Goal: Task Accomplishment & Management: Manage account settings

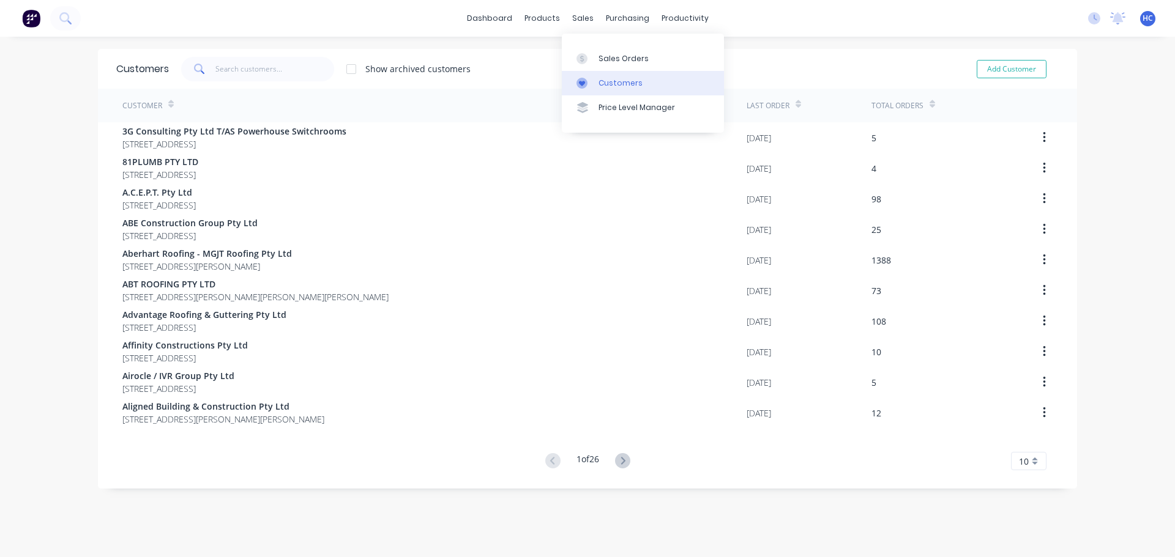
drag, startPoint x: 609, startPoint y: 46, endPoint x: 625, endPoint y: 76, distance: 33.7
click at [609, 46] on link "Sales Orders" at bounding box center [643, 58] width 162 height 24
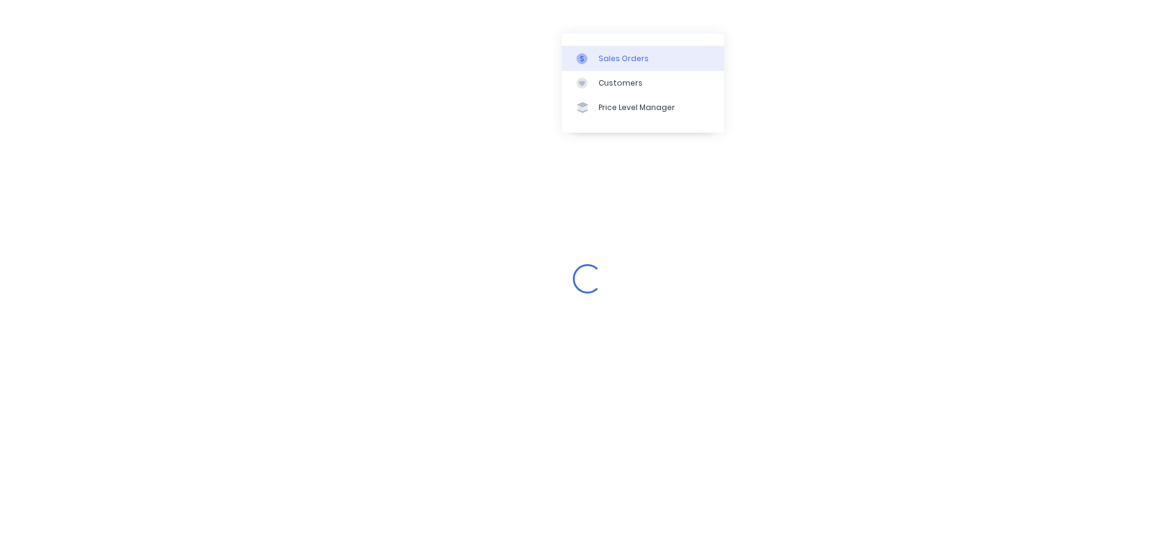
click at [625, 67] on link "Sales Orders" at bounding box center [643, 58] width 162 height 24
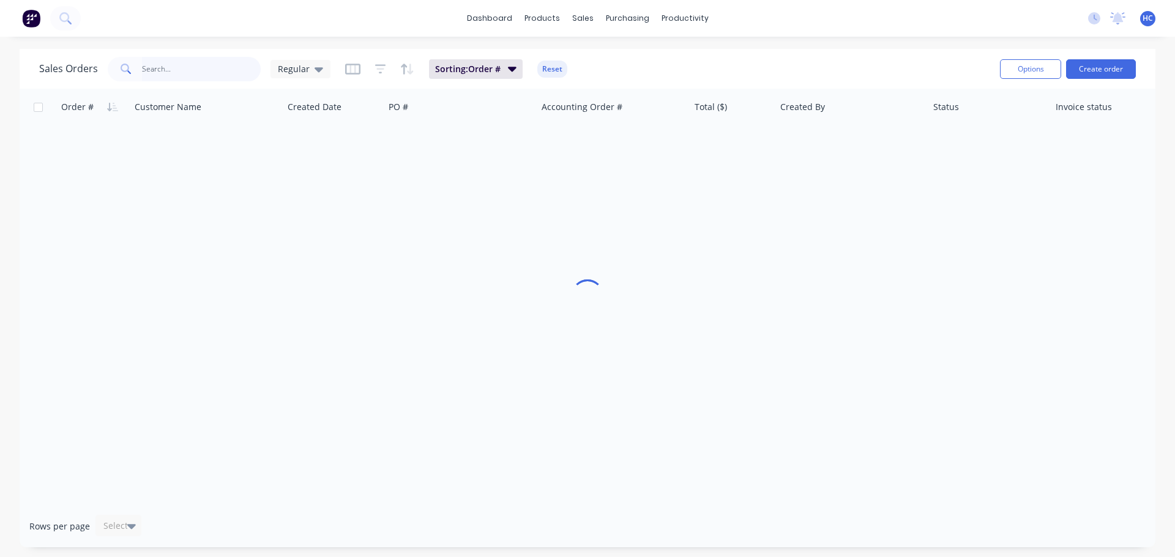
click at [193, 73] on input "text" at bounding box center [201, 69] width 119 height 24
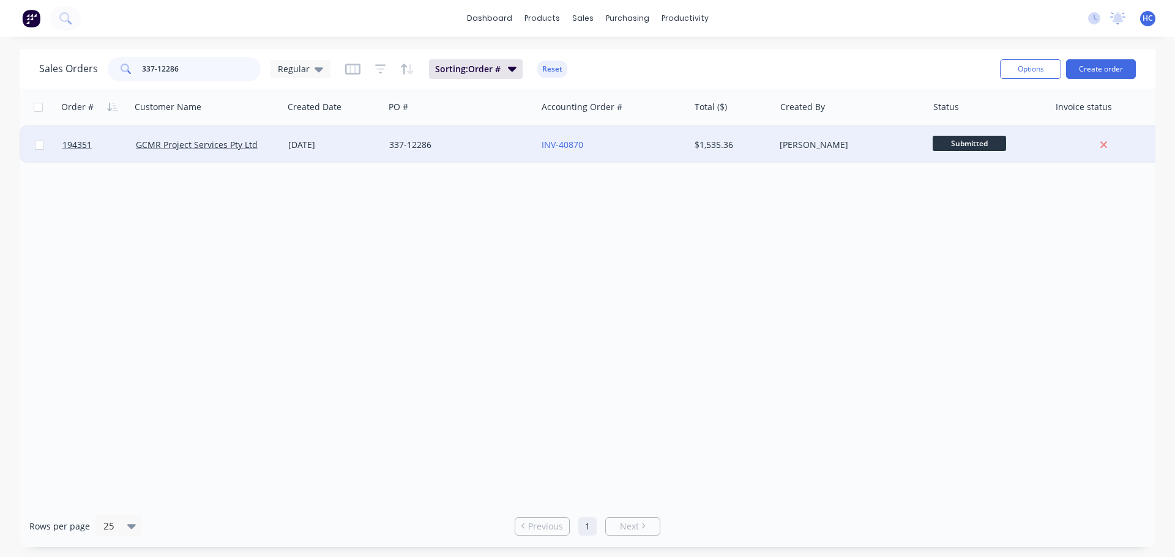
type input "337-12286"
click at [303, 138] on div "[DATE]" at bounding box center [333, 145] width 101 height 37
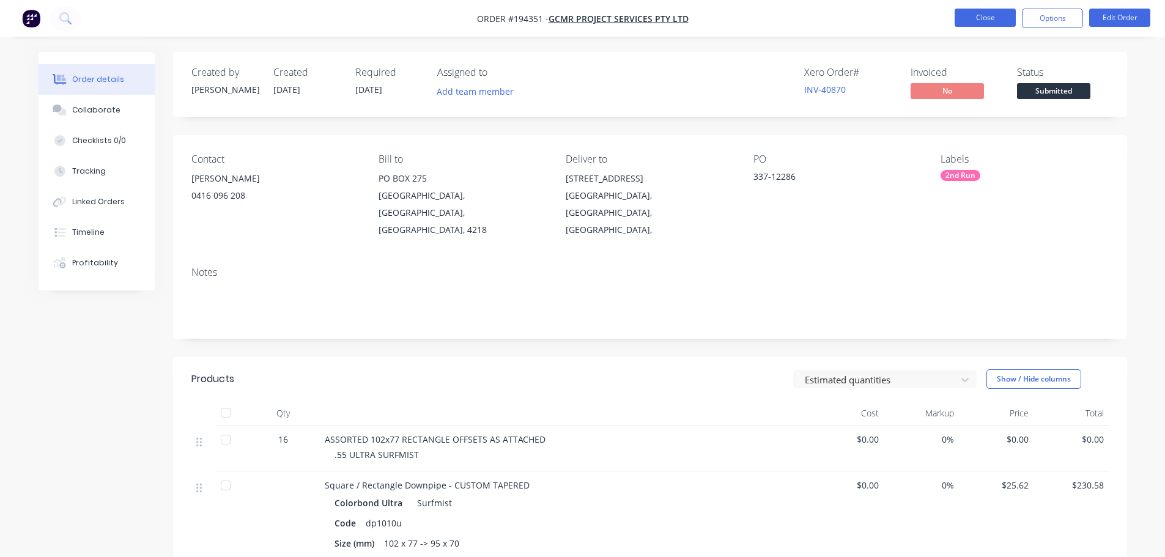
click at [987, 23] on button "Close" at bounding box center [985, 18] width 61 height 18
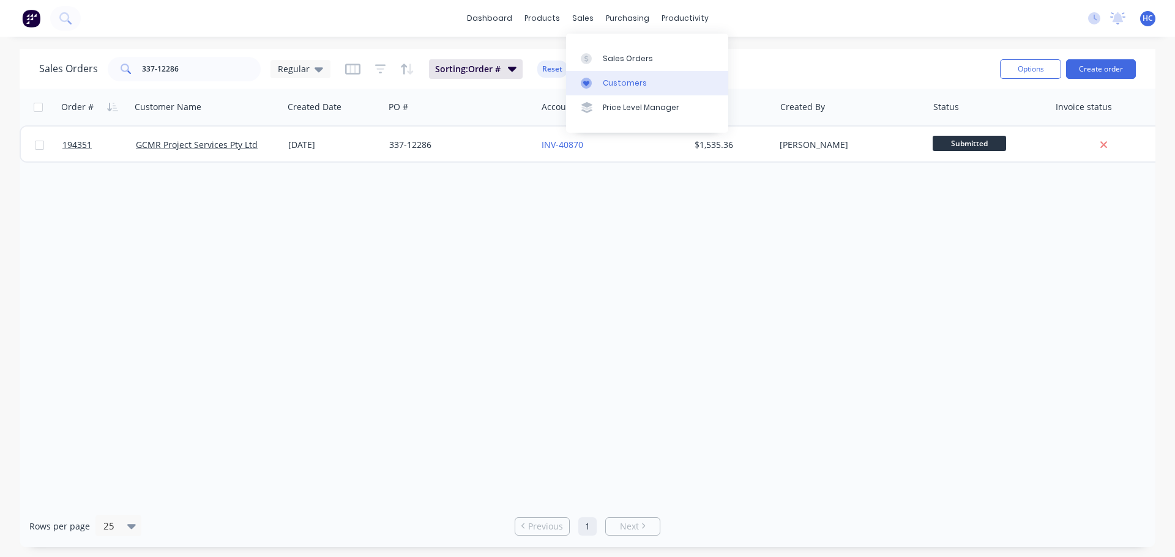
click at [622, 80] on div "Customers" at bounding box center [625, 83] width 44 height 11
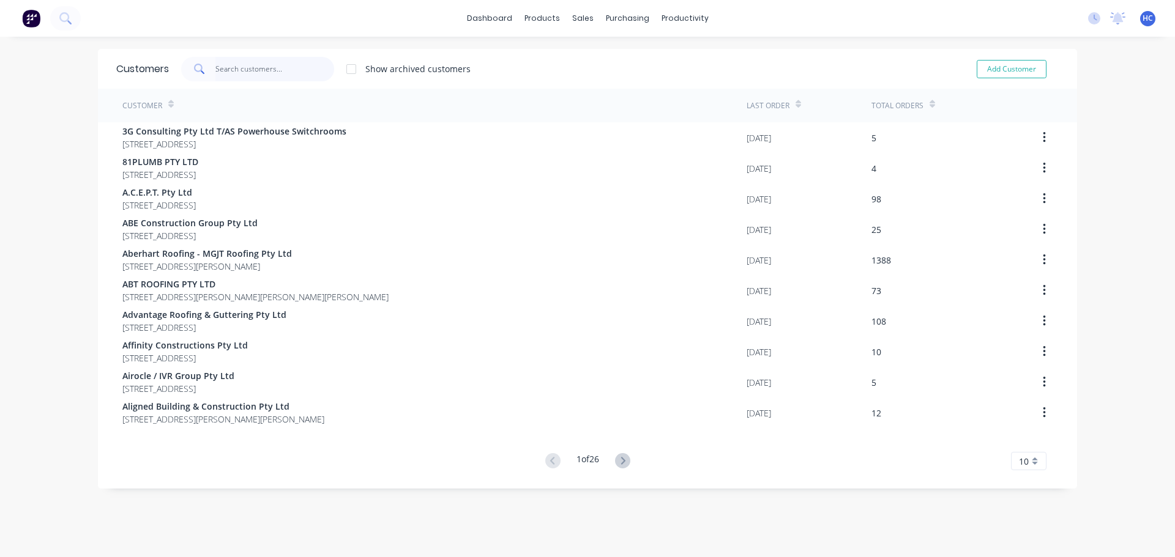
click at [263, 72] on input "text" at bounding box center [274, 69] width 119 height 24
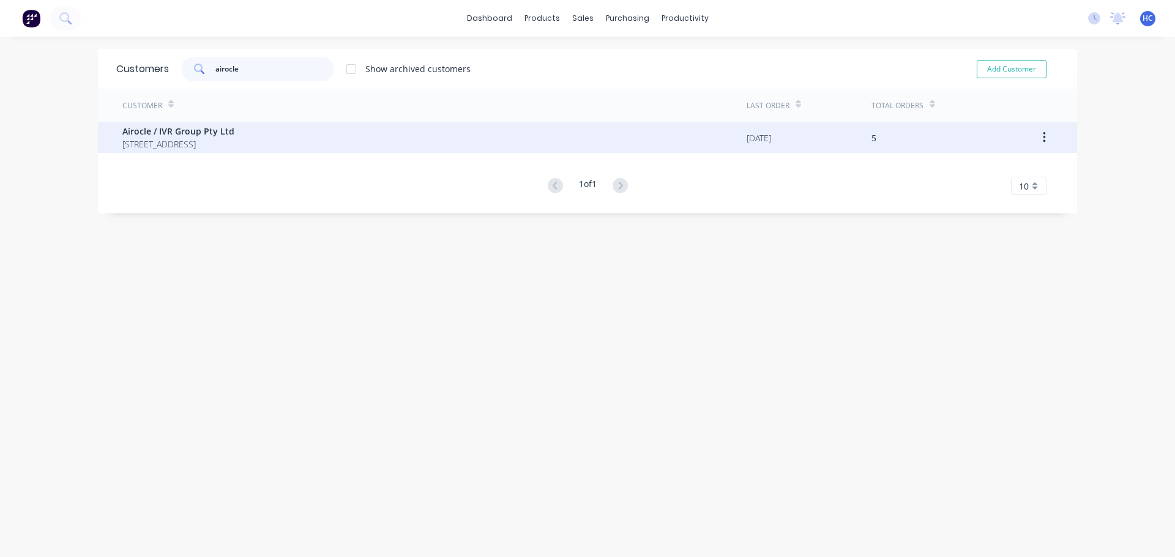
type input "airocle"
click at [195, 147] on span "[STREET_ADDRESS]" at bounding box center [178, 144] width 112 height 13
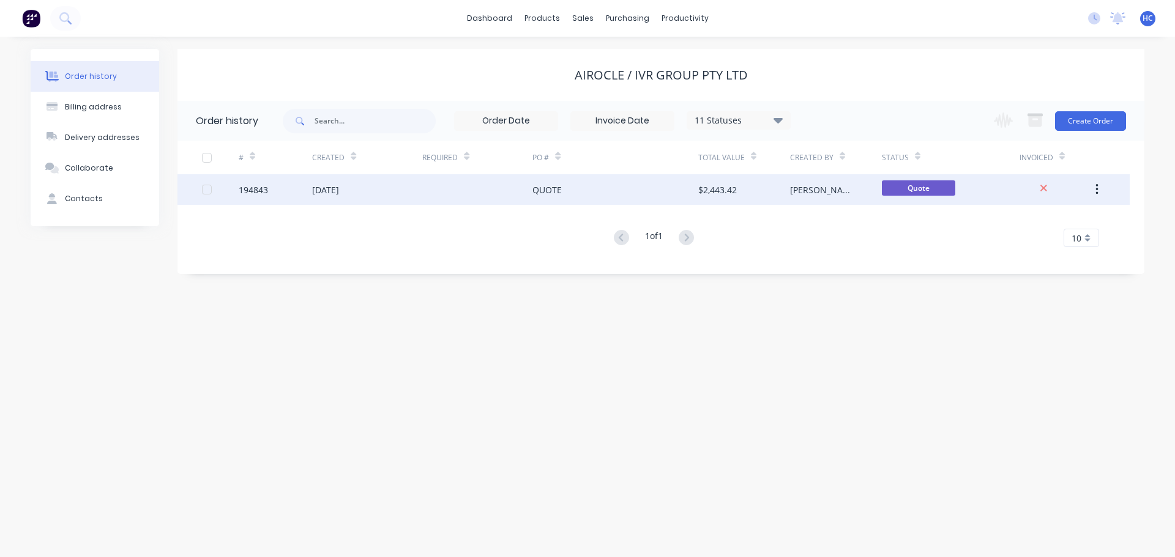
click at [596, 196] on div "QUOTE" at bounding box center [614, 189] width 165 height 31
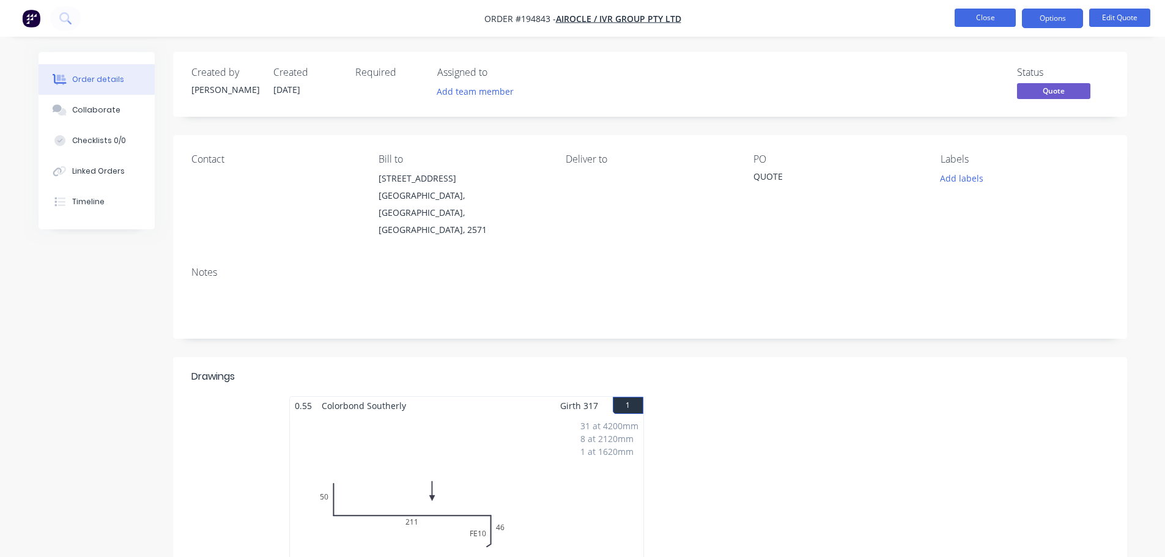
click at [982, 23] on button "Close" at bounding box center [985, 18] width 61 height 18
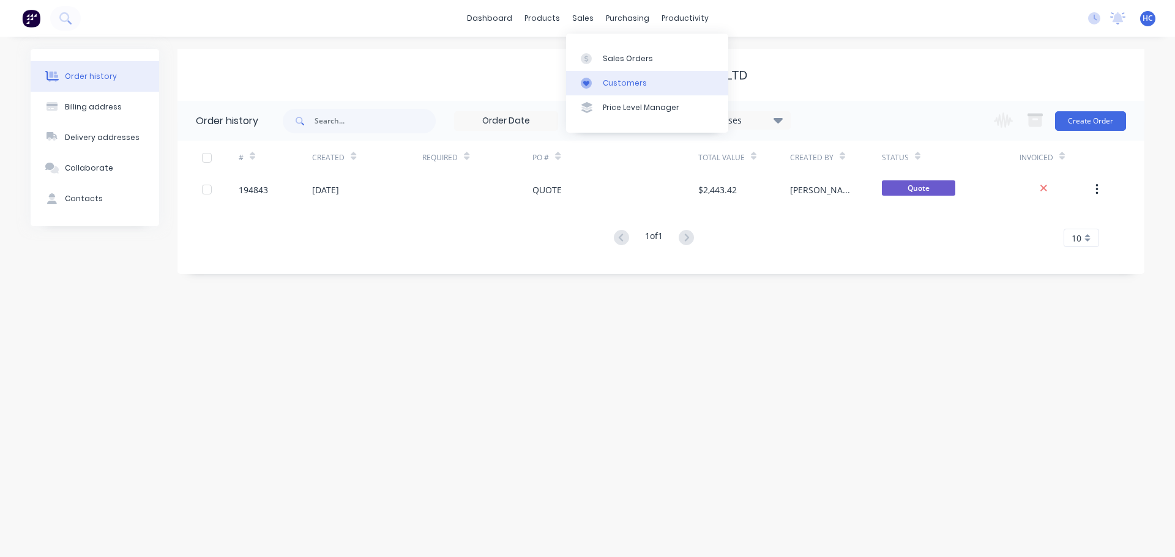
click at [612, 90] on link "Customers" at bounding box center [647, 83] width 162 height 24
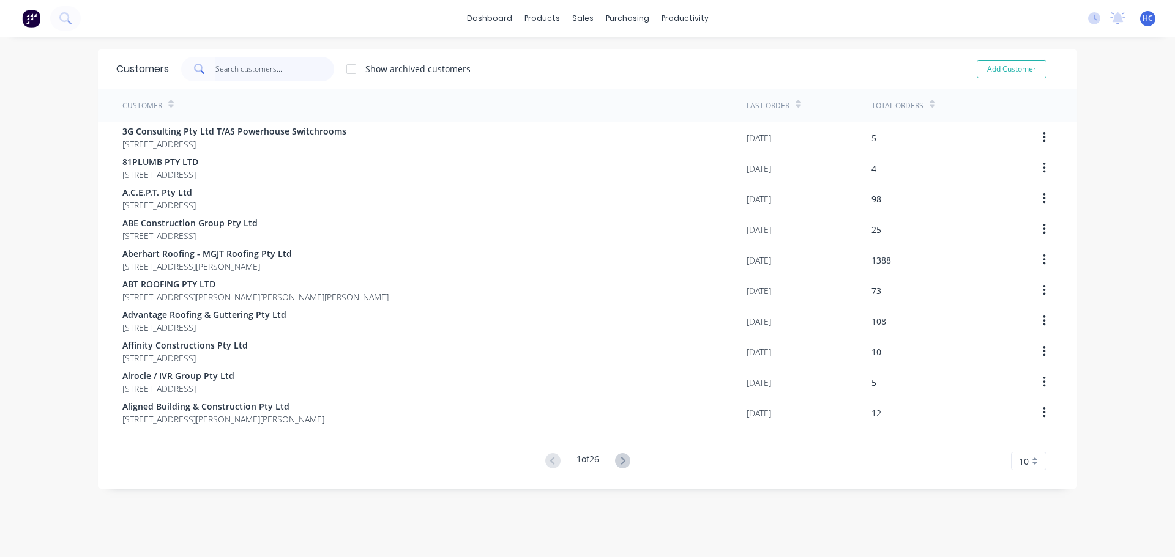
click at [227, 67] on input "text" at bounding box center [274, 69] width 119 height 24
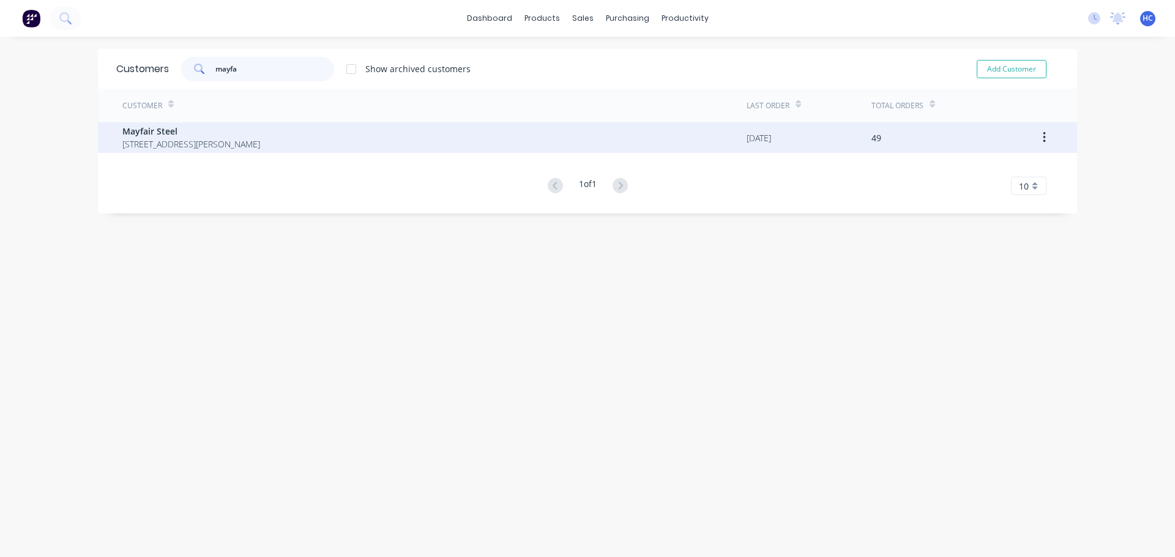
type input "mayfa"
click at [158, 146] on span "[STREET_ADDRESS][PERSON_NAME]" at bounding box center [191, 144] width 138 height 13
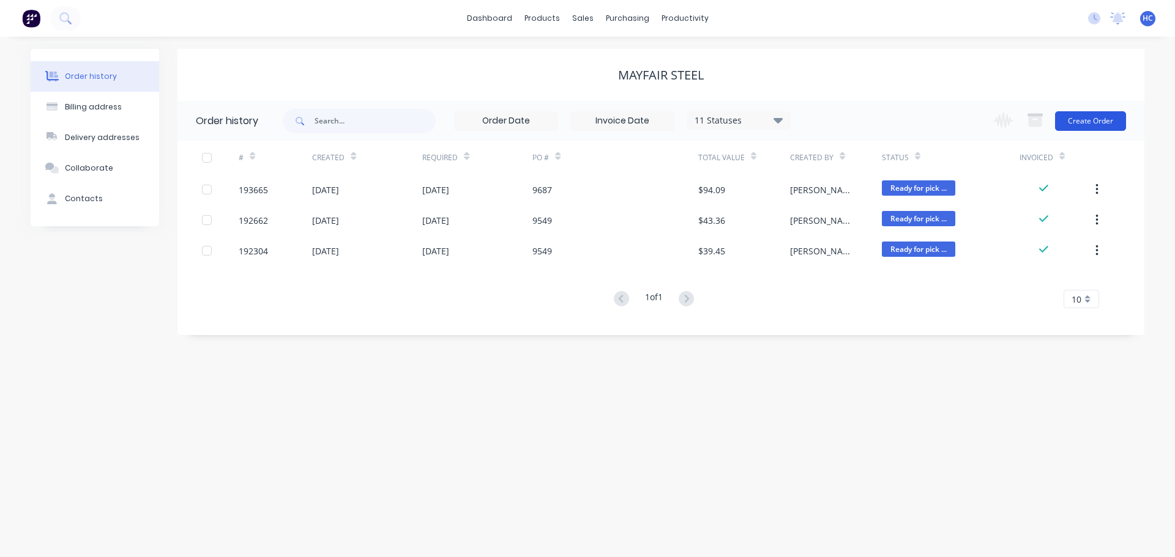
click at [1095, 130] on button "Create Order" at bounding box center [1090, 121] width 71 height 20
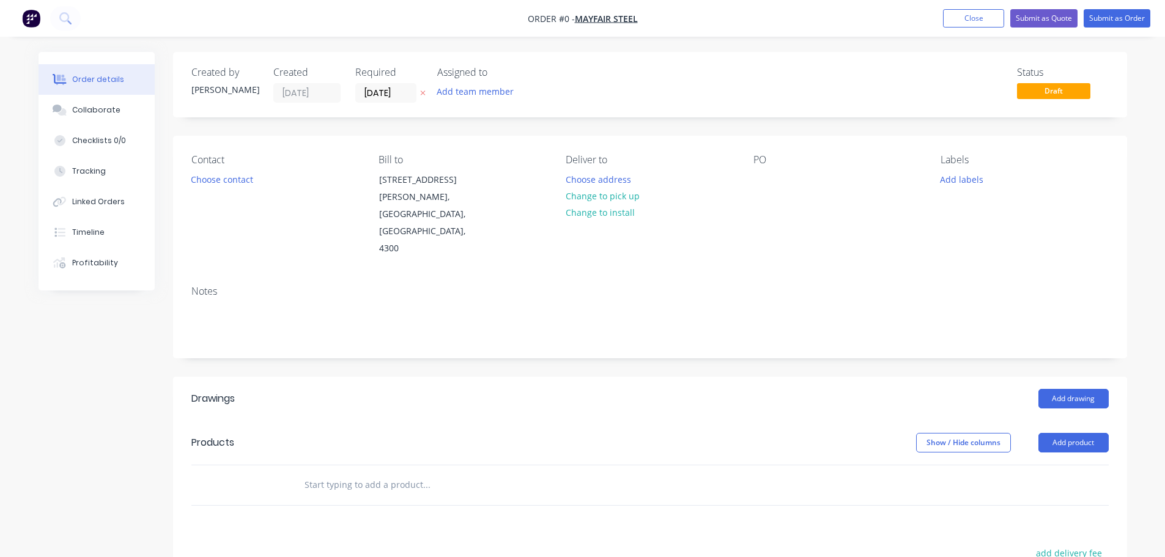
click at [423, 95] on icon "button" at bounding box center [423, 92] width 6 height 7
click at [762, 182] on div at bounding box center [764, 180] width 20 height 18
click at [776, 177] on div "quote" at bounding box center [775, 180] width 43 height 18
click at [695, 377] on header "Drawings Add drawing" at bounding box center [650, 399] width 954 height 44
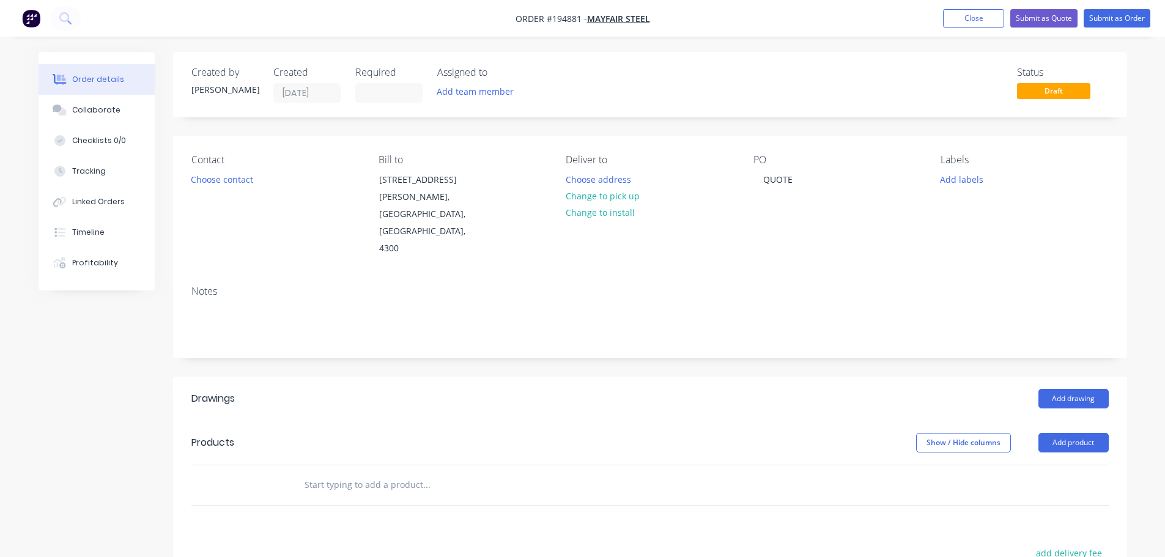
drag, startPoint x: 1055, startPoint y: 411, endPoint x: 1058, endPoint y: 423, distance: 12.6
click at [1055, 433] on button "Add product" at bounding box center [1074, 443] width 70 height 20
click at [1033, 489] on div "Basic product" at bounding box center [1051, 498] width 94 height 18
click at [385, 489] on div at bounding box center [533, 517] width 489 height 56
click at [373, 497] on div at bounding box center [345, 506] width 102 height 18
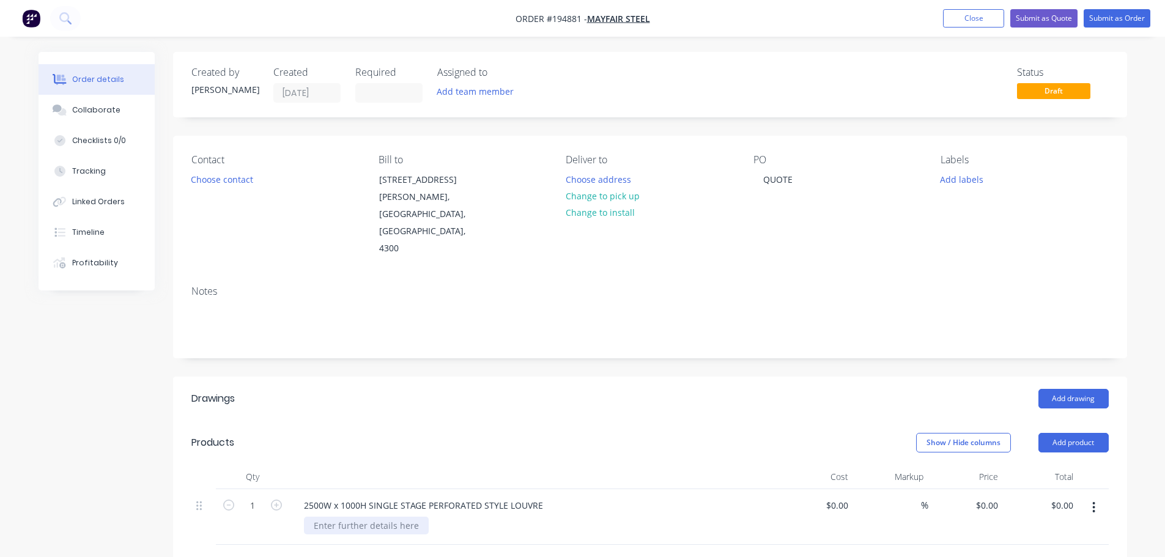
click at [355, 517] on div at bounding box center [366, 526] width 125 height 18
click at [978, 12] on button "Close" at bounding box center [973, 18] width 61 height 18
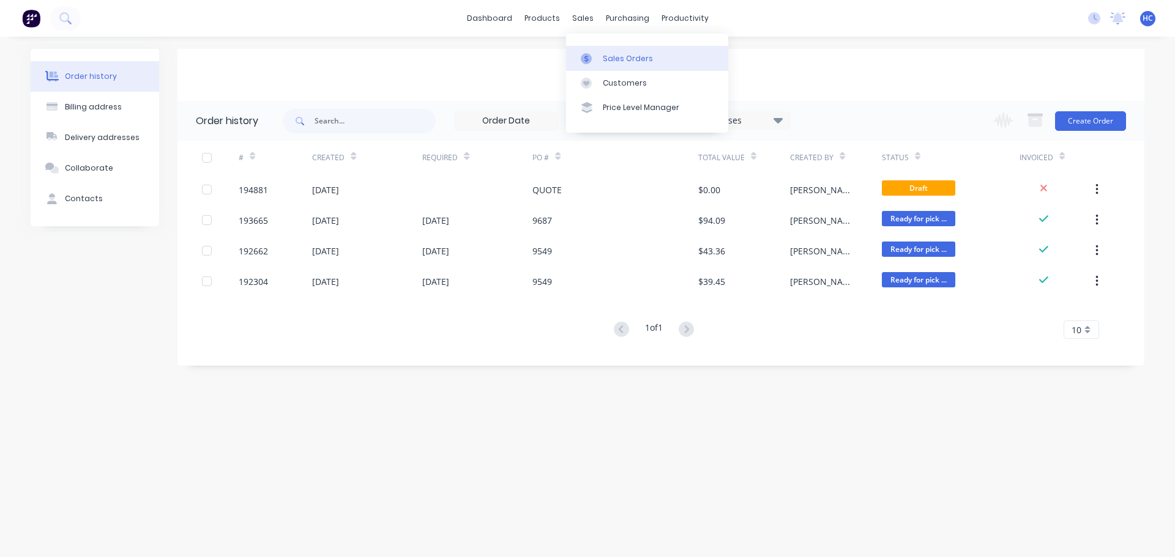
click at [639, 54] on div "Sales Orders" at bounding box center [628, 58] width 50 height 11
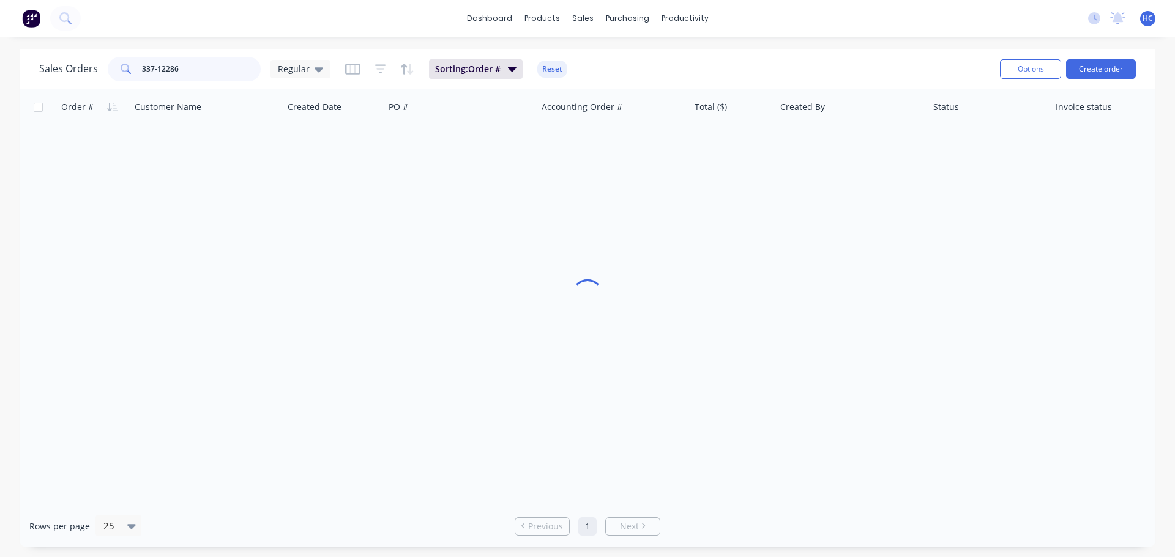
click at [190, 65] on input "337-12286" at bounding box center [201, 69] width 119 height 24
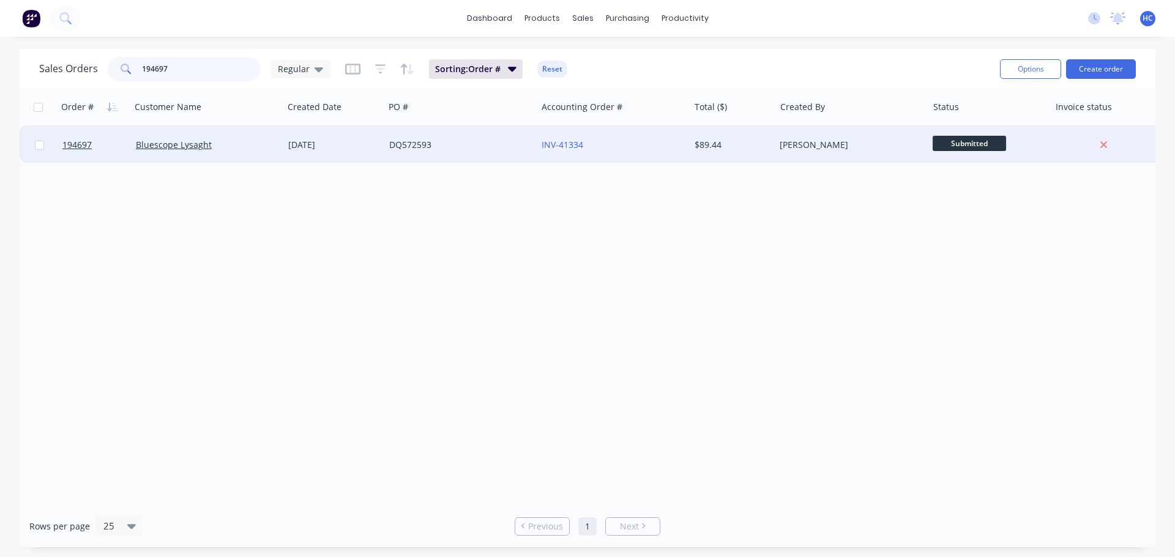
type input "194697"
click at [629, 148] on div "INV-41334" at bounding box center [609, 145] width 136 height 12
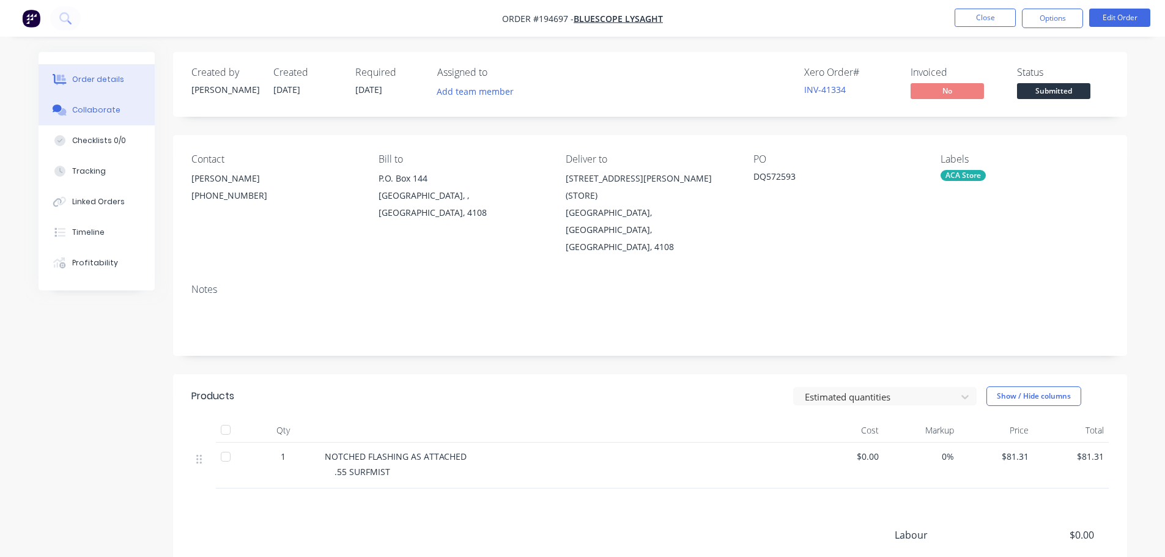
click at [109, 111] on div "Collaborate" at bounding box center [96, 110] width 48 height 11
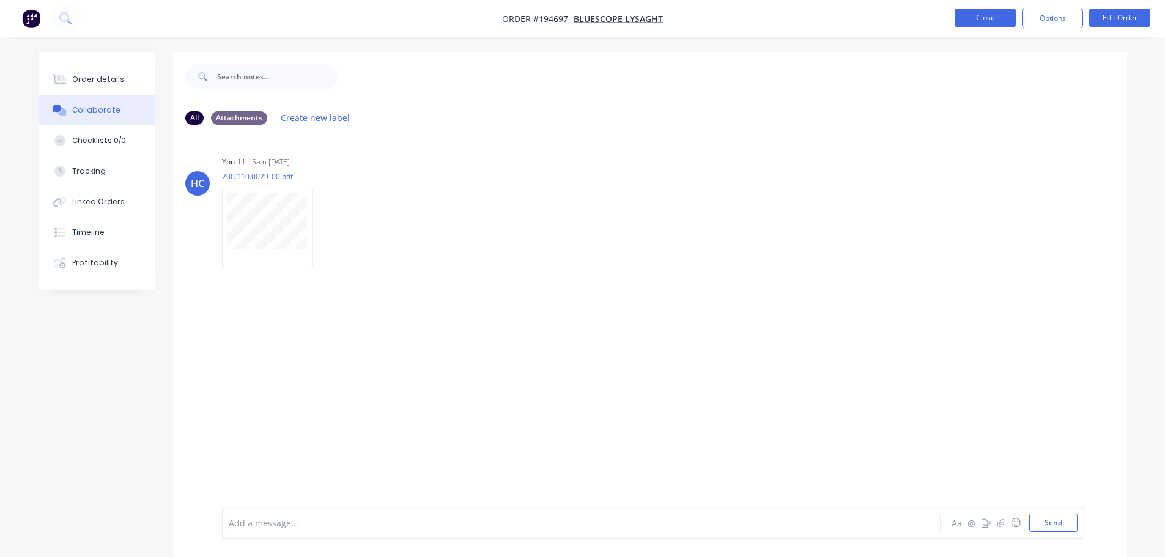
click at [980, 20] on button "Close" at bounding box center [985, 18] width 61 height 18
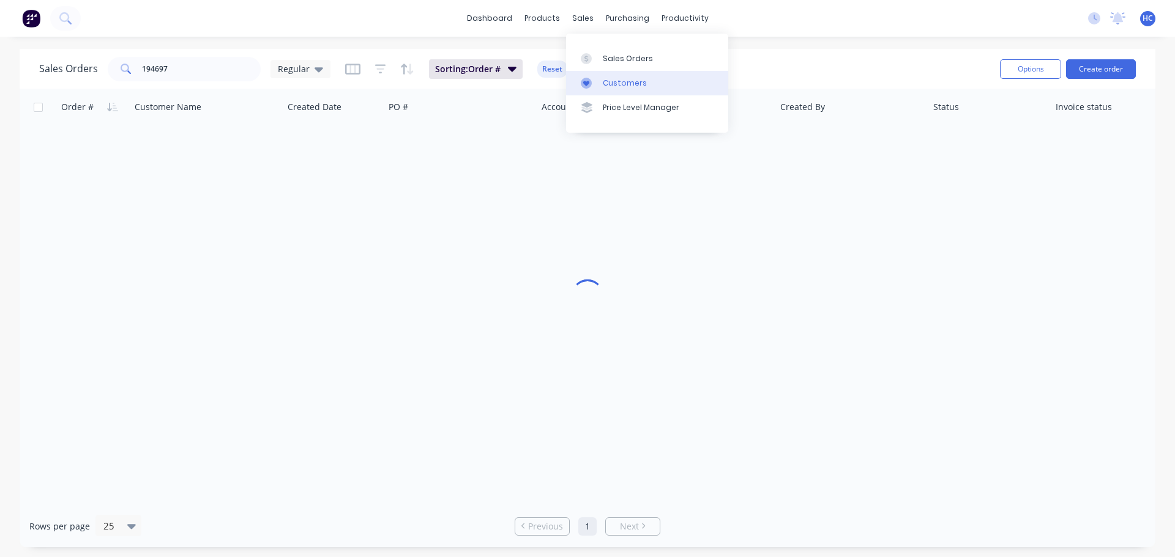
click at [637, 81] on div "Customers" at bounding box center [625, 83] width 44 height 11
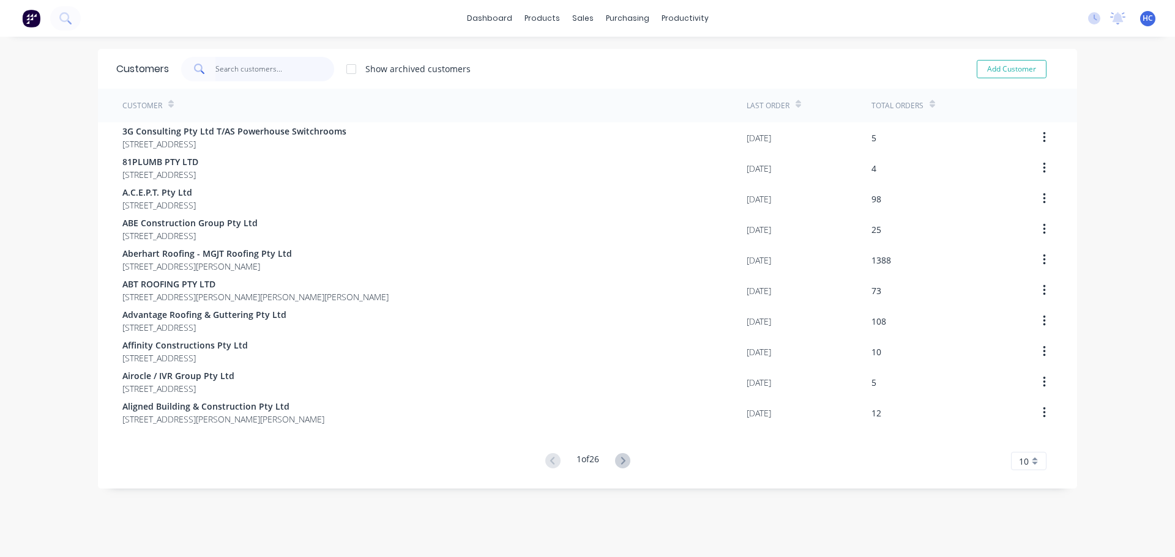
click at [306, 72] on input "text" at bounding box center [274, 69] width 119 height 24
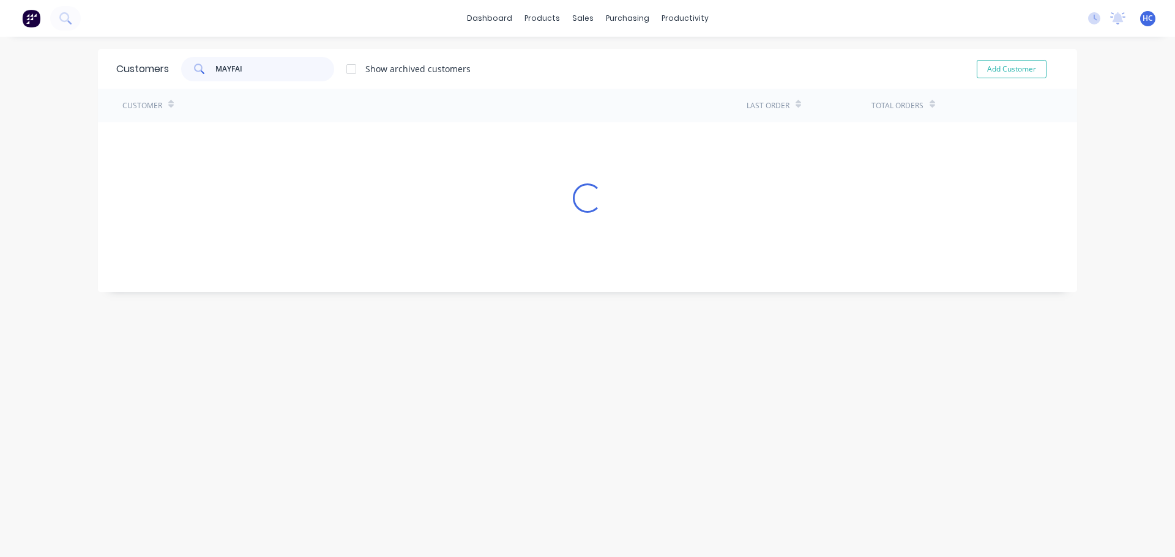
type input "MAYFAIR"
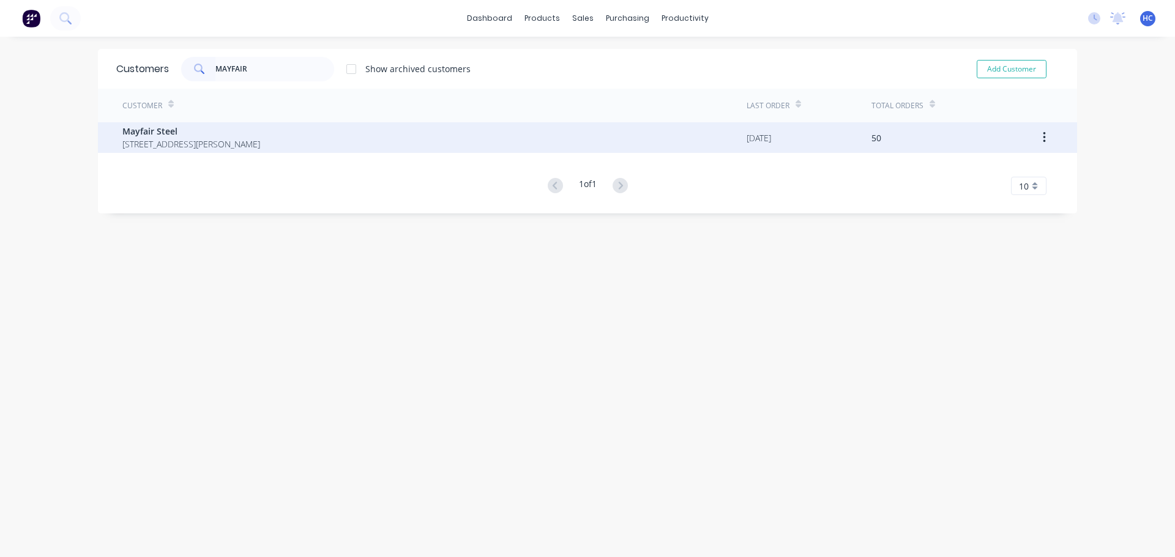
click at [153, 132] on span "Mayfair Steel" at bounding box center [191, 131] width 138 height 13
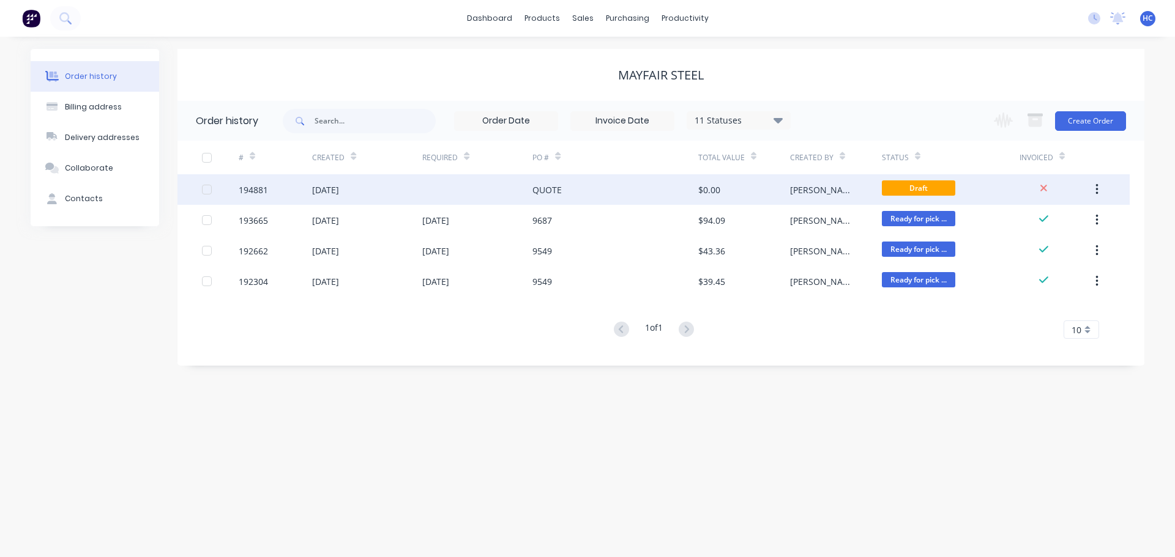
click at [639, 189] on div "QUOTE" at bounding box center [614, 189] width 165 height 31
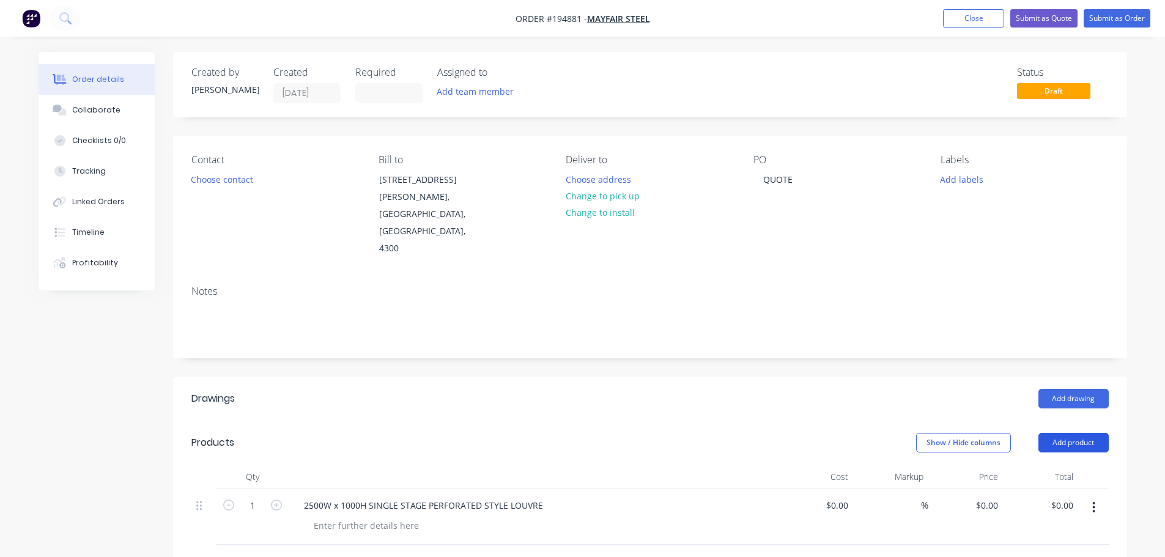
click at [1063, 433] on button "Add product" at bounding box center [1074, 443] width 70 height 20
click at [1047, 465] on div "Product catalogue" at bounding box center [1051, 474] width 94 height 18
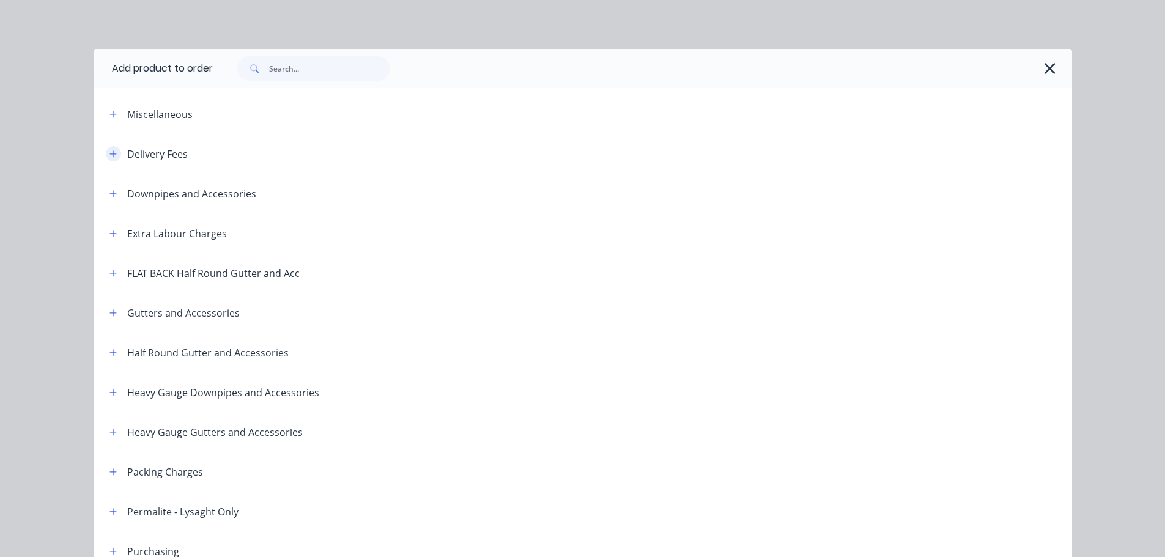
click at [110, 150] on icon "button" at bounding box center [113, 154] width 7 height 9
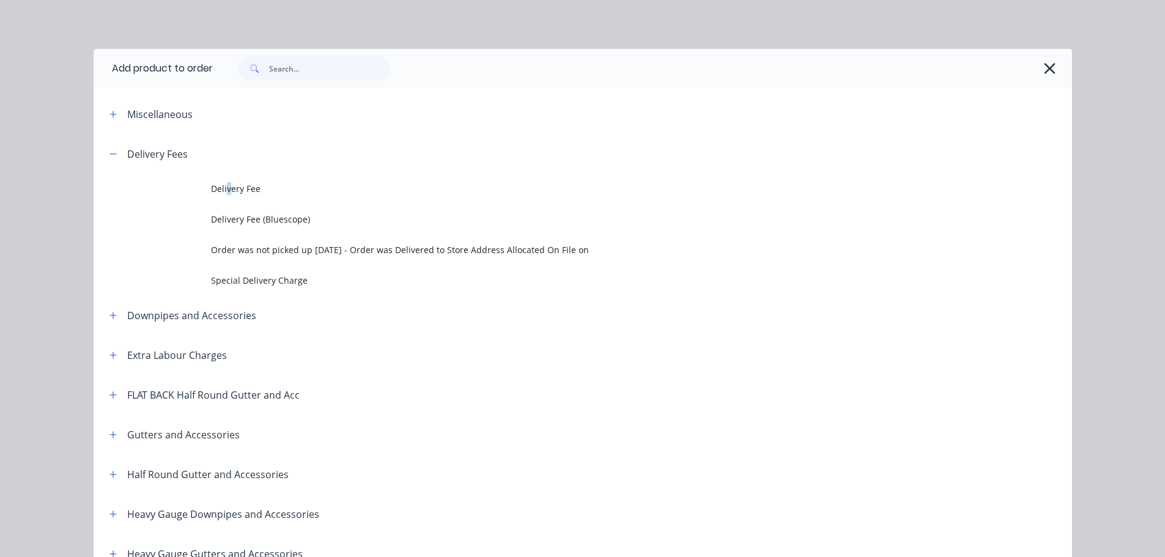
click at [224, 184] on span "Delivery Fee" at bounding box center [555, 188] width 689 height 13
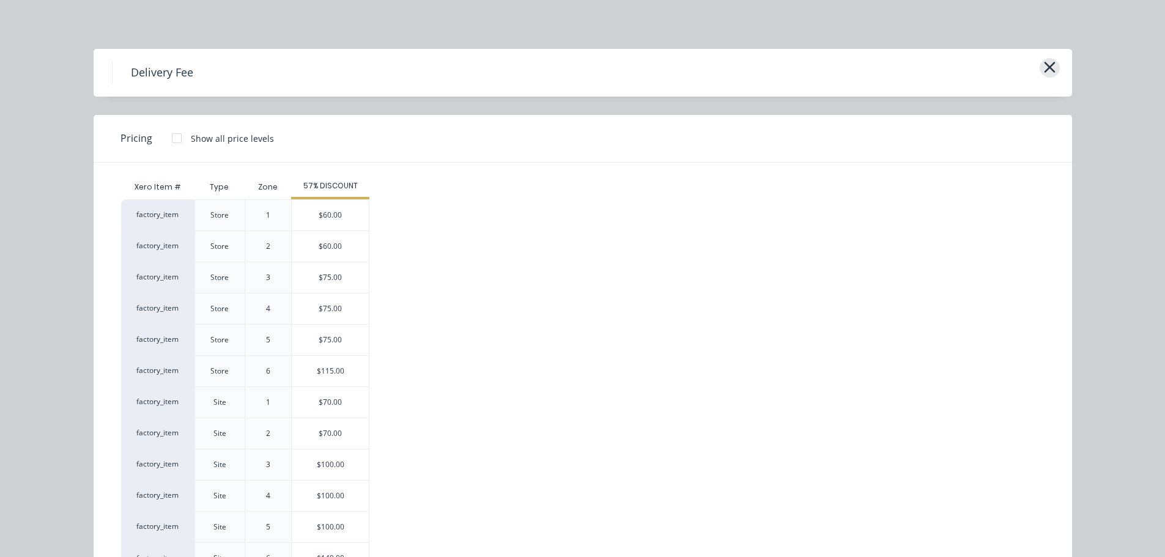
click at [1052, 68] on button "button" at bounding box center [1050, 68] width 20 height 20
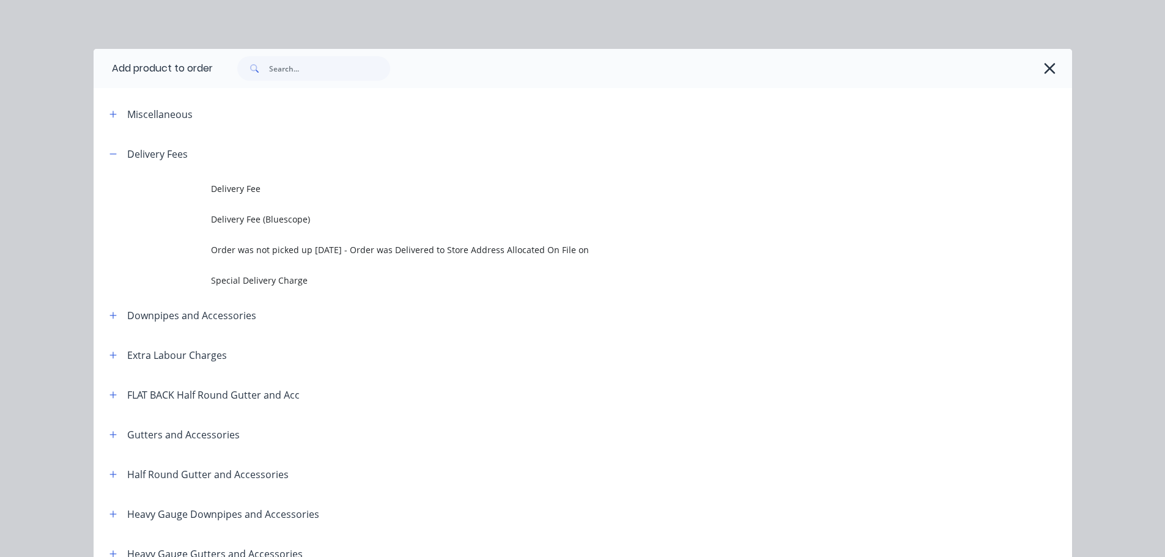
scroll to position [134, 0]
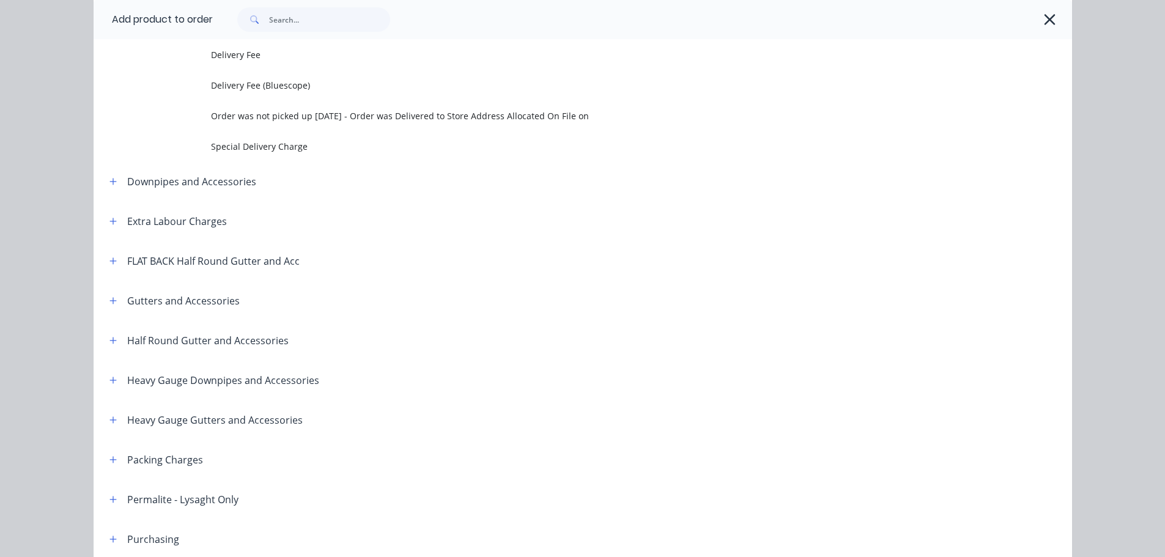
drag, startPoint x: 1043, startPoint y: 11, endPoint x: 1059, endPoint y: 32, distance: 26.2
click at [1044, 11] on icon "button" at bounding box center [1050, 19] width 13 height 17
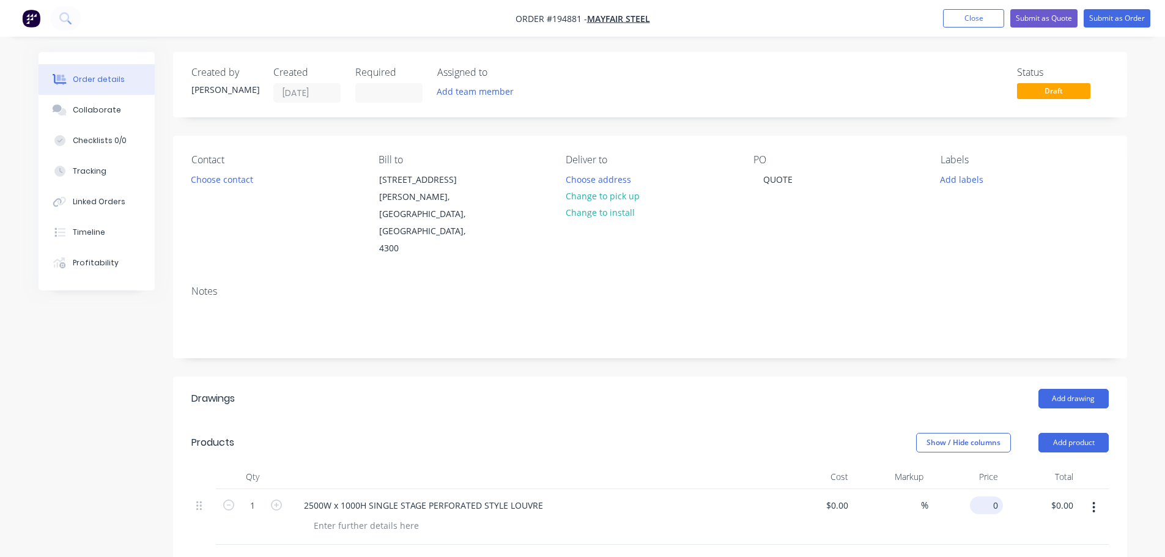
click at [990, 497] on input "0" at bounding box center [989, 506] width 28 height 18
type input "$541.80"
click at [660, 433] on div "Show / Hide columns Add product" at bounding box center [747, 443] width 722 height 20
click at [333, 517] on div at bounding box center [366, 526] width 125 height 18
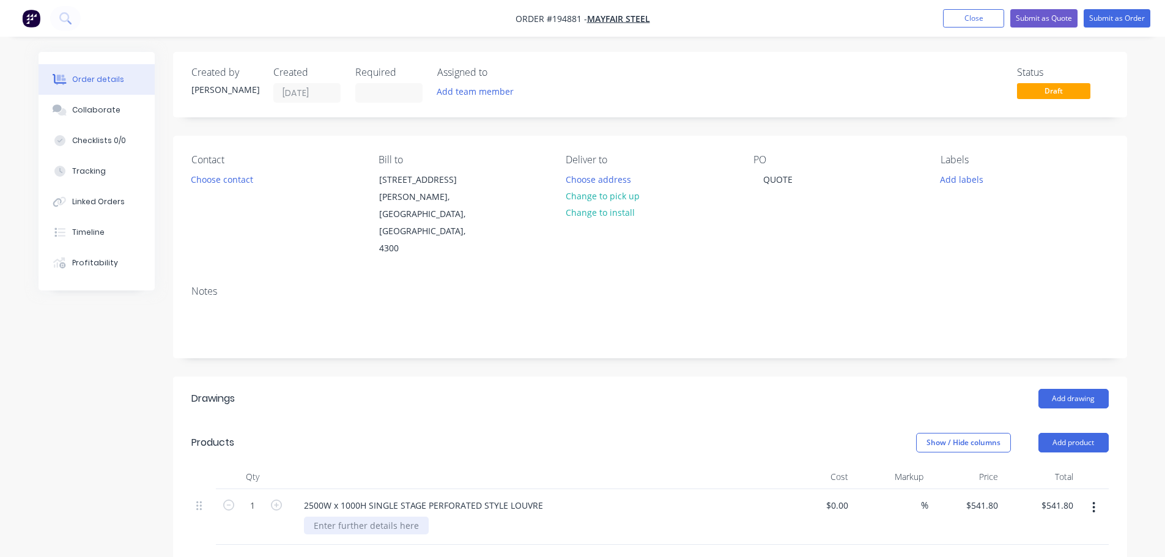
click at [363, 517] on div at bounding box center [366, 526] width 125 height 18
click at [404, 433] on div "Show / Hide columns Add product" at bounding box center [747, 443] width 722 height 20
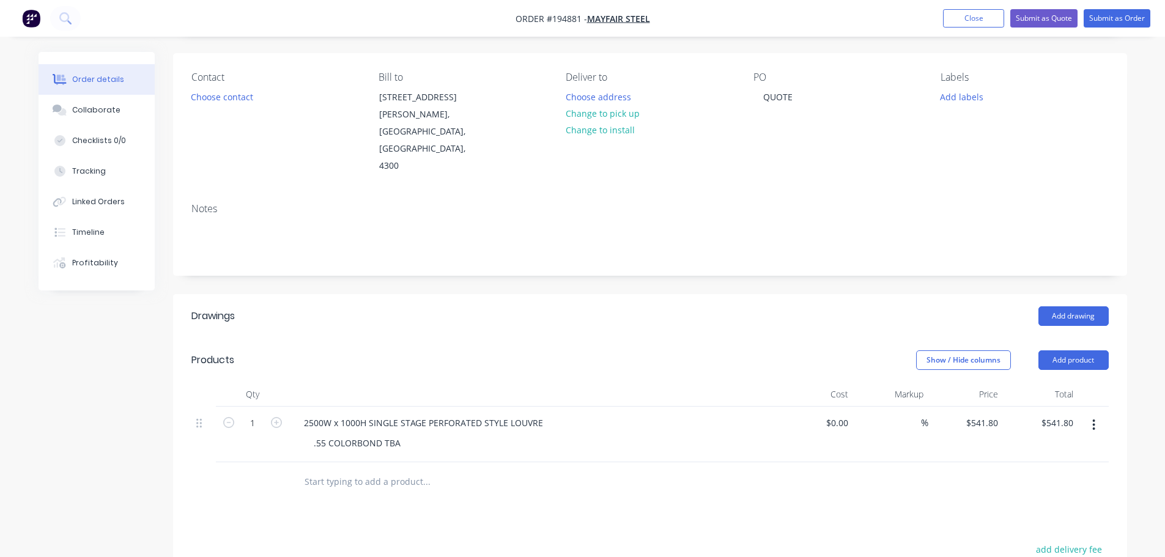
scroll to position [122, 0]
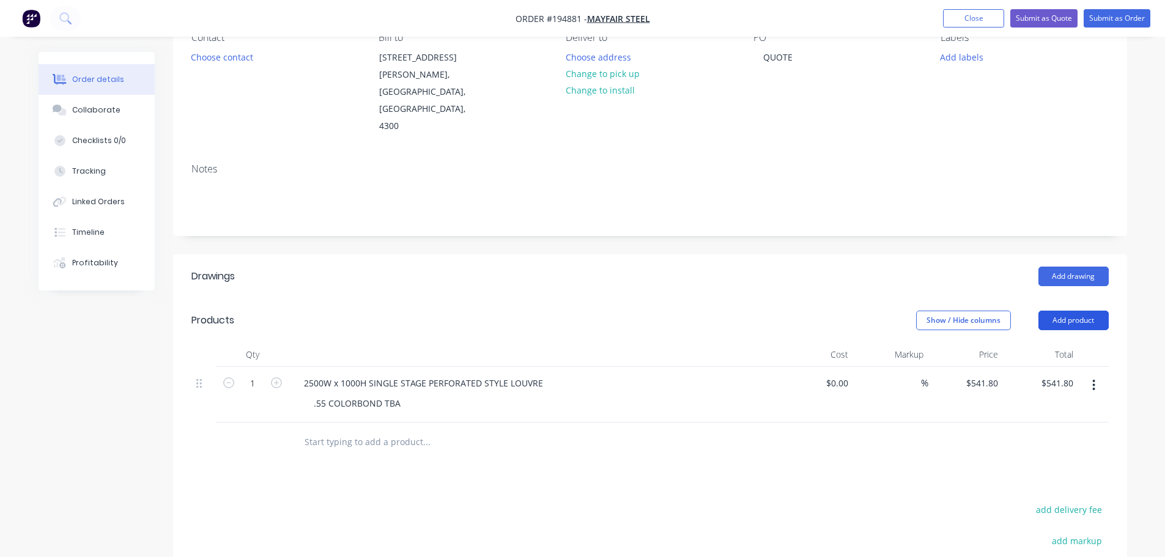
click at [1067, 311] on button "Add product" at bounding box center [1074, 321] width 70 height 20
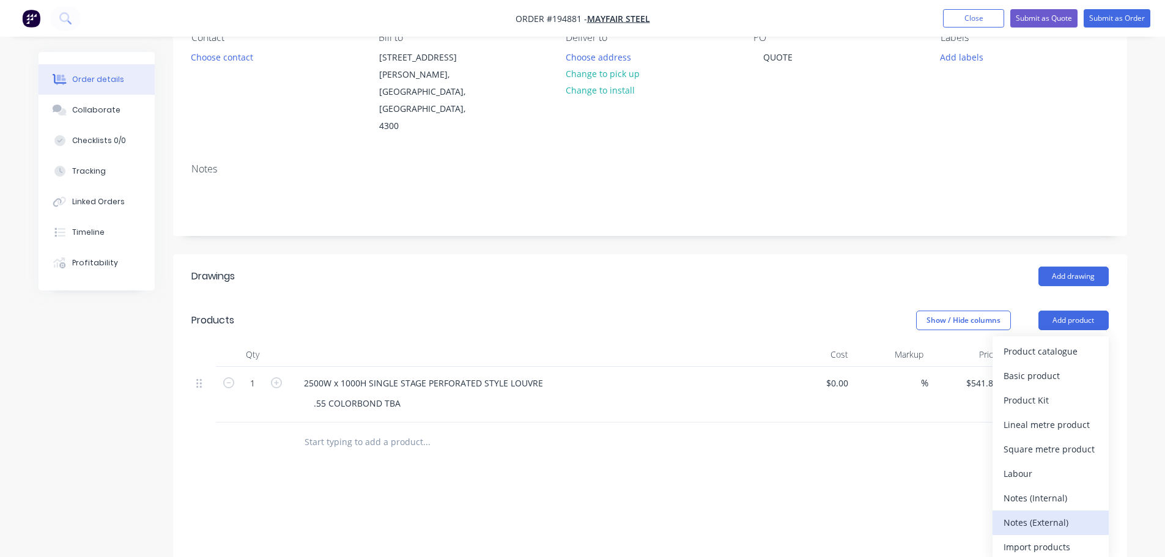
click at [1040, 514] on div "Notes (External)" at bounding box center [1051, 523] width 94 height 18
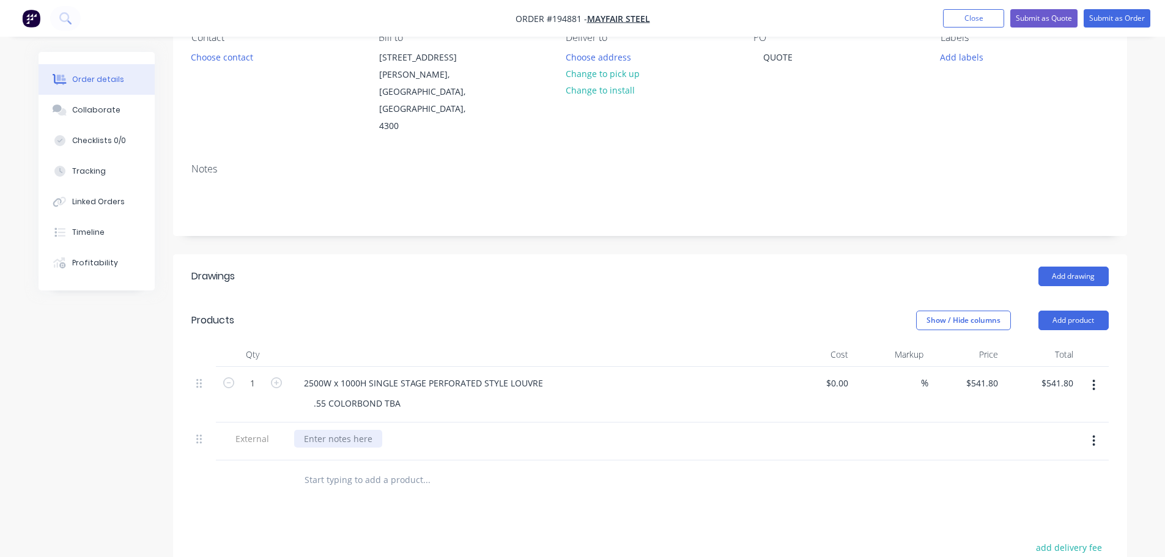
click at [314, 430] on div at bounding box center [338, 439] width 88 height 18
click at [455, 301] on header "Products Show / Hide columns Add product" at bounding box center [650, 321] width 954 height 44
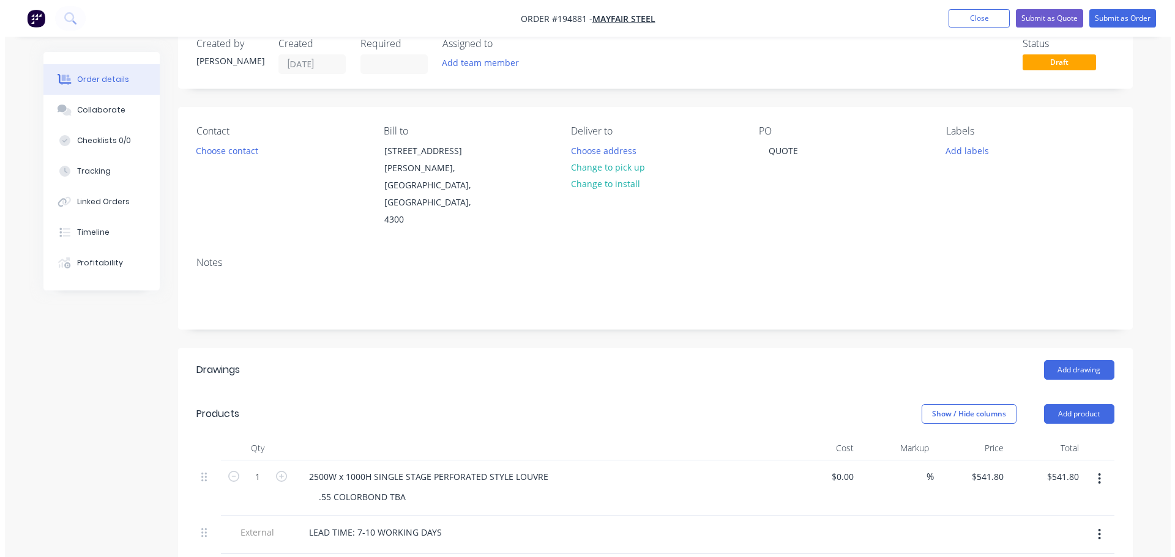
scroll to position [0, 0]
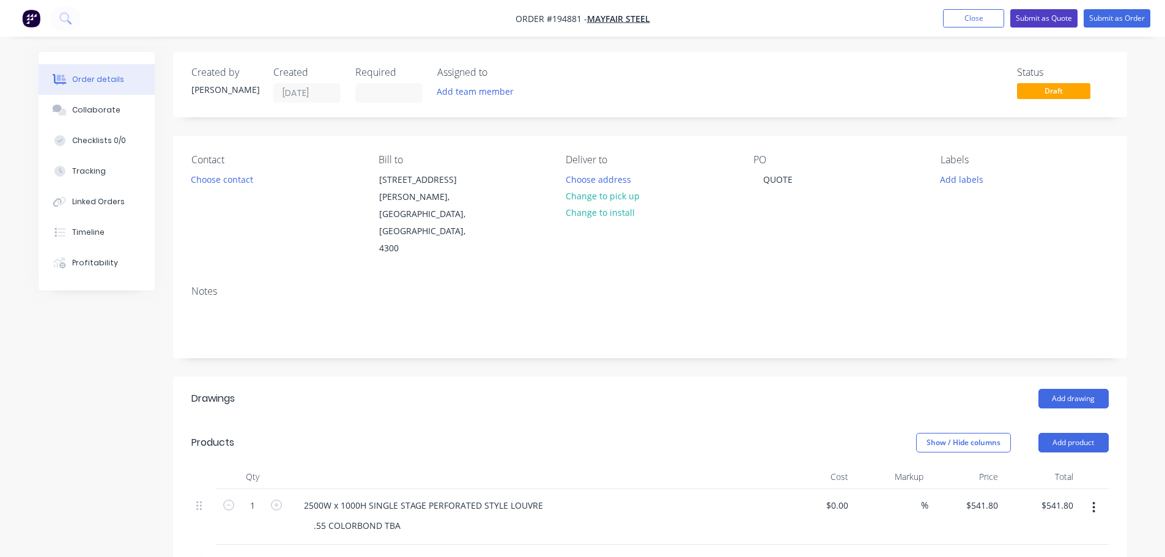
click at [1048, 17] on button "Submit as Quote" at bounding box center [1044, 18] width 67 height 18
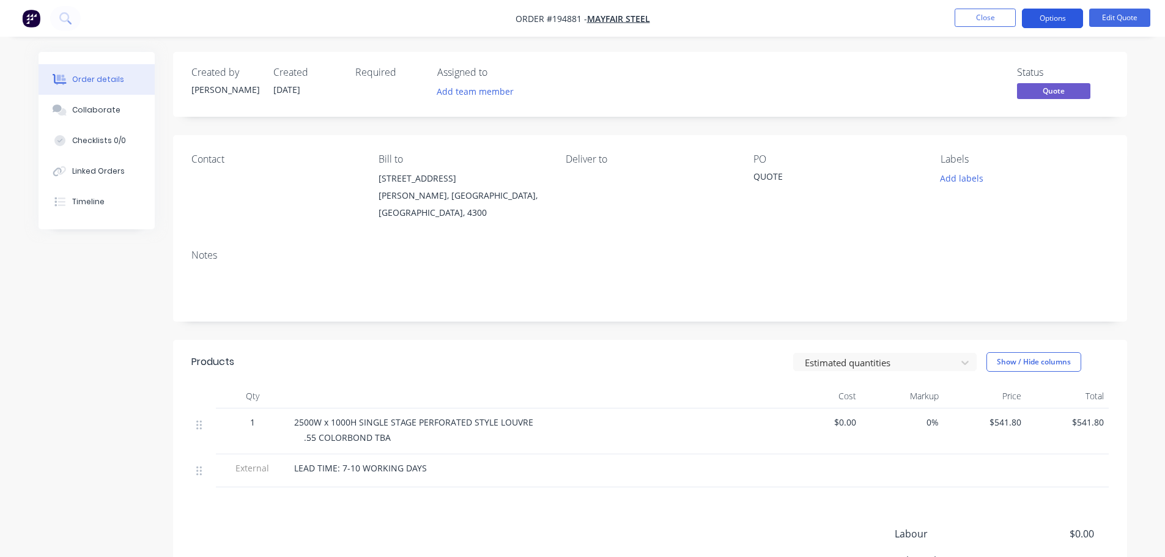
click at [1068, 15] on button "Options" at bounding box center [1052, 19] width 61 height 20
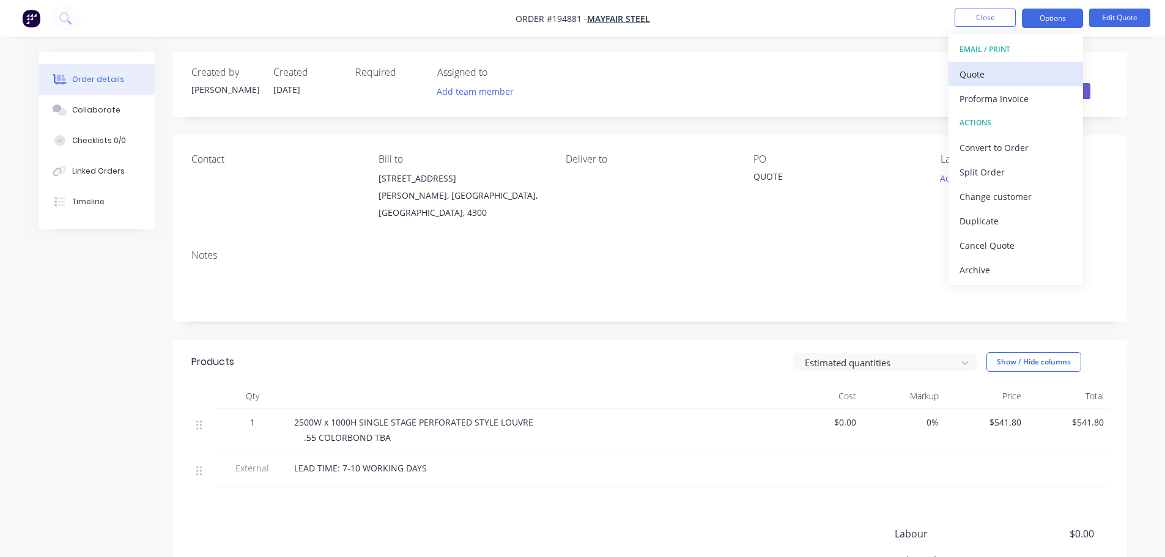
click at [992, 71] on div "Quote" at bounding box center [1016, 74] width 113 height 18
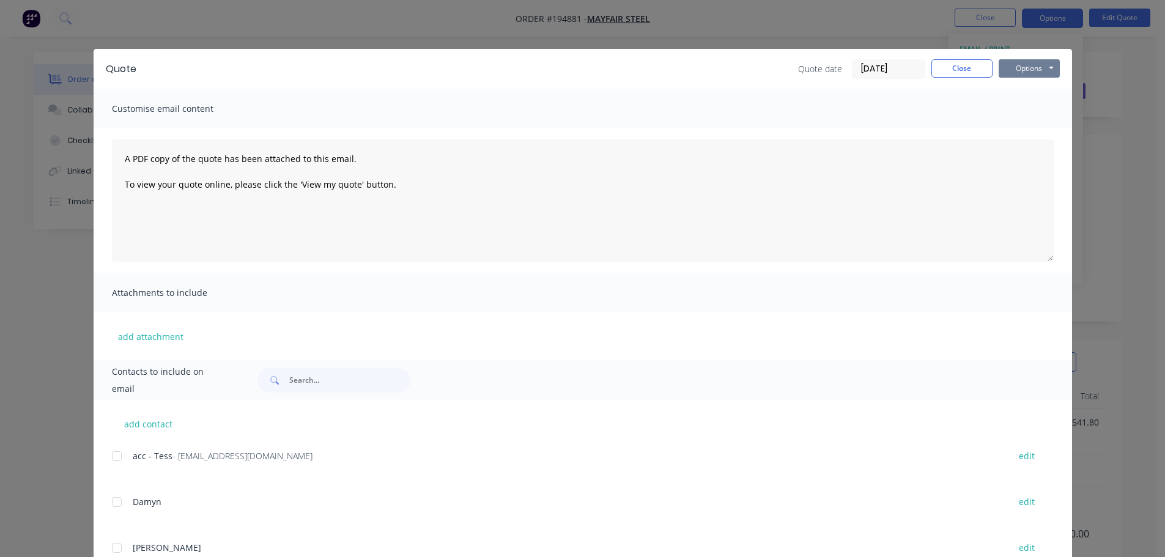
click at [1025, 75] on button "Options" at bounding box center [1029, 68] width 61 height 18
click at [1033, 111] on button "Print" at bounding box center [1038, 110] width 78 height 20
click at [970, 67] on button "Close" at bounding box center [962, 68] width 61 height 18
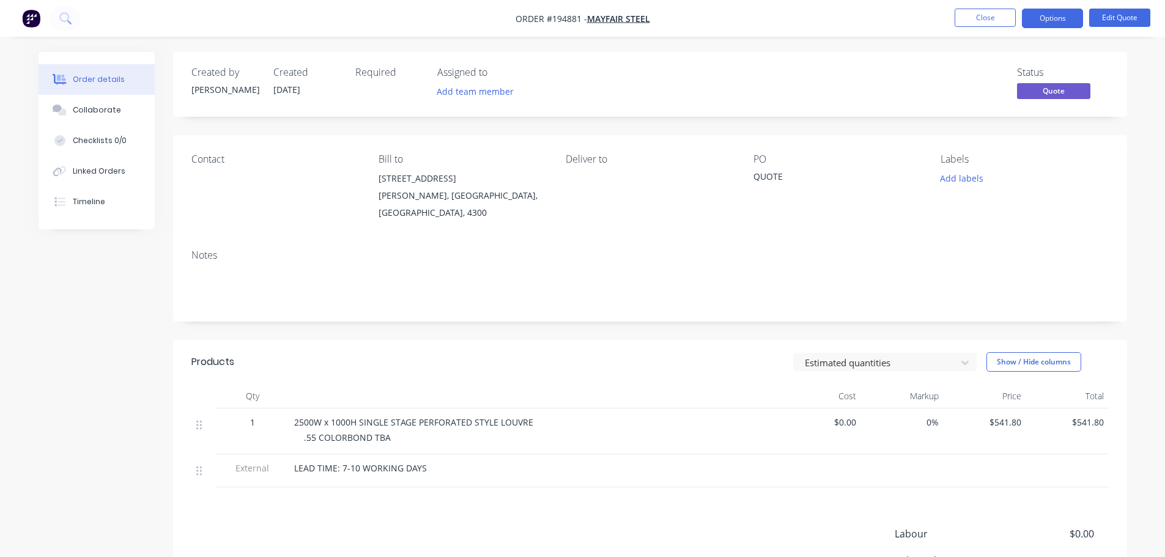
click at [979, 30] on nav "Order #194881 - Mayfair Steel Close Options Edit Quote" at bounding box center [582, 18] width 1165 height 37
click at [986, 21] on button "Close" at bounding box center [985, 18] width 61 height 18
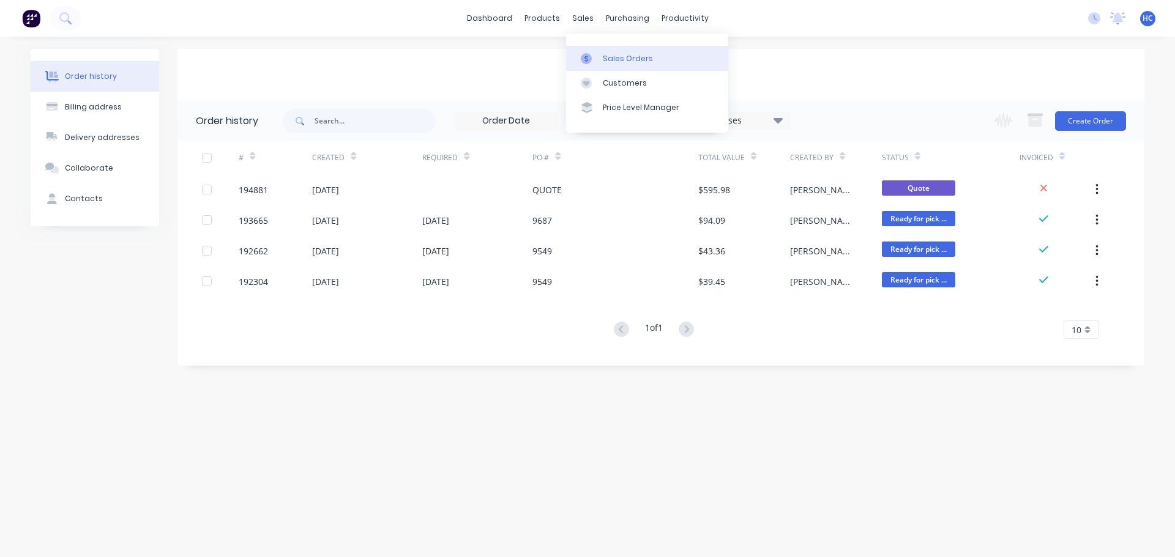
click at [603, 70] on link "Sales Orders" at bounding box center [647, 58] width 162 height 24
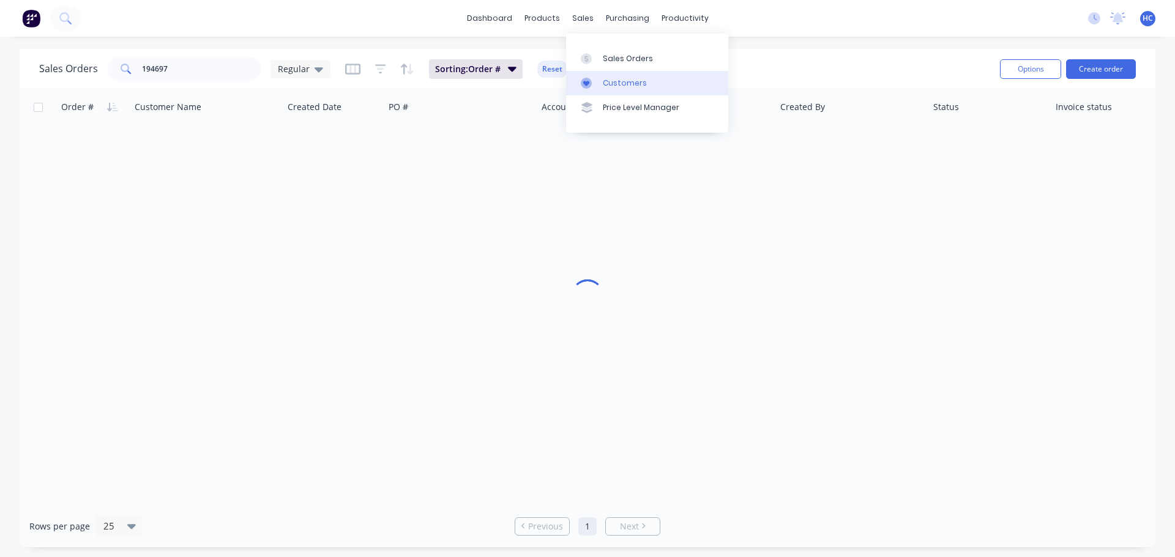
click at [626, 82] on div "Customers" at bounding box center [625, 83] width 44 height 11
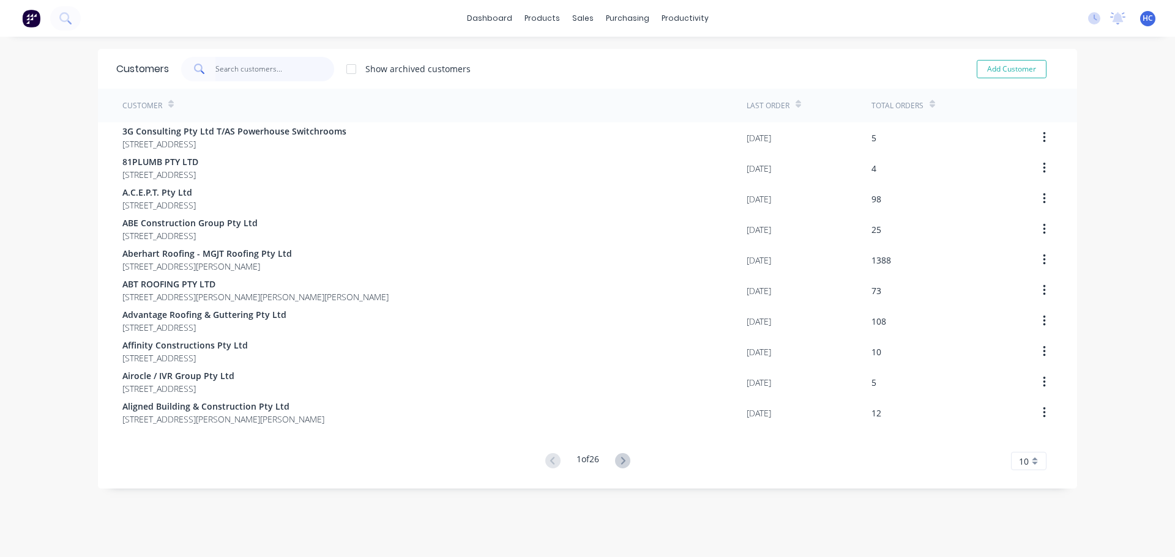
click at [268, 62] on input "text" at bounding box center [274, 69] width 119 height 24
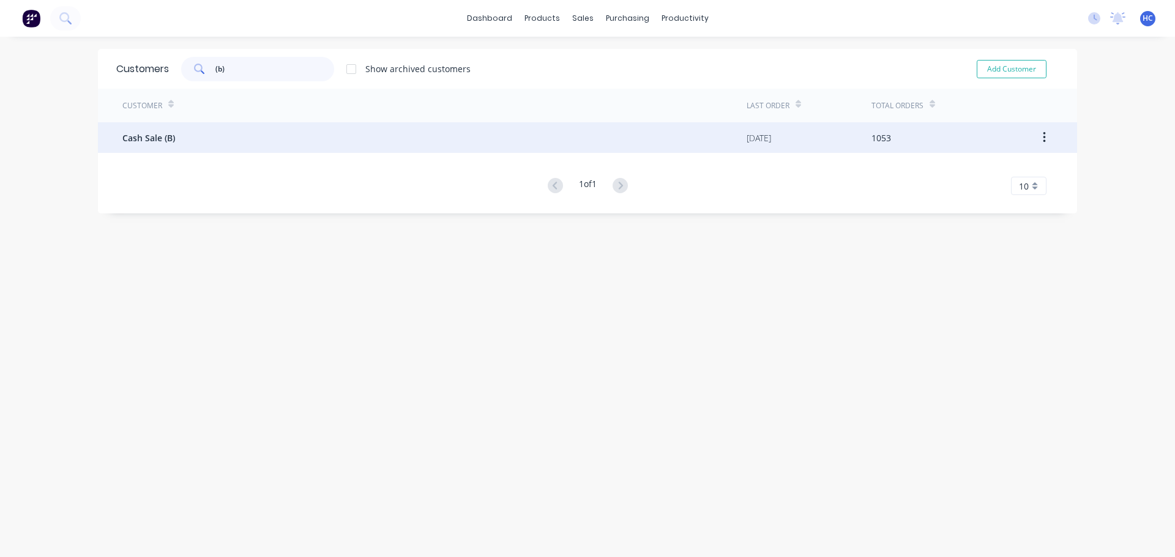
type input "(b)"
click at [168, 141] on span "Cash Sale (B)" at bounding box center [148, 138] width 53 height 13
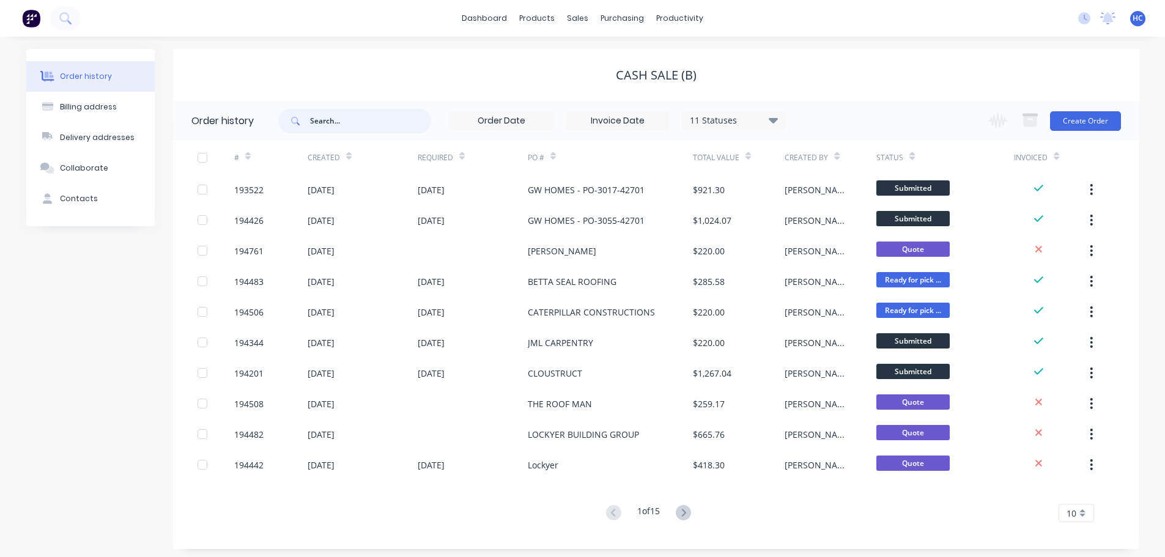
click at [360, 123] on input "text" at bounding box center [370, 121] width 121 height 24
click at [598, 86] on div "Customers" at bounding box center [620, 83] width 44 height 11
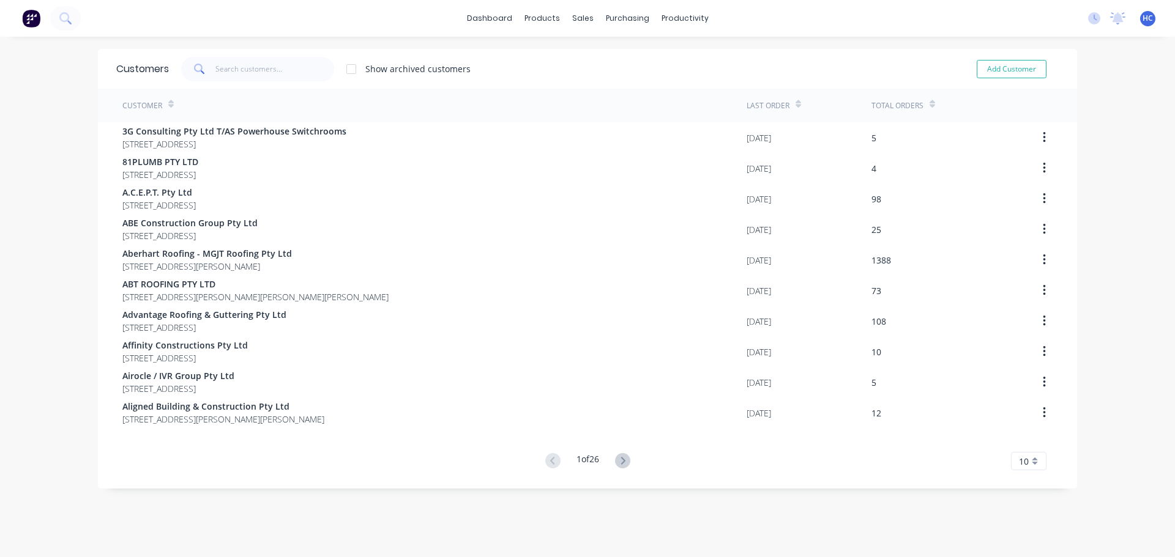
drag, startPoint x: 275, startPoint y: 83, endPoint x: 279, endPoint y: 67, distance: 16.5
click at [274, 83] on div "Customers Show archived customers Add Customer" at bounding box center [587, 69] width 979 height 40
click at [279, 67] on input "text" at bounding box center [274, 69] width 119 height 24
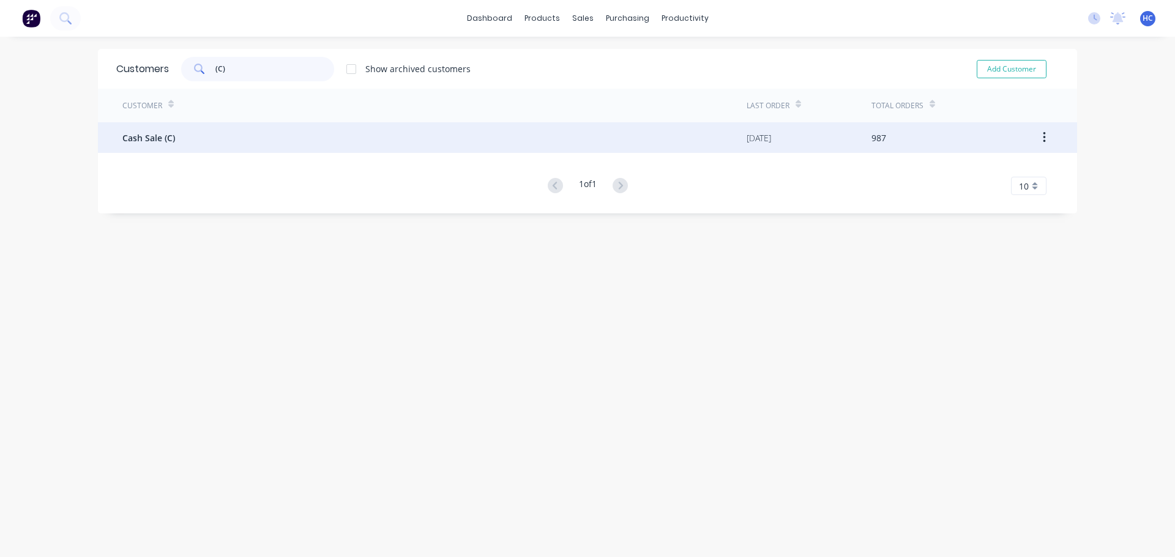
type input "(C)"
click at [185, 148] on div "Cash Sale (C)" at bounding box center [434, 137] width 624 height 31
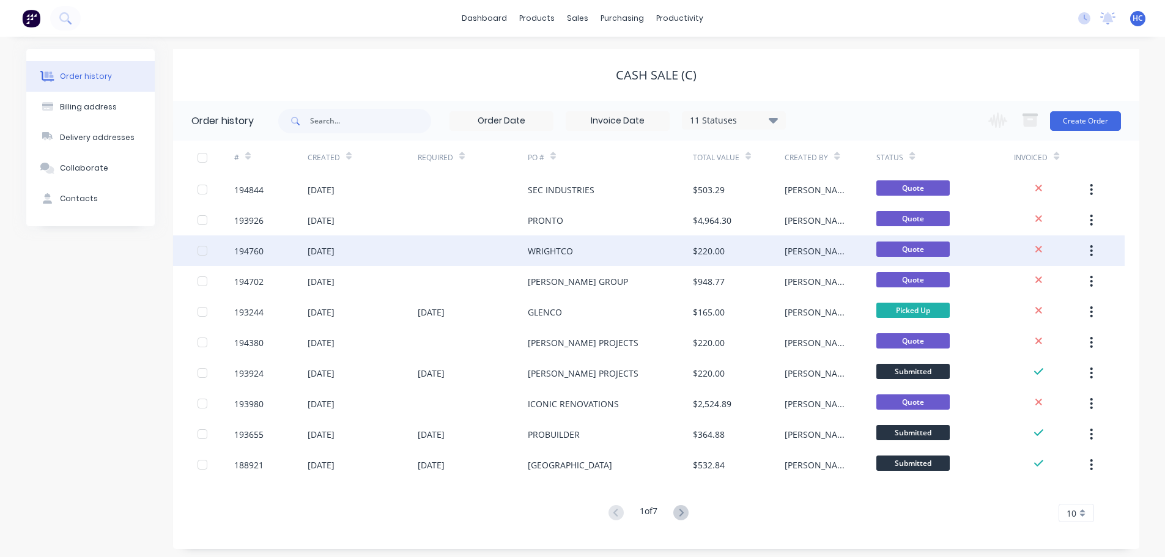
click at [574, 248] on div "WRIGHTCO" at bounding box center [610, 251] width 165 height 31
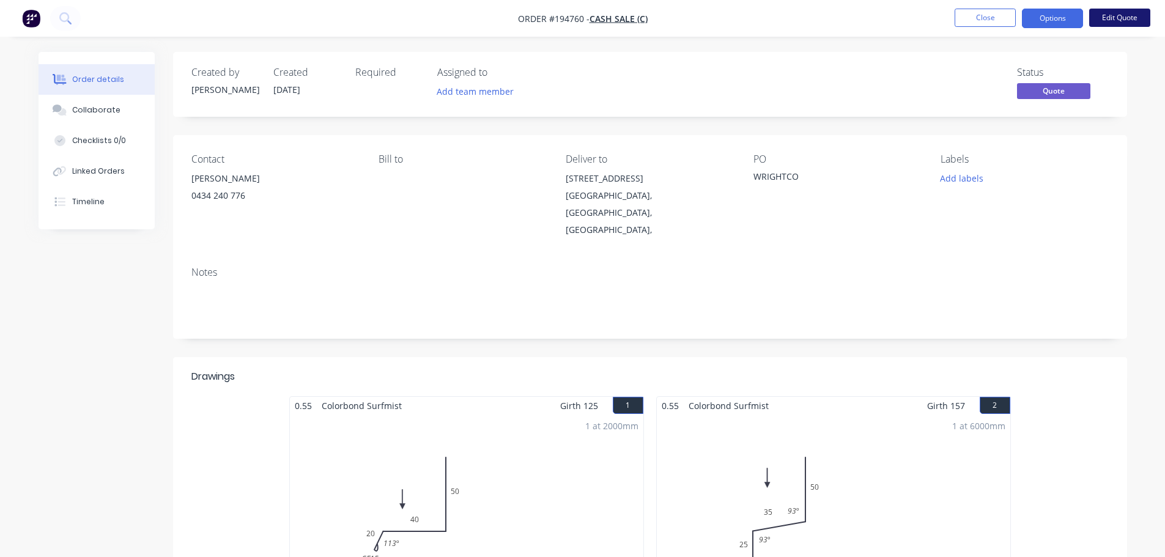
click at [1145, 21] on button "Edit Quote" at bounding box center [1120, 18] width 61 height 18
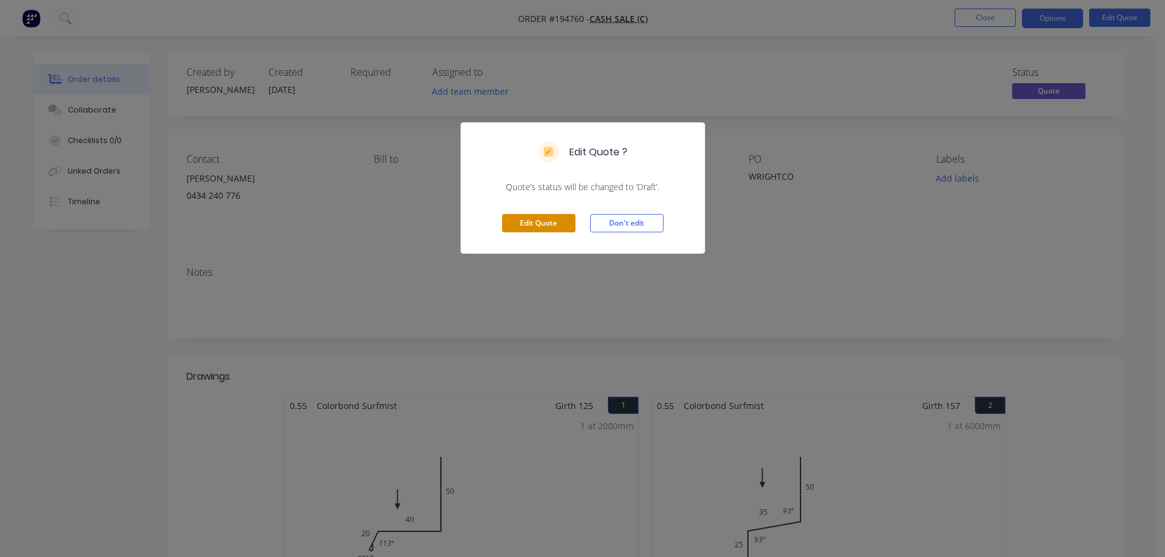
click at [564, 218] on button "Edit Quote" at bounding box center [538, 223] width 73 height 18
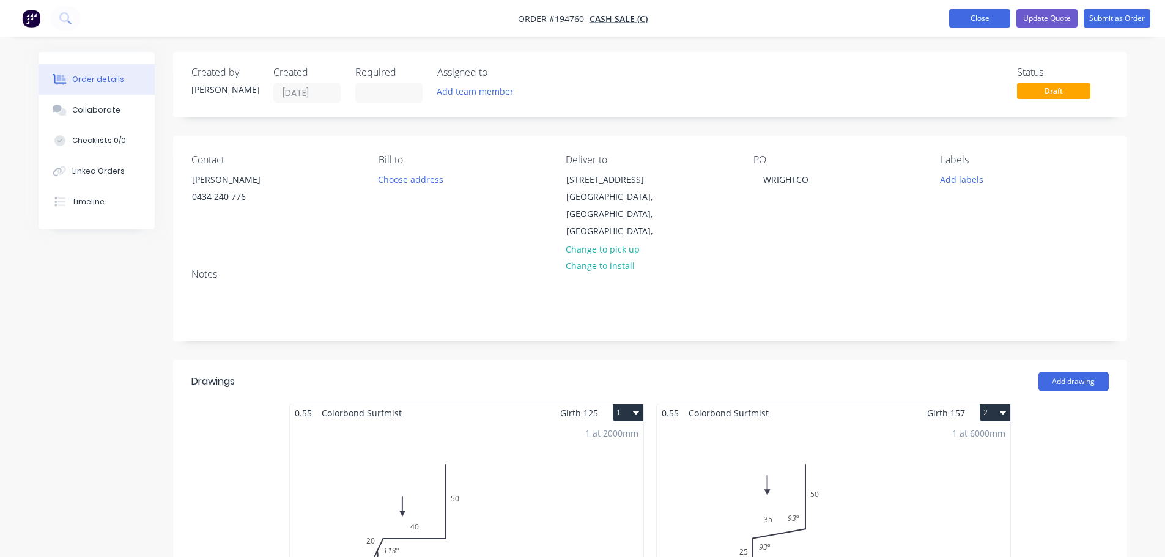
click at [998, 23] on button "Close" at bounding box center [979, 18] width 61 height 18
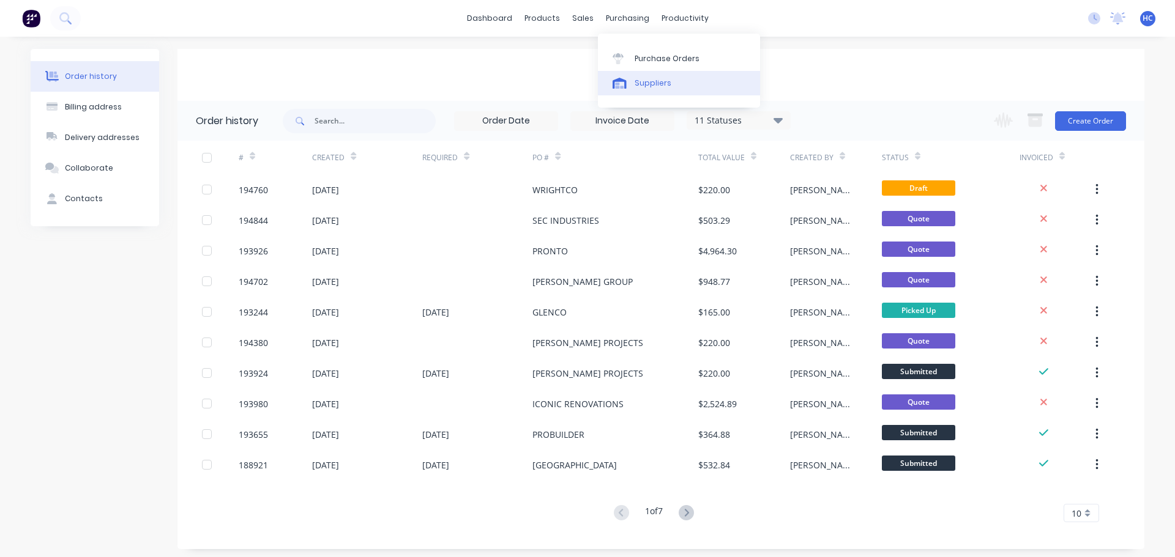
click at [650, 76] on link "Suppliers" at bounding box center [679, 83] width 162 height 24
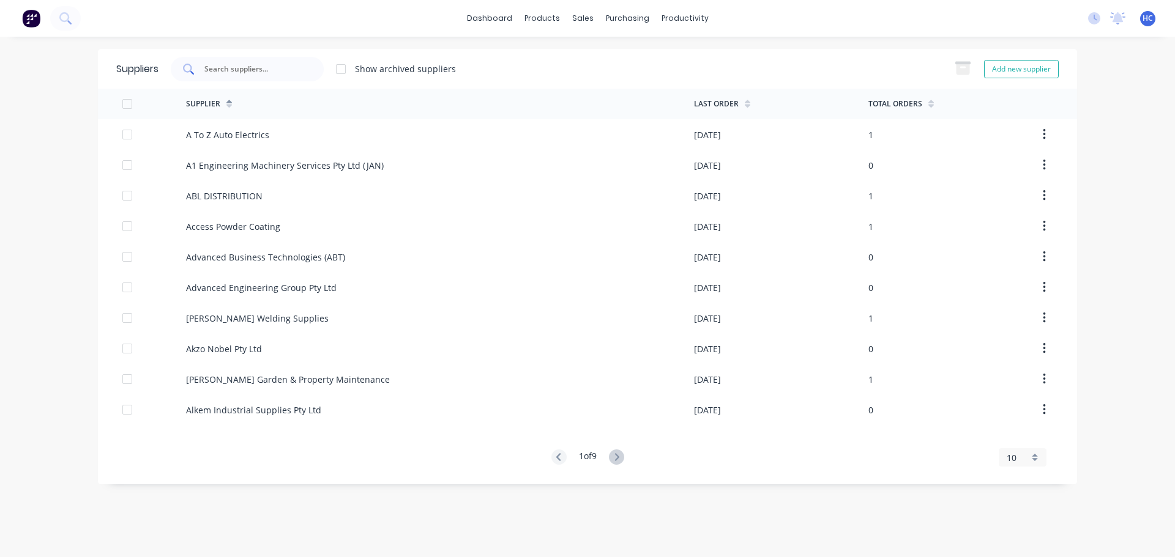
click at [272, 70] on input "text" at bounding box center [254, 69] width 102 height 12
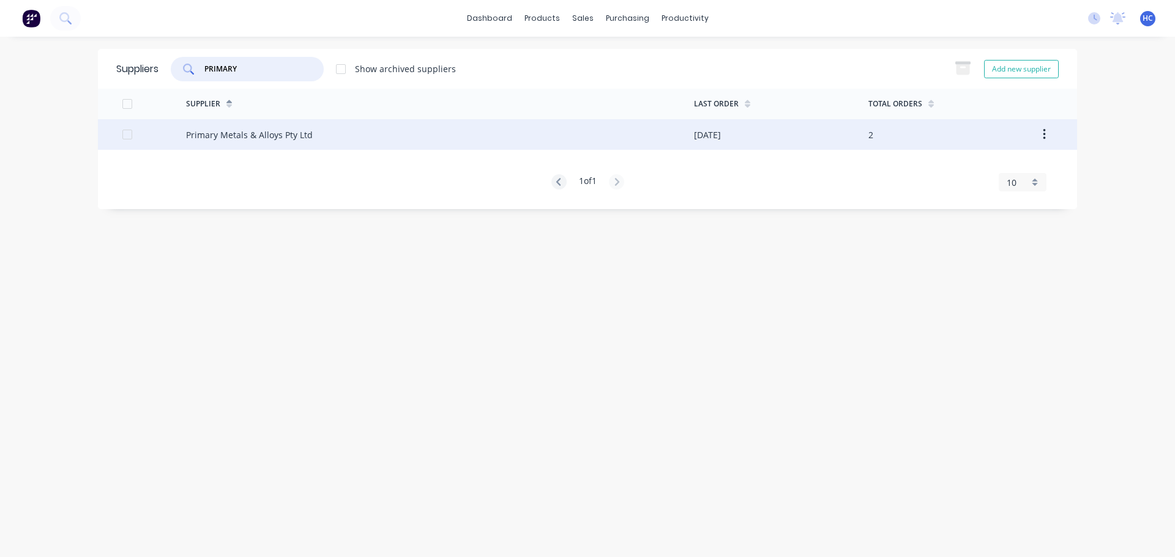
type input "PRIMARY"
click at [354, 143] on div "Primary Metals & Alloys Pty Ltd" at bounding box center [440, 134] width 508 height 31
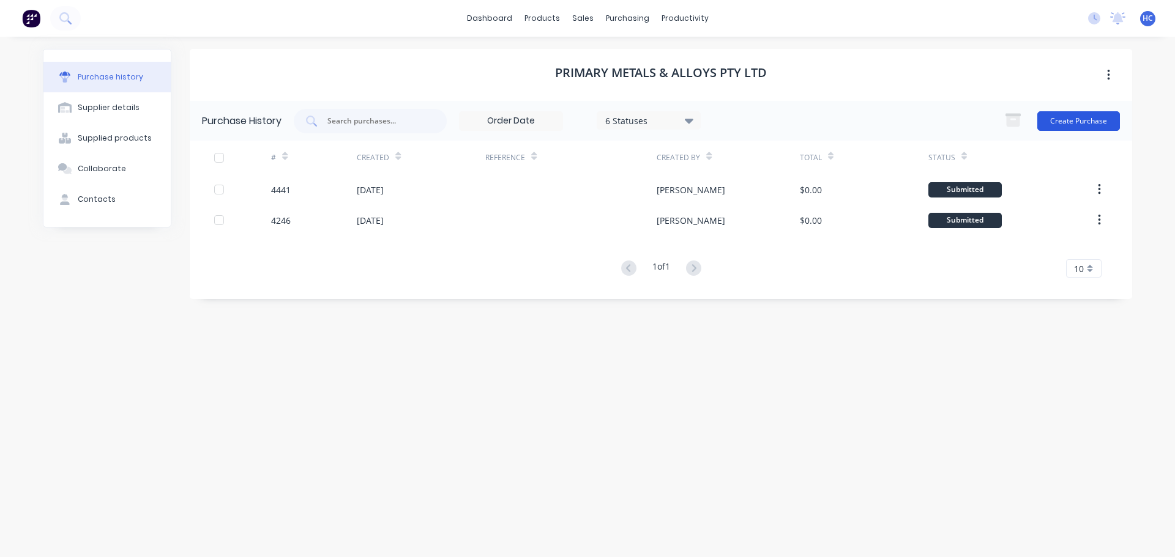
click at [1068, 122] on button "Create Purchase" at bounding box center [1078, 121] width 83 height 20
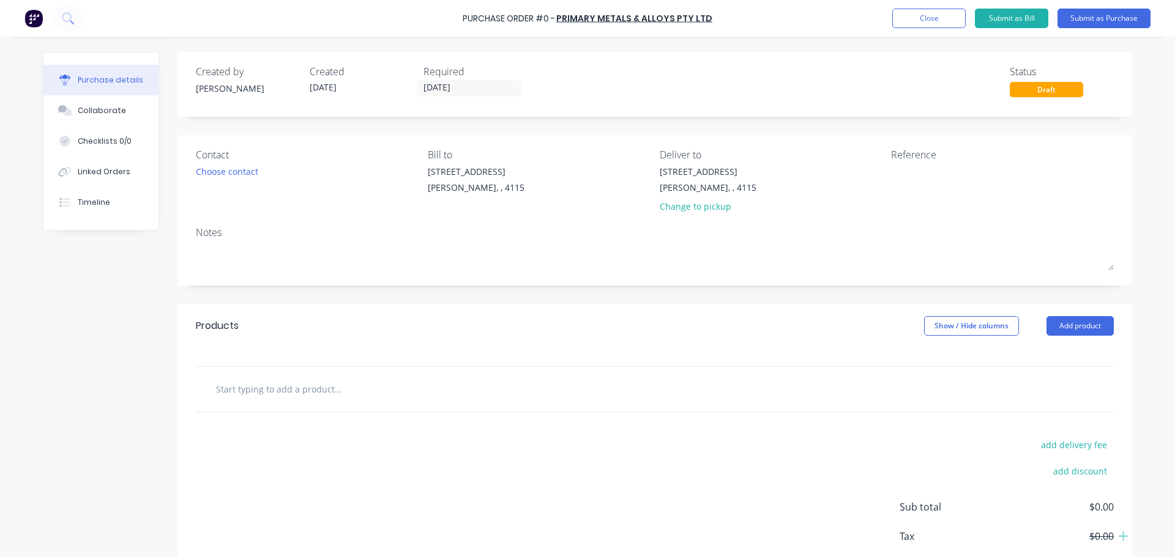
click at [1062, 333] on button "Add product" at bounding box center [1079, 326] width 67 height 20
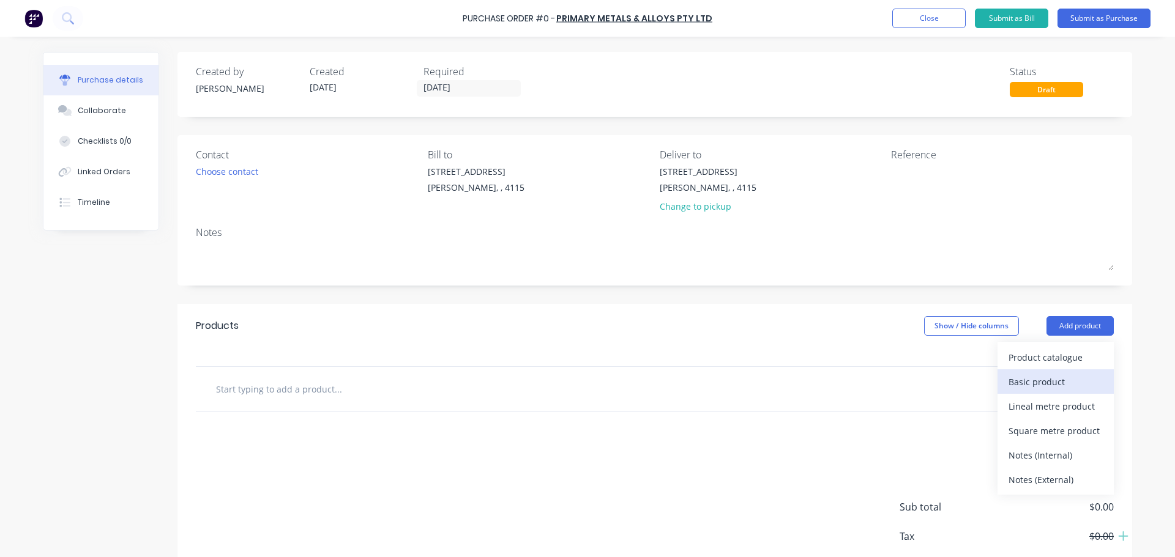
click at [1044, 382] on div "Basic product" at bounding box center [1055, 382] width 94 height 18
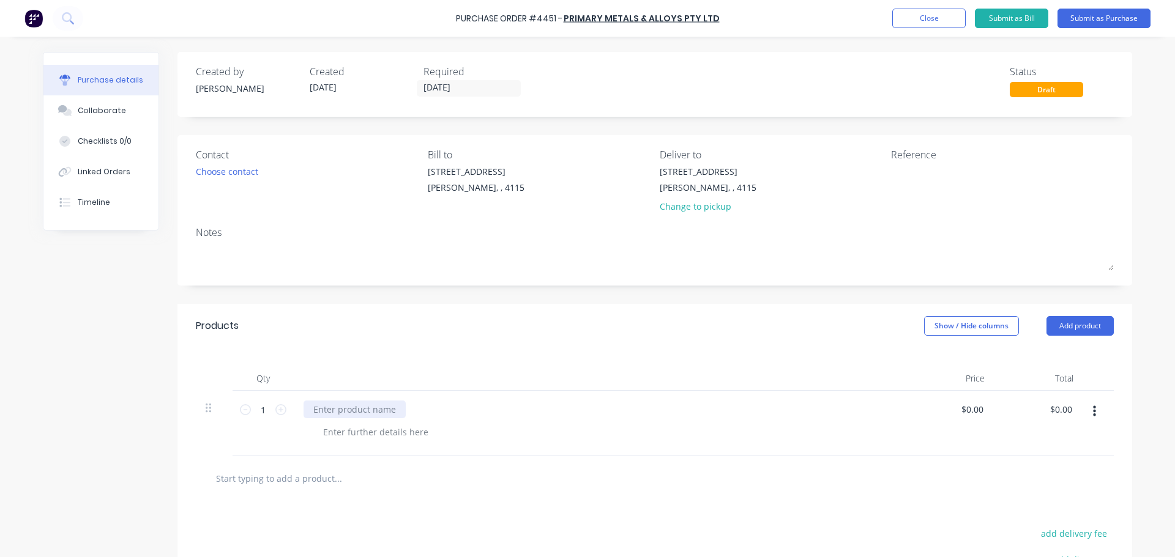
click at [376, 410] on div at bounding box center [354, 410] width 102 height 18
click at [374, 436] on div at bounding box center [375, 432] width 125 height 18
click at [357, 415] on div "2400x1200" at bounding box center [334, 410] width 63 height 18
click at [410, 381] on div at bounding box center [600, 378] width 612 height 24
click at [382, 439] on div "1.5 316 2B (NUDE)" at bounding box center [359, 432] width 93 height 18
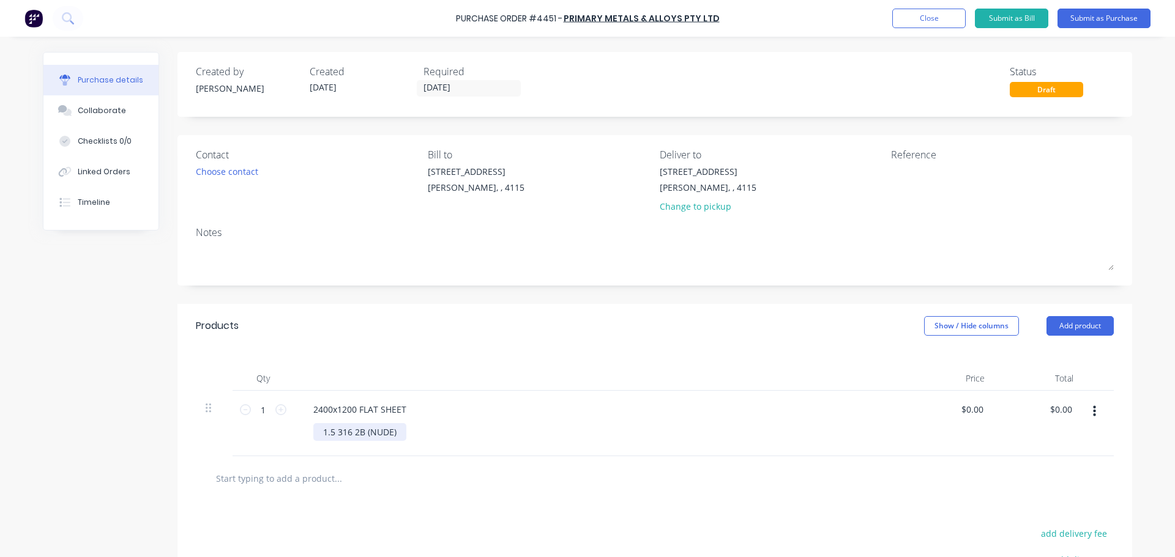
click at [373, 431] on div "1.5 316 2B (NUDE)" at bounding box center [359, 432] width 93 height 18
click at [517, 325] on div "Products Show / Hide columns Add product" at bounding box center [654, 326] width 954 height 44
click at [701, 209] on div "Change to pickup" at bounding box center [707, 206] width 97 height 13
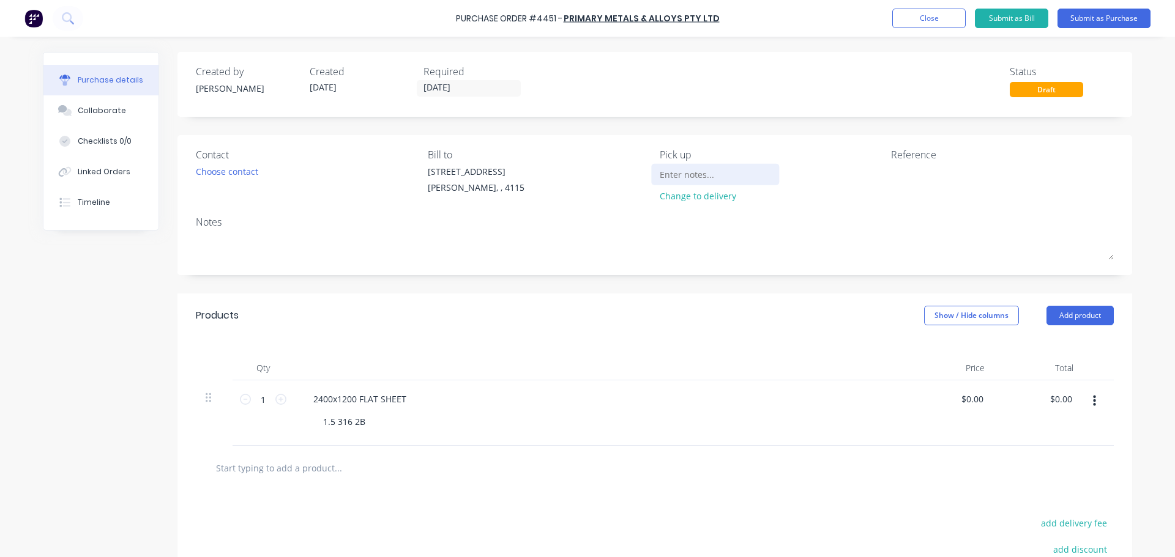
click at [699, 180] on input at bounding box center [714, 174] width 111 height 18
type input "[STREET_ADDRESS], [PERSON_NAME]"
click at [1094, 17] on button "Submit as Purchase" at bounding box center [1103, 19] width 93 height 20
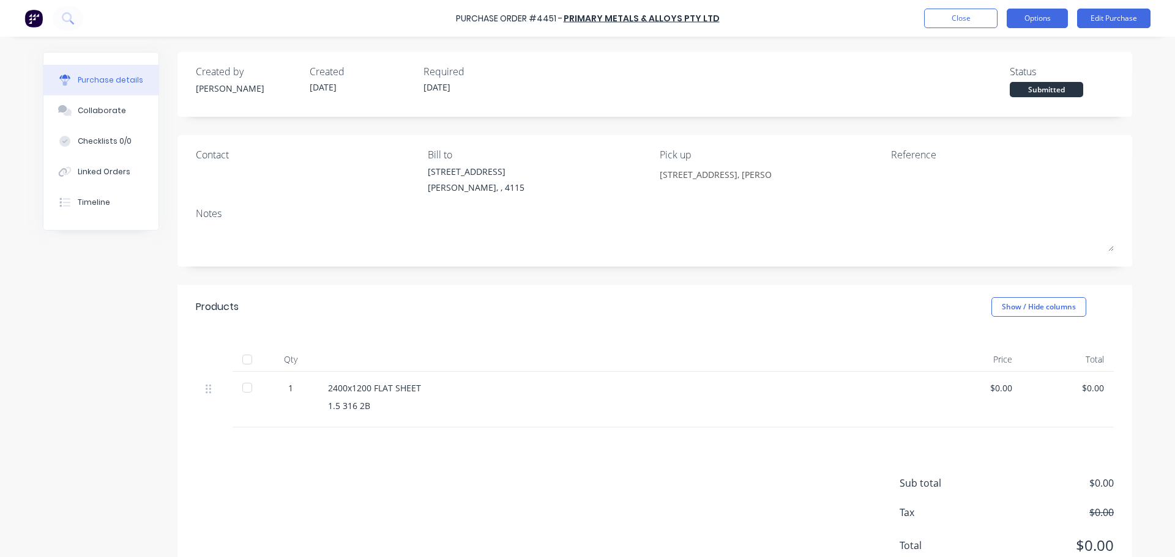
click at [1052, 23] on button "Options" at bounding box center [1036, 19] width 61 height 20
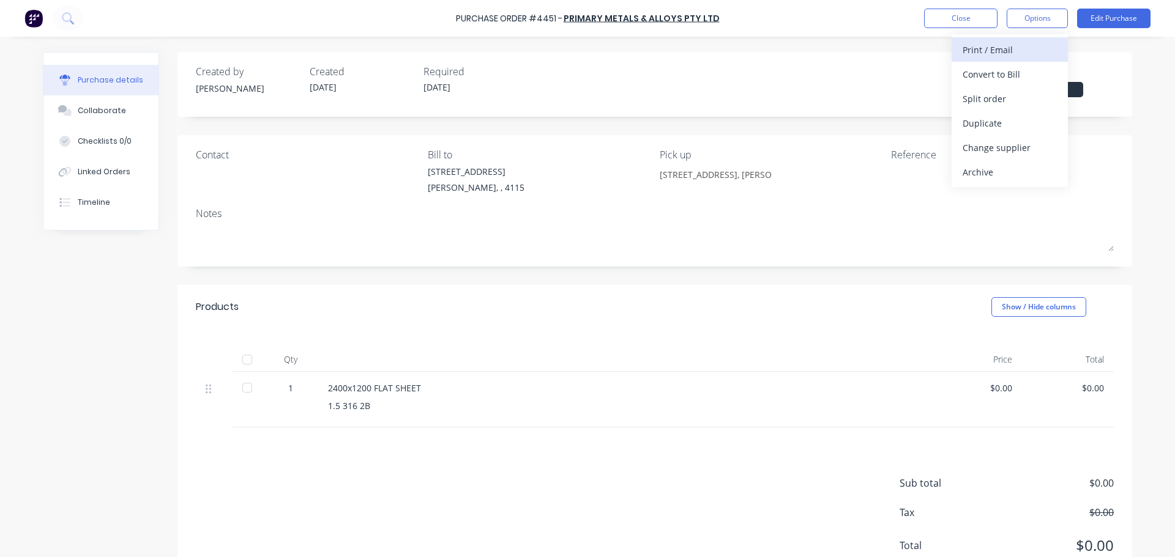
click at [1016, 50] on div "Print / Email" at bounding box center [1009, 50] width 94 height 18
click at [1016, 93] on div "Without pricing" at bounding box center [1009, 99] width 94 height 18
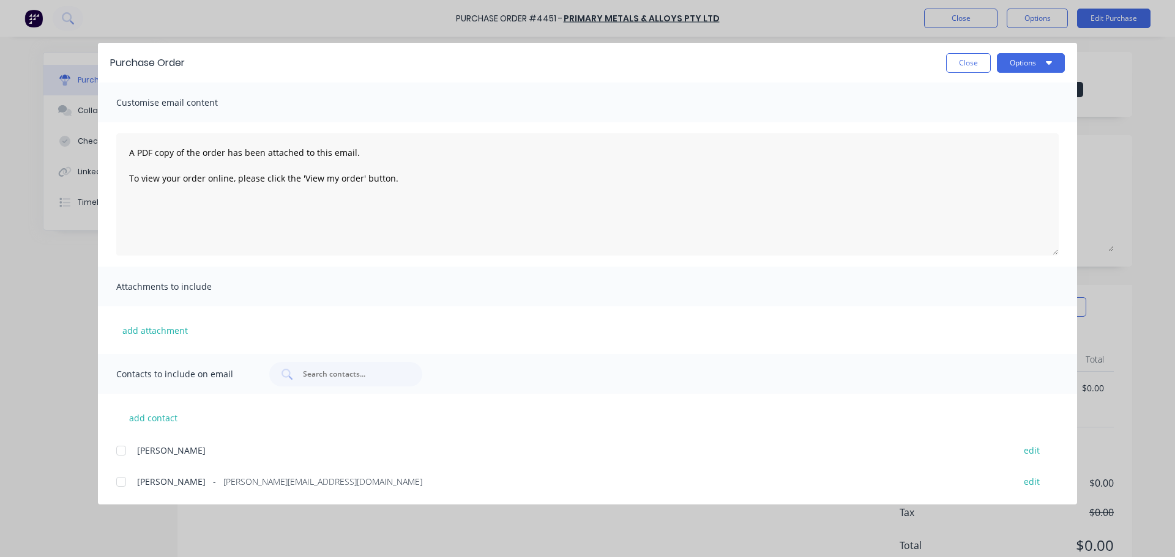
click at [1020, 64] on button "Options" at bounding box center [1031, 63] width 68 height 20
click at [1006, 114] on div "Print" at bounding box center [1006, 119] width 94 height 18
click at [953, 64] on button "Close" at bounding box center [968, 63] width 45 height 20
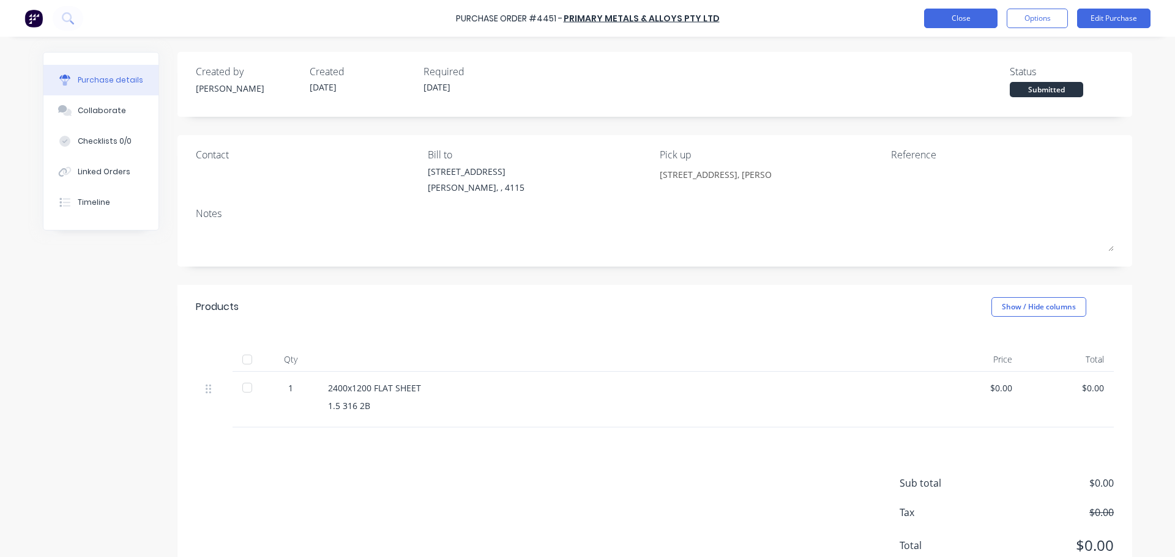
click at [952, 20] on button "Close" at bounding box center [960, 19] width 73 height 20
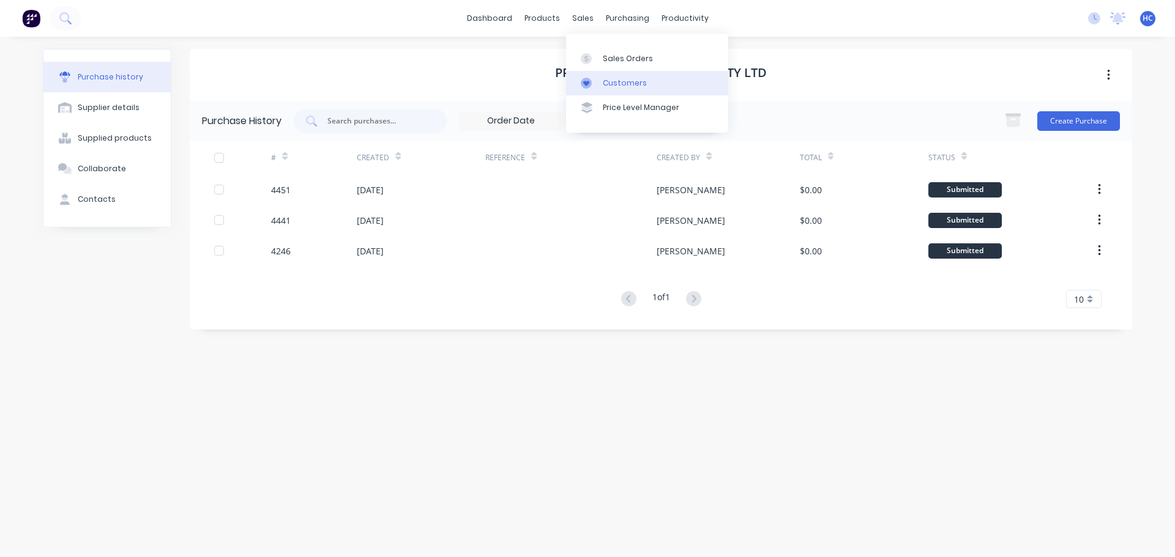
click at [629, 81] on div "Customers" at bounding box center [625, 83] width 44 height 11
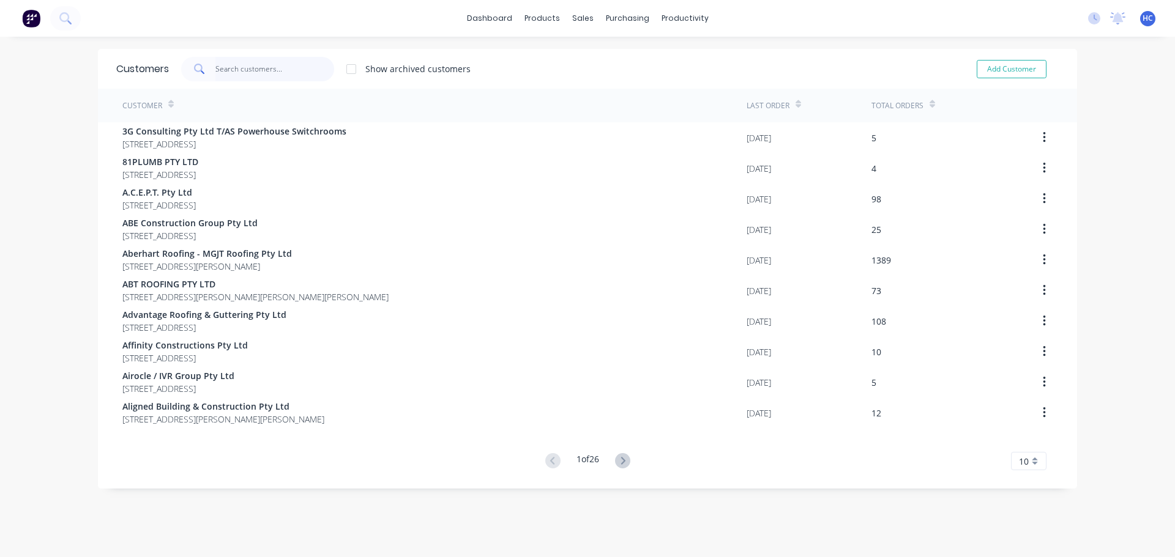
click at [284, 68] on input "text" at bounding box center [274, 69] width 119 height 24
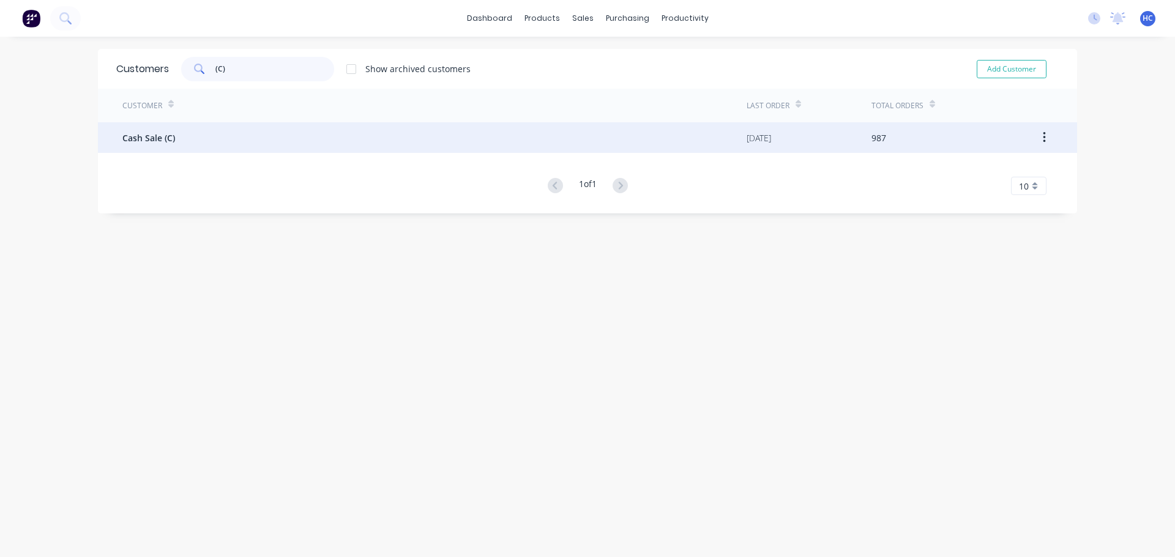
type input "(C)"
click at [172, 135] on div "Cash Sale (C)" at bounding box center [434, 137] width 624 height 31
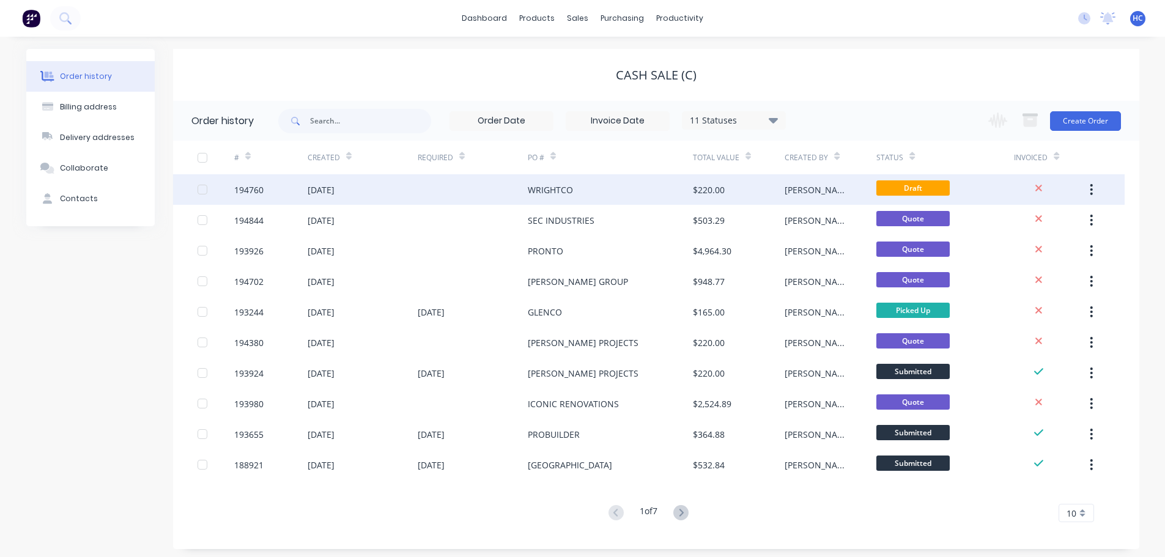
click at [639, 191] on div "WRIGHTCO" at bounding box center [610, 189] width 165 height 31
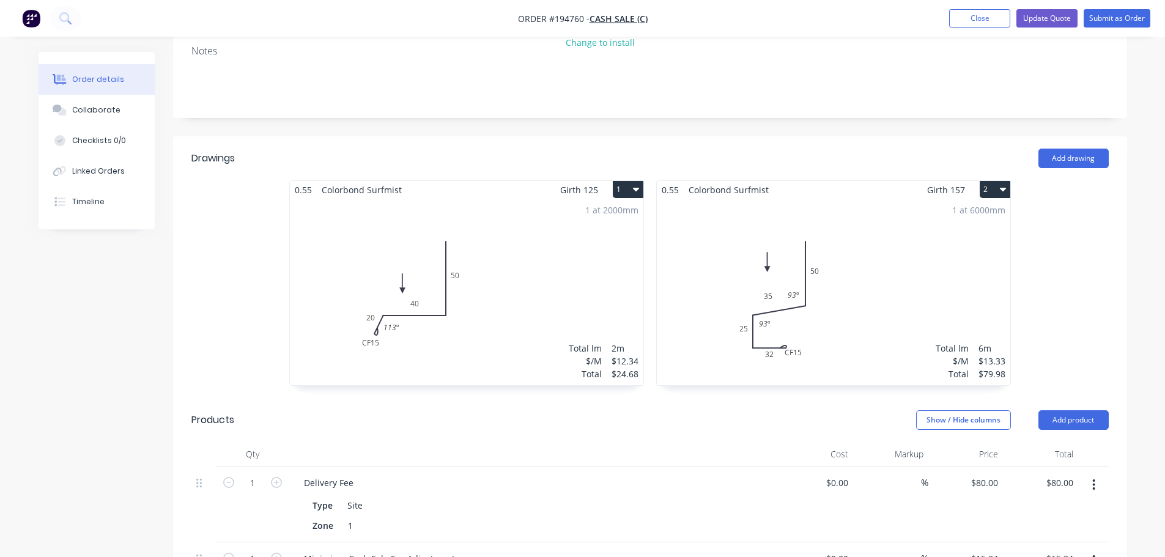
scroll to position [245, 0]
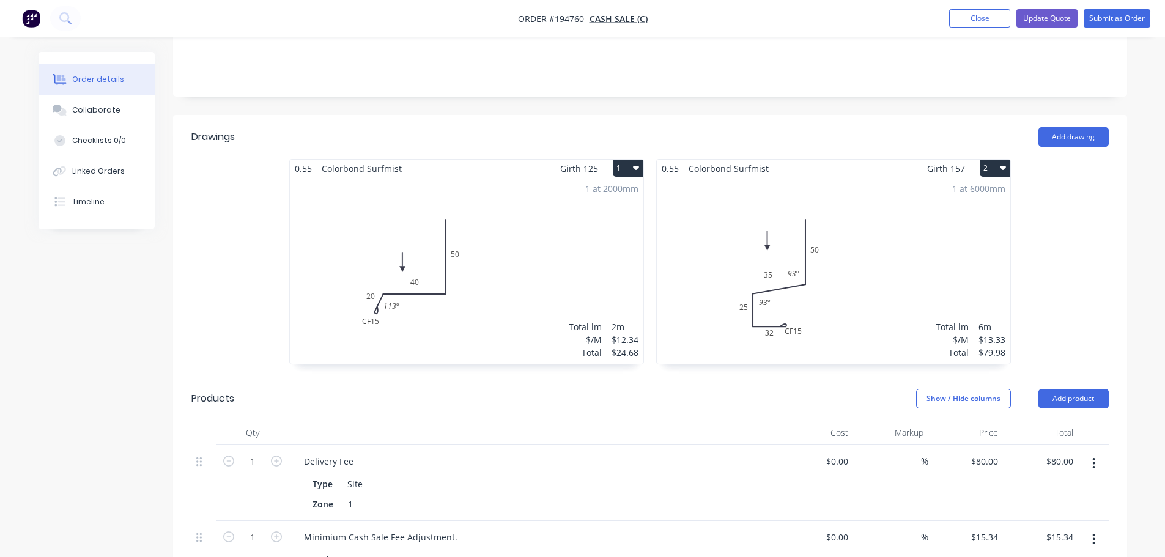
click at [592, 264] on div "1 at 2000mm Total lm $/M Total 2m $12.34 $24.68" at bounding box center [467, 270] width 354 height 187
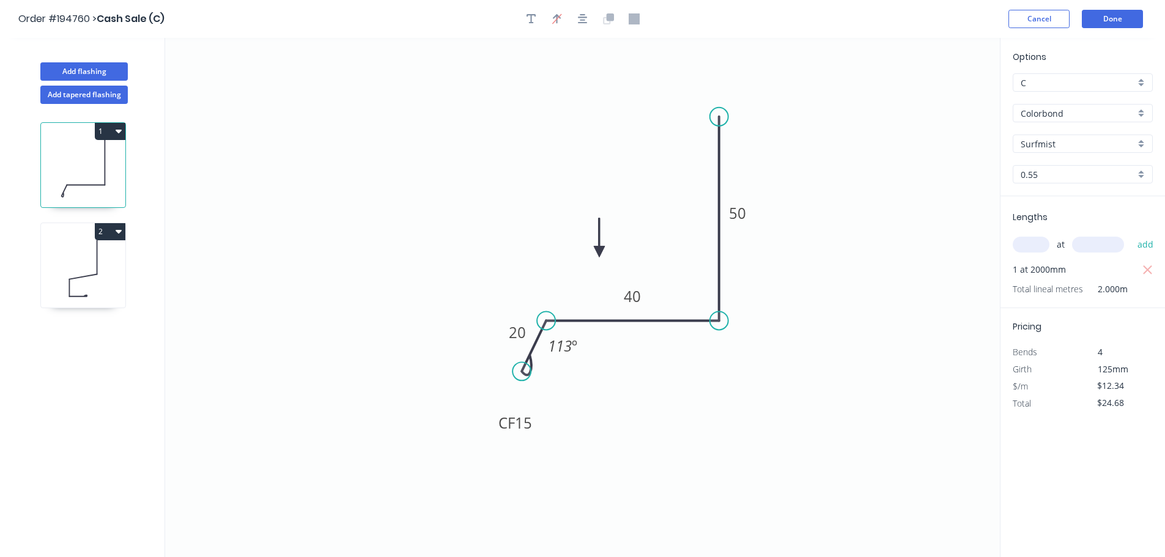
click at [1030, 244] on input "text" at bounding box center [1031, 245] width 37 height 16
type input "1"
type input "4000"
click at [1132, 234] on button "add" at bounding box center [1146, 244] width 29 height 21
click at [1151, 268] on icon "button" at bounding box center [1147, 269] width 9 height 9
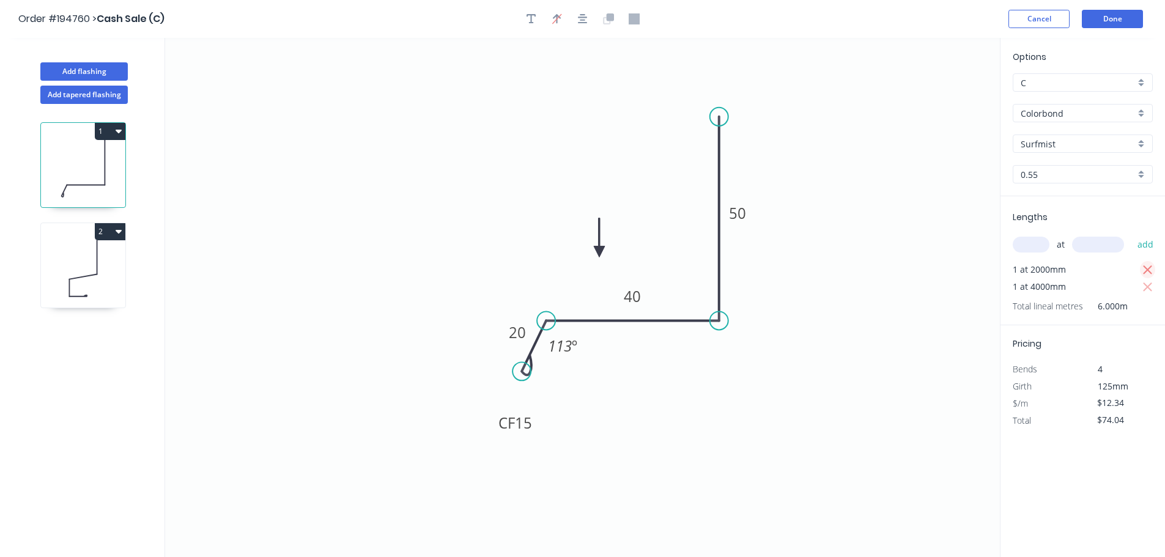
type input "$49.36"
click at [83, 273] on icon at bounding box center [83, 268] width 84 height 78
type input "$13.33"
type input "$79.98"
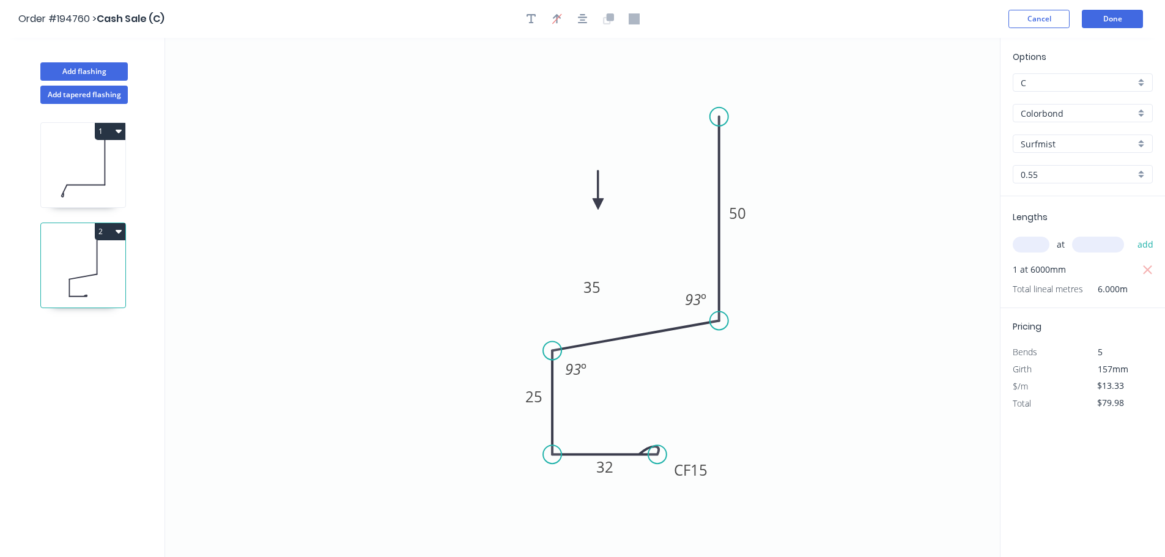
click at [1034, 249] on input "text" at bounding box center [1031, 245] width 37 height 16
type input "2"
type input "6000"
click at [1132, 234] on button "add" at bounding box center [1146, 244] width 29 height 21
click at [1151, 267] on icon "button" at bounding box center [1147, 269] width 9 height 9
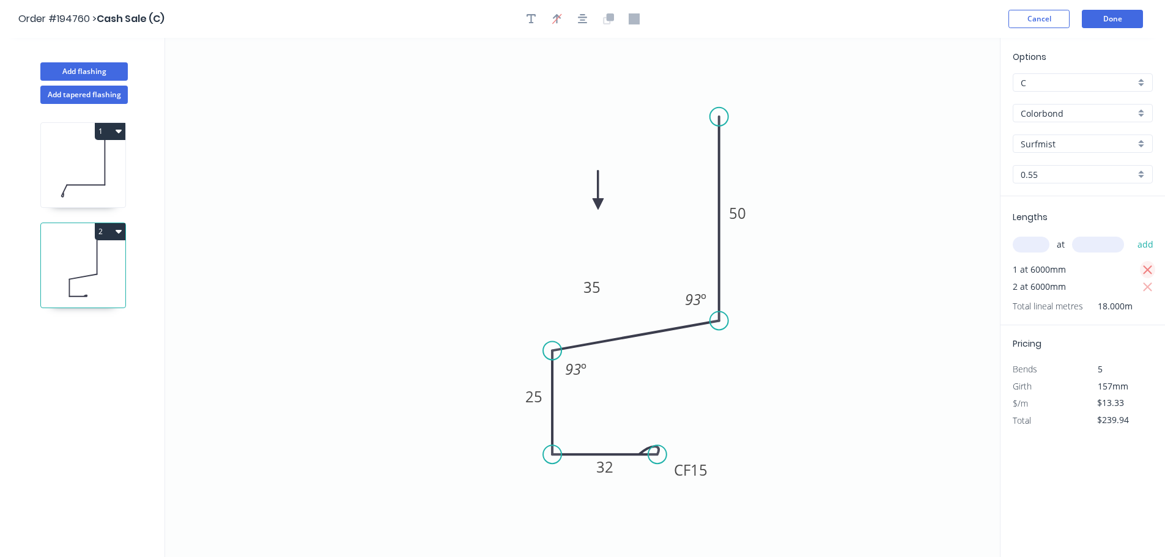
type input "$159.96"
click at [98, 74] on button "Add flashing" at bounding box center [83, 71] width 87 height 18
type input "$0.00"
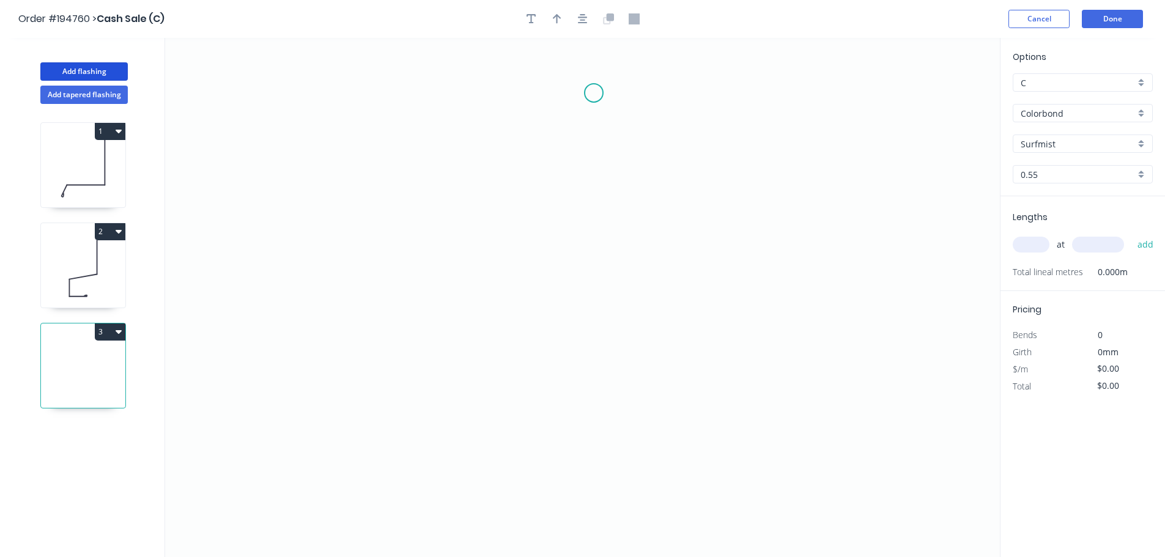
click at [594, 92] on icon "0" at bounding box center [582, 297] width 835 height 519
click at [607, 272] on icon "0" at bounding box center [582, 297] width 835 height 519
click at [607, 260] on icon at bounding box center [600, 181] width 13 height 179
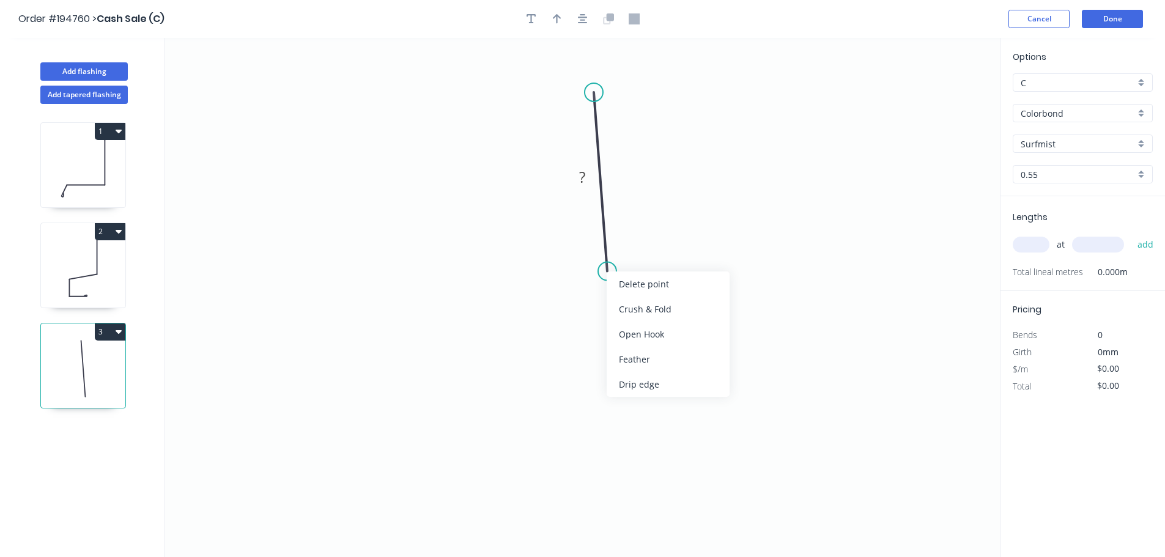
click at [625, 277] on div "Delete point" at bounding box center [668, 284] width 123 height 25
click at [601, 105] on icon "0" at bounding box center [582, 297] width 835 height 519
click at [601, 226] on icon "0" at bounding box center [582, 297] width 835 height 519
click at [655, 226] on icon "0 ?" at bounding box center [582, 297] width 835 height 519
click at [661, 415] on icon "0 ? ?" at bounding box center [582, 297] width 835 height 519
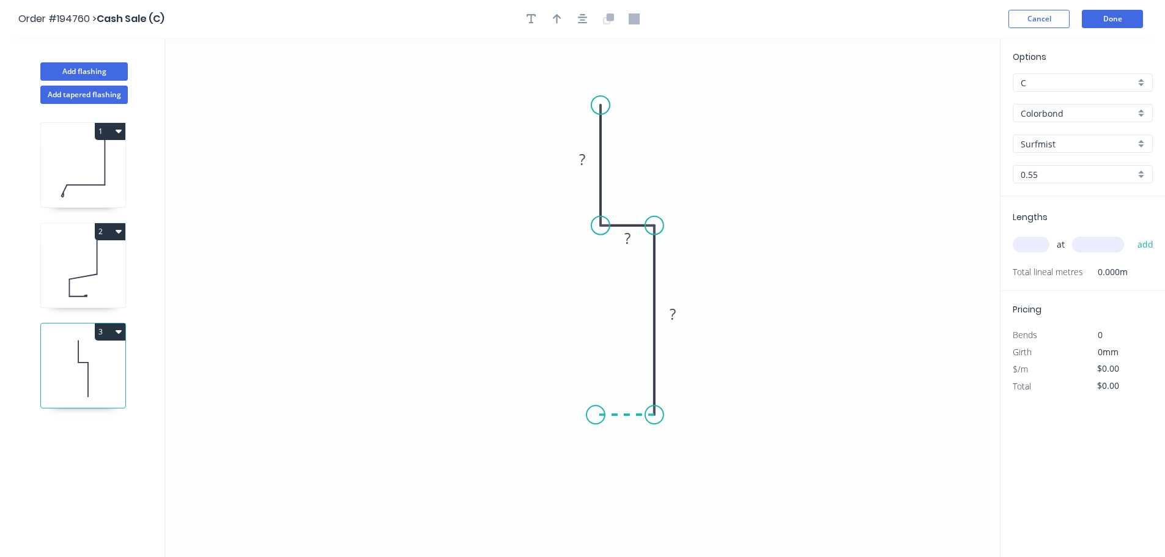
click at [596, 412] on icon "0 ? ? ?" at bounding box center [582, 297] width 835 height 519
click at [598, 377] on icon "0 ? ? ? ?" at bounding box center [582, 297] width 835 height 519
click at [598, 377] on circle at bounding box center [596, 377] width 18 height 18
click at [585, 392] on rect at bounding box center [577, 390] width 24 height 17
type input "$12.34"
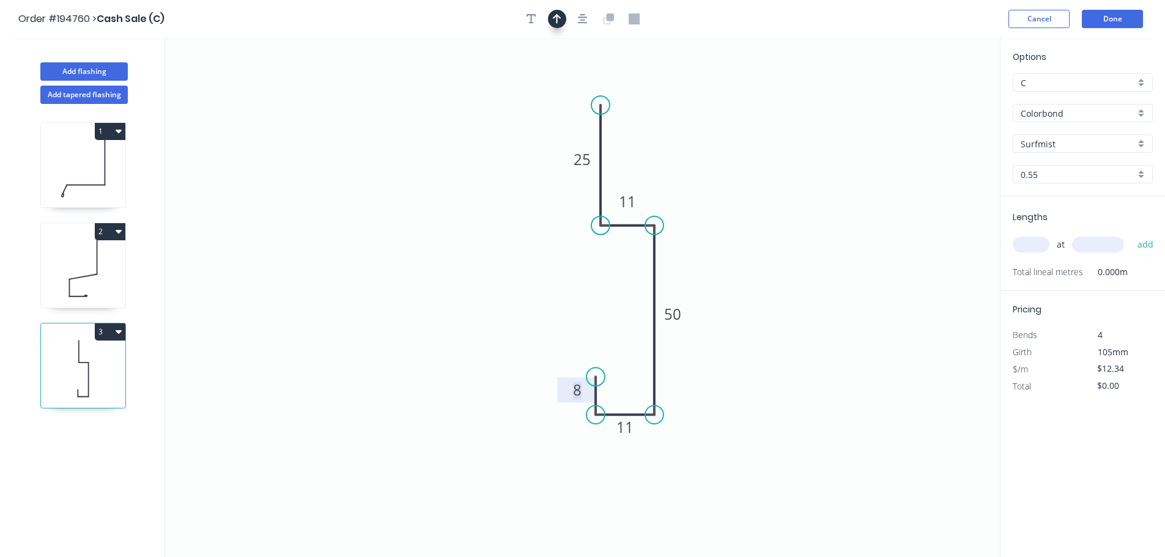
click at [559, 20] on icon "button" at bounding box center [557, 18] width 9 height 11
click at [937, 95] on icon at bounding box center [938, 84] width 11 height 39
drag, startPoint x: 938, startPoint y: 98, endPoint x: 744, endPoint y: 207, distance: 222.4
click at [677, 195] on icon at bounding box center [687, 185] width 35 height 35
click at [1025, 242] on input "text" at bounding box center [1031, 245] width 37 height 16
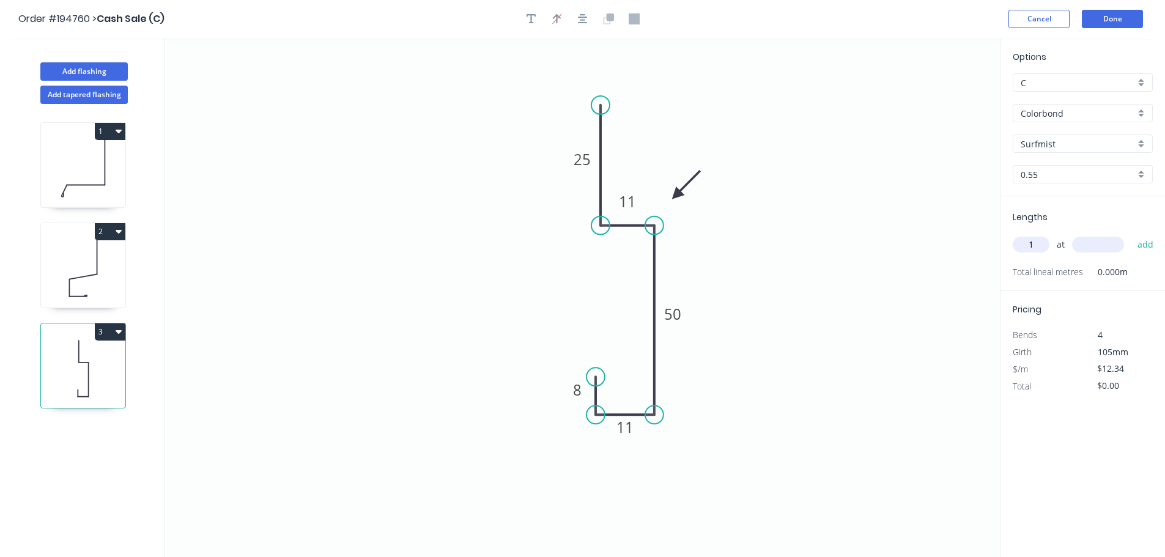
type input "1"
type input "2000"
click at [1132, 234] on button "add" at bounding box center [1146, 244] width 29 height 21
type input "$24.68"
click at [1116, 26] on button "Done" at bounding box center [1112, 19] width 61 height 18
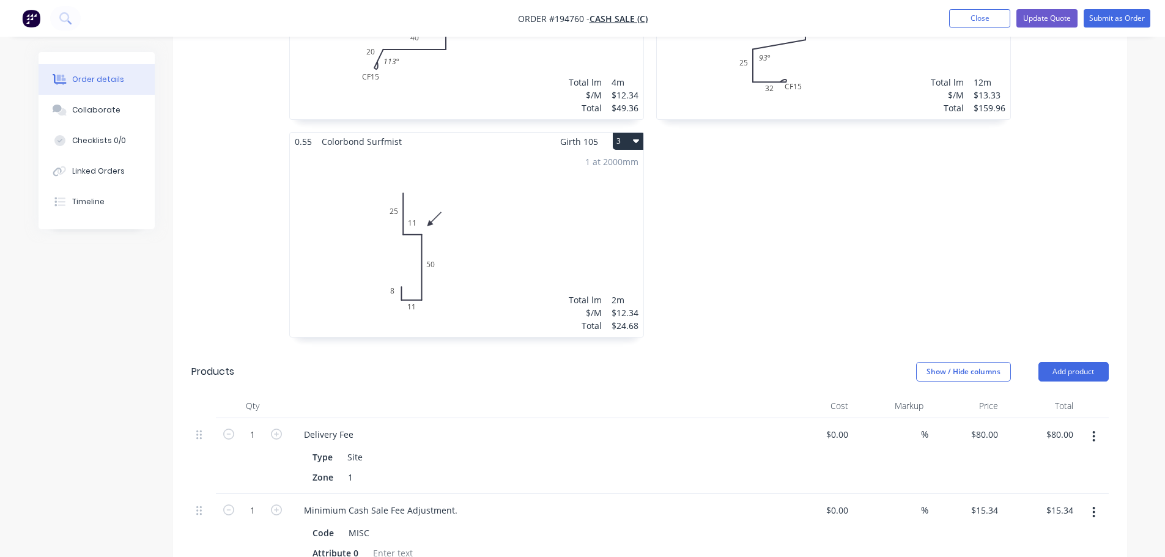
click at [519, 213] on div "1 at 2000mm Total lm $/M Total 2m $12.34 $24.68" at bounding box center [467, 243] width 354 height 187
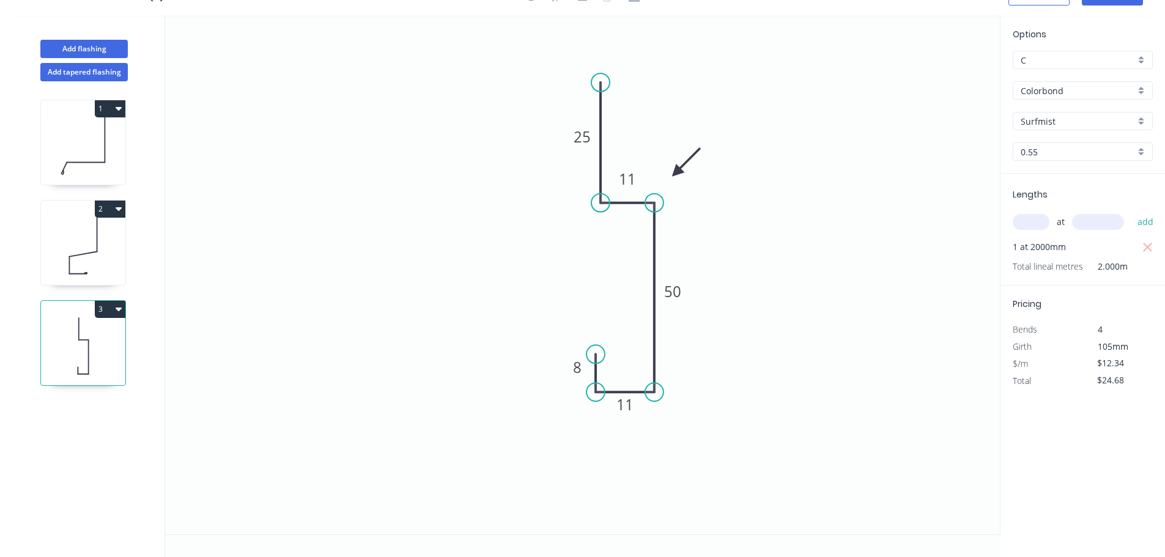
scroll to position [23, 0]
click at [102, 50] on button "Add flashing" at bounding box center [83, 49] width 87 height 18
type input "$0.00"
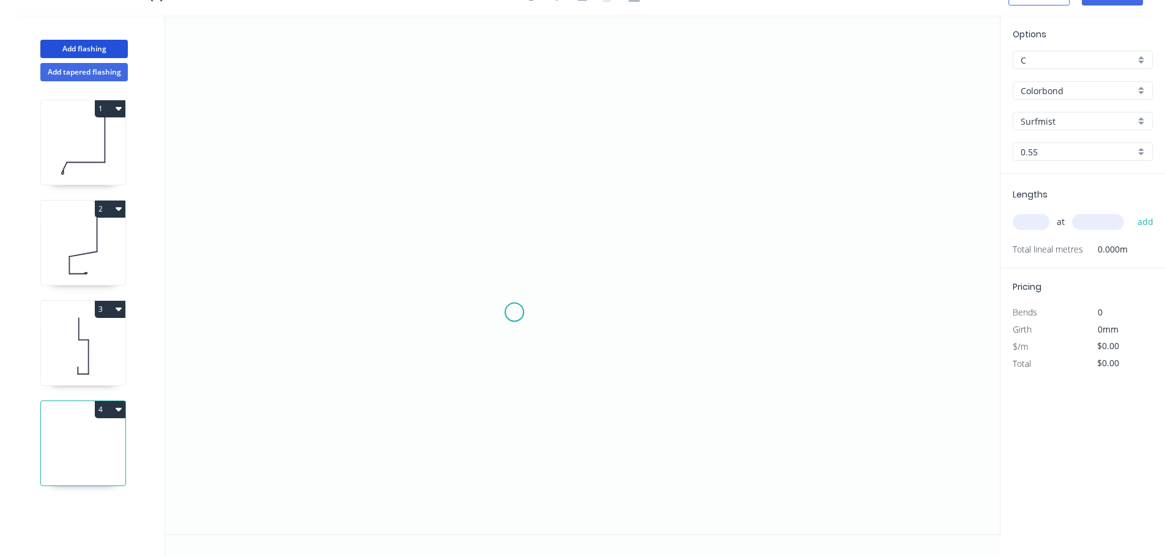
click at [522, 315] on icon "0" at bounding box center [582, 274] width 835 height 519
click at [524, 264] on icon "0" at bounding box center [582, 274] width 835 height 519
click at [533, 272] on div "Delete point" at bounding box center [582, 280] width 123 height 25
click at [514, 341] on icon "0" at bounding box center [582, 274] width 835 height 519
click at [517, 113] on icon "0" at bounding box center [582, 274] width 835 height 519
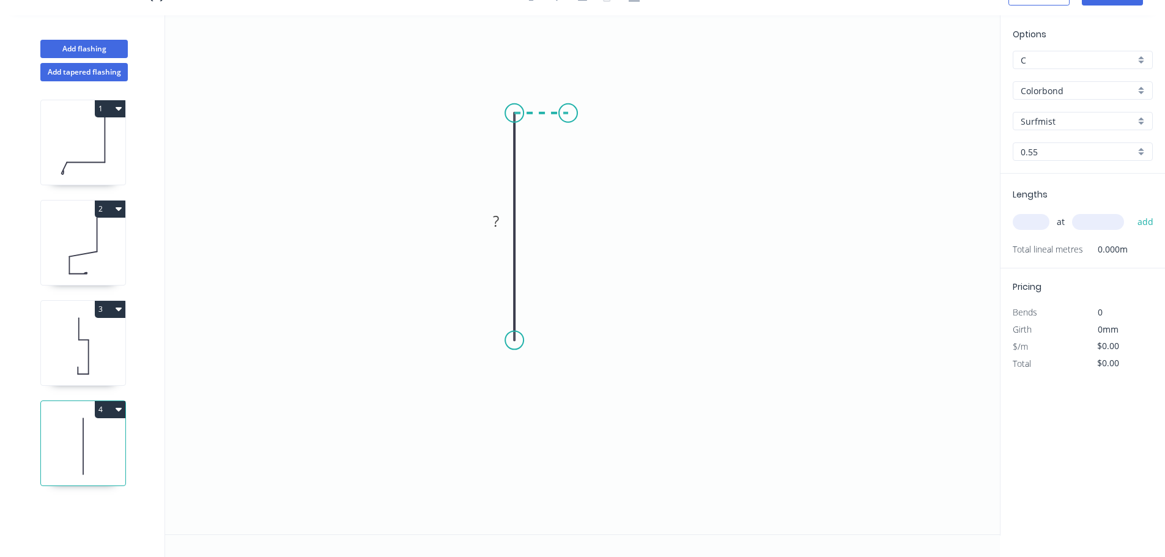
click at [568, 116] on icon "0 ?" at bounding box center [582, 274] width 835 height 519
click at [572, 341] on icon "0 ? ?" at bounding box center [582, 274] width 835 height 519
click at [572, 341] on circle at bounding box center [568, 341] width 18 height 18
click at [586, 215] on tspan "?" at bounding box center [587, 221] width 6 height 20
type input "$10.36"
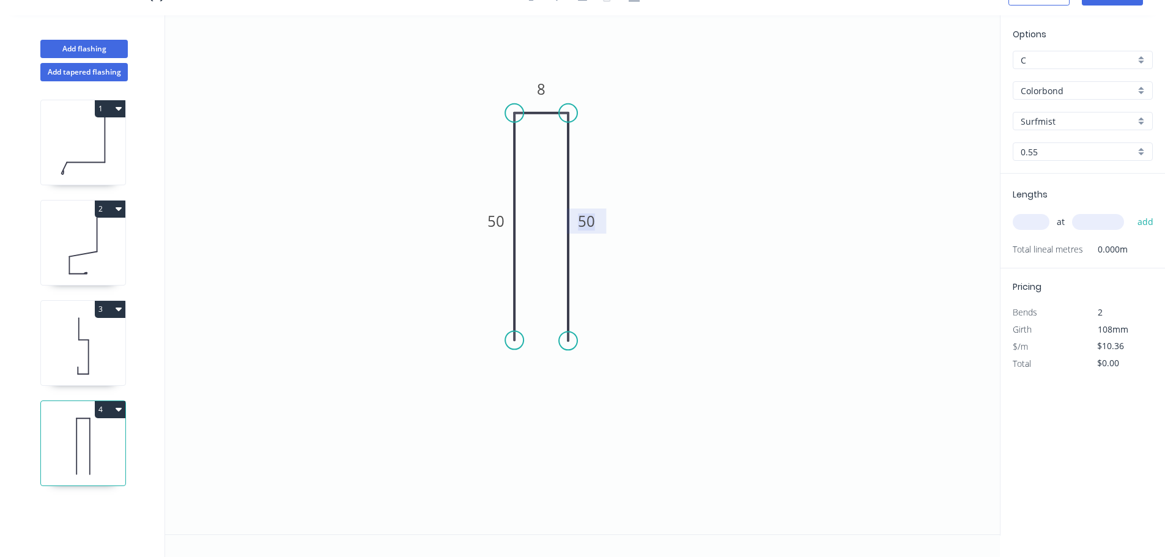
click at [799, 202] on icon "0 50 8 50" at bounding box center [582, 274] width 835 height 519
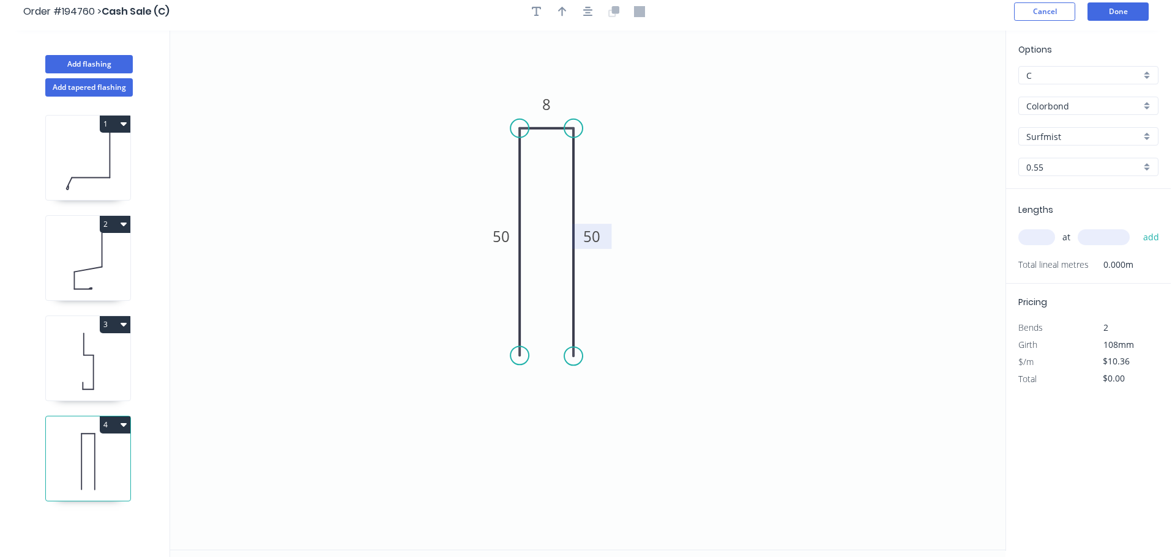
scroll to position [0, 0]
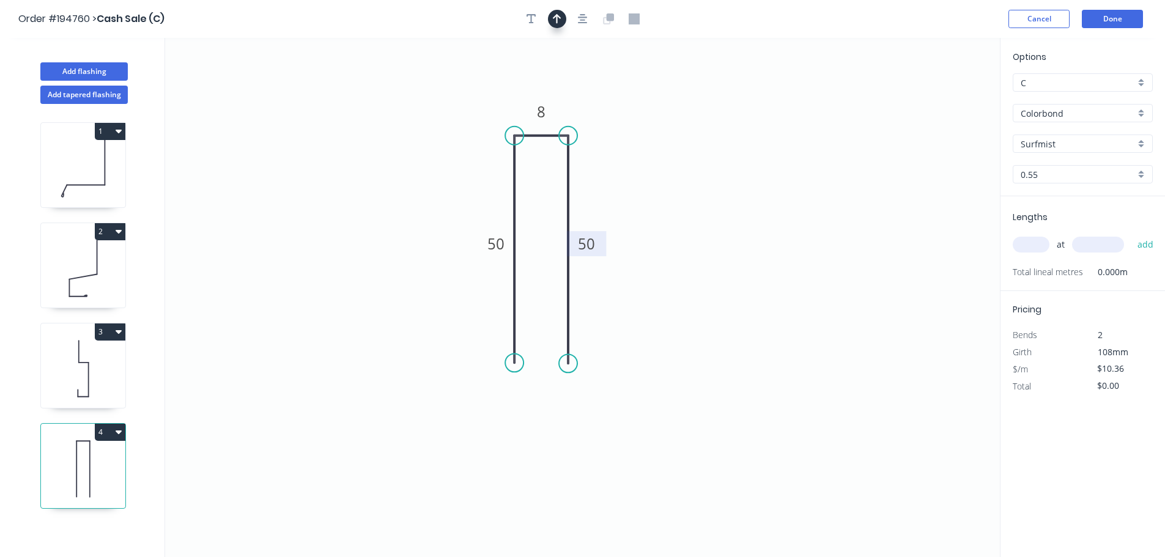
click at [554, 14] on icon "button" at bounding box center [557, 18] width 9 height 11
click at [941, 97] on icon at bounding box center [938, 84] width 11 height 39
drag, startPoint x: 941, startPoint y: 97, endPoint x: 627, endPoint y: 111, distance: 314.1
click at [615, 122] on icon at bounding box center [631, 119] width 35 height 35
click at [1022, 241] on input "text" at bounding box center [1031, 245] width 37 height 16
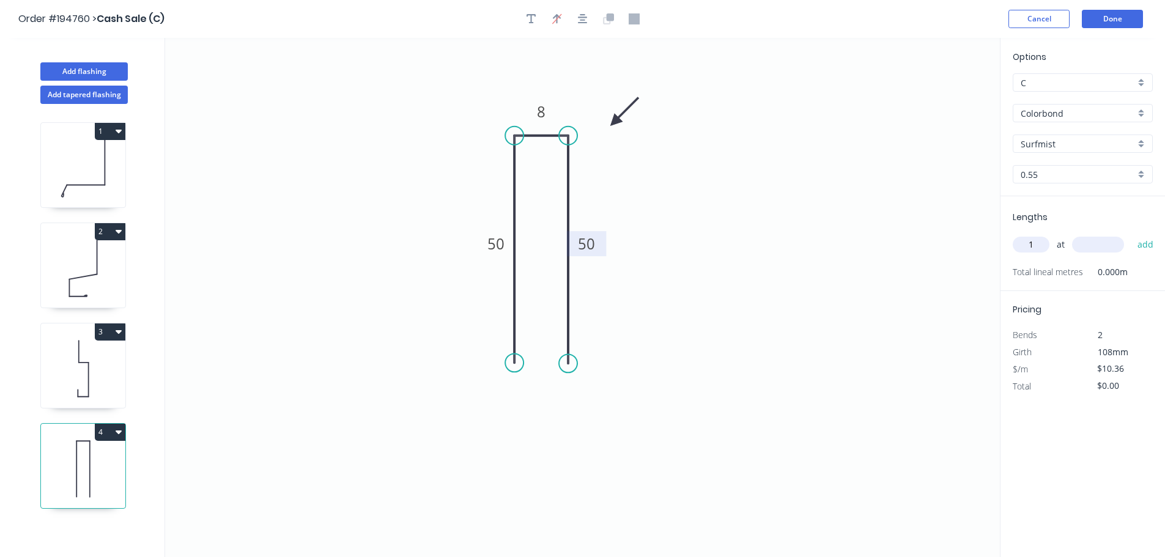
type input "1"
type input "50"
click at [1132, 234] on button "add" at bounding box center [1146, 244] width 29 height 21
type input "$10.36"
click at [492, 243] on tspan "50" at bounding box center [496, 244] width 17 height 20
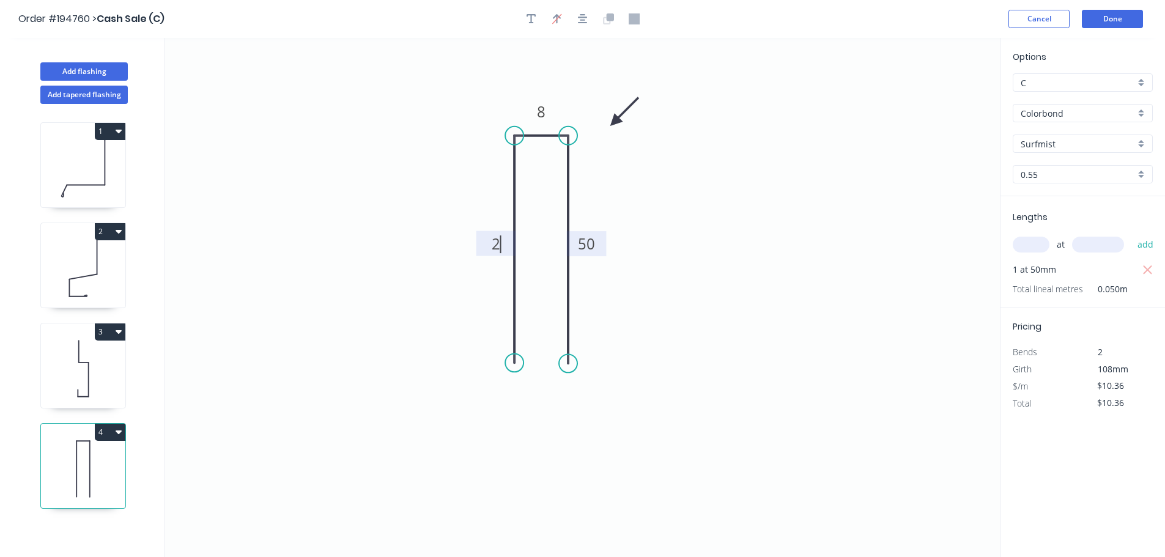
type input "$7.82"
click at [672, 214] on icon "0 20 8 20" at bounding box center [582, 297] width 835 height 519
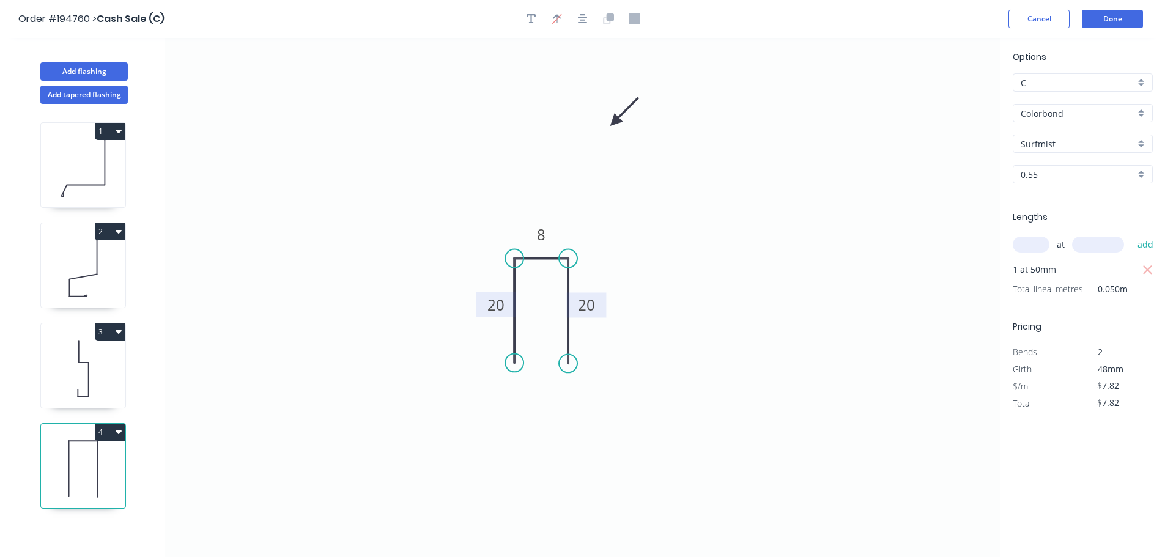
drag, startPoint x: 548, startPoint y: 136, endPoint x: 548, endPoint y: 260, distance: 123.6
click at [548, 260] on icon "0 20 8 20" at bounding box center [582, 297] width 835 height 519
drag, startPoint x: 619, startPoint y: 121, endPoint x: 604, endPoint y: 231, distance: 111.1
click at [604, 231] on icon at bounding box center [613, 219] width 35 height 35
click at [1110, 12] on button "Done" at bounding box center [1112, 19] width 61 height 18
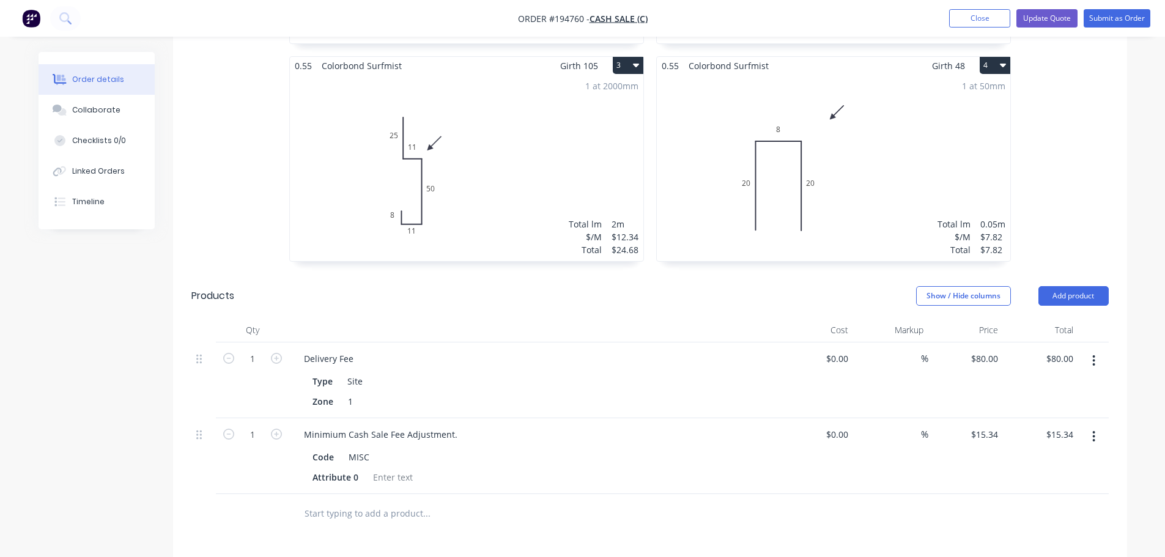
scroll to position [612, 0]
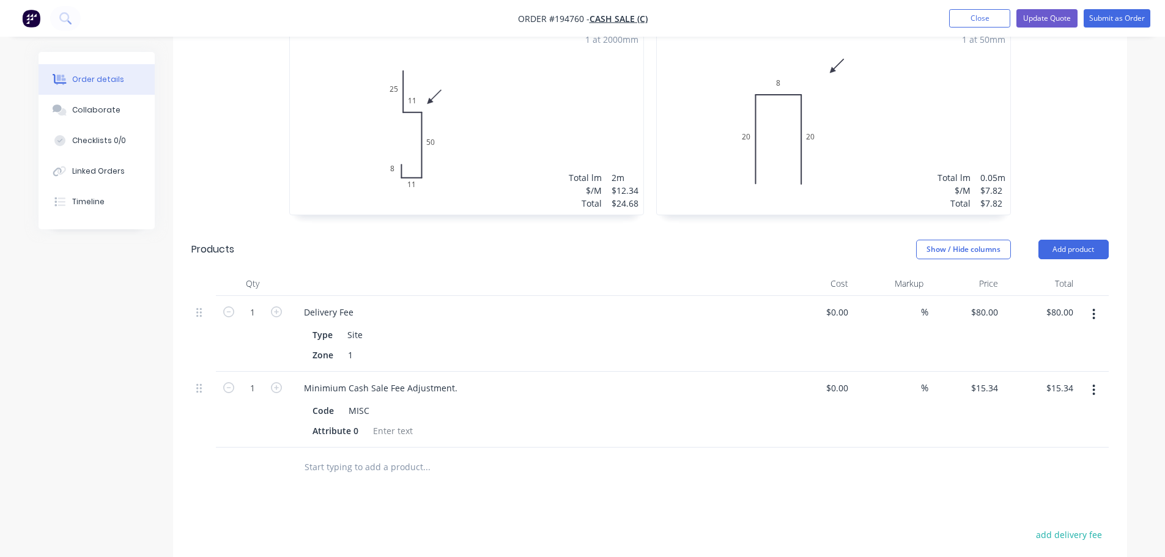
click at [1091, 379] on button "button" at bounding box center [1094, 390] width 29 height 22
drag, startPoint x: 1031, startPoint y: 469, endPoint x: 1026, endPoint y: 453, distance: 16.6
click at [1031, 483] on button "Delete" at bounding box center [1051, 495] width 116 height 24
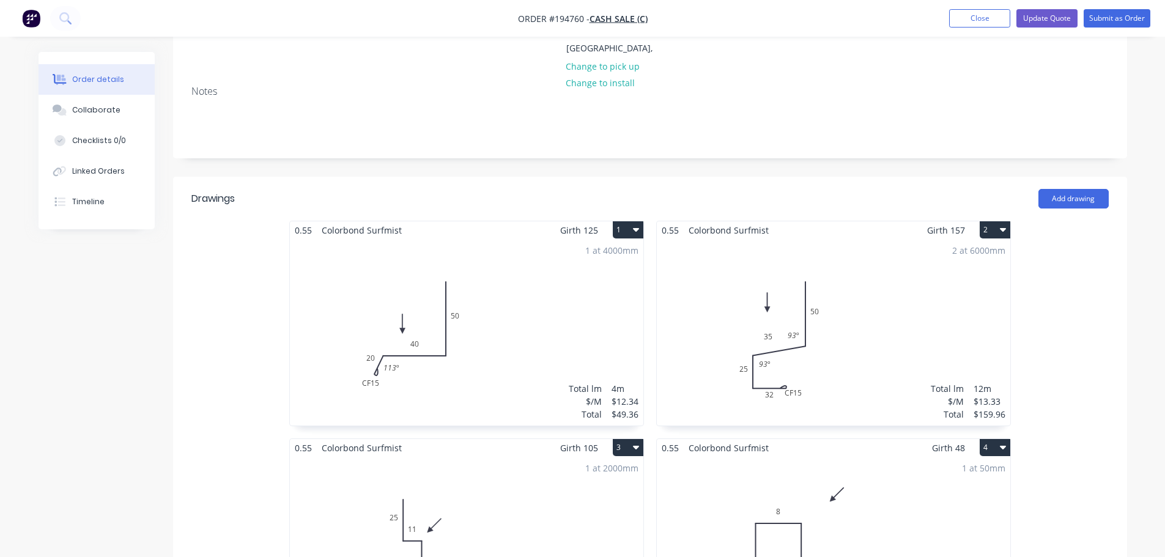
scroll to position [0, 0]
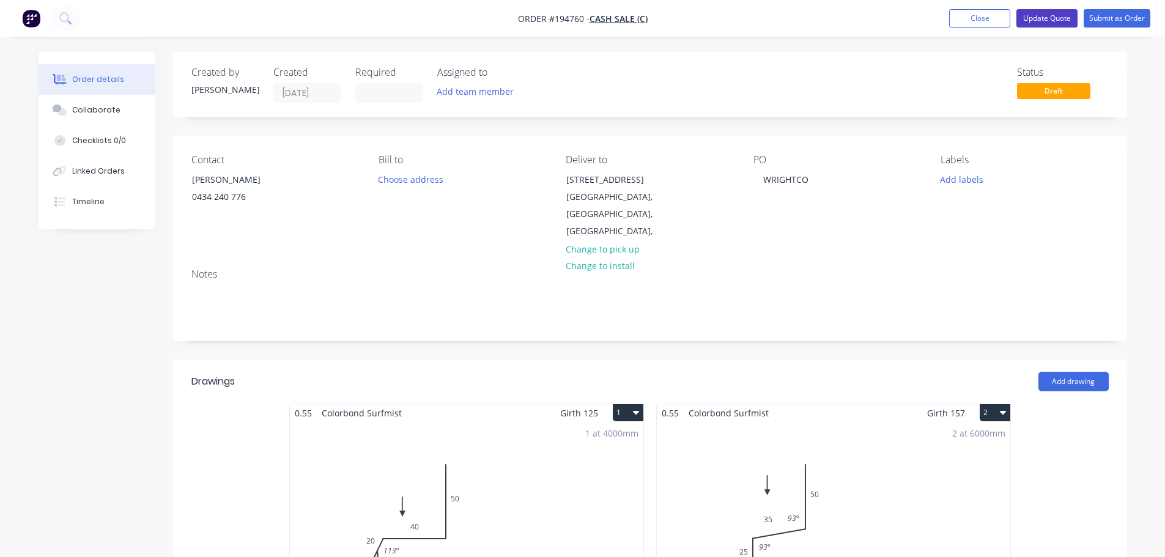
click at [1028, 18] on button "Update Quote" at bounding box center [1047, 18] width 61 height 18
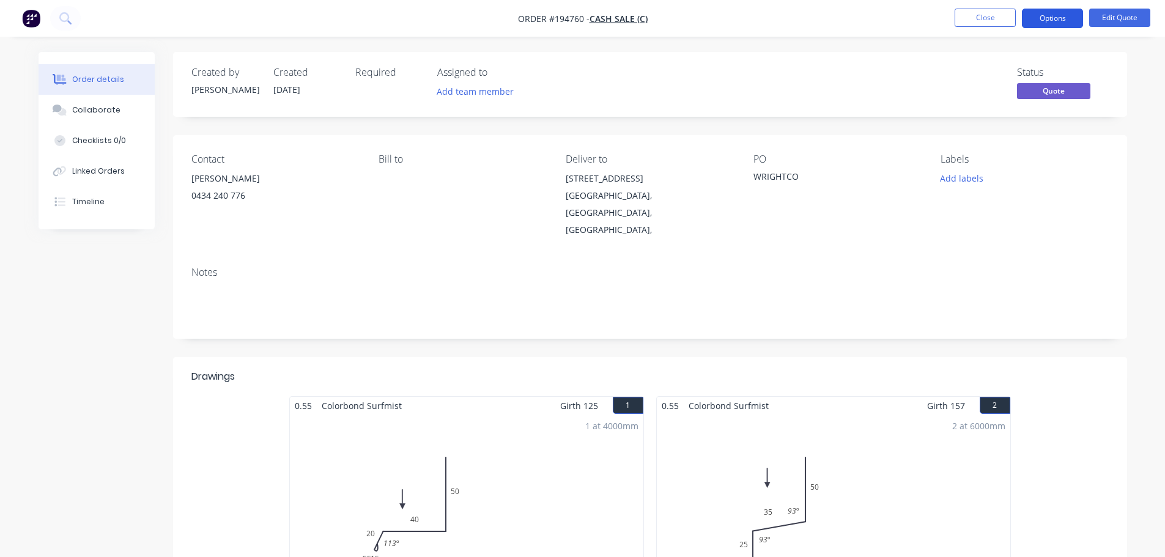
click at [1048, 21] on button "Options" at bounding box center [1052, 19] width 61 height 20
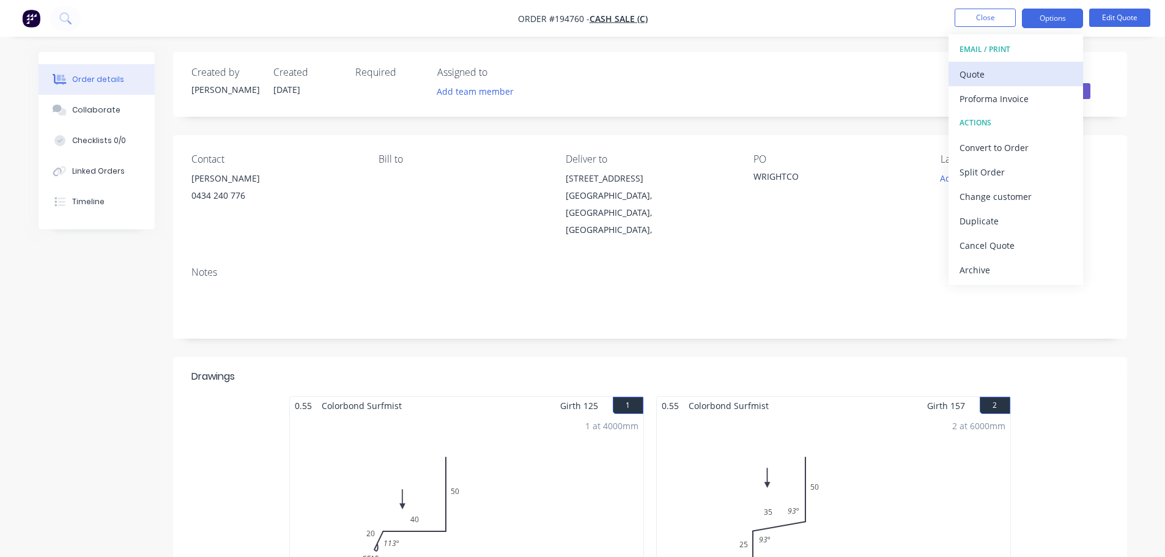
click at [982, 85] on button "Quote" at bounding box center [1016, 74] width 135 height 24
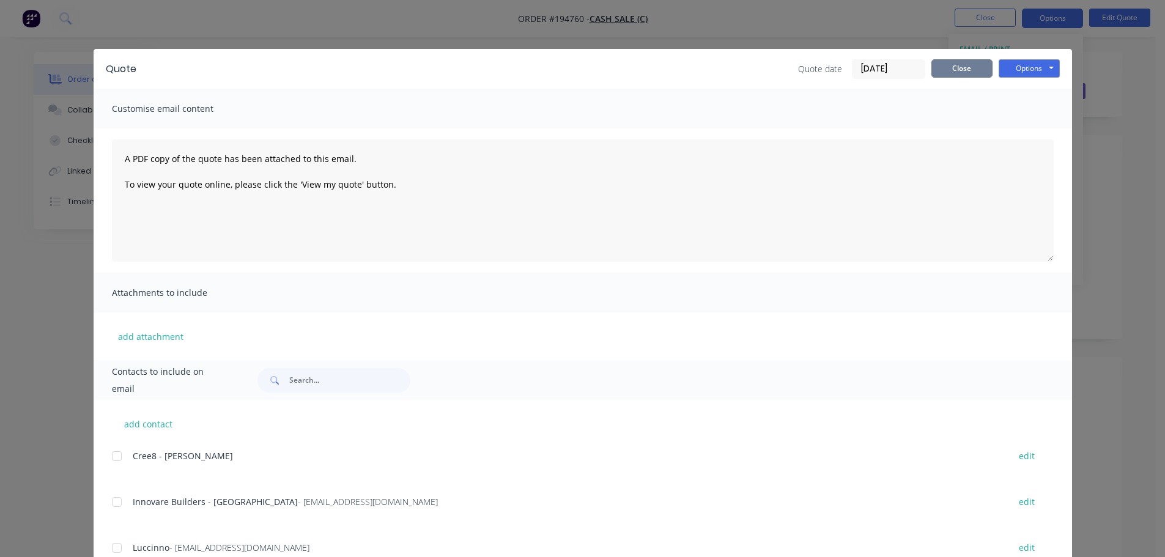
click at [964, 68] on button "Close" at bounding box center [962, 68] width 61 height 18
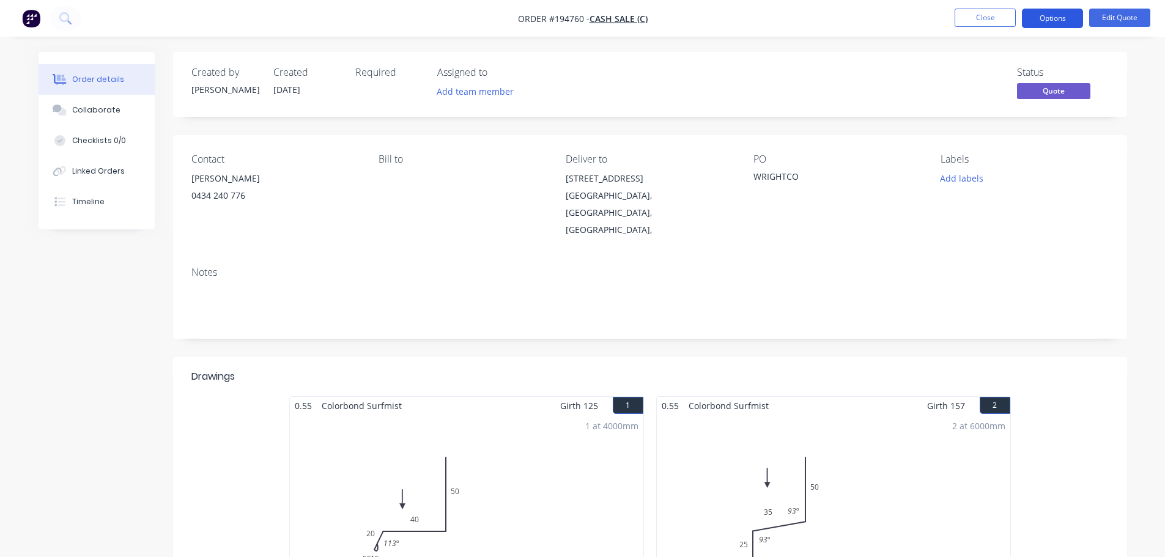
click at [1058, 12] on button "Options" at bounding box center [1052, 19] width 61 height 20
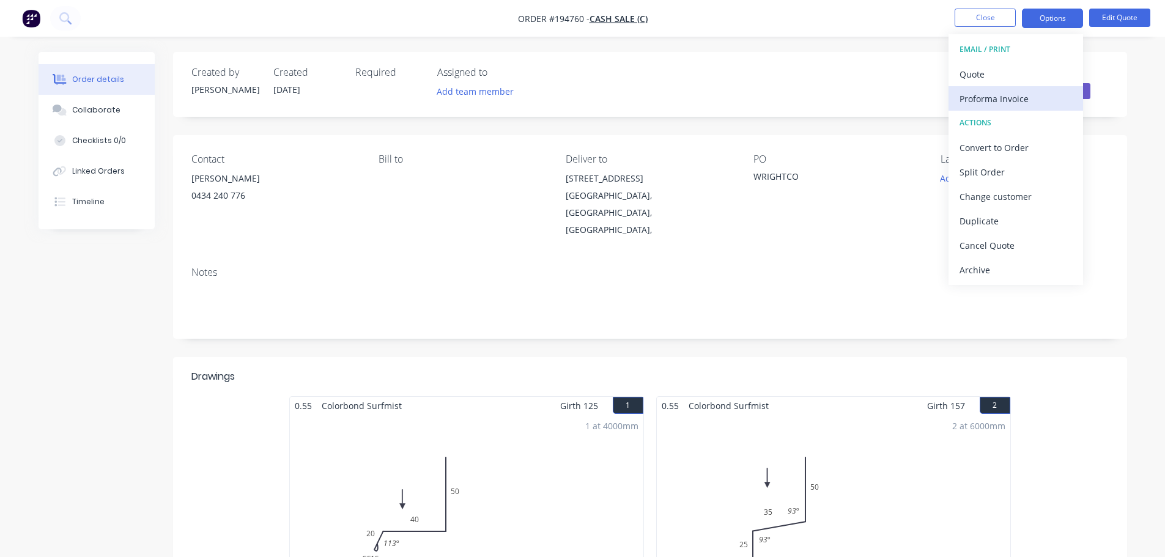
click at [1010, 102] on div "Proforma Invoice" at bounding box center [1016, 99] width 113 height 18
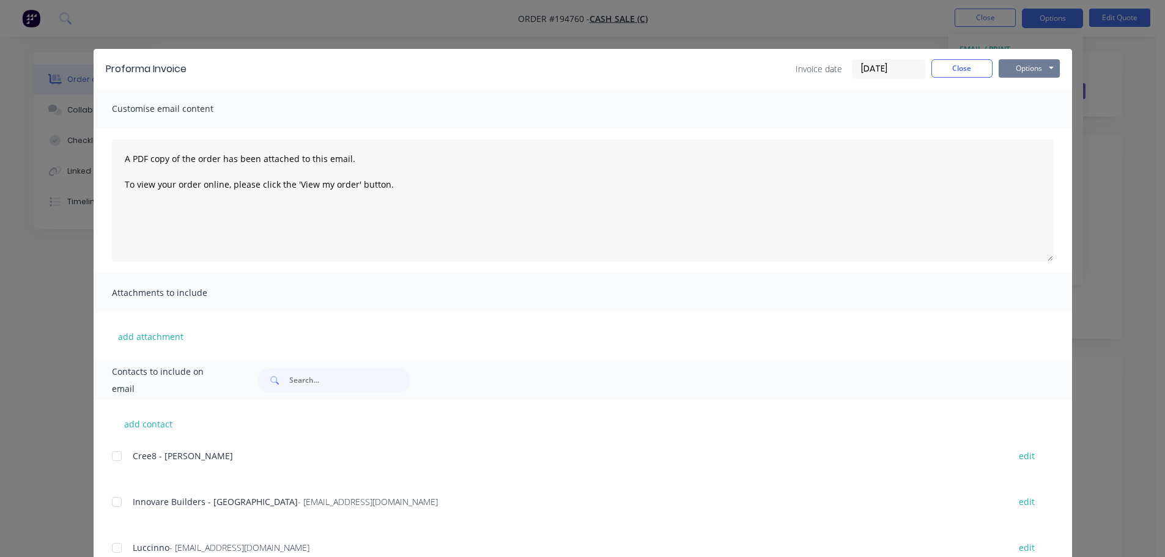
click at [1039, 63] on button "Options" at bounding box center [1029, 68] width 61 height 18
click at [1031, 108] on button "Print" at bounding box center [1038, 110] width 78 height 20
click at [951, 67] on button "Close" at bounding box center [962, 68] width 61 height 18
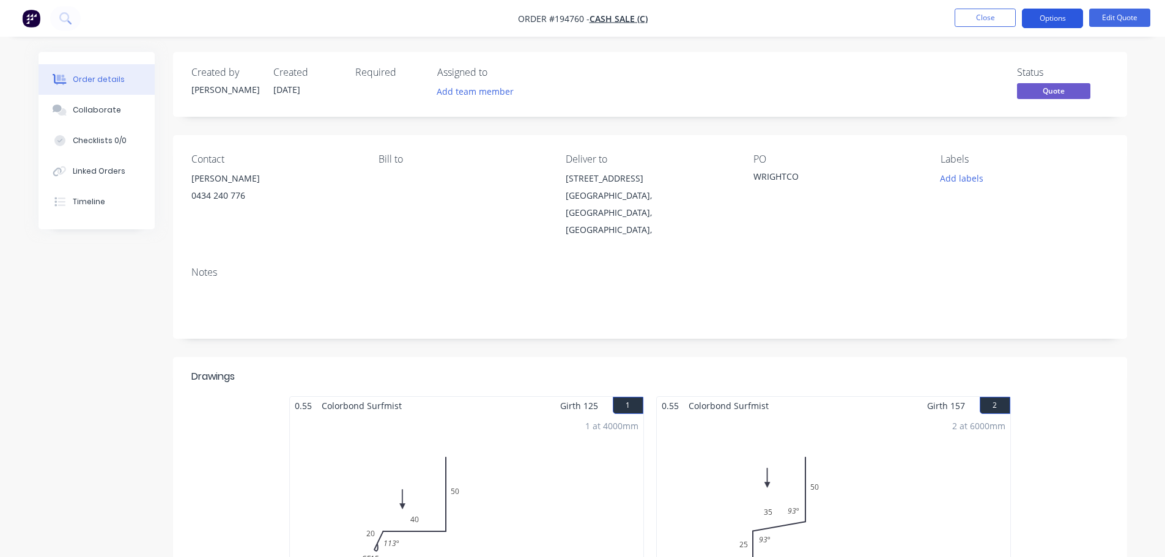
click at [1050, 18] on button "Options" at bounding box center [1052, 19] width 61 height 20
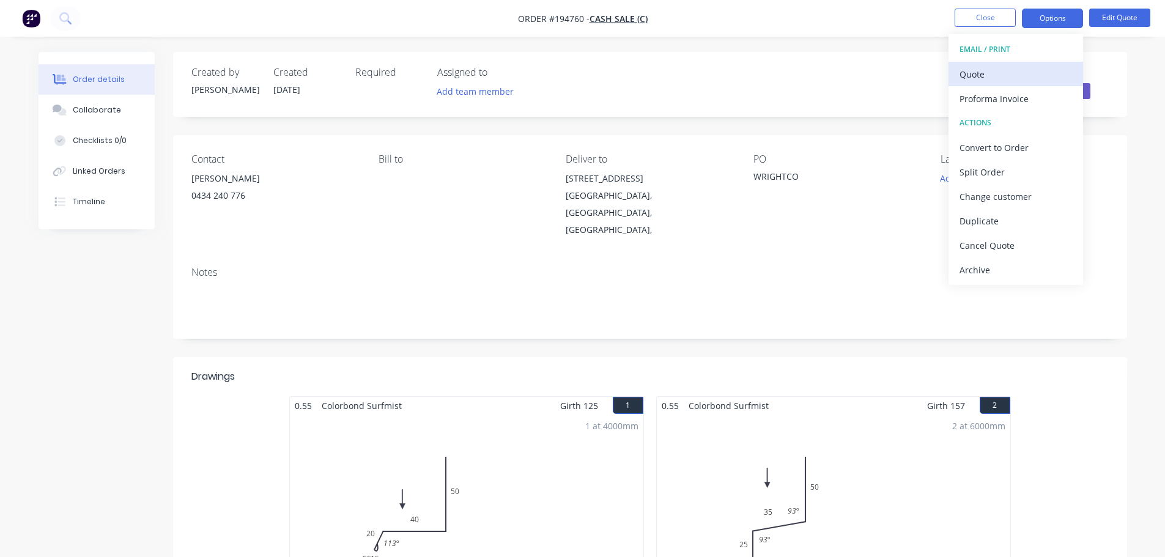
click at [1003, 75] on div "Quote" at bounding box center [1016, 74] width 113 height 18
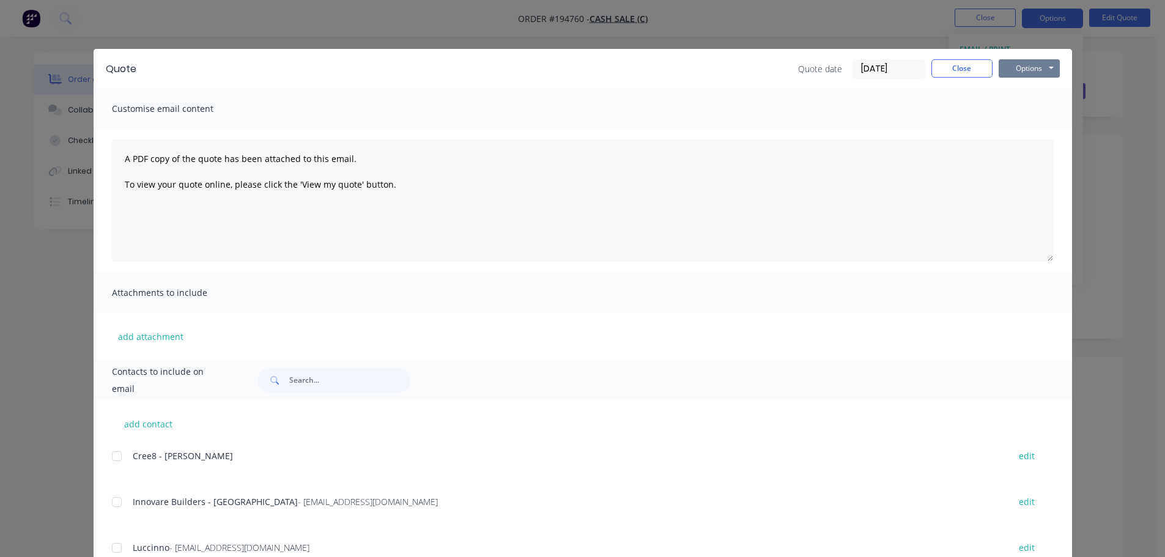
click at [1024, 67] on button "Options" at bounding box center [1029, 68] width 61 height 18
click at [1031, 105] on button "Print" at bounding box center [1038, 110] width 78 height 20
click at [975, 75] on button "Close" at bounding box center [962, 68] width 61 height 18
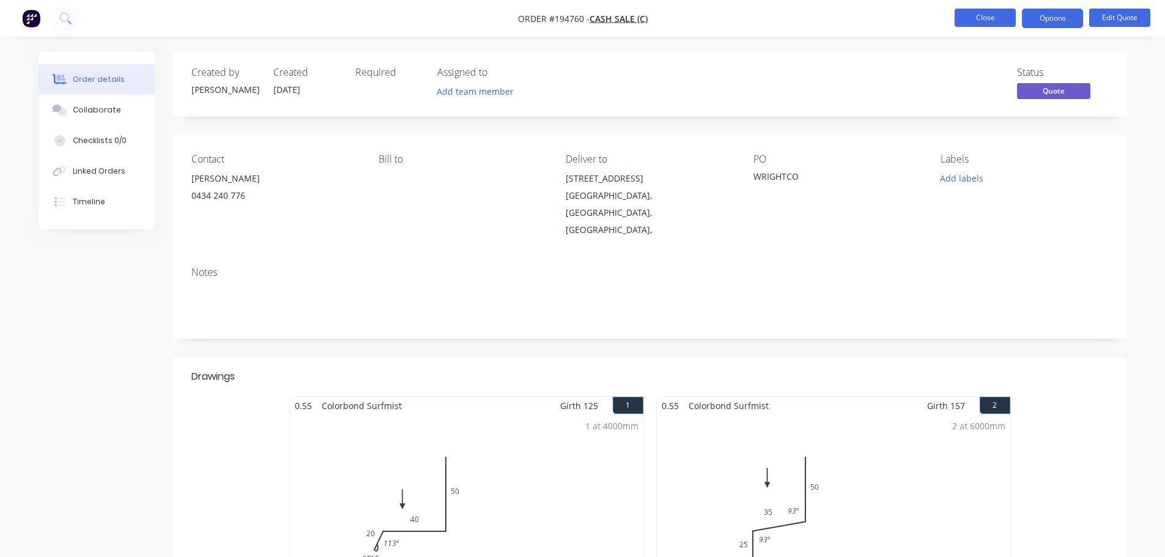
click at [983, 20] on button "Close" at bounding box center [985, 18] width 61 height 18
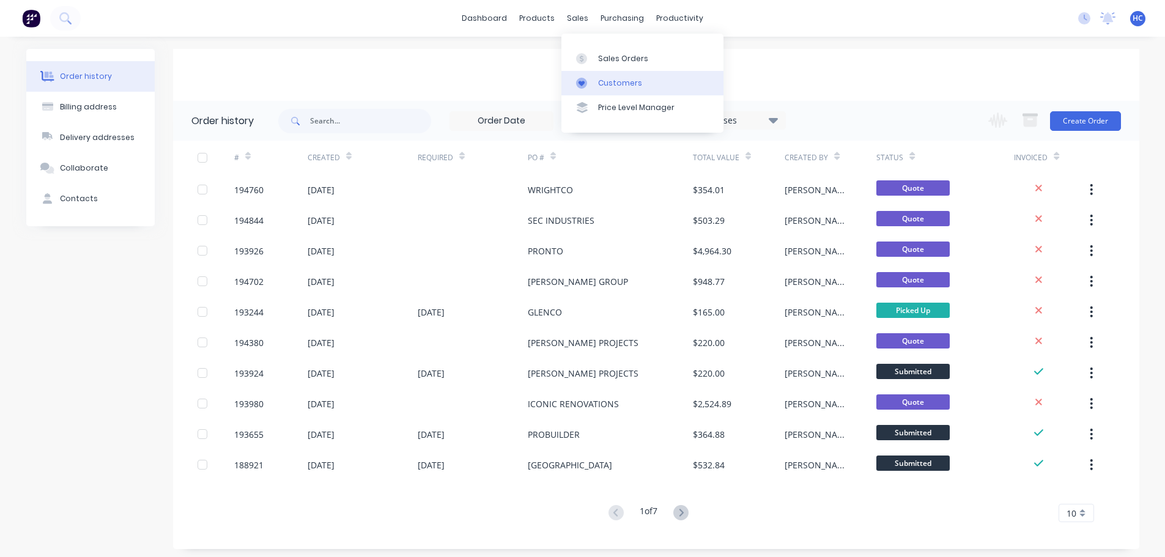
click at [616, 75] on link "Customers" at bounding box center [643, 83] width 162 height 24
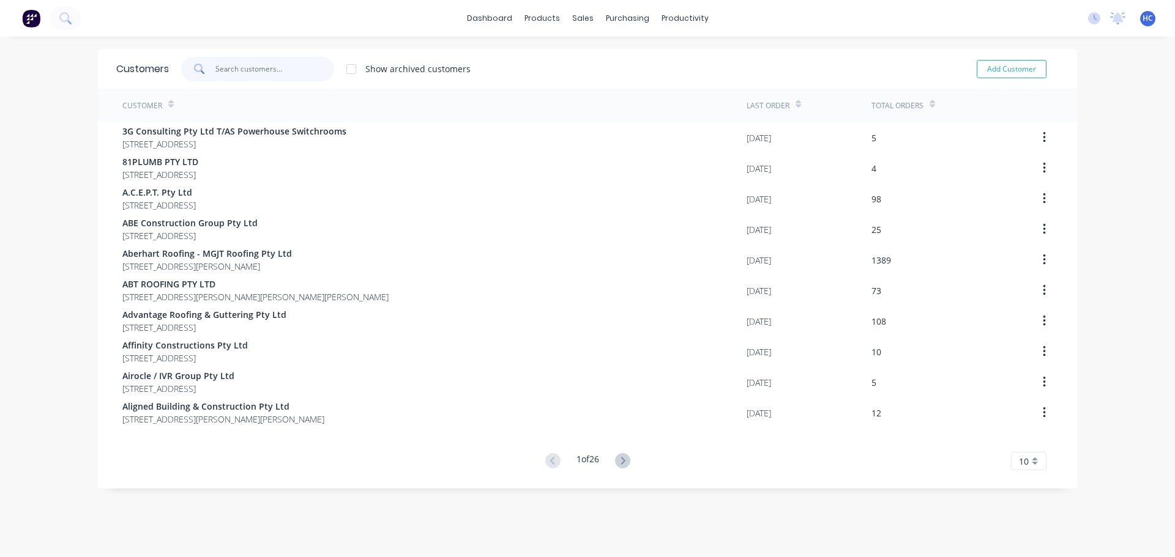
click at [278, 74] on input "text" at bounding box center [274, 69] width 119 height 24
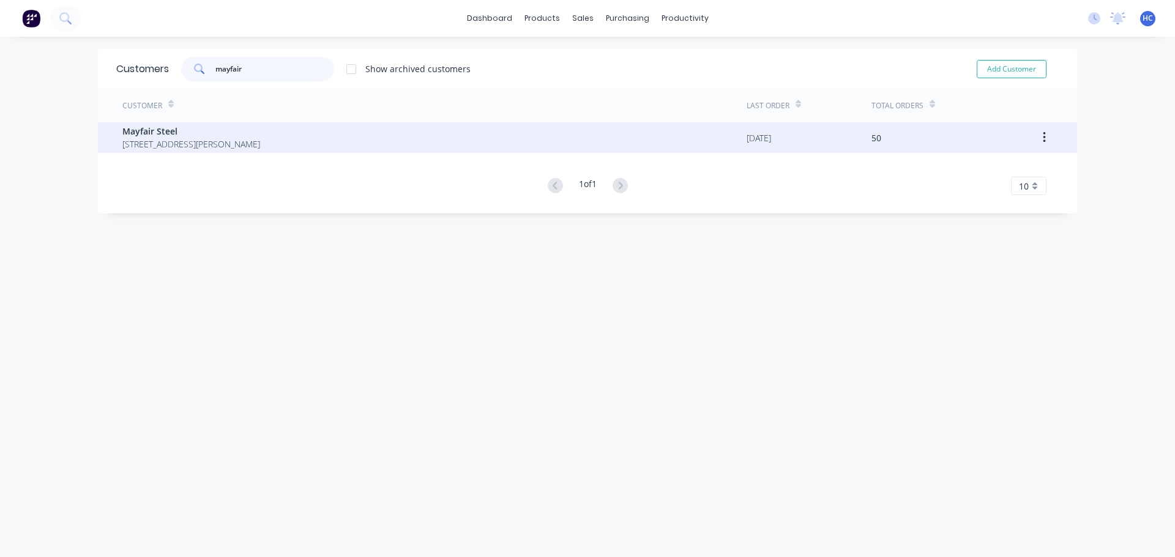
type input "mayfair"
click at [162, 139] on span "[STREET_ADDRESS][PERSON_NAME]" at bounding box center [191, 144] width 138 height 13
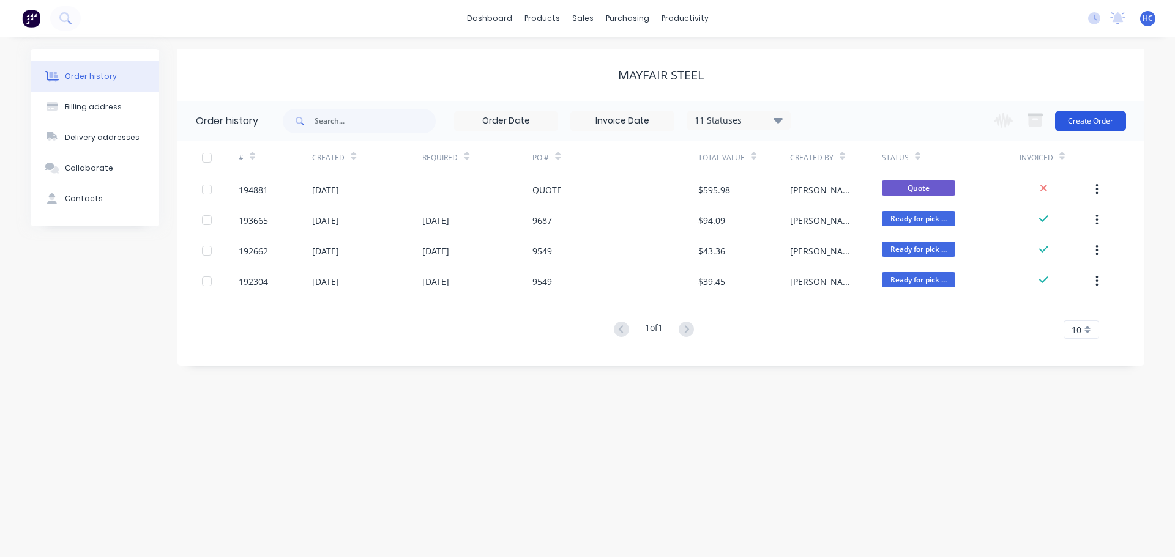
click at [1074, 128] on button "Create Order" at bounding box center [1090, 121] width 71 height 20
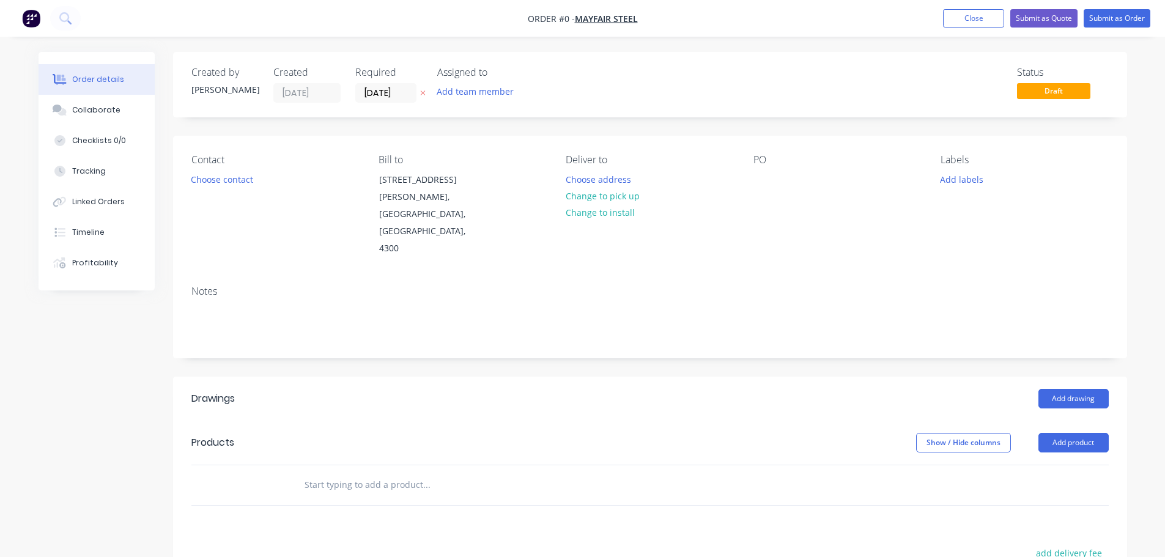
click at [426, 90] on button "button" at bounding box center [423, 93] width 13 height 14
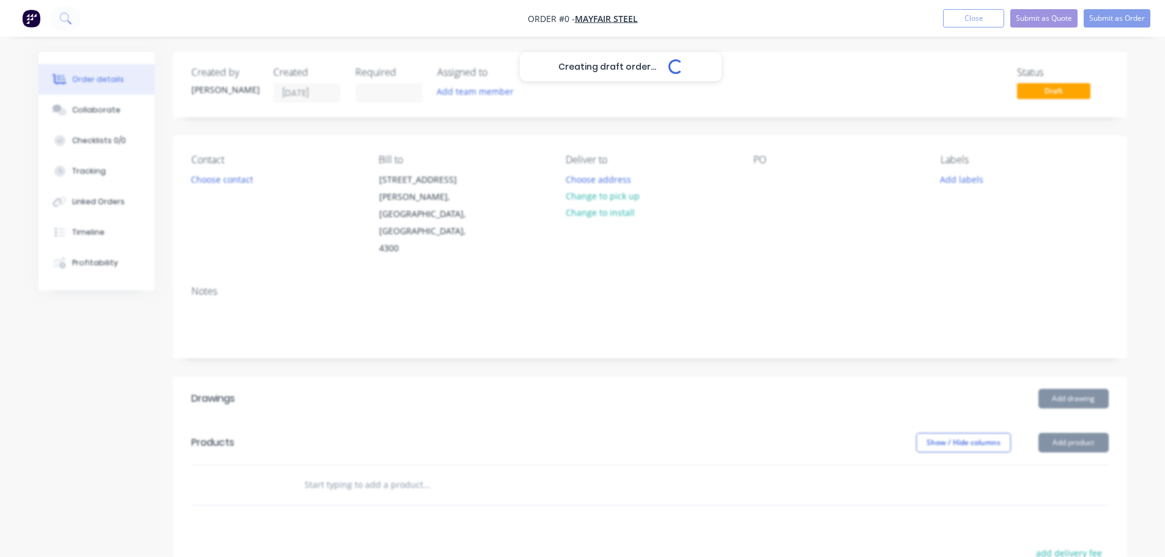
click at [761, 176] on div "Creating draft order... Loading..." at bounding box center [621, 330] width 1165 height 557
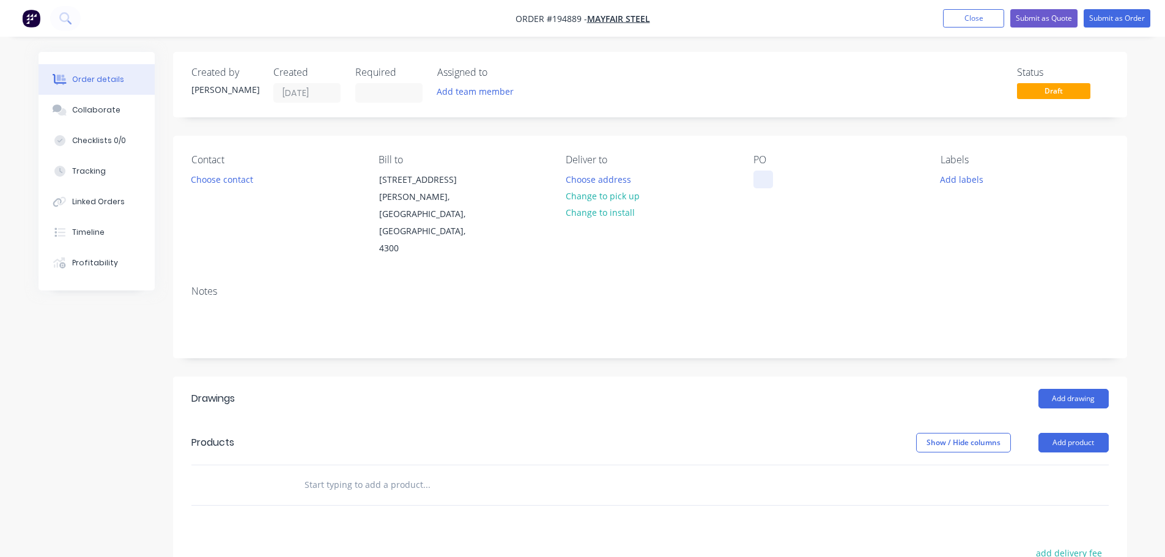
click at [765, 180] on div at bounding box center [764, 180] width 20 height 18
click at [1064, 389] on button "Add drawing" at bounding box center [1074, 399] width 70 height 20
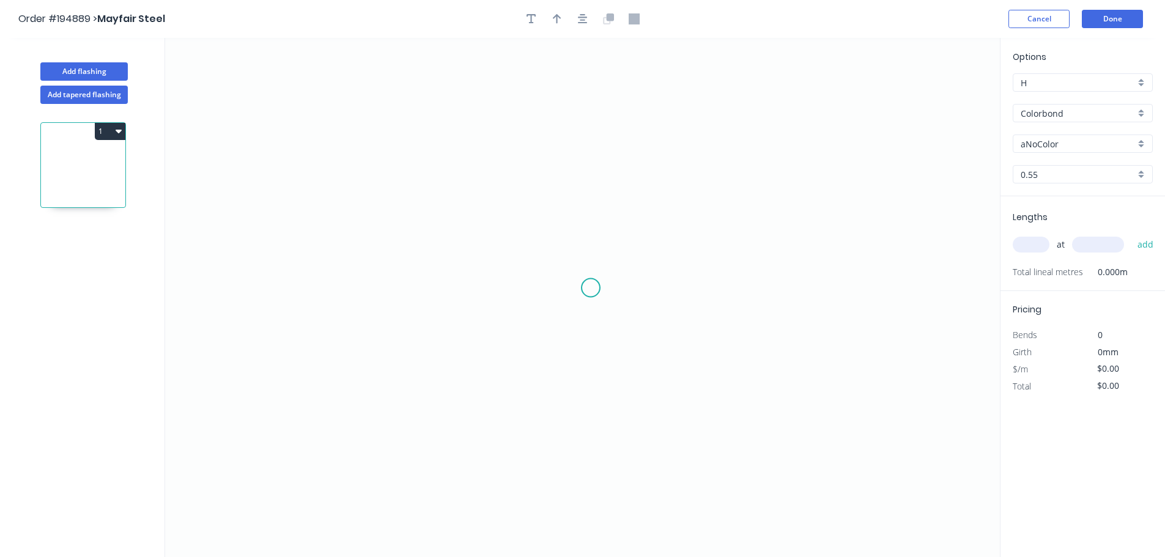
click at [591, 288] on icon "0" at bounding box center [582, 297] width 835 height 519
click at [594, 89] on icon "0" at bounding box center [582, 297] width 835 height 519
click at [701, 90] on icon "0 ?" at bounding box center [582, 297] width 835 height 519
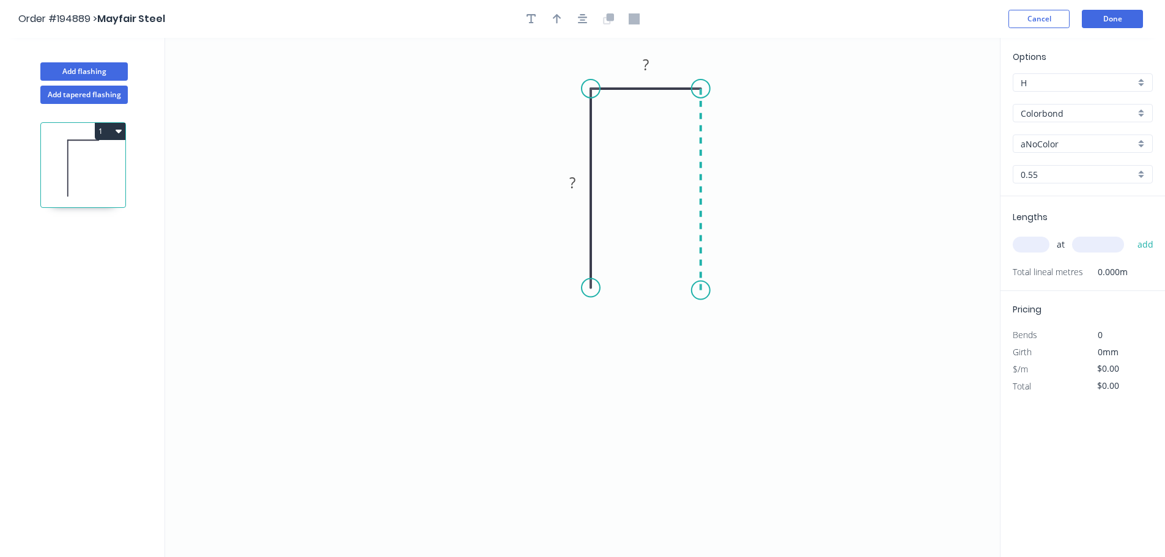
click at [694, 291] on icon "0 ? ?" at bounding box center [582, 297] width 835 height 519
click at [694, 291] on circle at bounding box center [701, 290] width 18 height 18
click at [725, 196] on rect at bounding box center [719, 183] width 40 height 25
click at [721, 190] on tspan "?" at bounding box center [719, 184] width 6 height 20
click at [763, 144] on icon "0 130 69 130" at bounding box center [582, 297] width 835 height 519
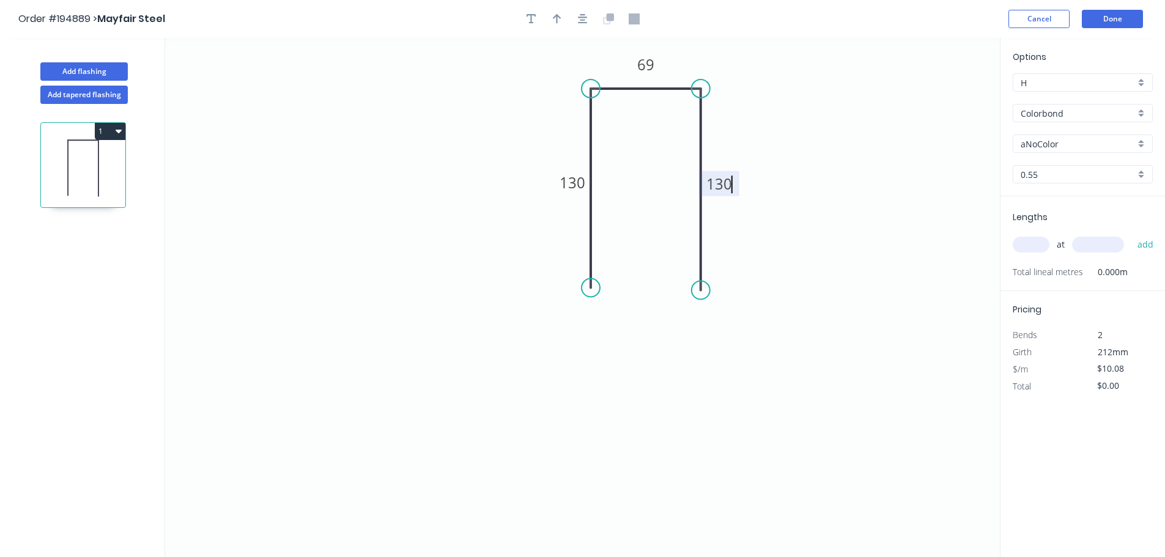
type input "$12.06"
click at [1049, 124] on div "Options H H Colorbond Colorbond Colorbond (Premium) Colorbond Coolmax Colorbond…" at bounding box center [1083, 123] width 165 height 146
click at [1059, 118] on input "Colorbond" at bounding box center [1078, 113] width 114 height 13
click at [1061, 202] on div "Galvabond" at bounding box center [1083, 206] width 139 height 21
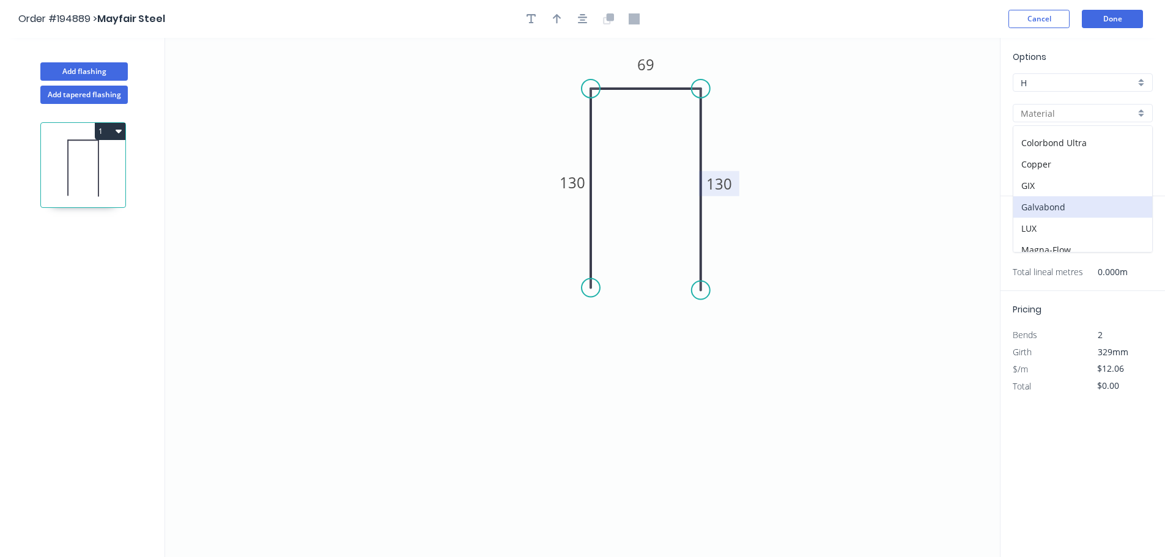
type input "Galvabond"
type input "$12.57"
click at [1046, 166] on div "0.55" at bounding box center [1083, 174] width 140 height 18
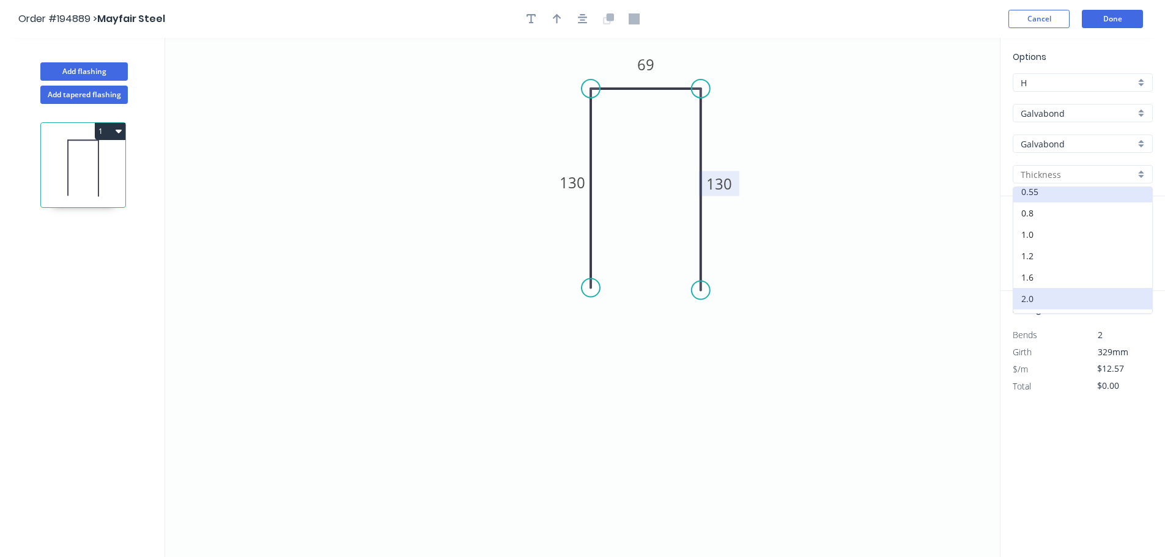
scroll to position [24, 0]
click at [1044, 283] on div "2.0" at bounding box center [1083, 280] width 139 height 21
type input "2.0"
type input "$35.40"
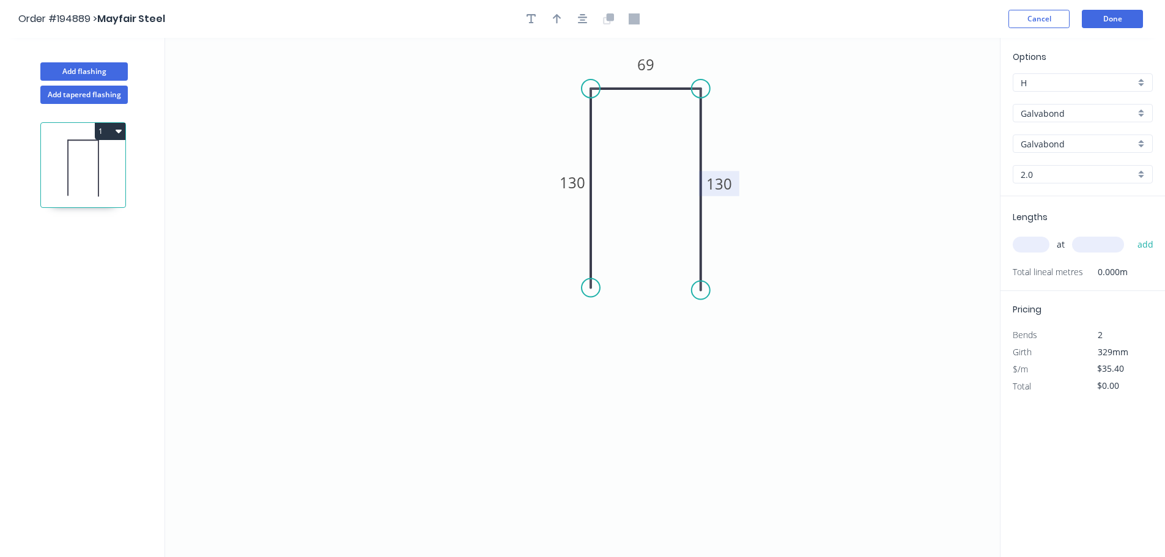
click at [1036, 250] on input "text" at bounding box center [1031, 245] width 37 height 16
type input "1"
type input "1600"
click at [1132, 234] on button "add" at bounding box center [1146, 244] width 29 height 21
click at [110, 134] on button "1" at bounding box center [110, 131] width 31 height 17
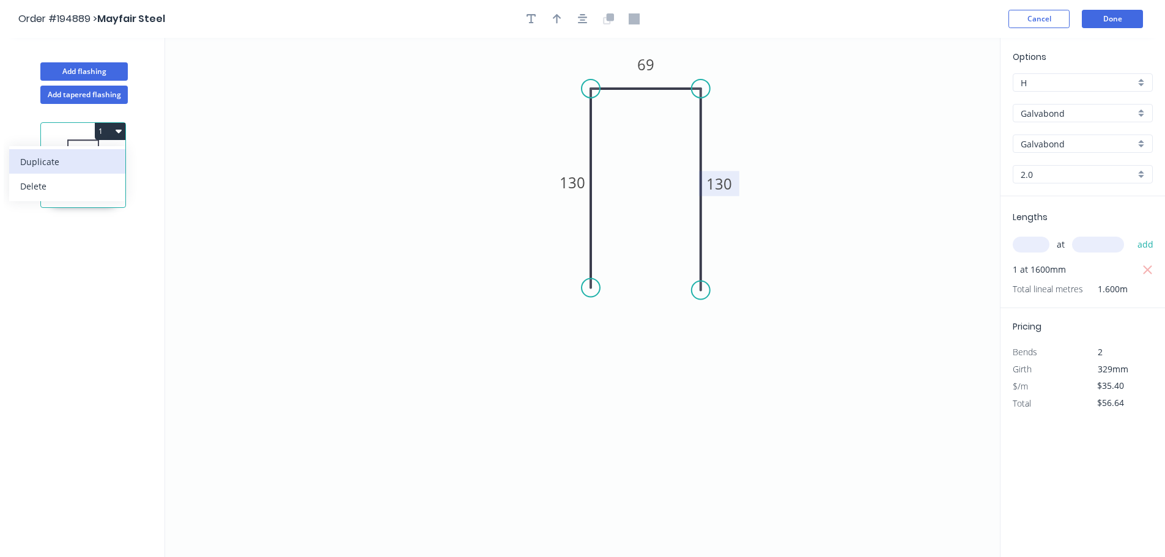
click at [67, 153] on div "Duplicate" at bounding box center [67, 162] width 94 height 18
type input "$0.00"
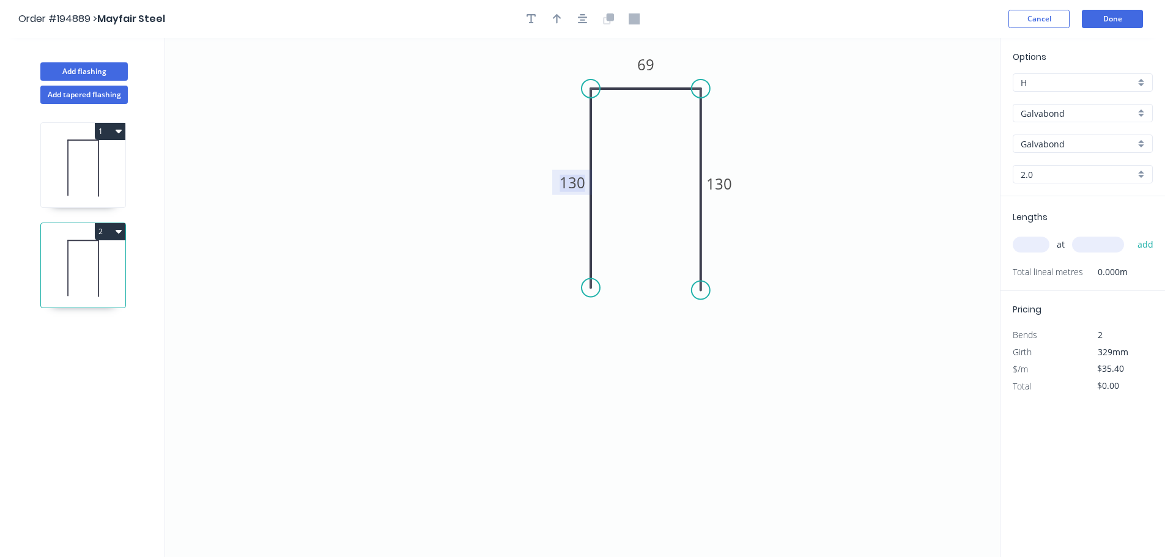
click at [560, 182] on tspan "130" at bounding box center [573, 183] width 26 height 20
click at [1031, 247] on input "text" at bounding box center [1031, 245] width 37 height 16
type input "1"
type input "1600"
click at [1132, 234] on button "add" at bounding box center [1146, 244] width 29 height 21
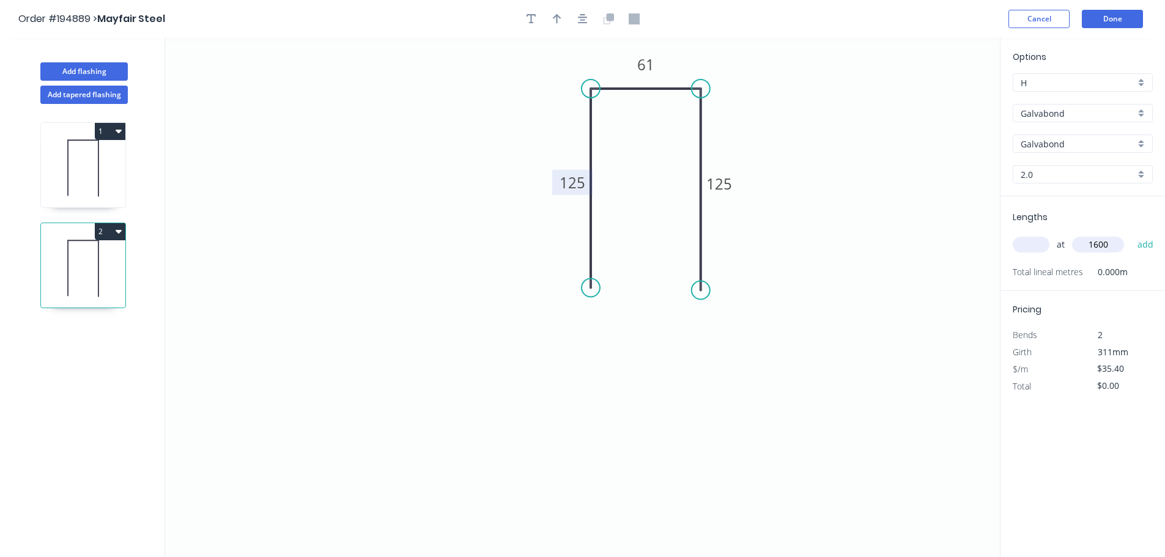
type input "$56.64"
click at [1124, 9] on header "Order #194889 > Mayfair Steel Cancel Done" at bounding box center [582, 19] width 1165 height 38
click at [1121, 20] on button "Done" at bounding box center [1112, 19] width 61 height 18
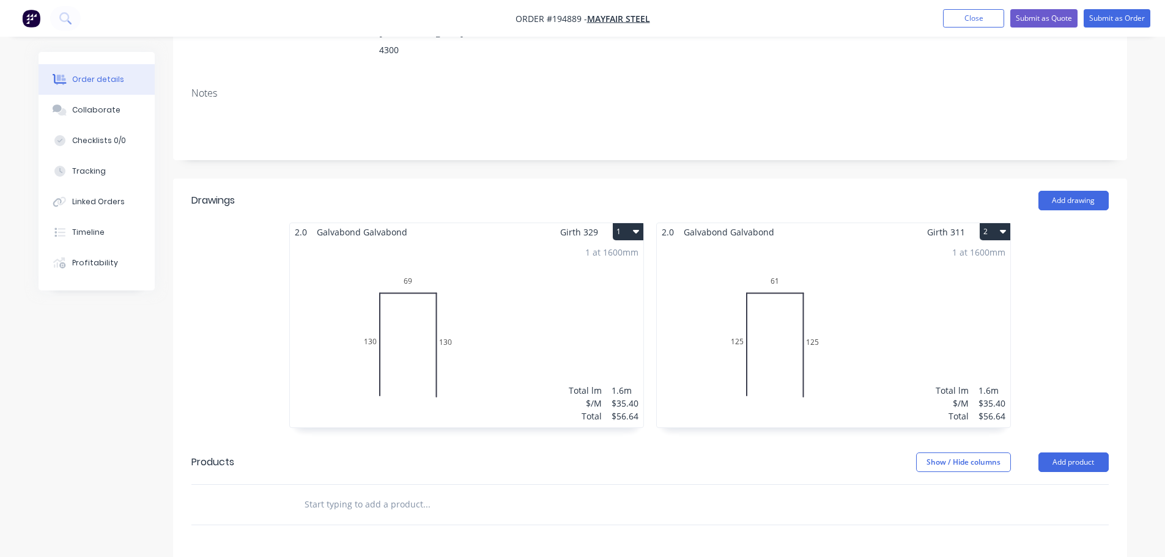
scroll to position [367, 0]
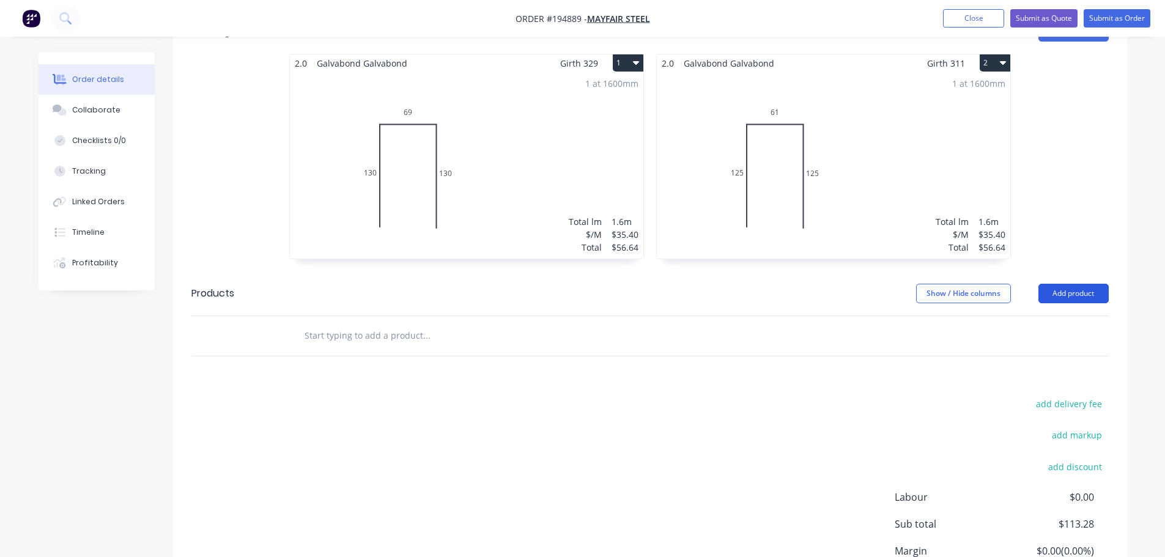
click at [1069, 284] on button "Add product" at bounding box center [1074, 294] width 70 height 20
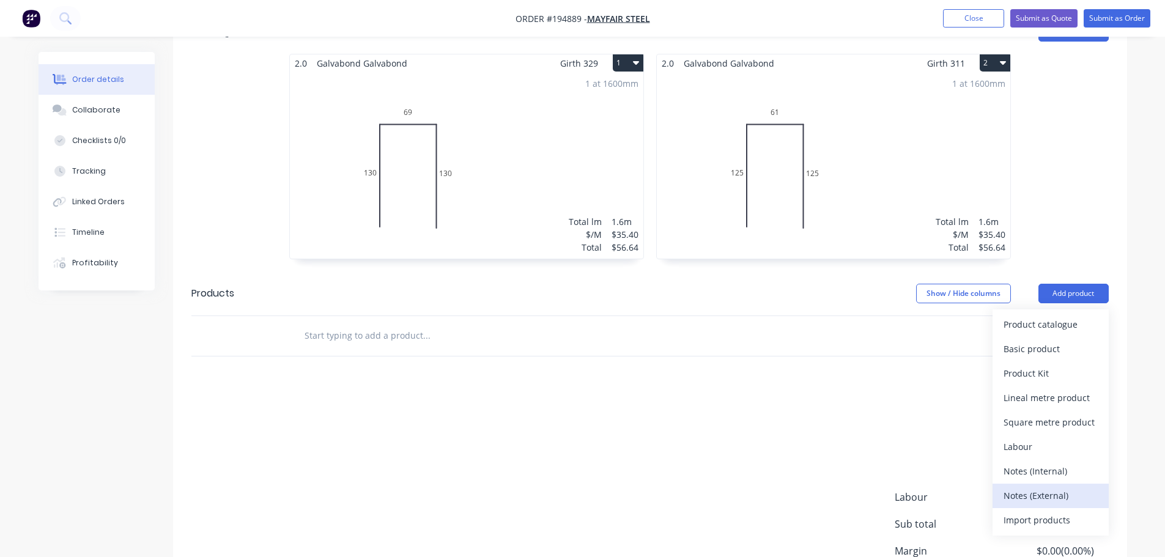
click at [1039, 487] on div "Notes (External)" at bounding box center [1051, 496] width 94 height 18
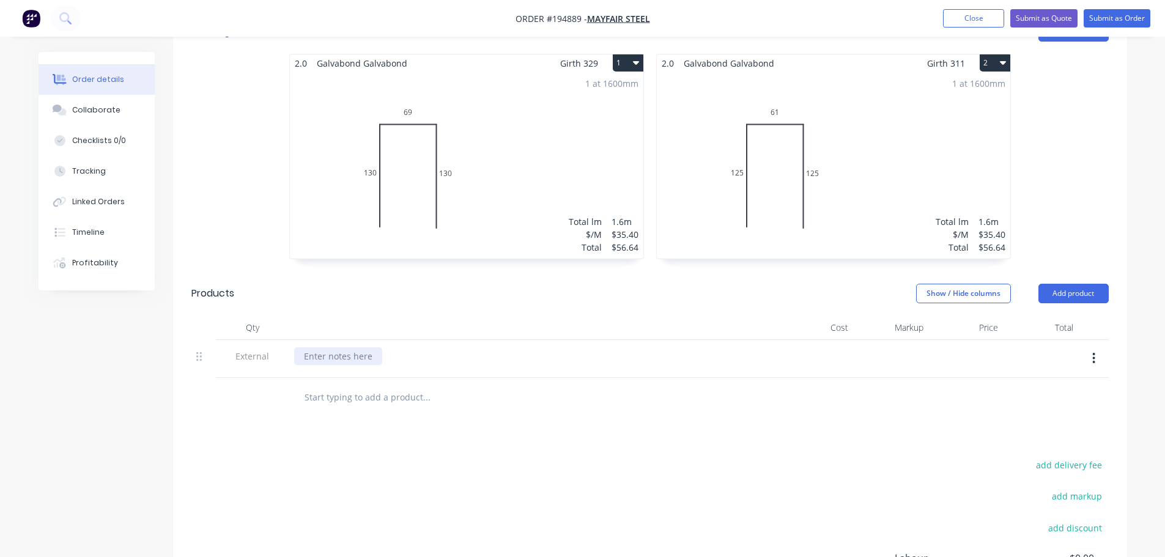
click at [333, 347] on div at bounding box center [338, 356] width 88 height 18
click at [527, 284] on div "Show / Hide columns Add product" at bounding box center [747, 294] width 722 height 20
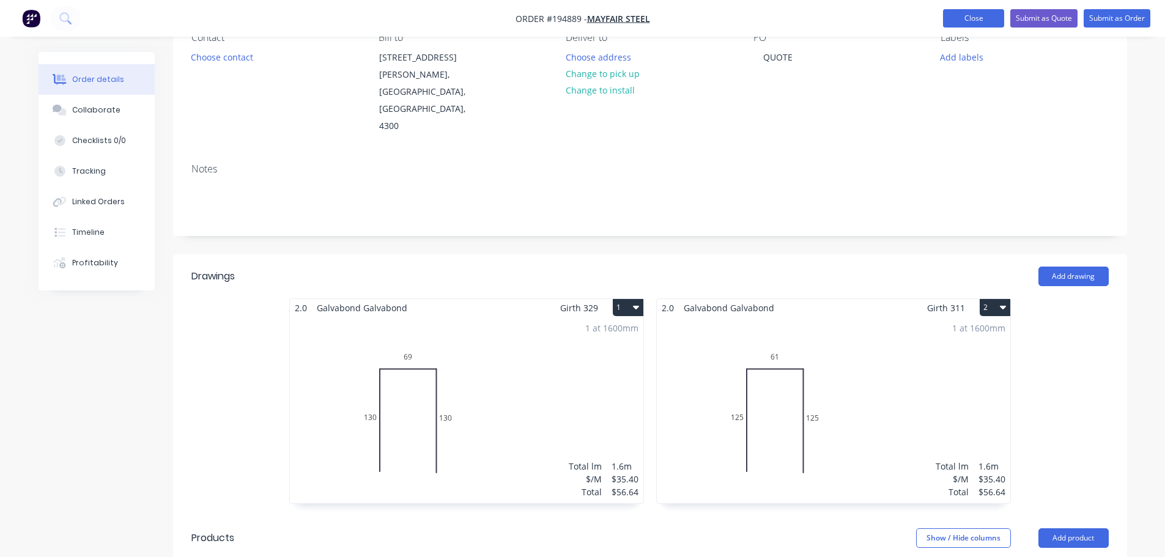
click at [967, 16] on button "Close" at bounding box center [973, 18] width 61 height 18
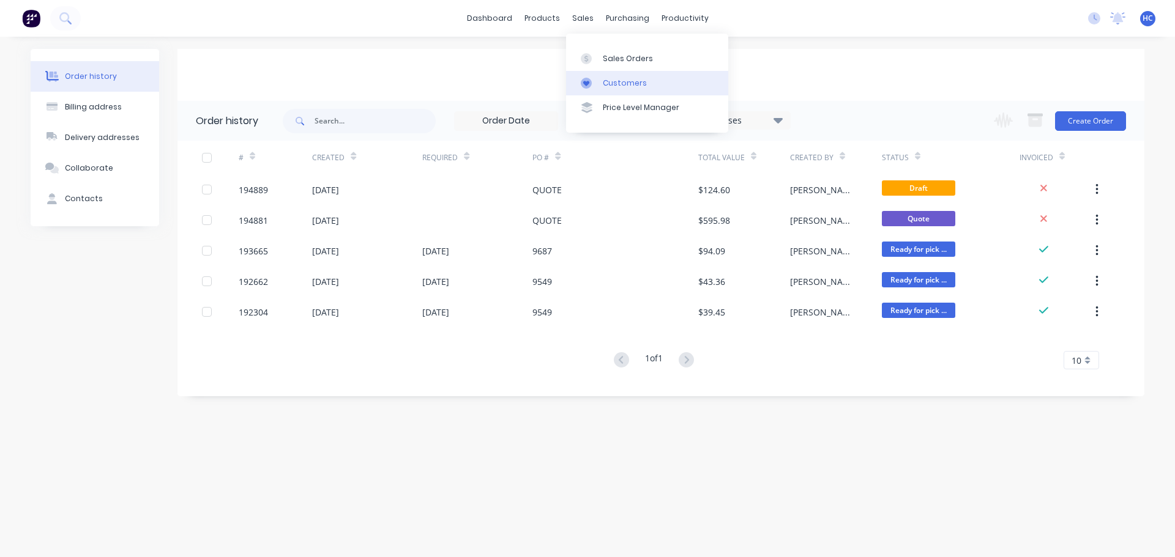
click at [624, 81] on div "Customers" at bounding box center [625, 83] width 44 height 11
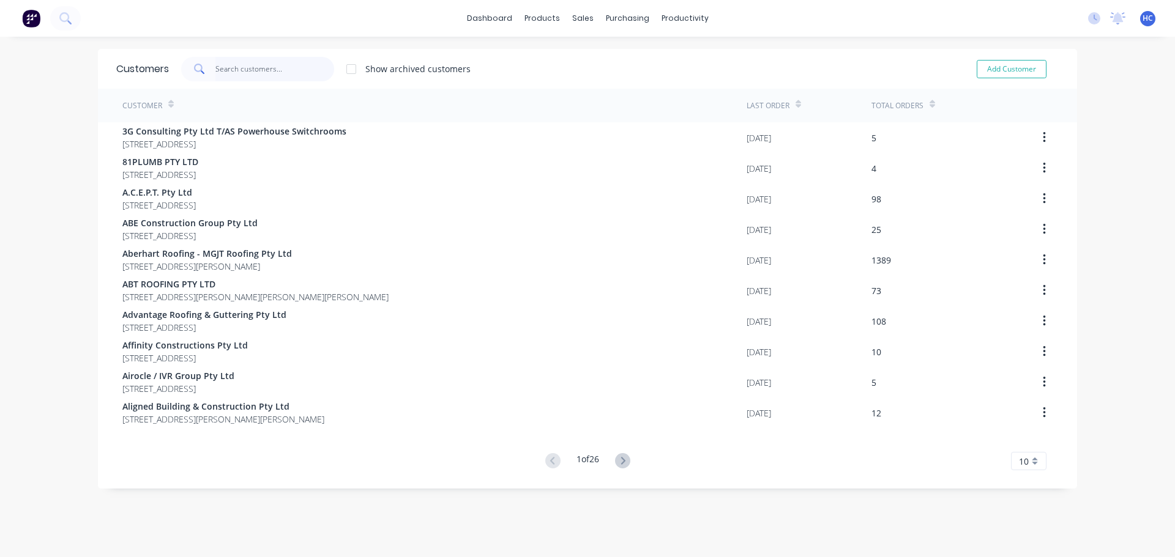
click at [267, 73] on input "text" at bounding box center [274, 69] width 119 height 24
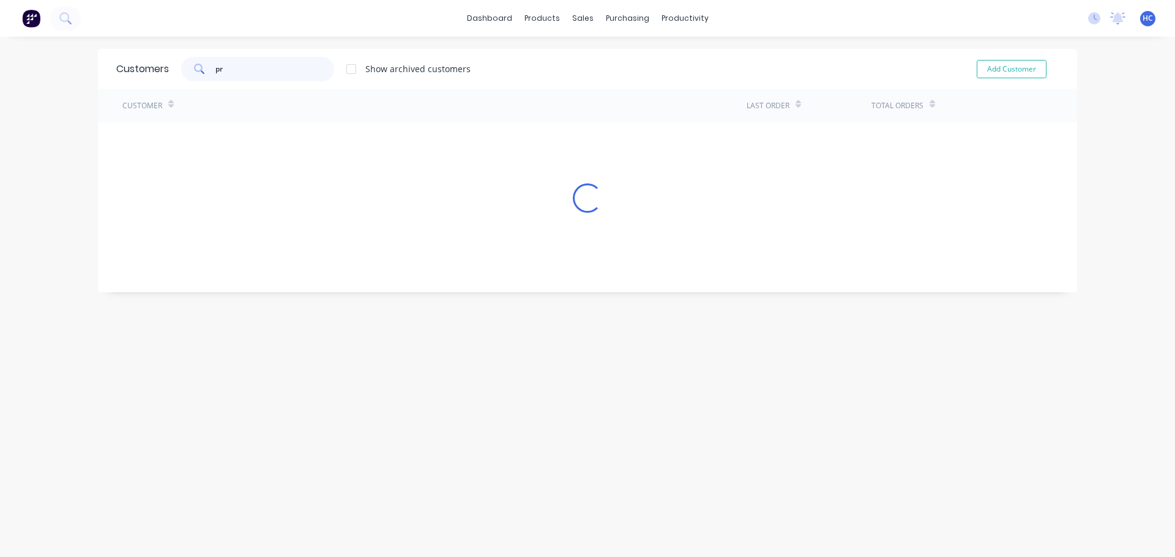
type input "p"
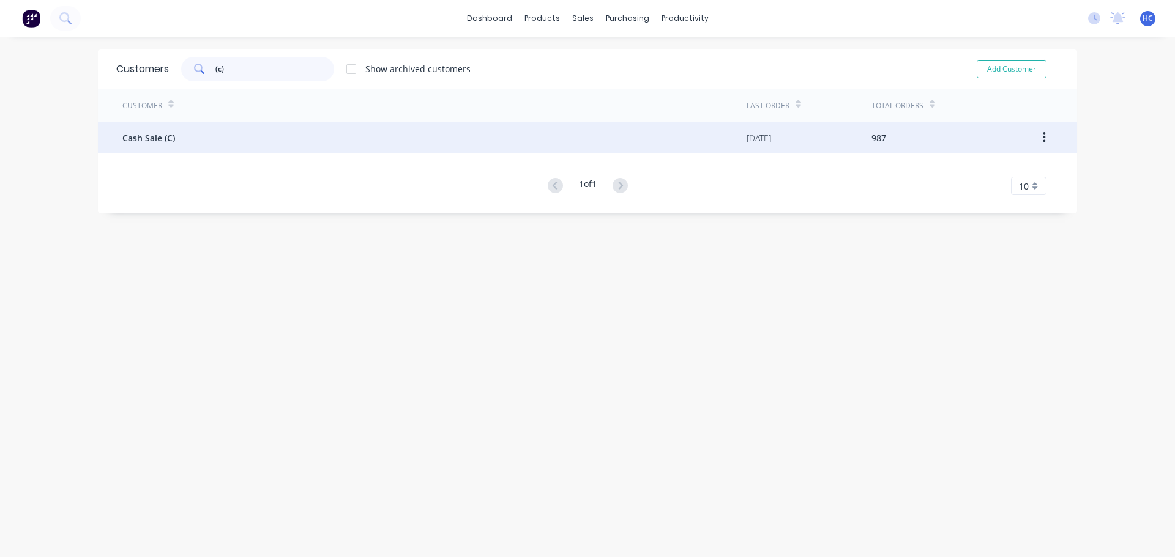
type input "(c)"
click at [173, 146] on div "Cash Sale (C)" at bounding box center [434, 137] width 624 height 31
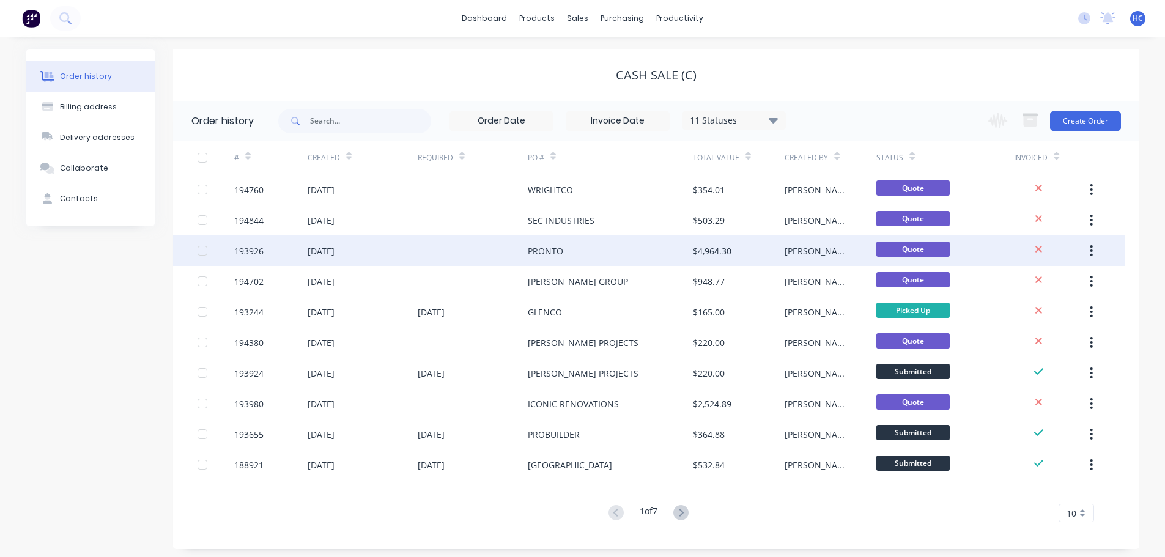
click at [574, 243] on div "PRONTO" at bounding box center [610, 251] width 165 height 31
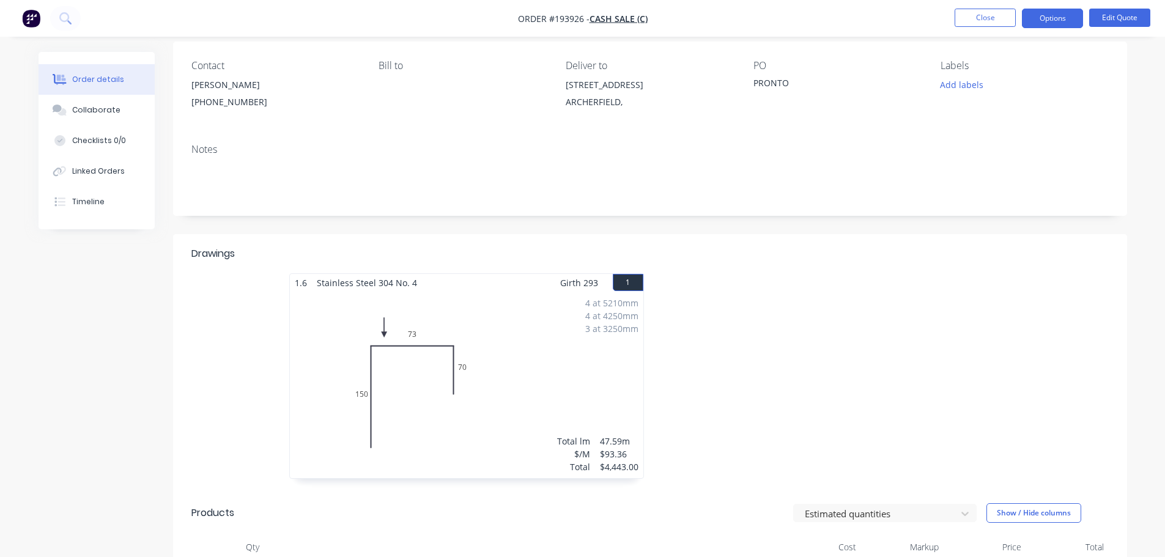
scroll to position [122, 0]
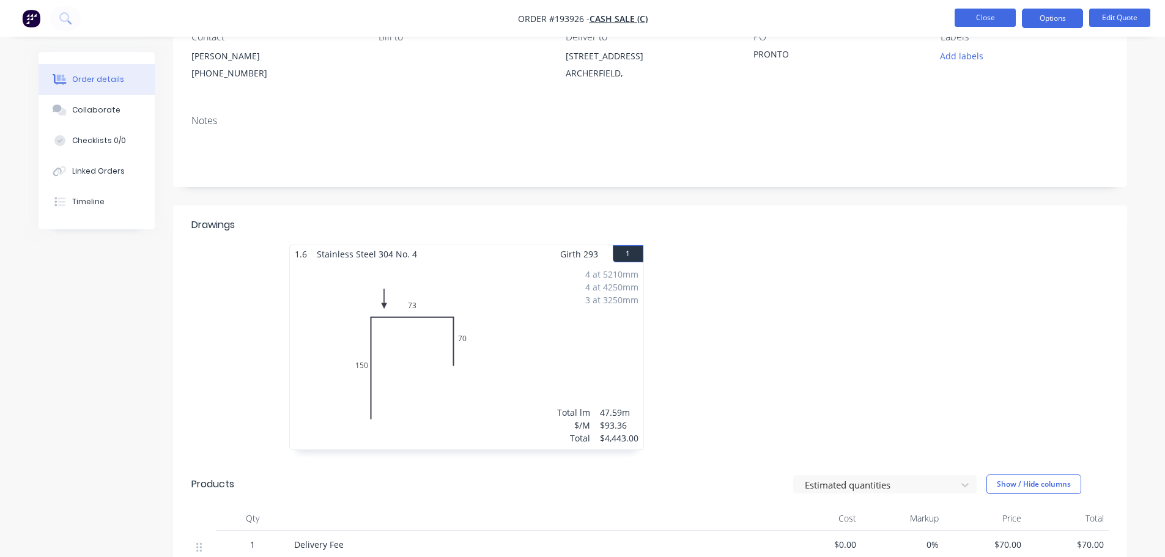
click at [979, 15] on button "Close" at bounding box center [985, 18] width 61 height 18
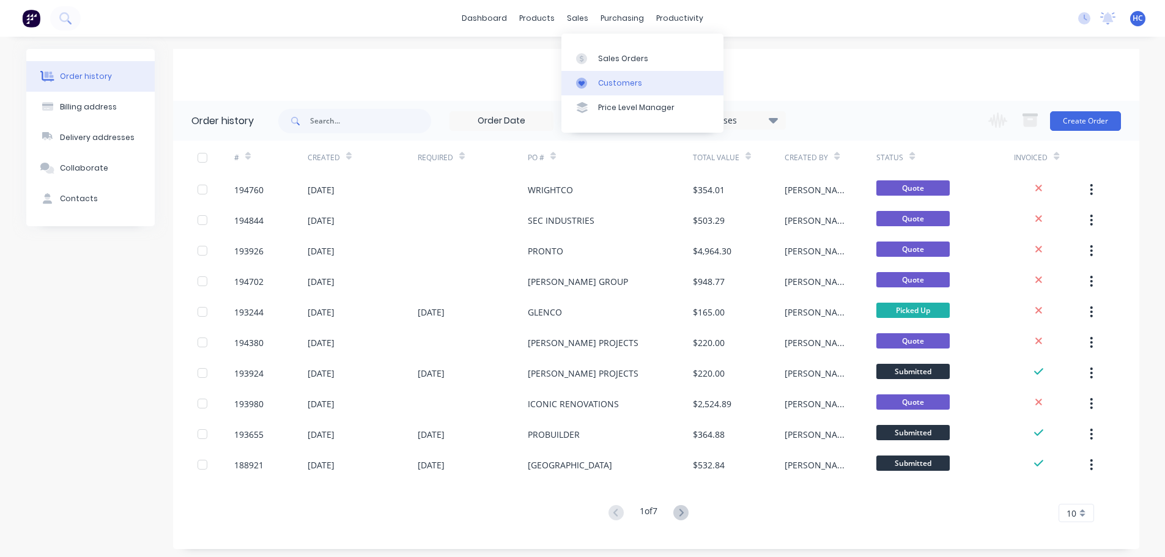
click at [622, 83] on div "Customers" at bounding box center [620, 83] width 44 height 11
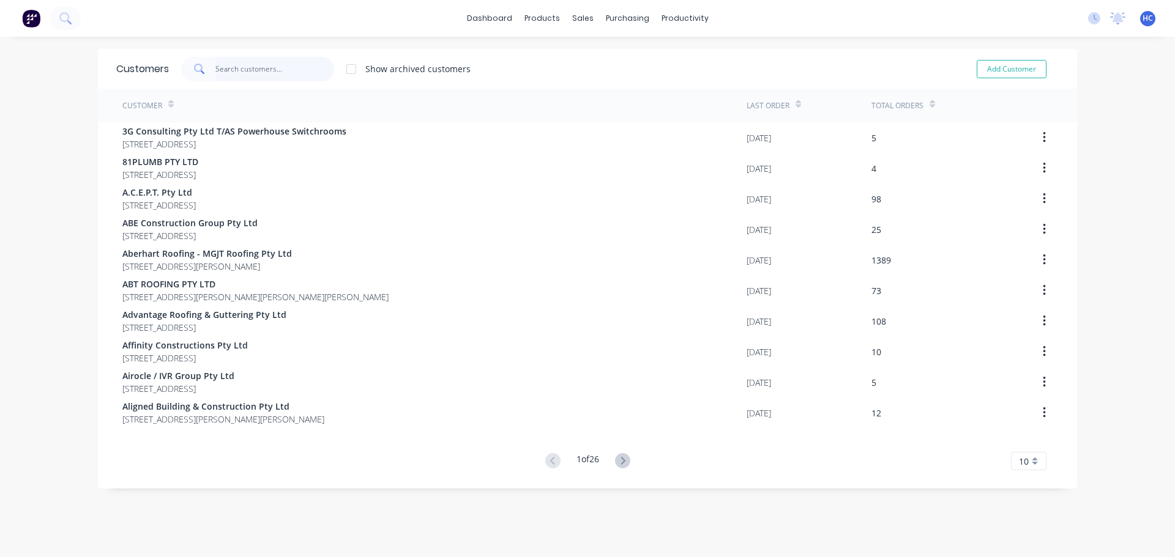
click at [280, 68] on input "text" at bounding box center [274, 69] width 119 height 24
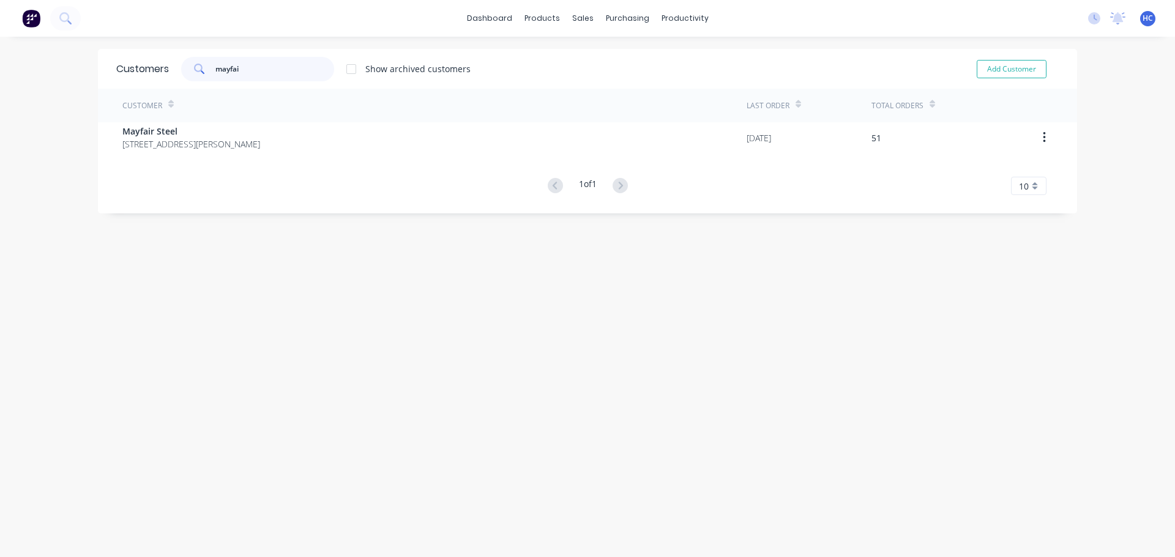
type input "mayfair"
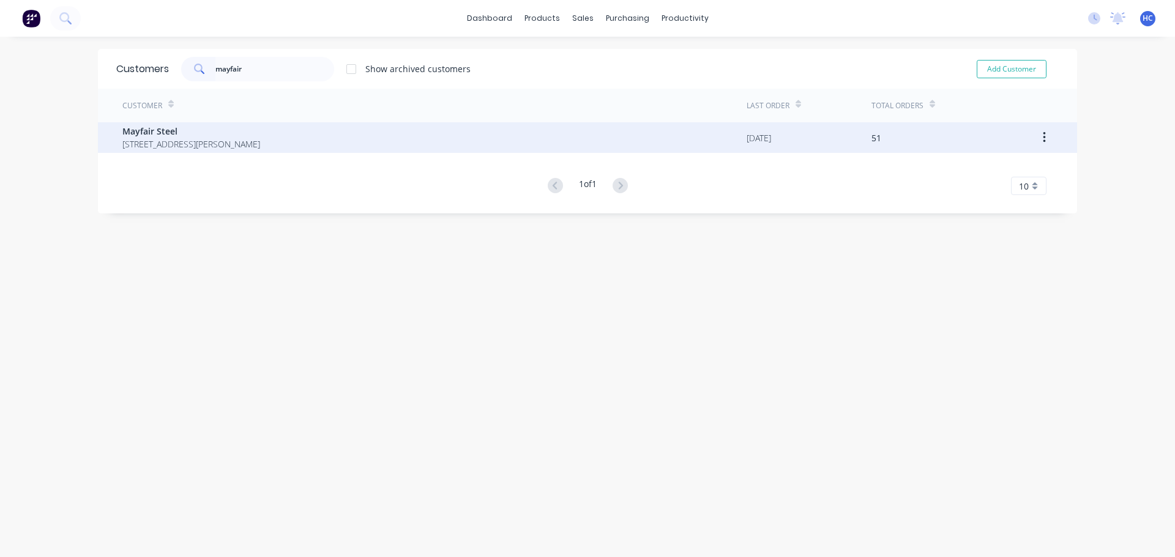
click at [198, 146] on span "[STREET_ADDRESS][PERSON_NAME]" at bounding box center [191, 144] width 138 height 13
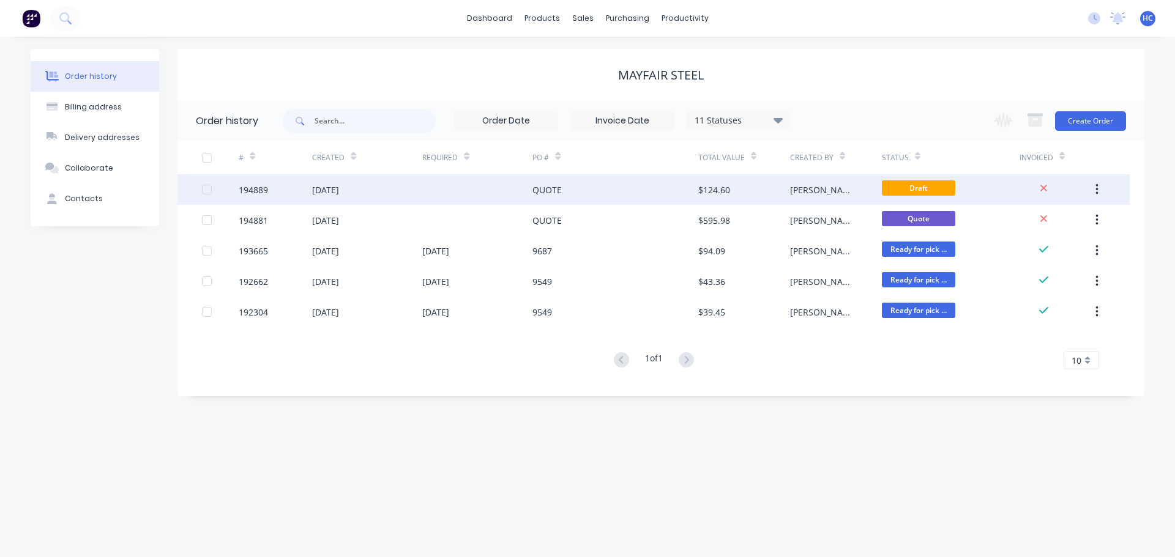
click at [705, 193] on div "$124.60" at bounding box center [714, 190] width 32 height 13
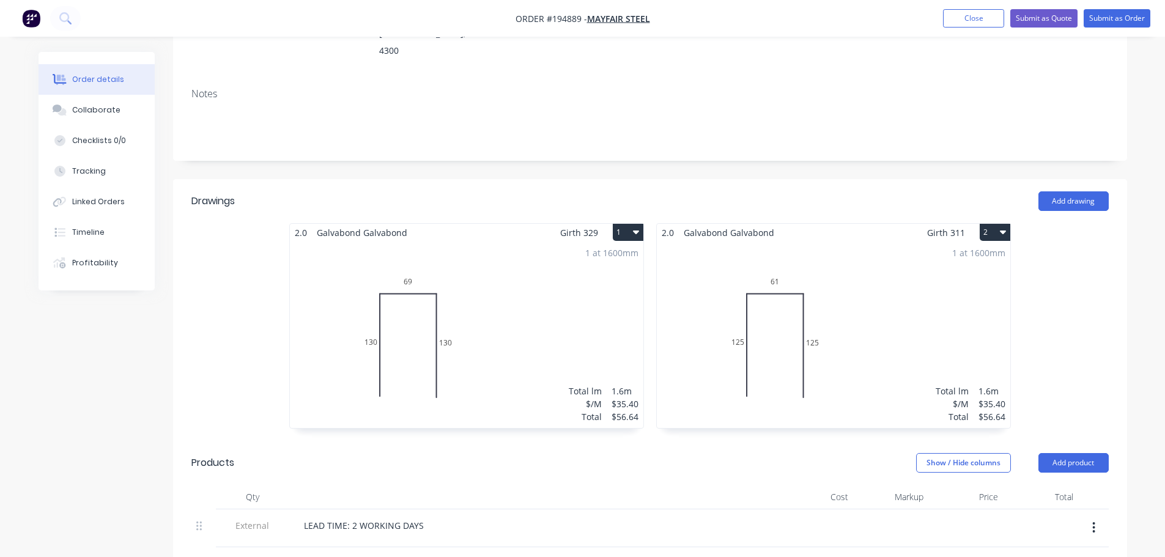
scroll to position [245, 0]
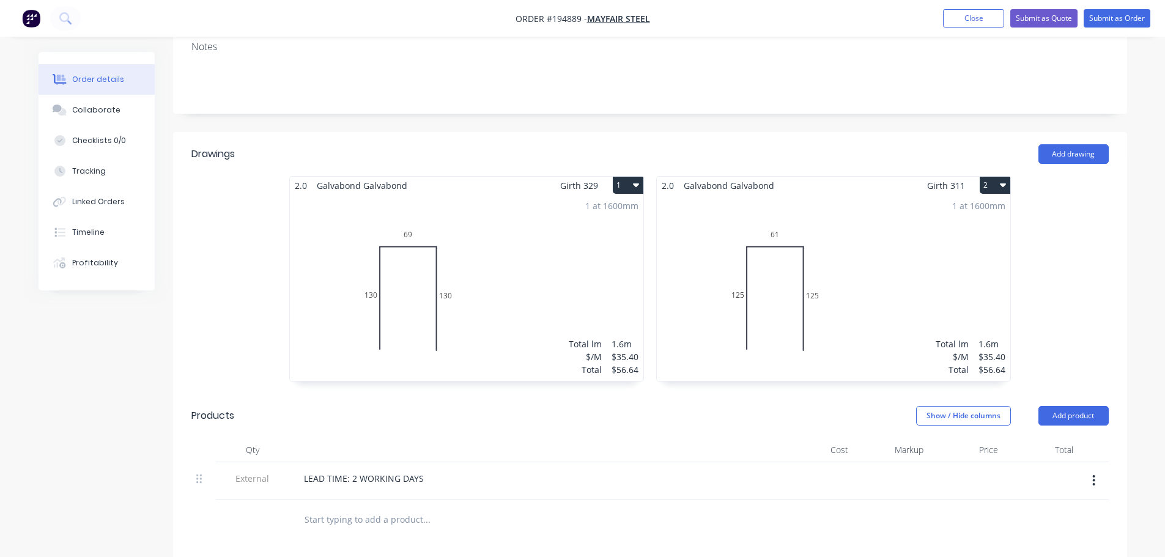
click at [776, 207] on div "1 at 1600mm Total lm $/M Total 1.6m $35.40 $56.64" at bounding box center [834, 288] width 354 height 187
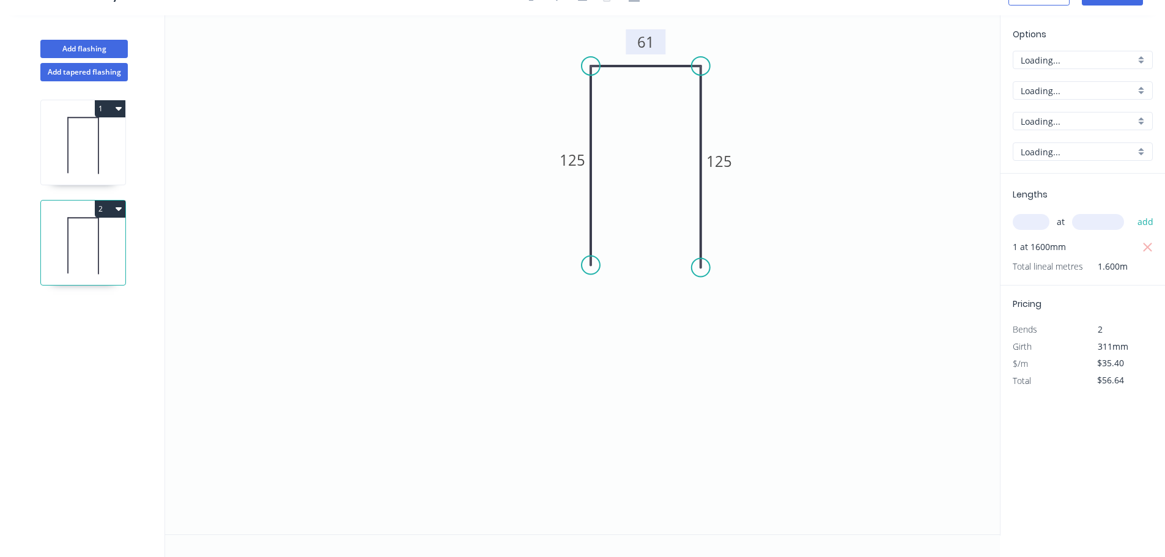
click at [652, 51] on tspan "61" at bounding box center [645, 42] width 17 height 20
click at [894, 143] on icon "0 125 63 125" at bounding box center [582, 274] width 835 height 519
click at [104, 165] on icon at bounding box center [83, 145] width 84 height 78
click at [106, 269] on icon at bounding box center [83, 246] width 84 height 78
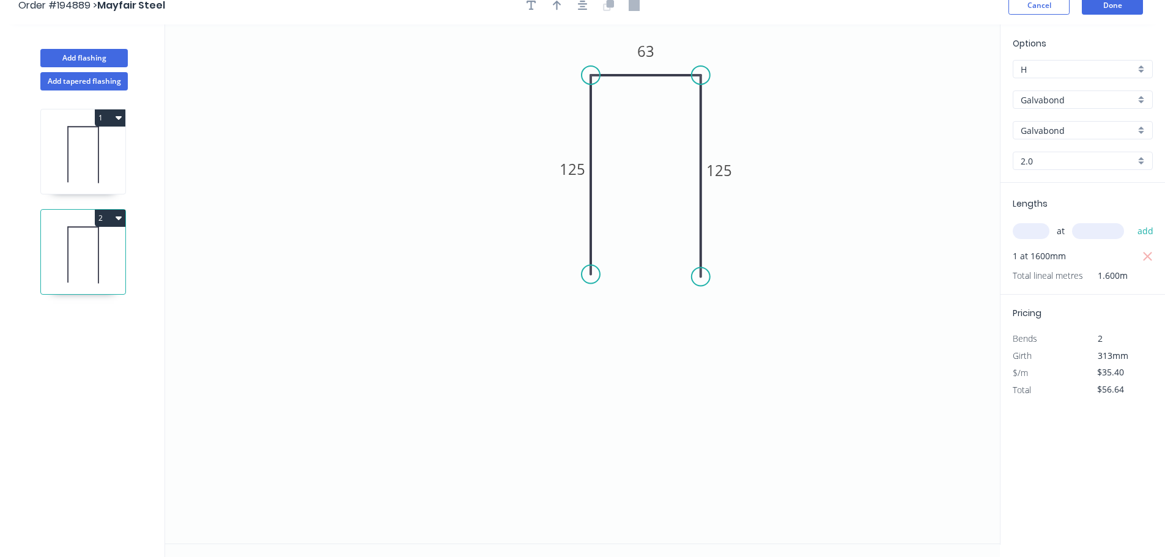
scroll to position [0, 0]
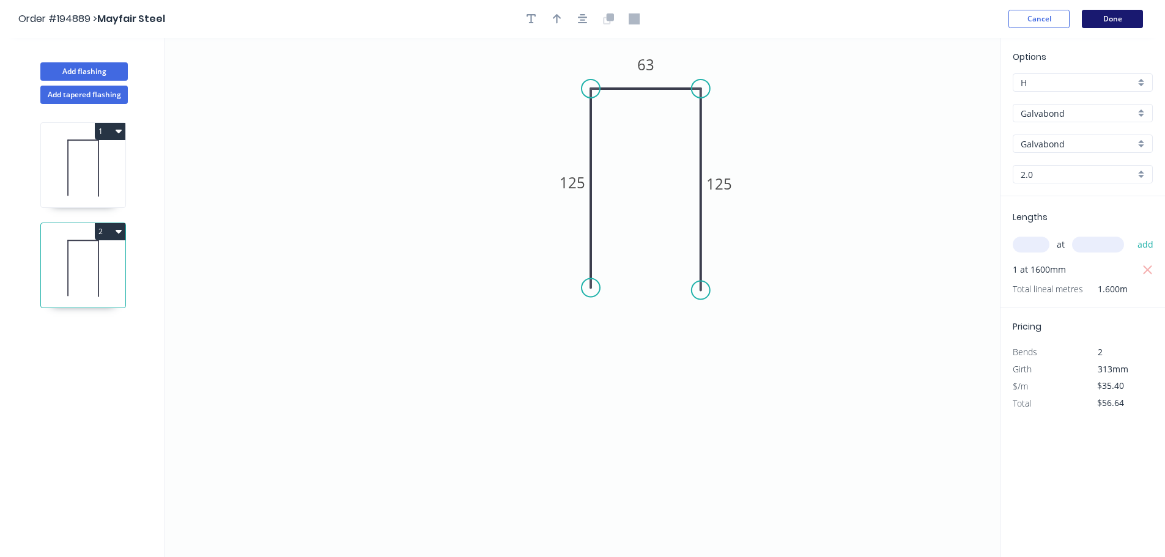
click at [1117, 16] on button "Done" at bounding box center [1112, 19] width 61 height 18
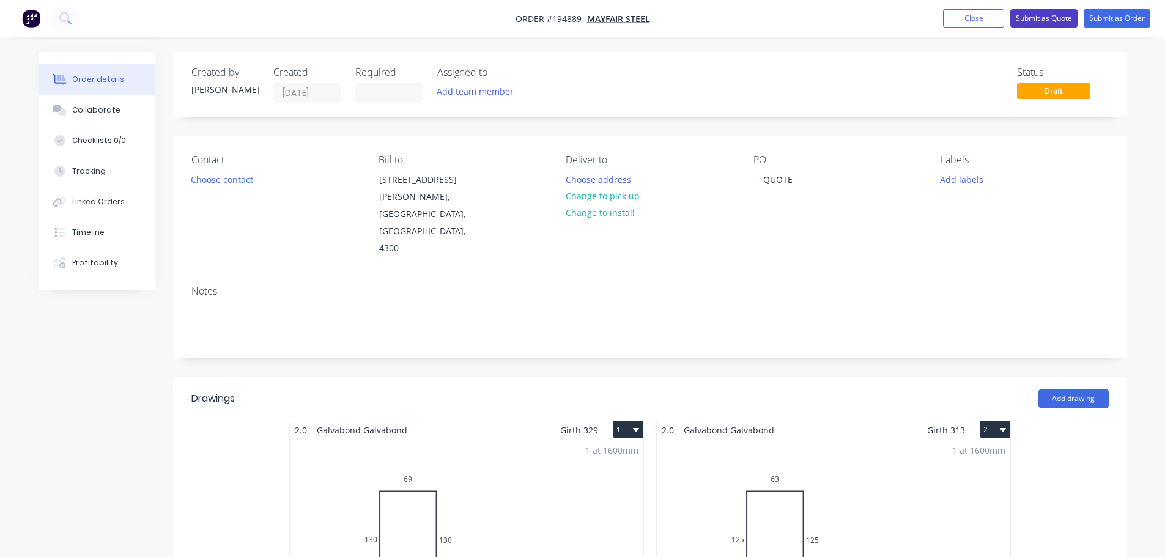
click at [1059, 15] on button "Submit as Quote" at bounding box center [1044, 18] width 67 height 18
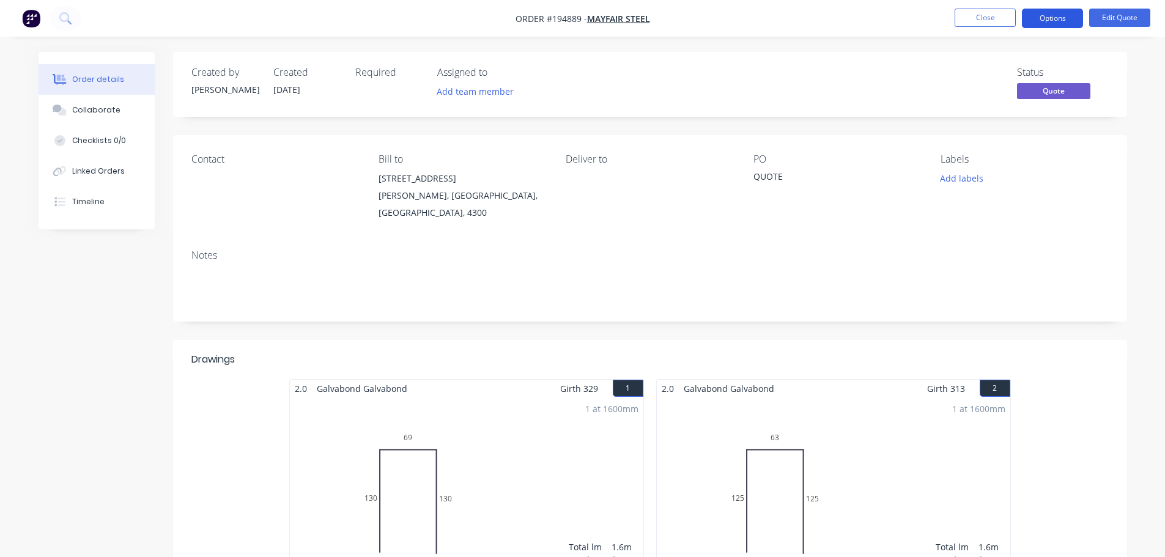
click at [1068, 7] on nav "Order #194889 - Mayfair Steel Close Options Edit Quote" at bounding box center [582, 18] width 1165 height 37
click at [1064, 11] on button "Options" at bounding box center [1052, 19] width 61 height 20
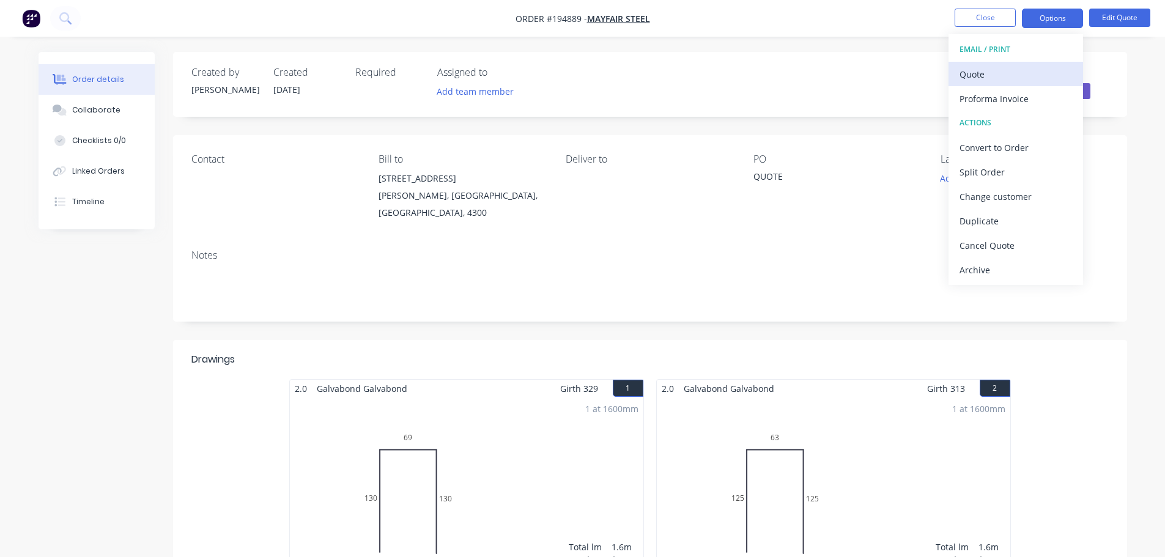
click at [994, 78] on div "Quote" at bounding box center [1016, 74] width 113 height 18
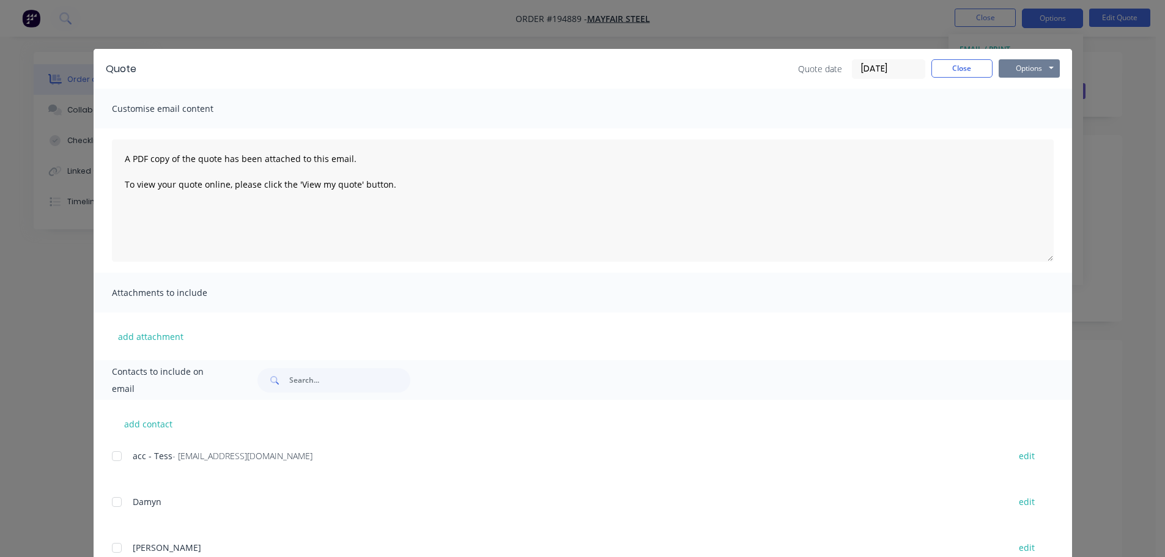
click at [1030, 70] on button "Options" at bounding box center [1029, 68] width 61 height 18
click at [1038, 110] on button "Print" at bounding box center [1038, 110] width 78 height 20
click at [967, 73] on button "Close" at bounding box center [962, 68] width 61 height 18
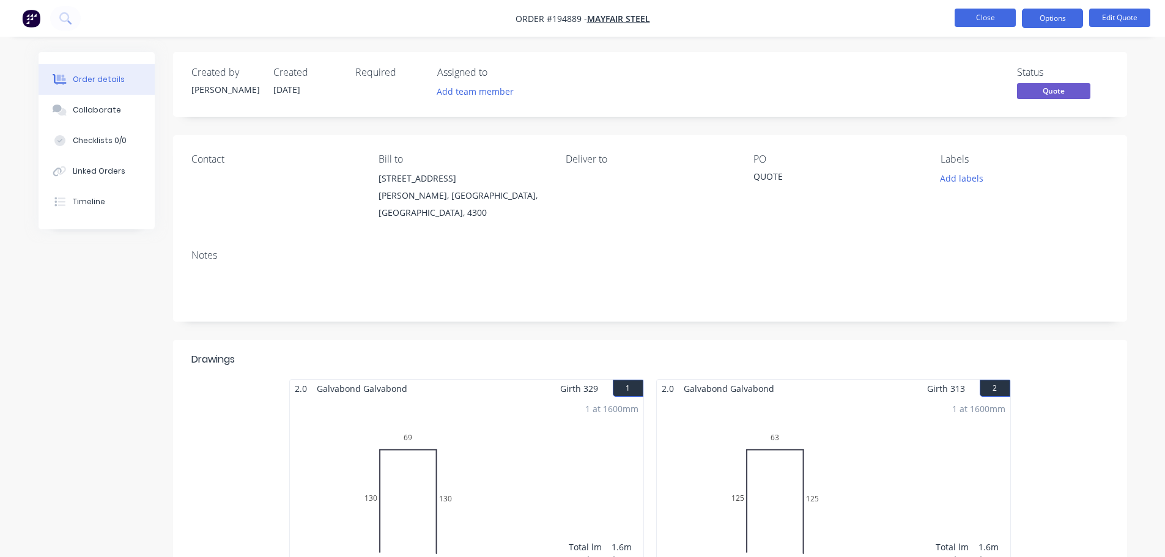
click at [988, 18] on button "Close" at bounding box center [985, 18] width 61 height 18
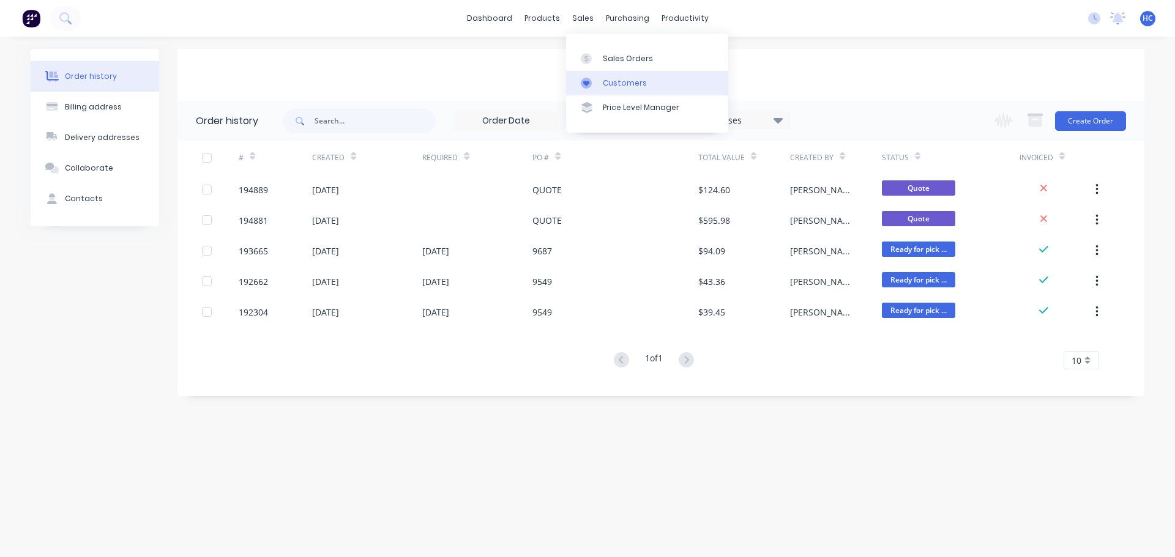
click at [618, 87] on div "Customers" at bounding box center [625, 83] width 44 height 11
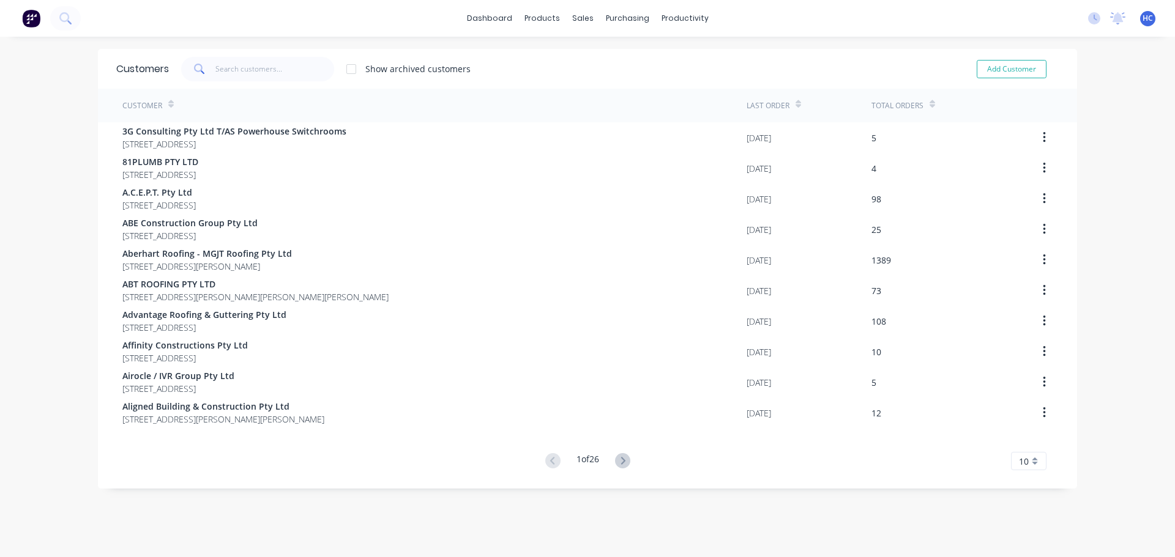
click at [329, 61] on div at bounding box center [257, 69] width 153 height 24
click at [278, 75] on input "text" at bounding box center [274, 69] width 119 height 24
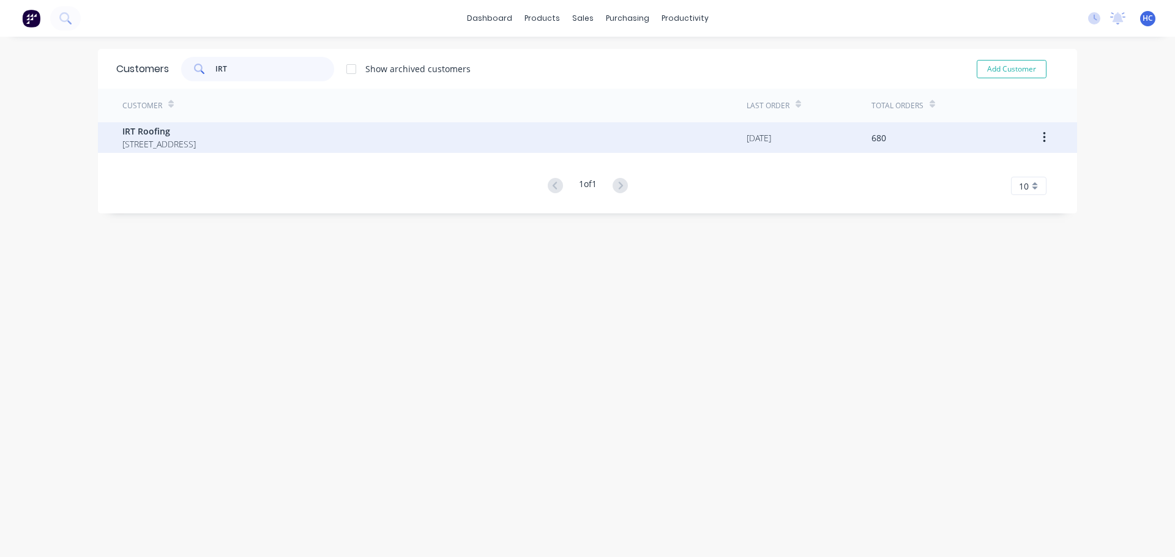
type input "IRT"
click at [196, 127] on span "IRT Roofing" at bounding box center [158, 131] width 73 height 13
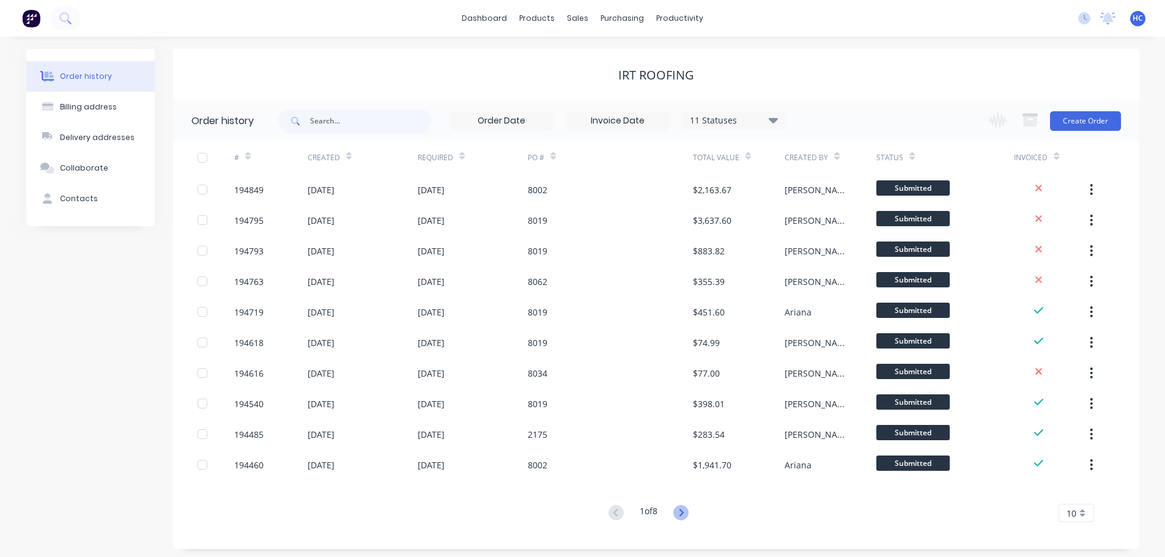
click at [681, 507] on icon at bounding box center [681, 512] width 15 height 15
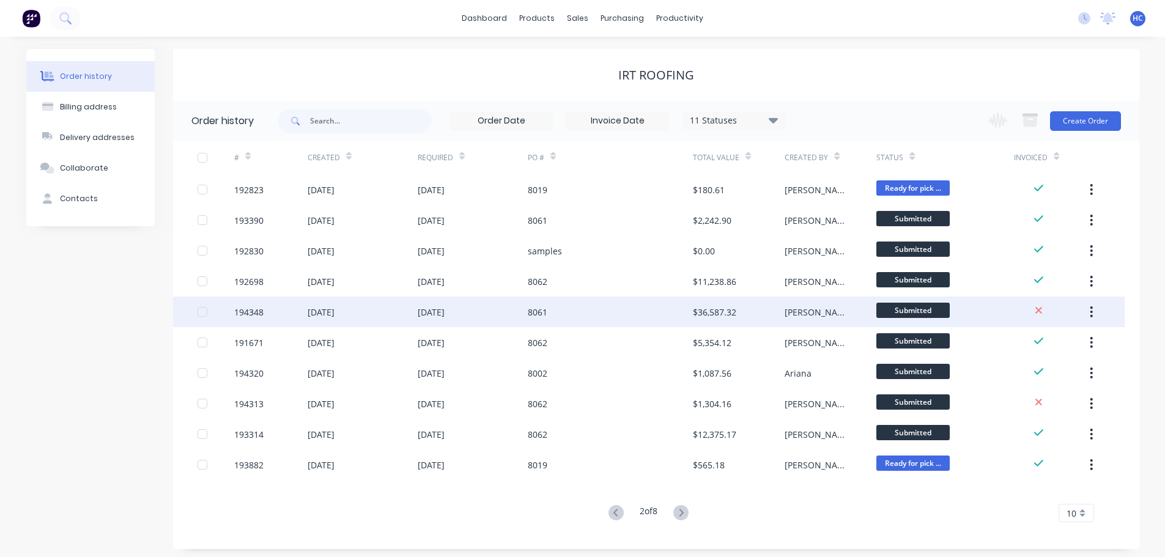
click at [738, 318] on div "$36,587.32" at bounding box center [739, 312] width 92 height 31
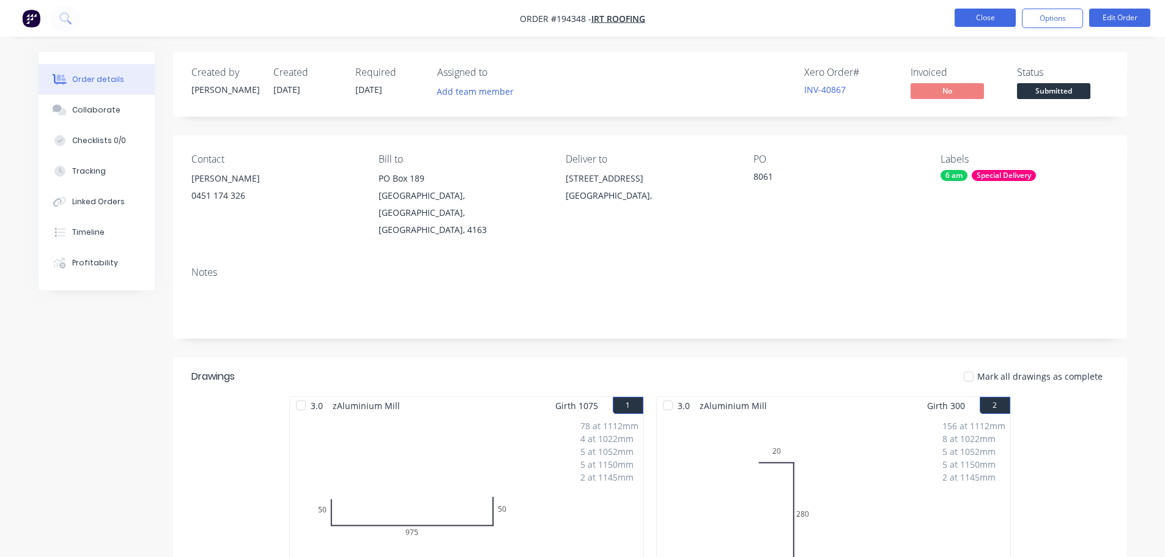
click at [983, 13] on button "Close" at bounding box center [985, 18] width 61 height 18
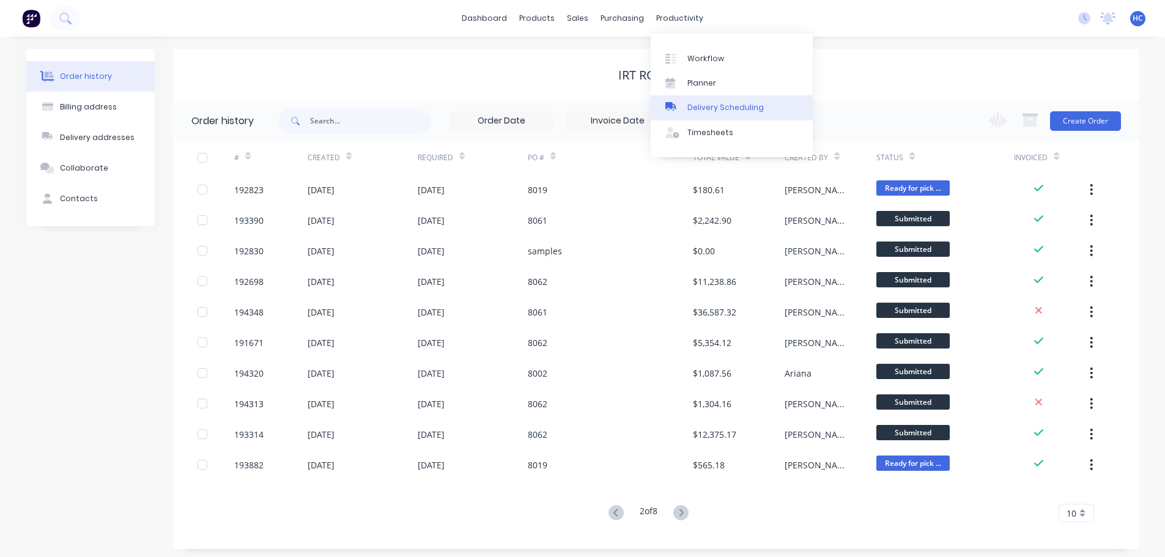
click at [711, 103] on div "Delivery Scheduling" at bounding box center [726, 107] width 76 height 11
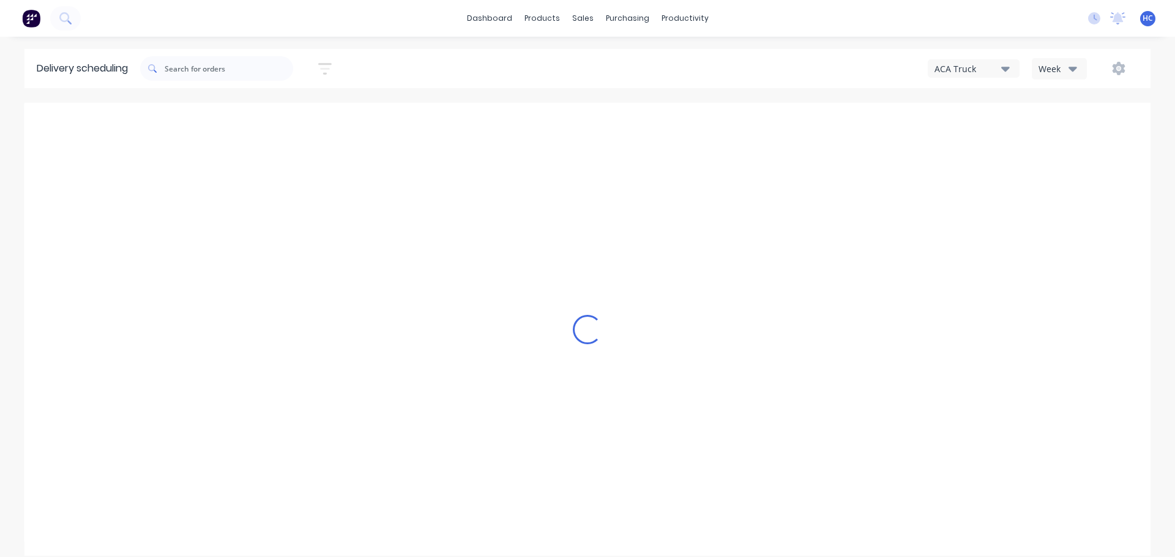
click at [1066, 71] on div "Week" at bounding box center [1055, 68] width 35 height 13
click at [1074, 120] on div "Vehicle" at bounding box center [1092, 125] width 121 height 24
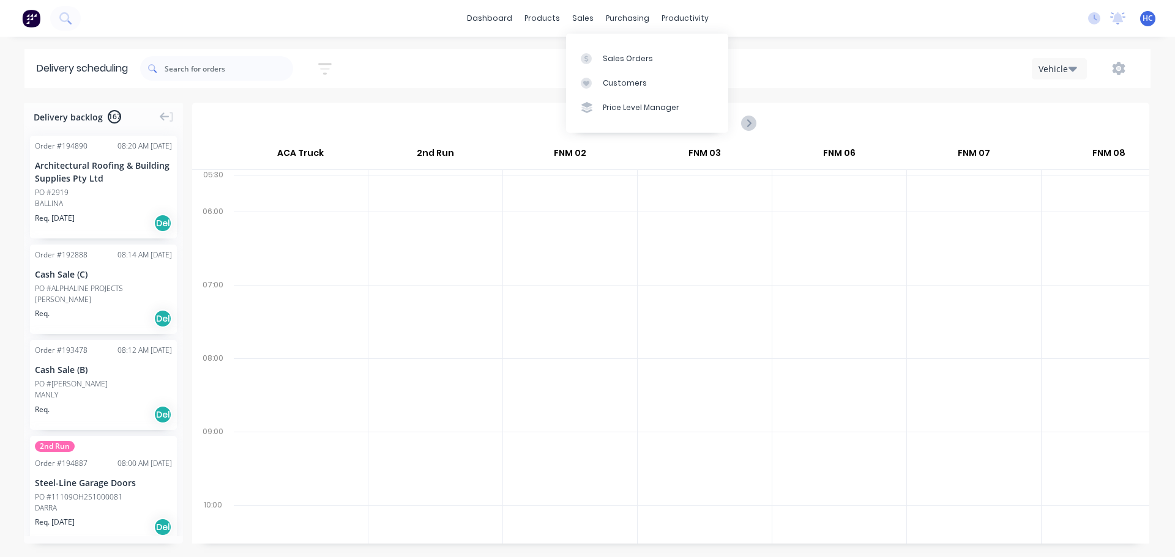
click at [754, 239] on div at bounding box center [704, 248] width 134 height 73
click at [683, 114] on input "[DATE] - [DATE]" at bounding box center [670, 123] width 121 height 18
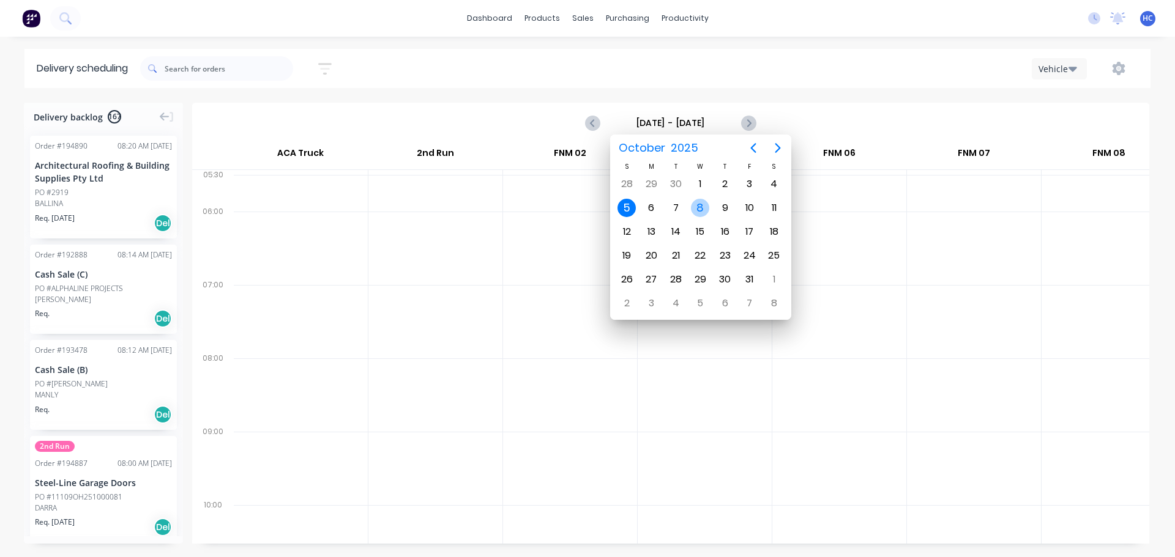
click at [699, 201] on div "8" at bounding box center [700, 208] width 18 height 18
type input "[DATE] - [DATE]"
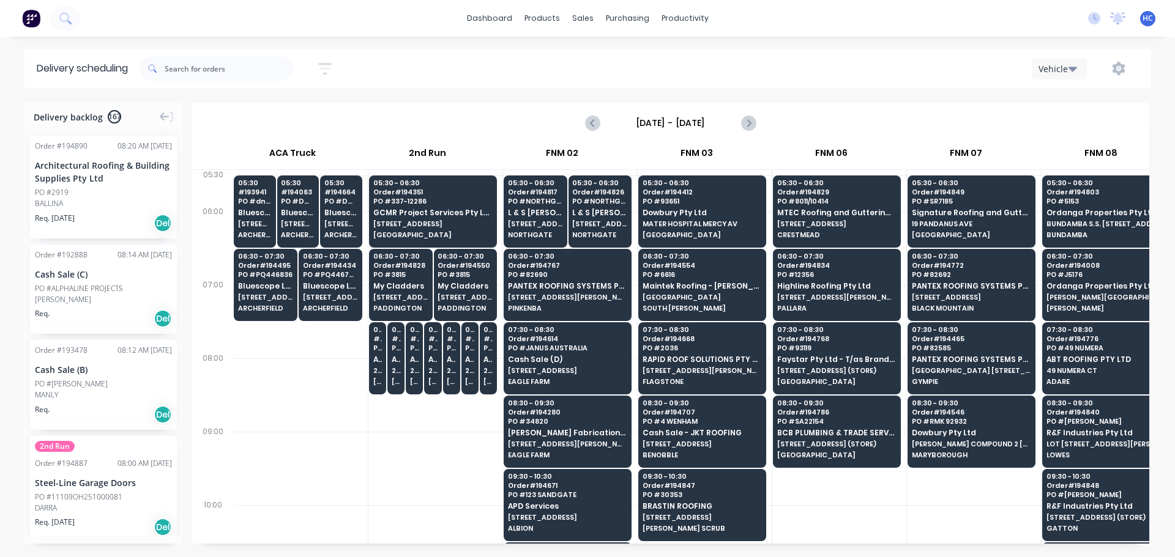
scroll to position [0, 30]
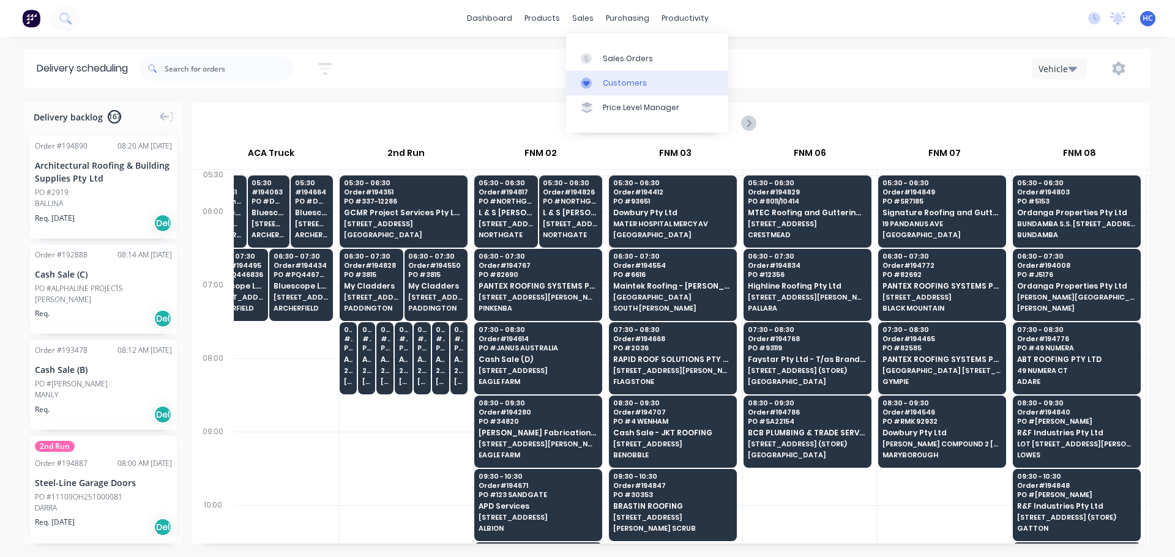
click at [620, 84] on div "Customers" at bounding box center [625, 83] width 44 height 11
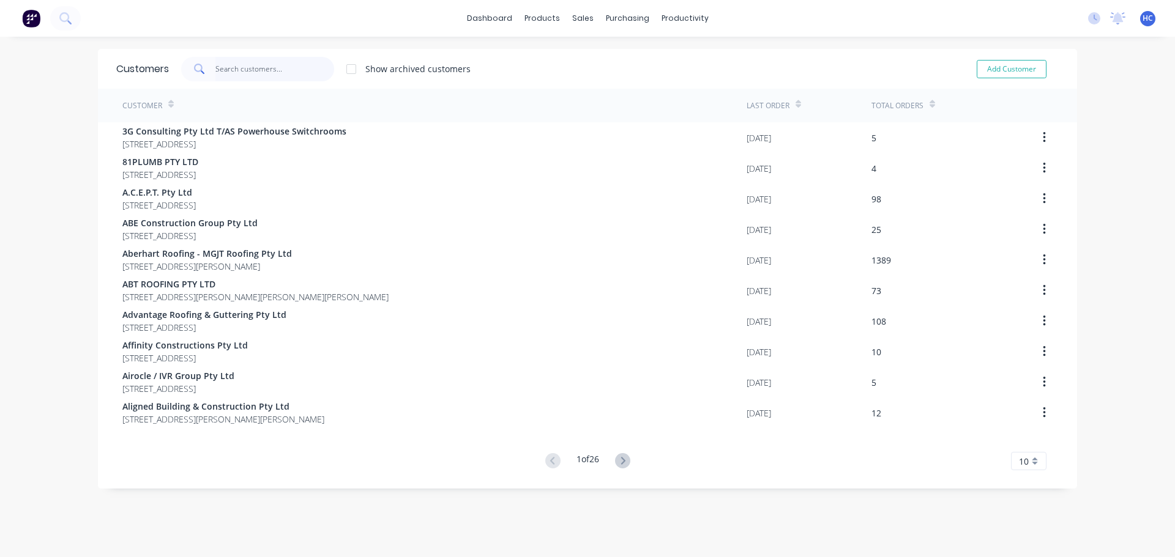
click at [253, 65] on input "text" at bounding box center [274, 69] width 119 height 24
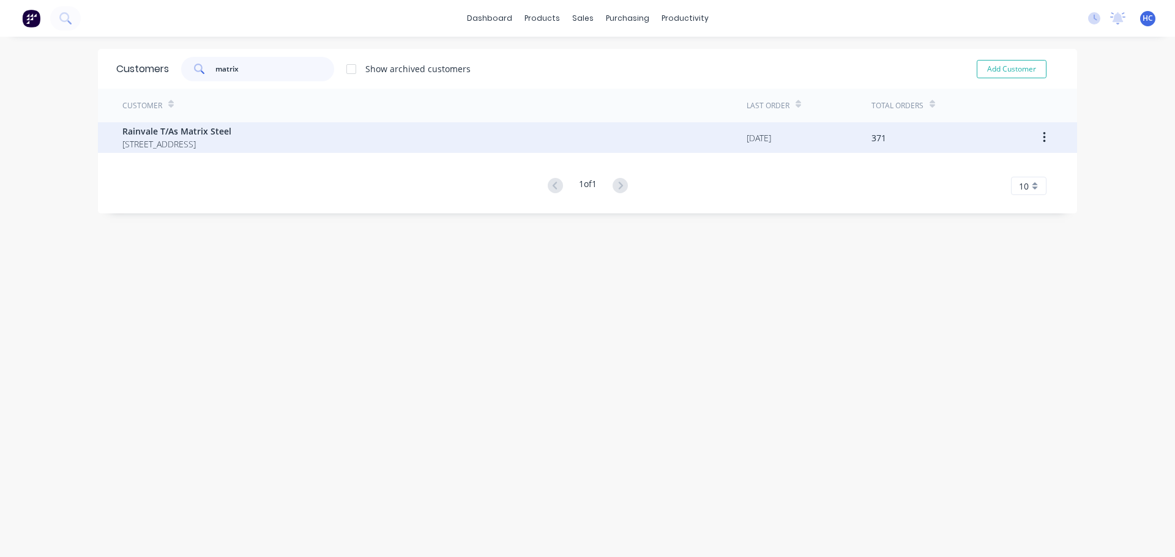
type input "matrix"
click at [181, 136] on span "Rainvale T/As Matrix Steel" at bounding box center [176, 131] width 109 height 13
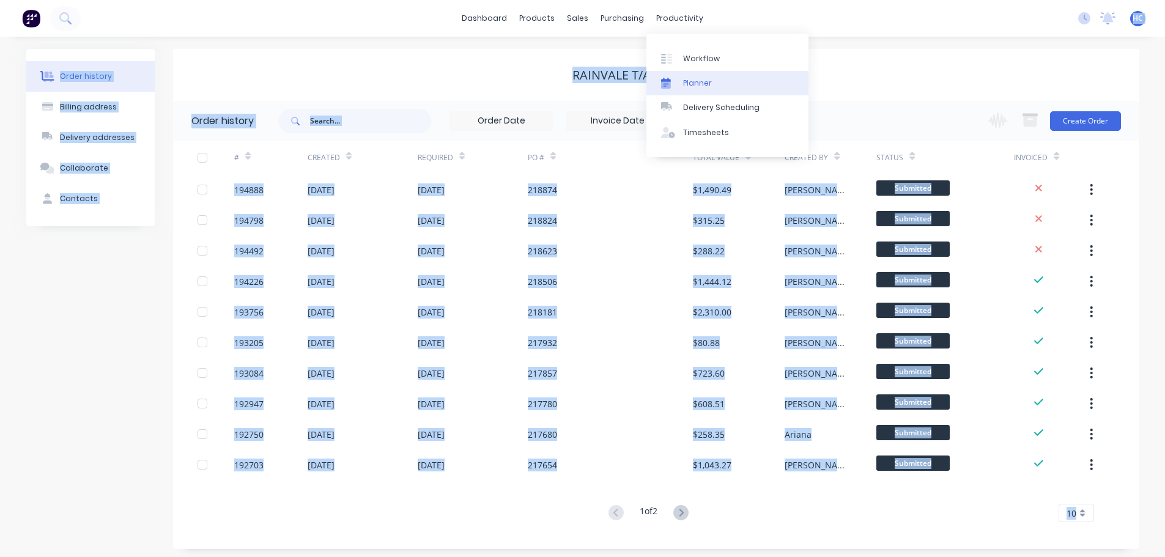
click at [687, 75] on body "dashboard products sales purchasing productivity dashboard products Product Cat…" at bounding box center [582, 281] width 1165 height 562
click at [697, 101] on link "Delivery Scheduling" at bounding box center [728, 107] width 162 height 24
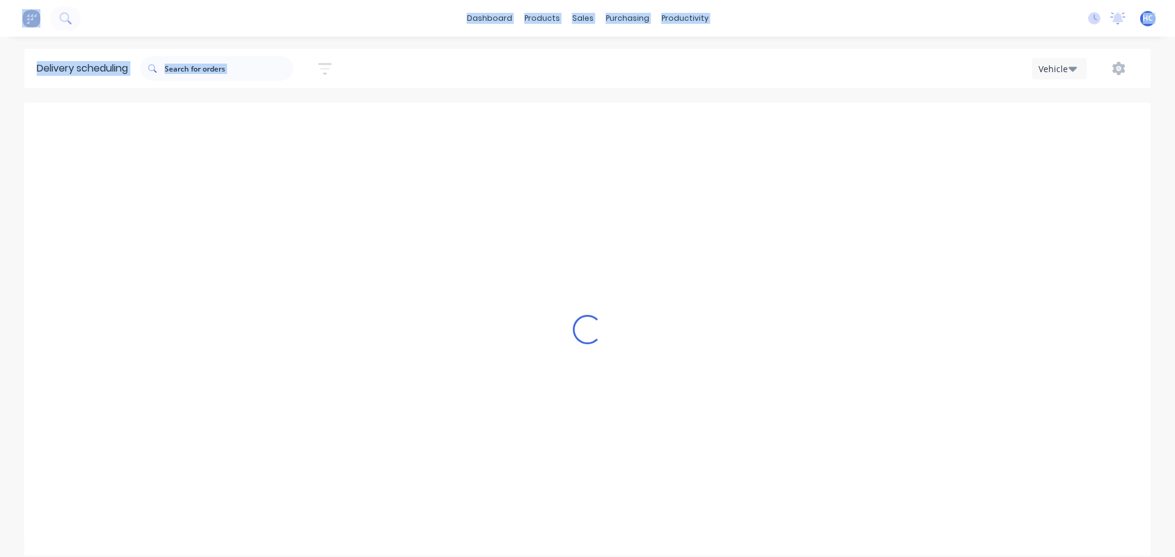
click at [705, 204] on div "Loading..." at bounding box center [587, 329] width 1126 height 453
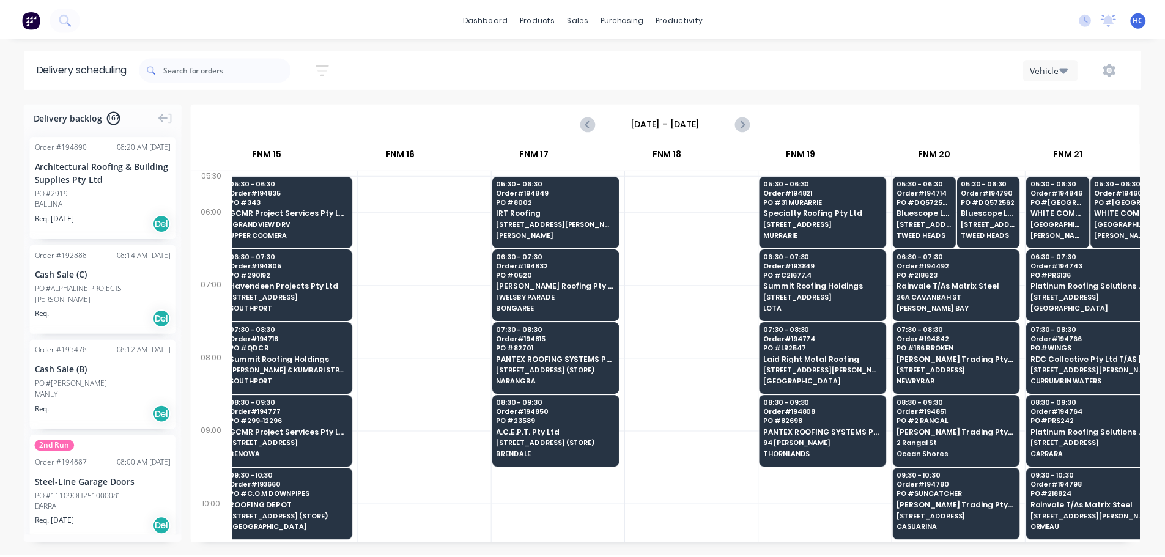
scroll to position [0, 1647]
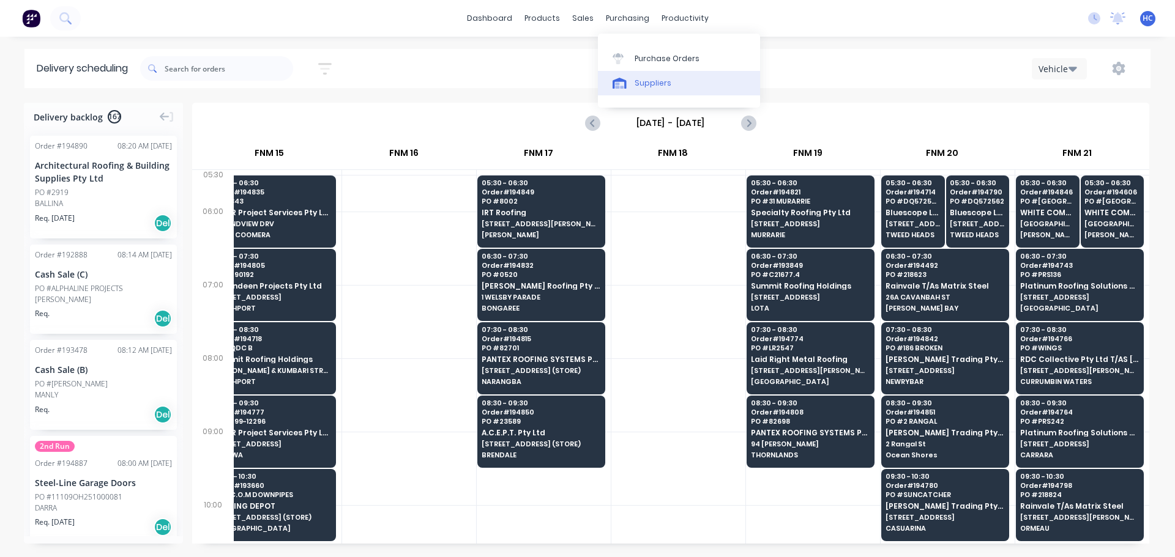
click at [659, 87] on div "Suppliers" at bounding box center [652, 83] width 37 height 11
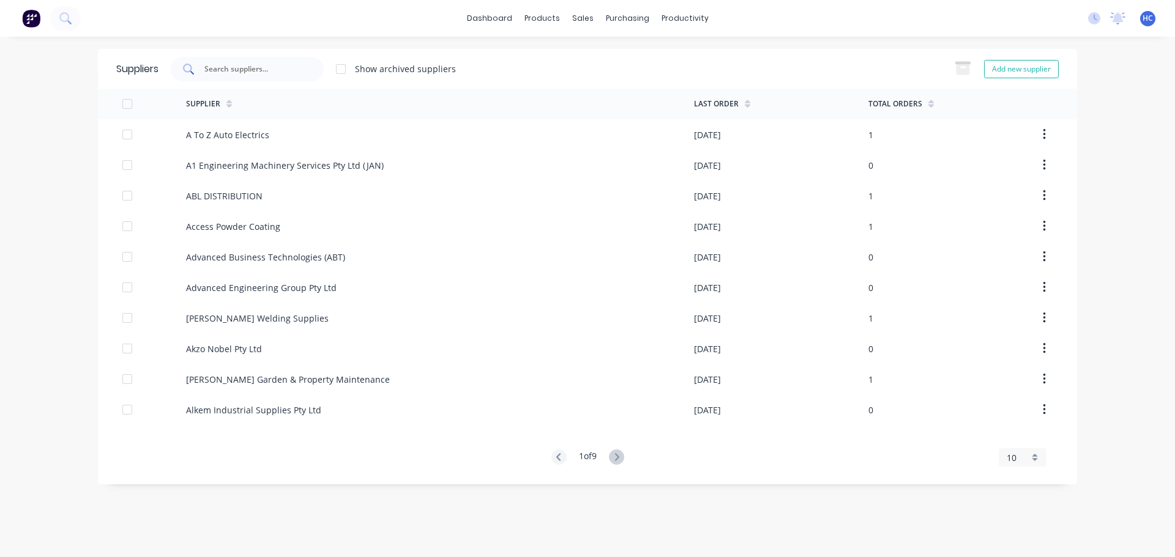
click at [272, 70] on input "text" at bounding box center [254, 69] width 102 height 12
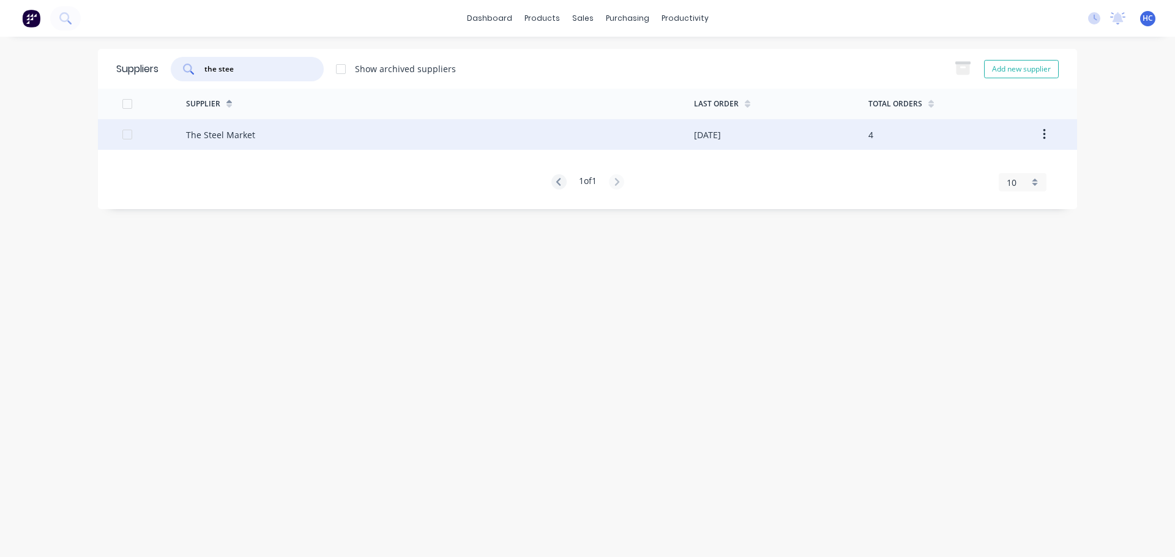
type input "the stee"
click at [287, 143] on div "The Steel Market" at bounding box center [440, 134] width 508 height 31
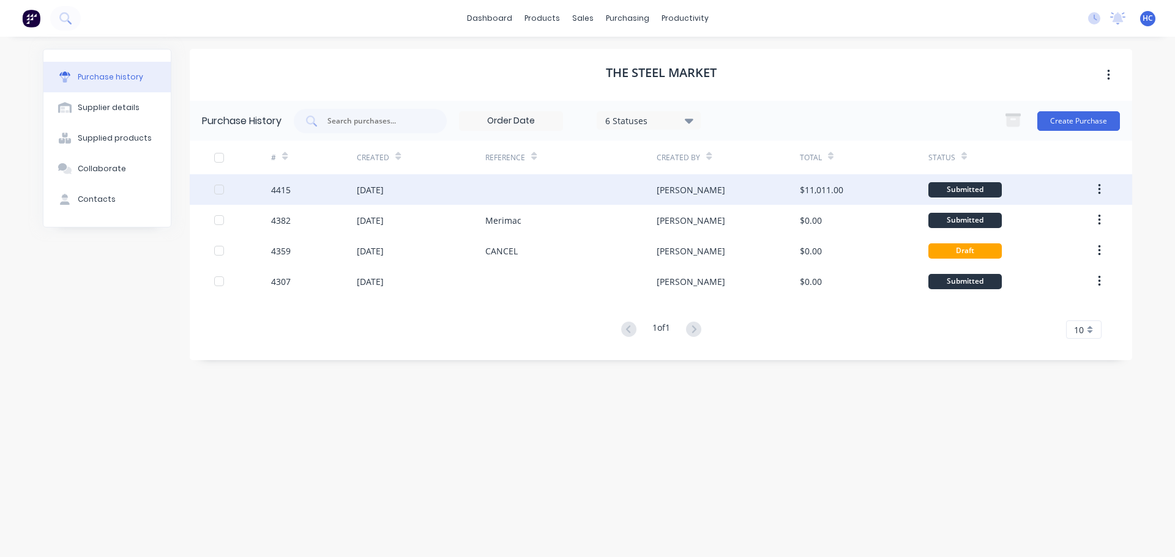
click at [645, 191] on div at bounding box center [570, 189] width 171 height 31
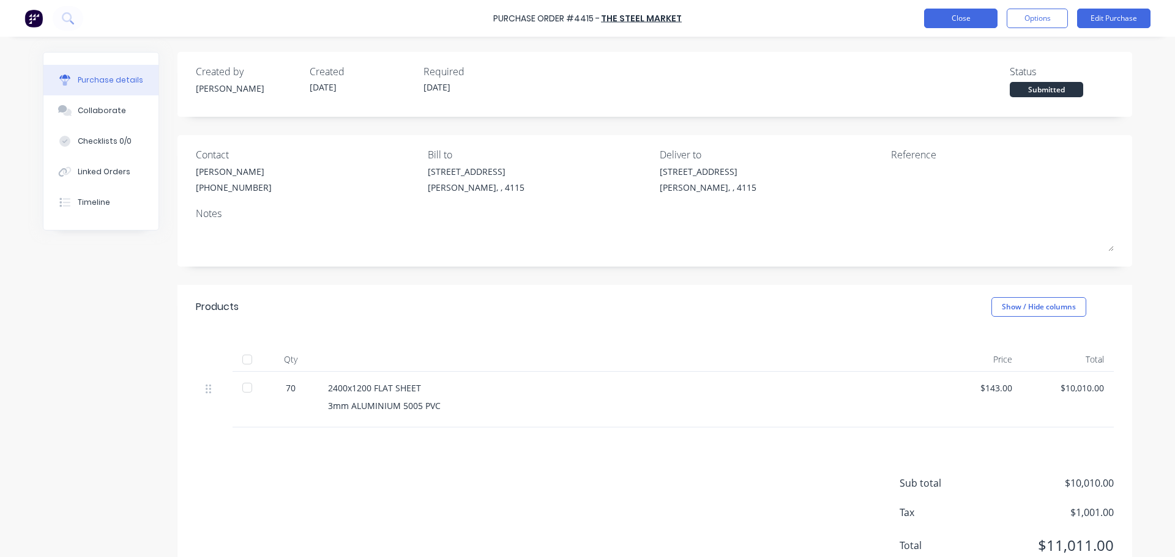
click at [968, 16] on button "Close" at bounding box center [960, 19] width 73 height 20
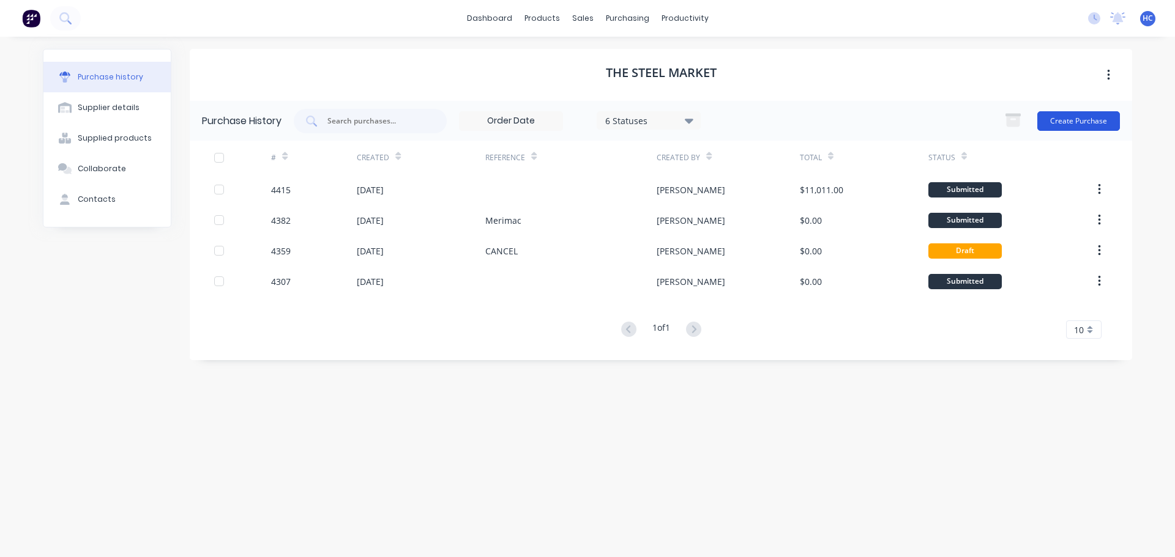
click at [1053, 119] on button "Create Purchase" at bounding box center [1078, 121] width 83 height 20
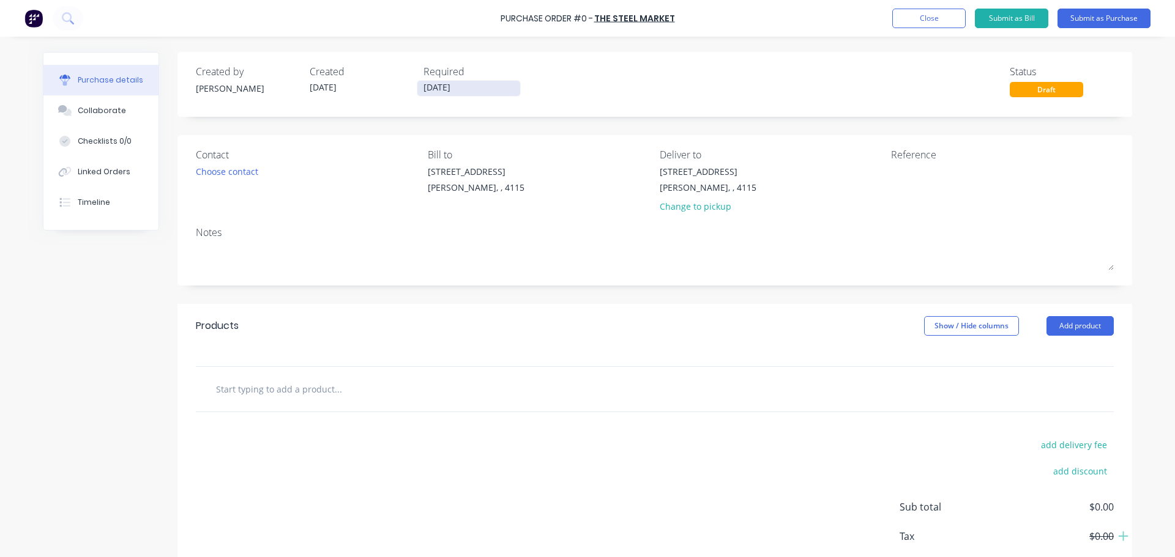
click at [448, 83] on input "[DATE]" at bounding box center [468, 88] width 103 height 15
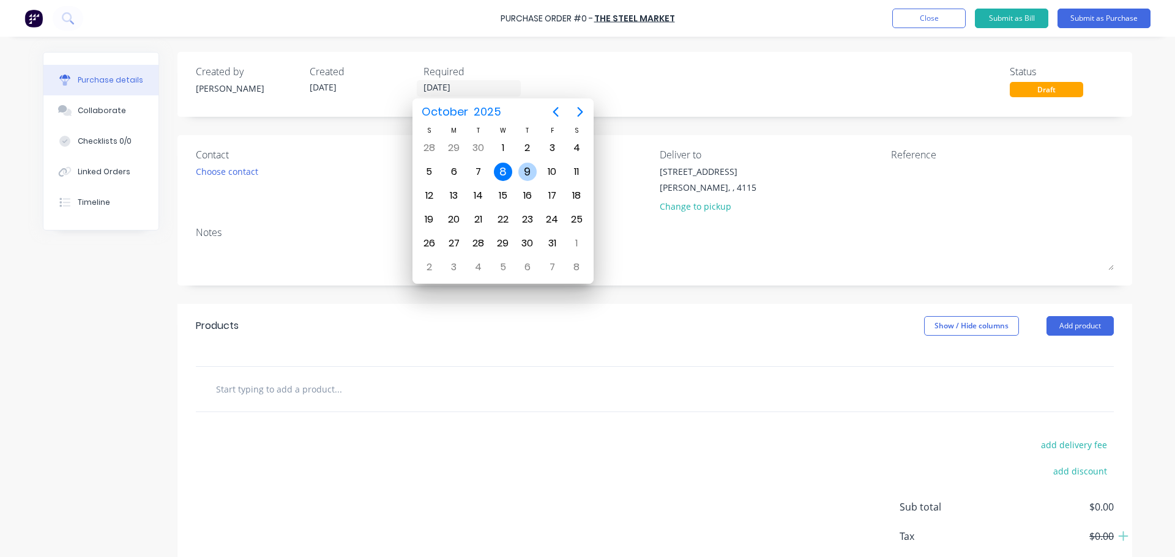
click at [530, 165] on div "9" at bounding box center [527, 172] width 18 height 18
type input "[DATE]"
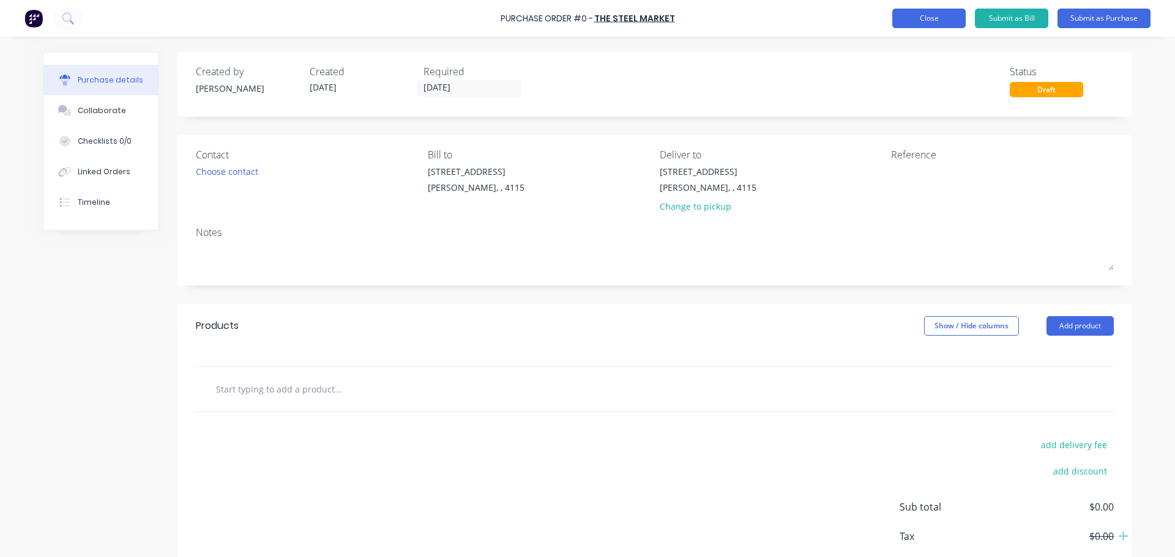
click at [929, 22] on button "Close" at bounding box center [928, 19] width 73 height 20
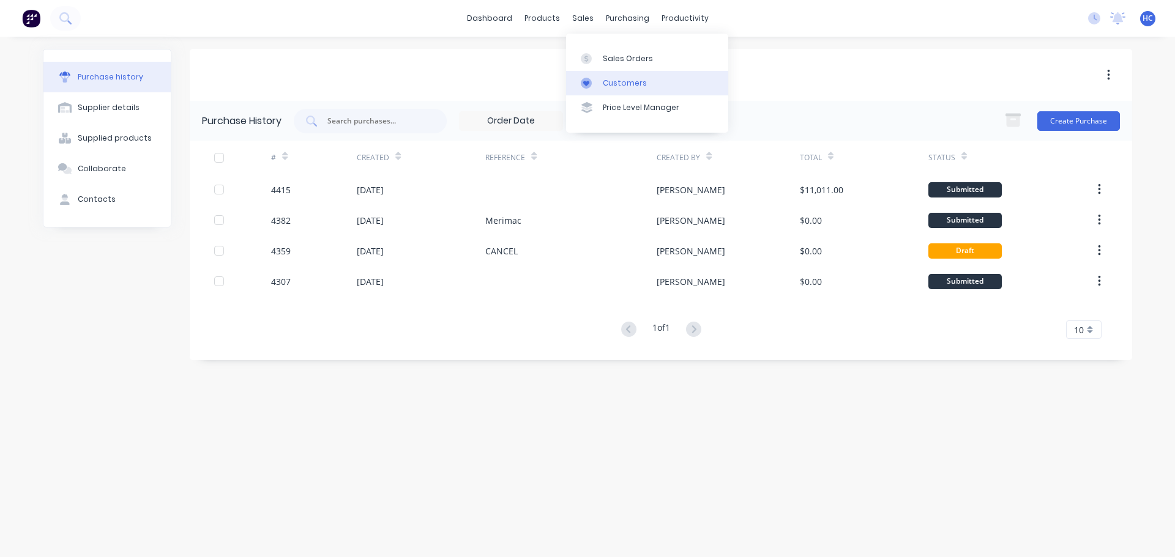
click at [631, 78] on div "Customers" at bounding box center [625, 83] width 44 height 11
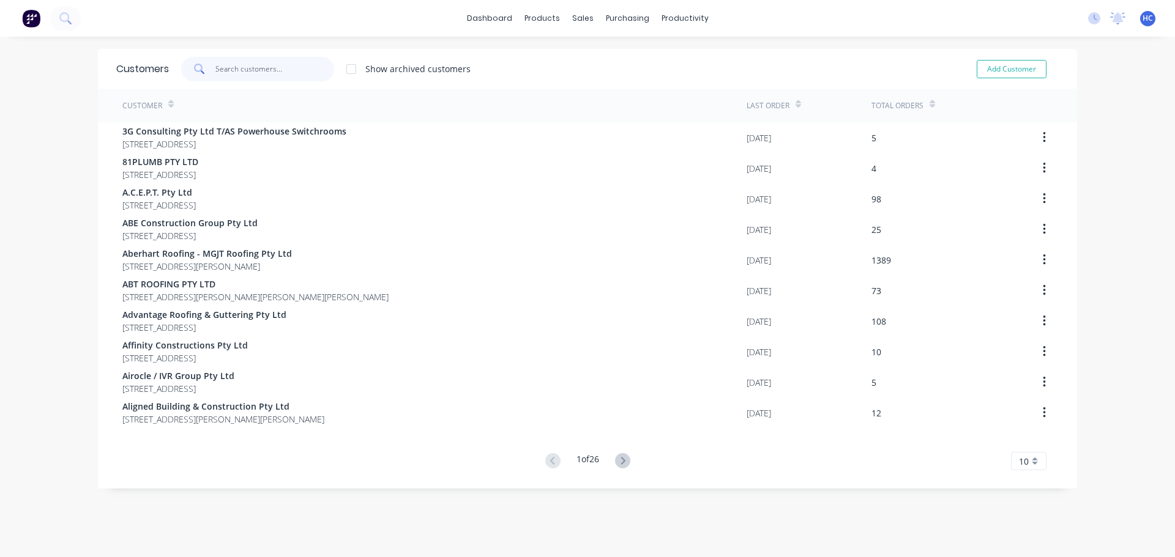
click at [305, 73] on input "text" at bounding box center [274, 69] width 119 height 24
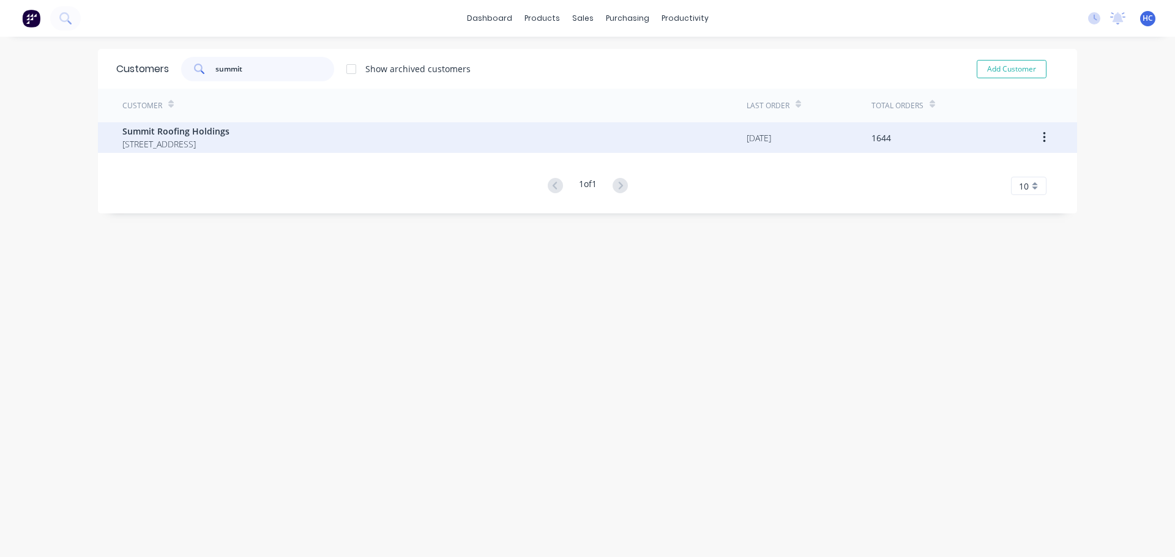
type input "summit"
click at [186, 145] on span "[STREET_ADDRESS]" at bounding box center [175, 144] width 107 height 13
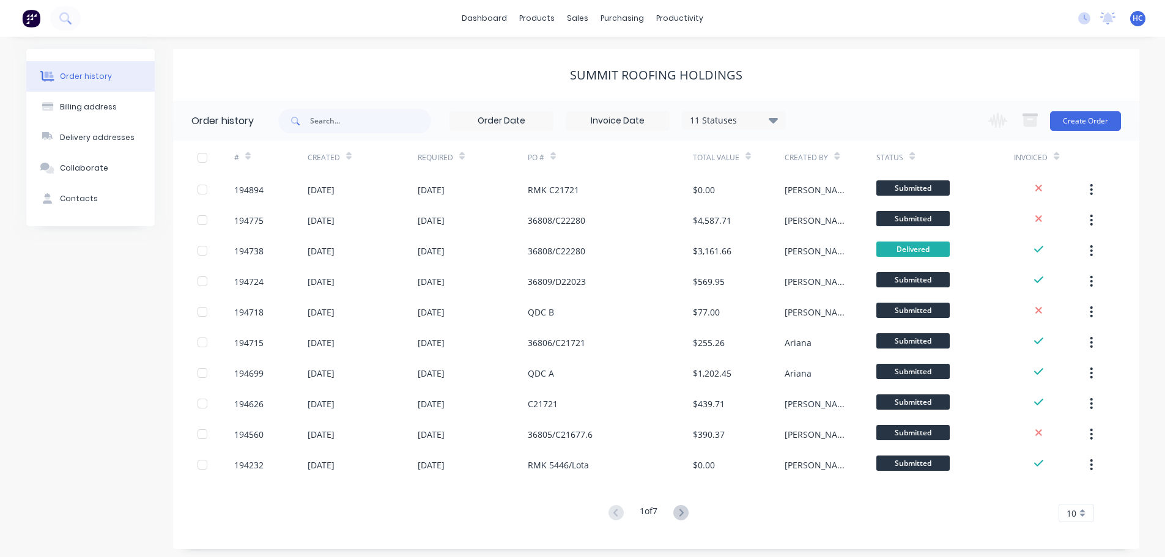
click at [680, 514] on icon at bounding box center [681, 512] width 15 height 15
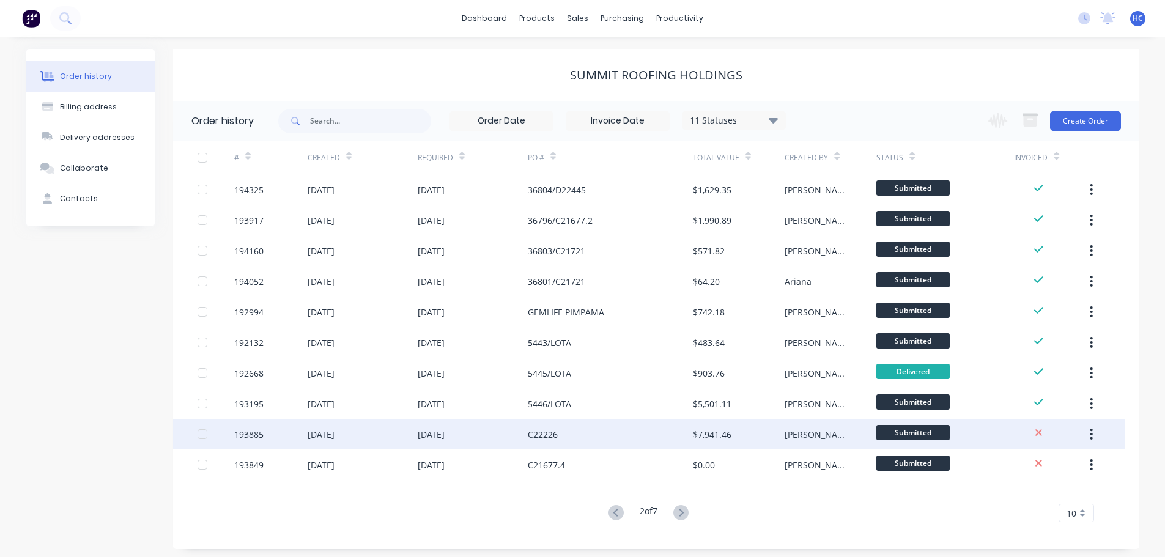
click at [688, 426] on div "C22226" at bounding box center [610, 434] width 165 height 31
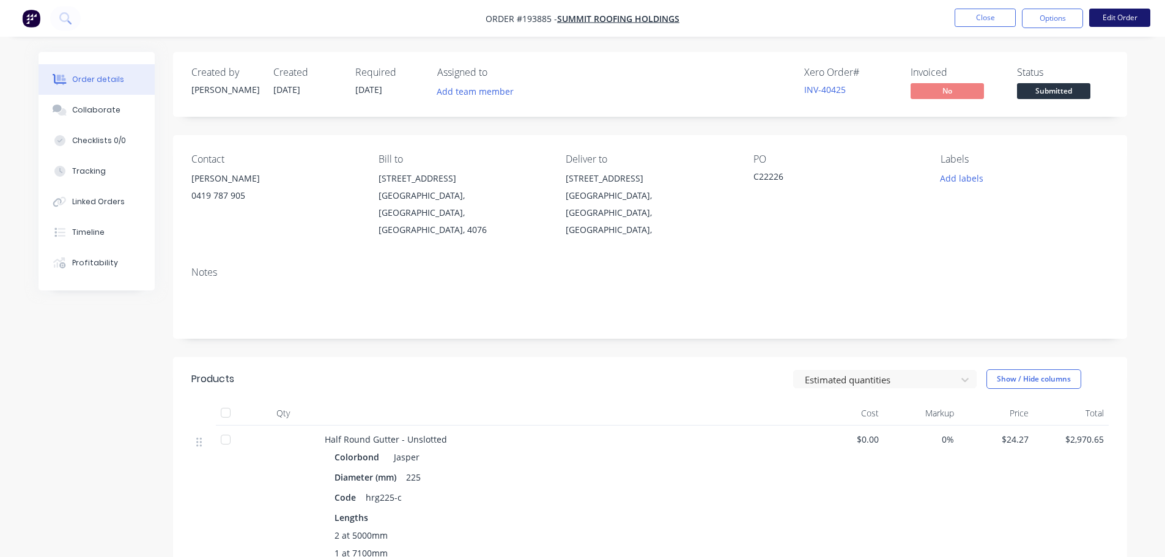
click at [1115, 21] on button "Edit Order" at bounding box center [1120, 18] width 61 height 18
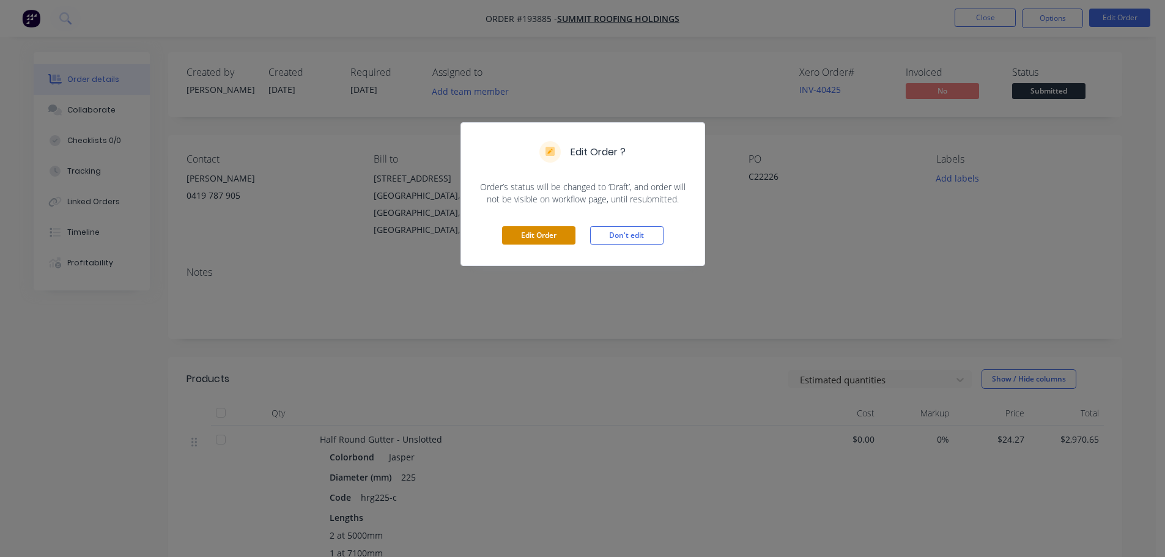
click at [529, 238] on button "Edit Order" at bounding box center [538, 235] width 73 height 18
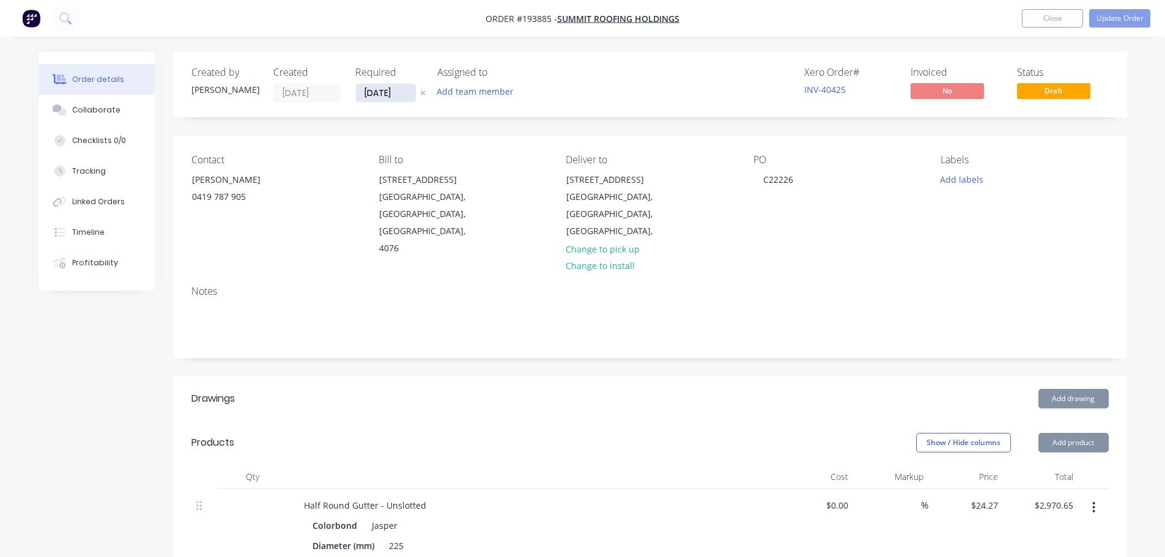
click at [369, 89] on input "[DATE]" at bounding box center [386, 93] width 60 height 18
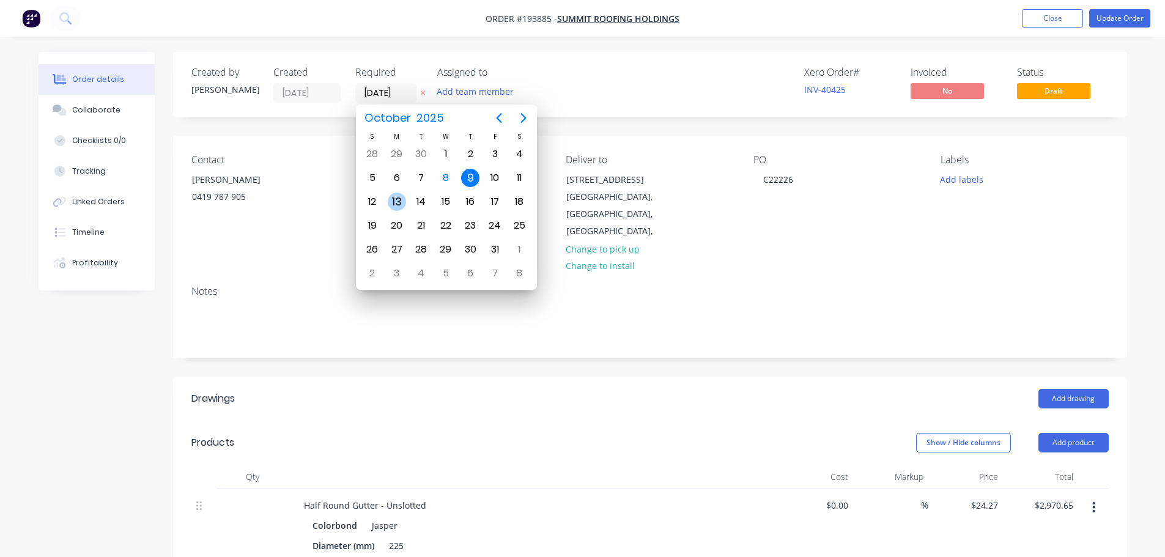
click at [401, 199] on div "13" at bounding box center [397, 202] width 18 height 18
type input "[DATE]"
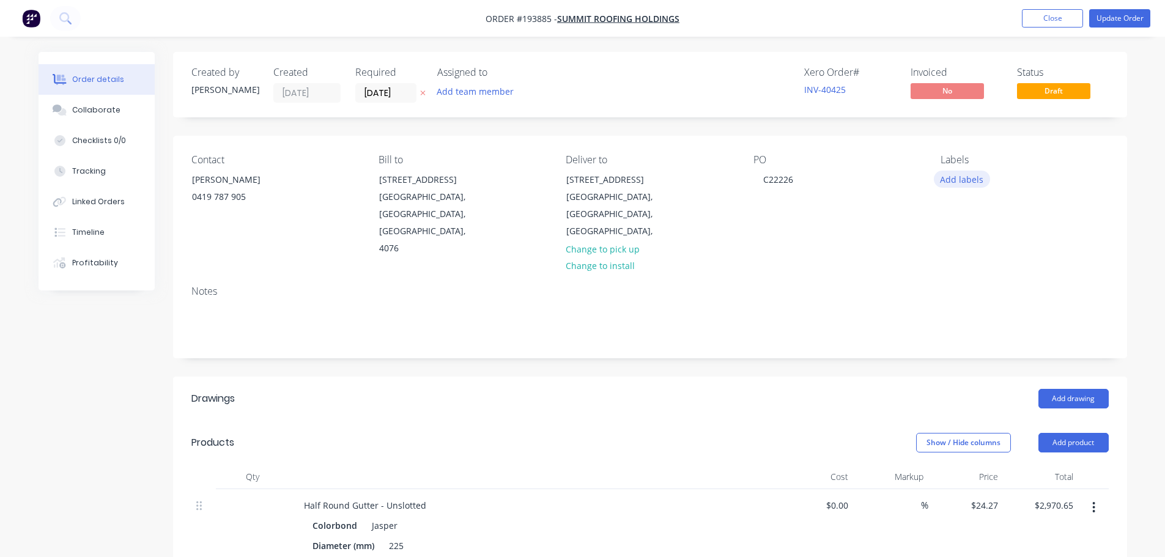
click at [964, 179] on button "Add labels" at bounding box center [962, 179] width 56 height 17
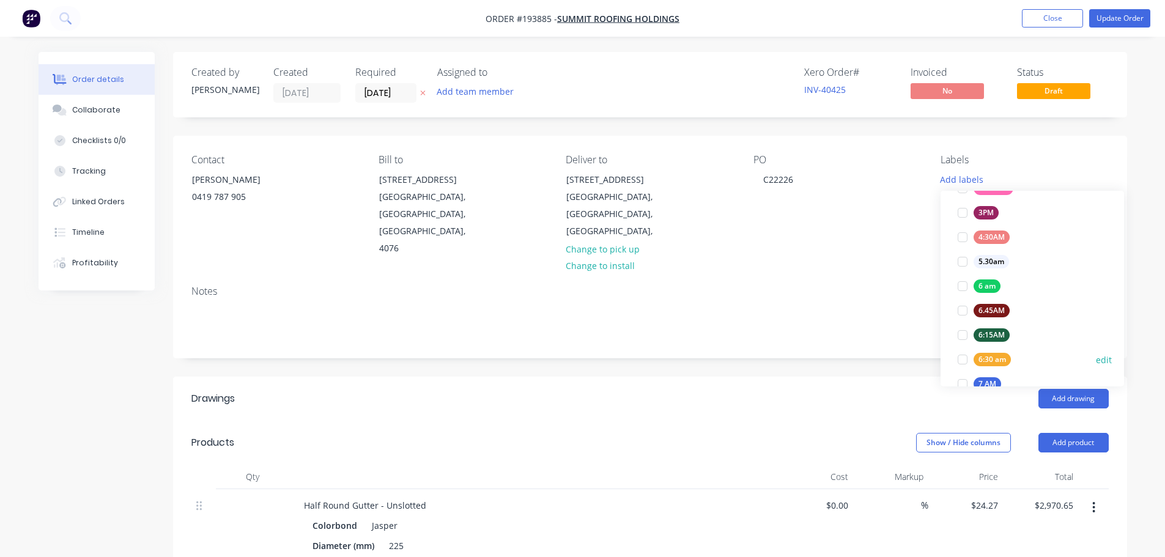
scroll to position [245, 0]
drag, startPoint x: 985, startPoint y: 340, endPoint x: 1014, endPoint y: 297, distance: 51.4
click at [984, 340] on div "7 AM" at bounding box center [988, 337] width 28 height 13
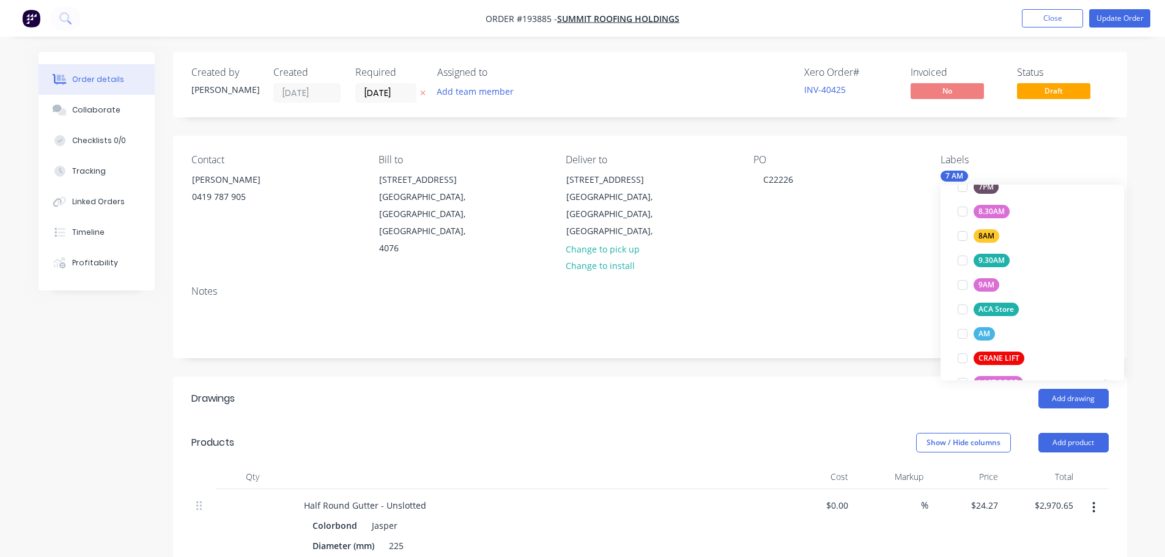
scroll to position [489, 0]
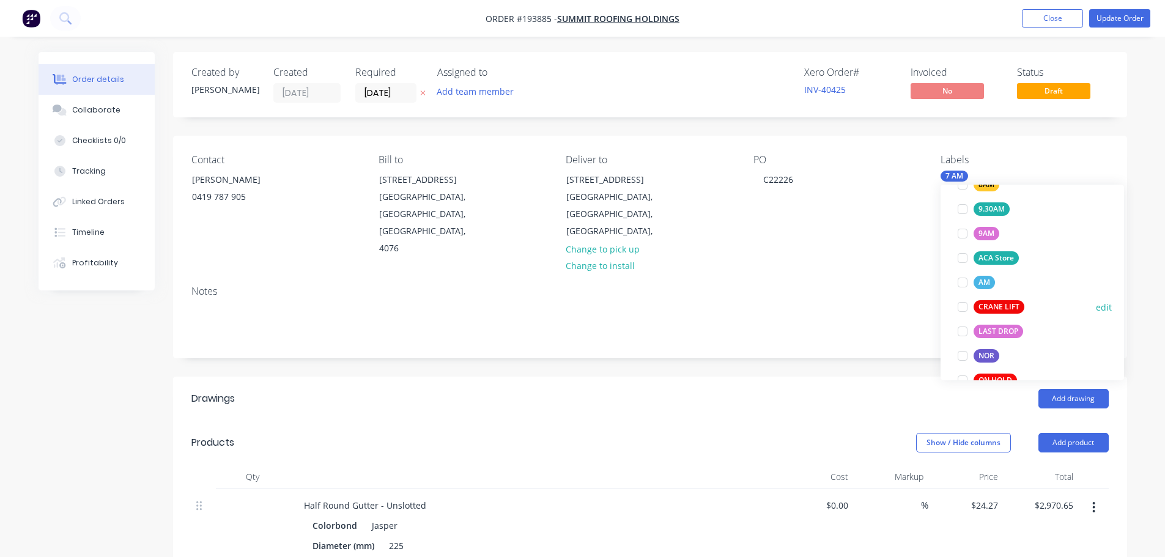
click at [1001, 306] on div "CRANE LIFT" at bounding box center [999, 306] width 51 height 13
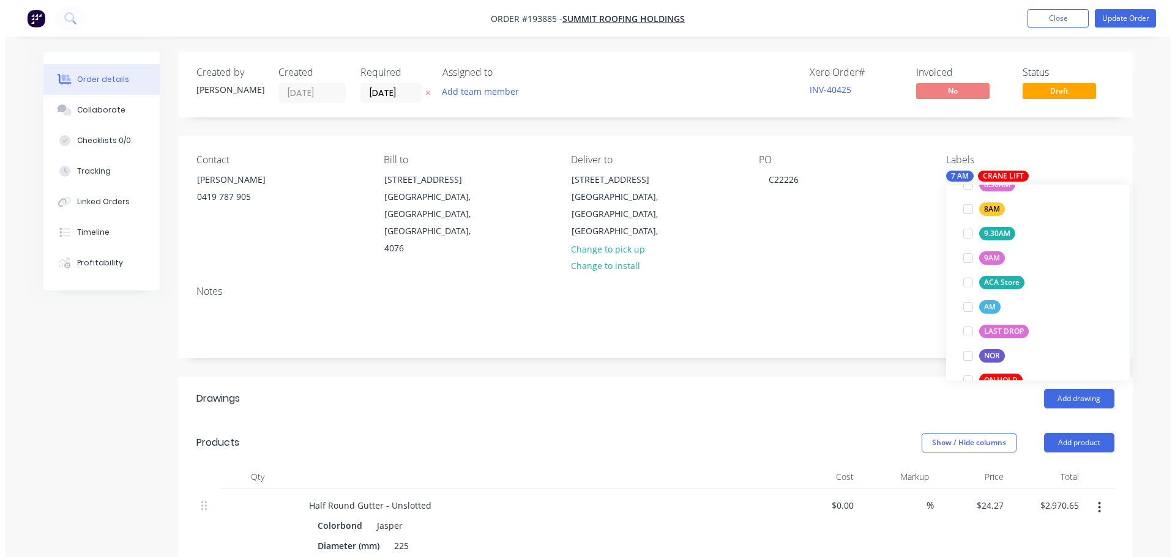
scroll to position [0, 0]
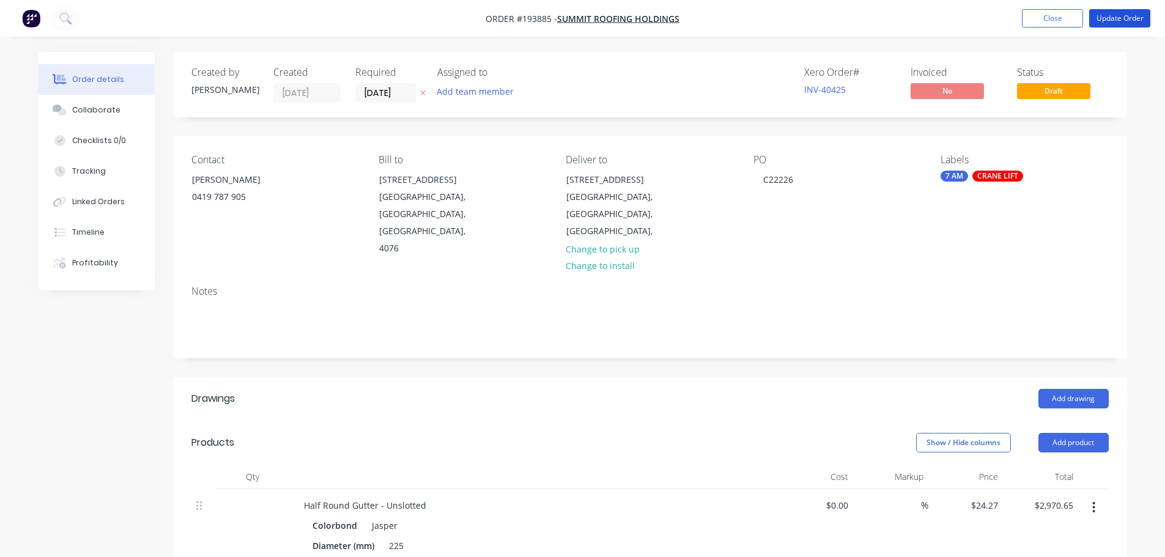
drag, startPoint x: 1131, startPoint y: 21, endPoint x: 1133, endPoint y: 30, distance: 9.5
click at [1130, 21] on button "Update Order" at bounding box center [1120, 18] width 61 height 18
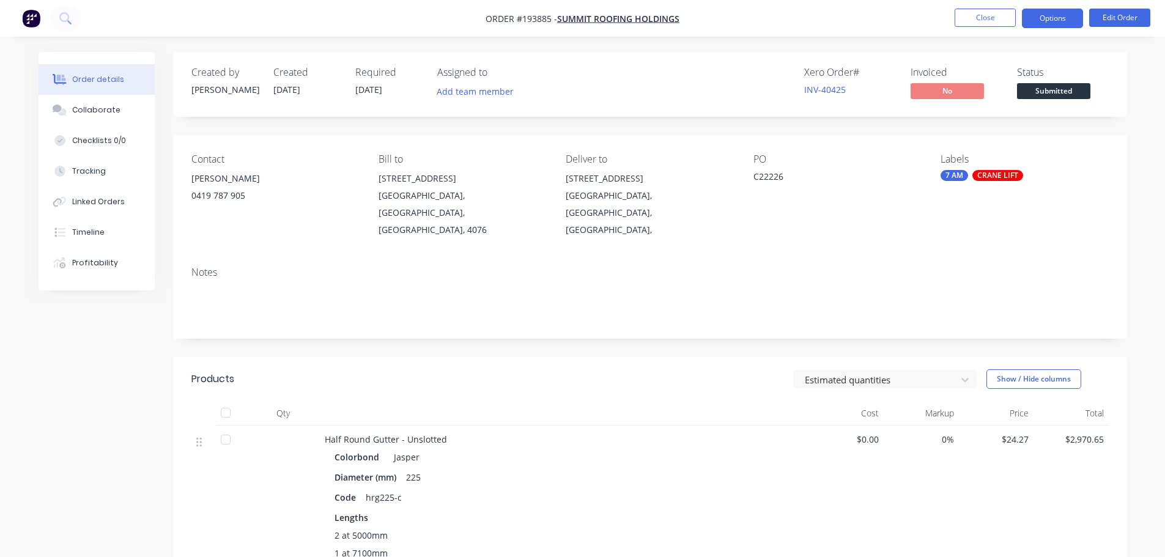
click at [1056, 22] on button "Options" at bounding box center [1052, 19] width 61 height 20
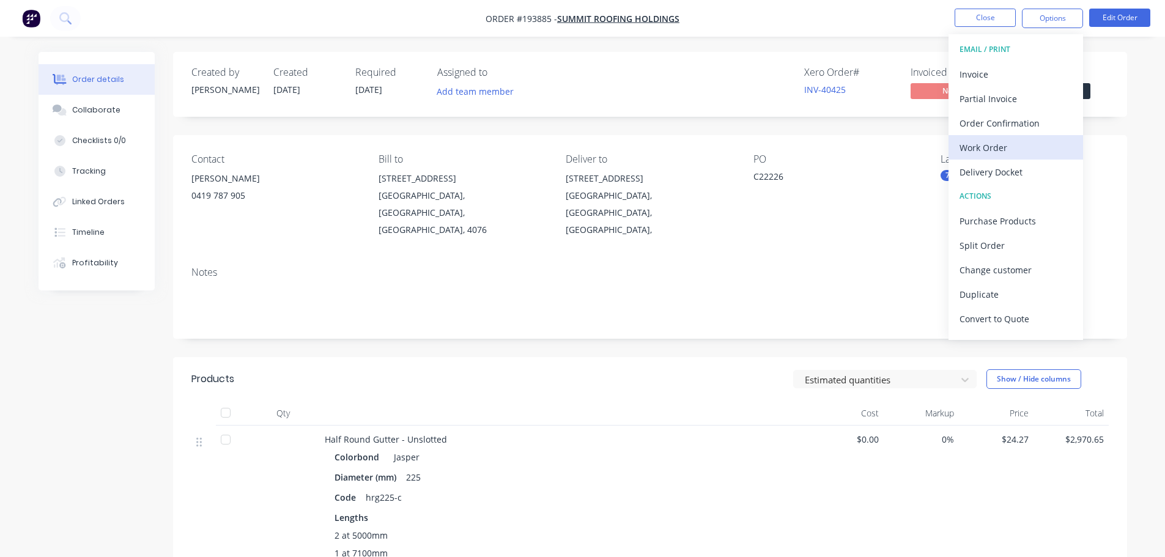
click at [987, 148] on div "Work Order" at bounding box center [1016, 148] width 113 height 18
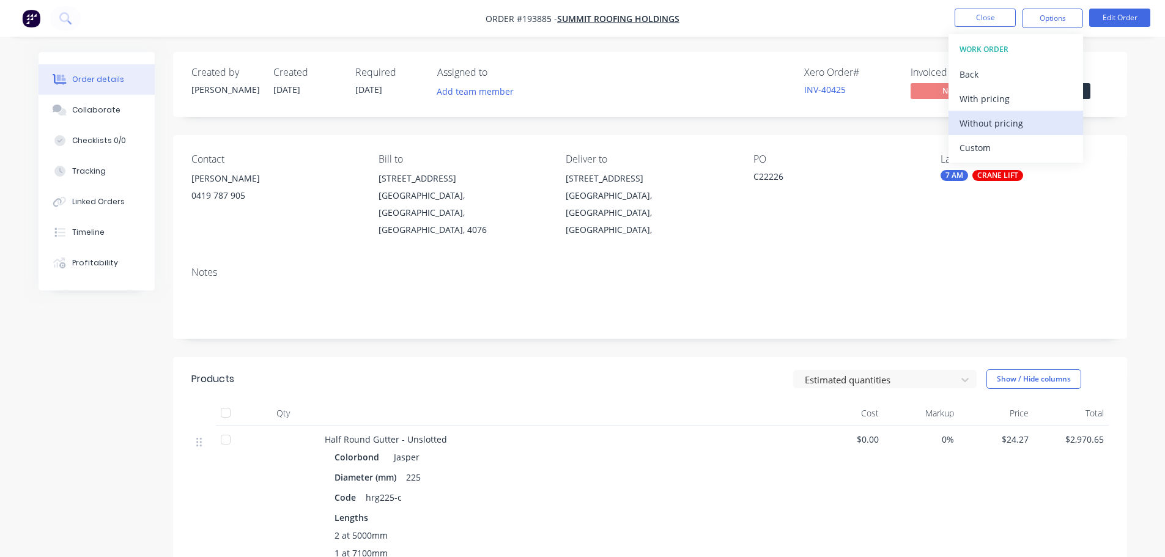
click at [1001, 124] on div "Without pricing" at bounding box center [1016, 123] width 113 height 18
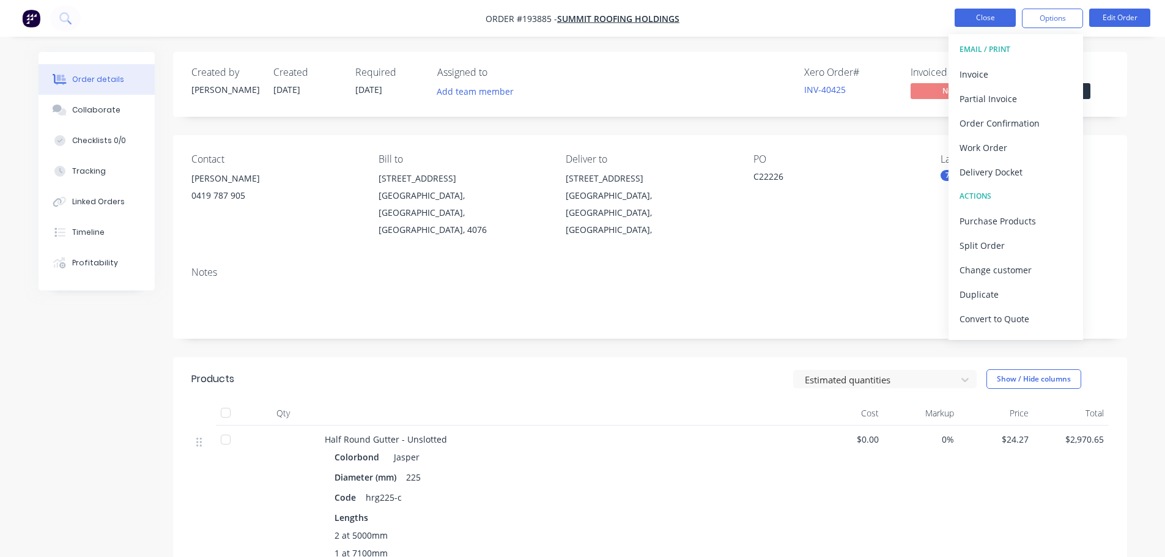
click at [973, 24] on button "Close" at bounding box center [985, 18] width 61 height 18
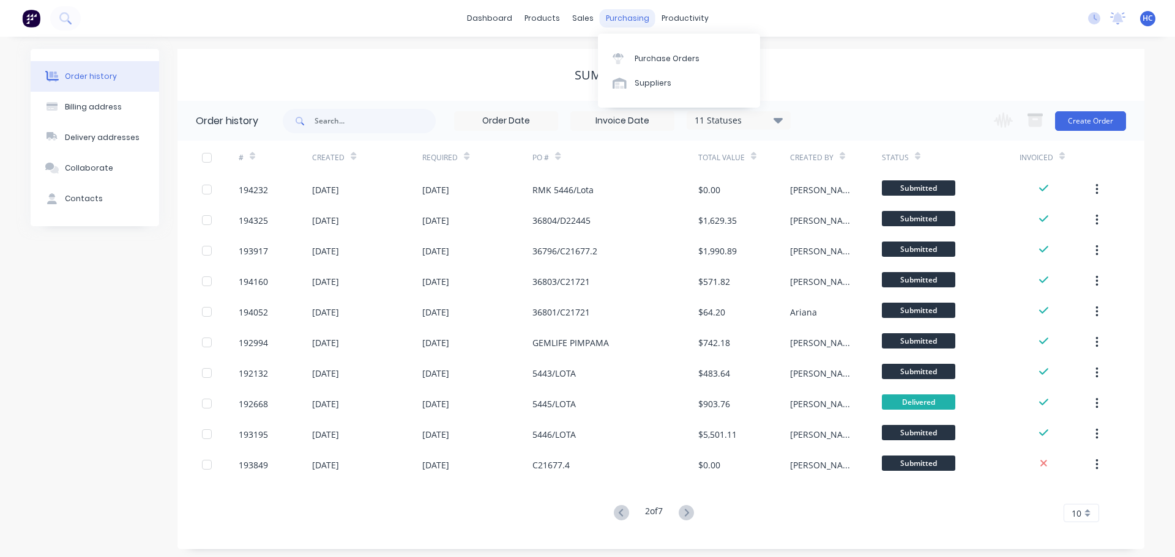
click at [639, 81] on div "Suppliers" at bounding box center [652, 83] width 37 height 11
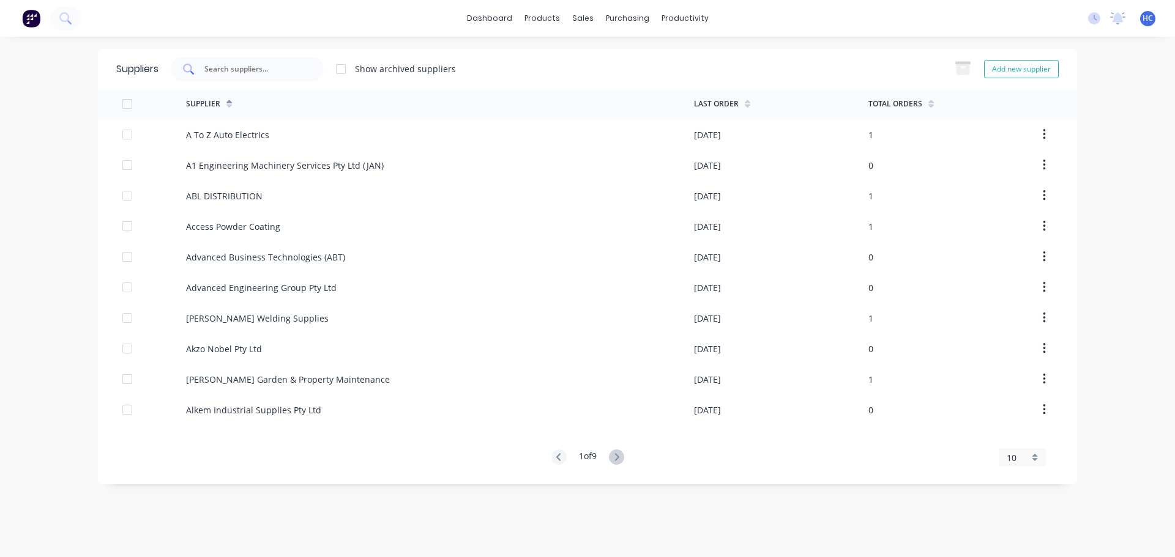
click at [278, 64] on input "text" at bounding box center [254, 69] width 102 height 12
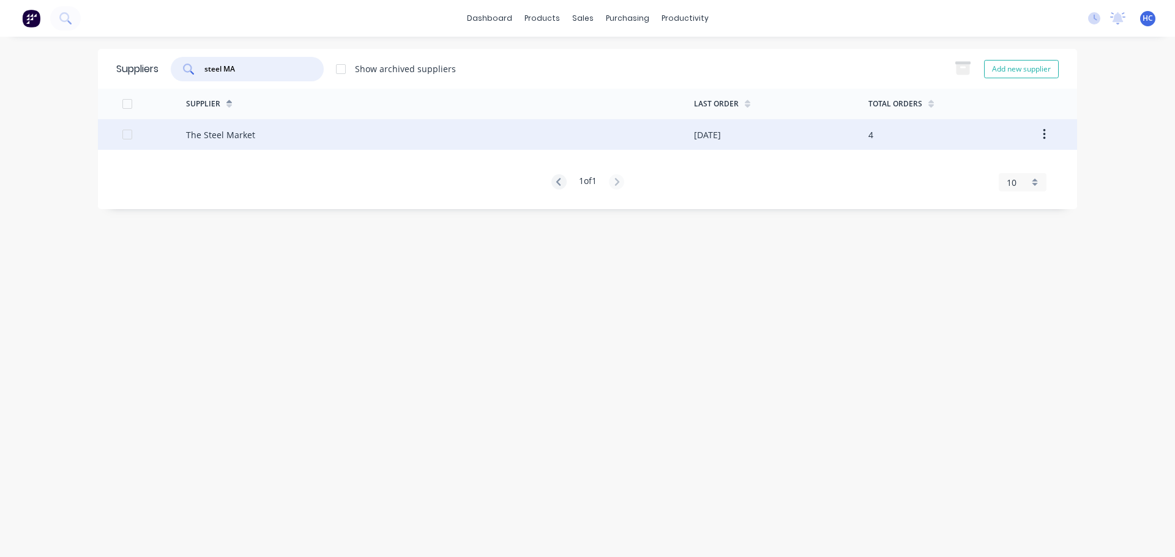
type input "steel MA"
click at [262, 138] on div "The Steel Market" at bounding box center [440, 134] width 508 height 31
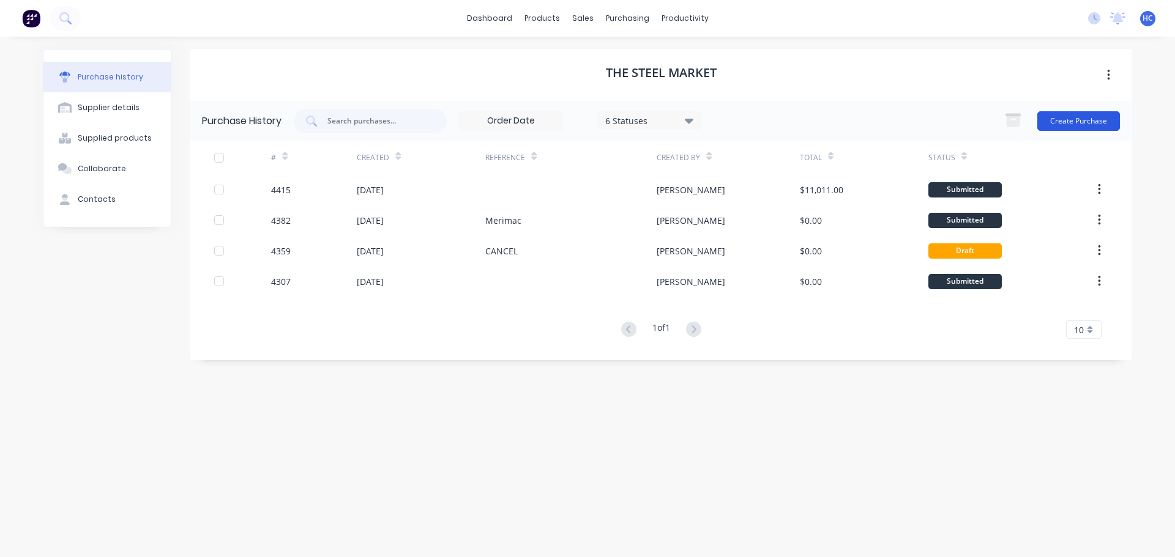
click at [1079, 124] on button "Create Purchase" at bounding box center [1078, 121] width 83 height 20
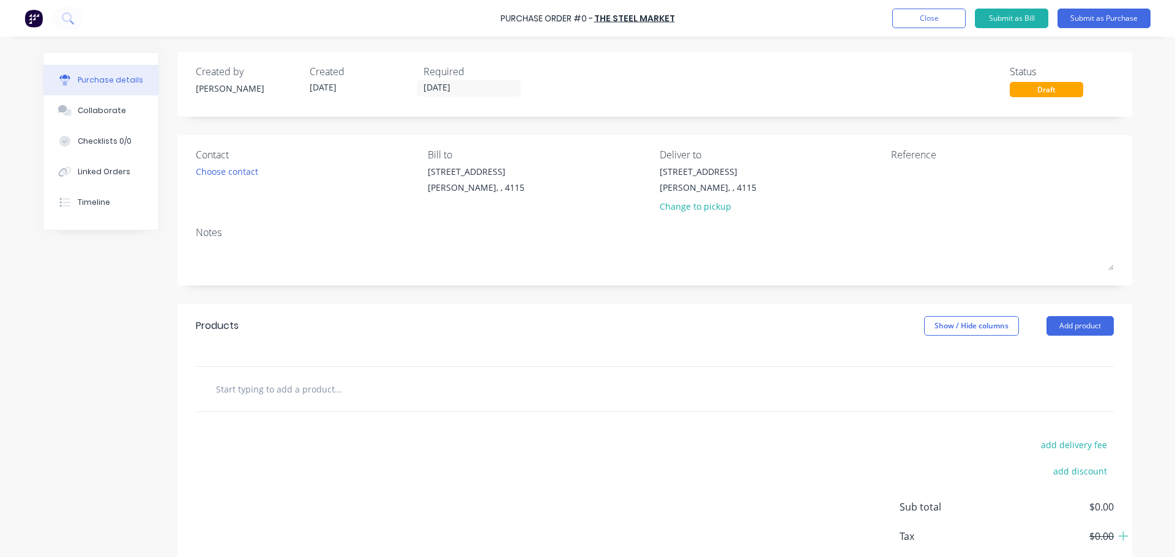
click at [433, 81] on label "[DATE]" at bounding box center [469, 88] width 104 height 17
click at [433, 81] on input "[DATE]" at bounding box center [468, 88] width 103 height 15
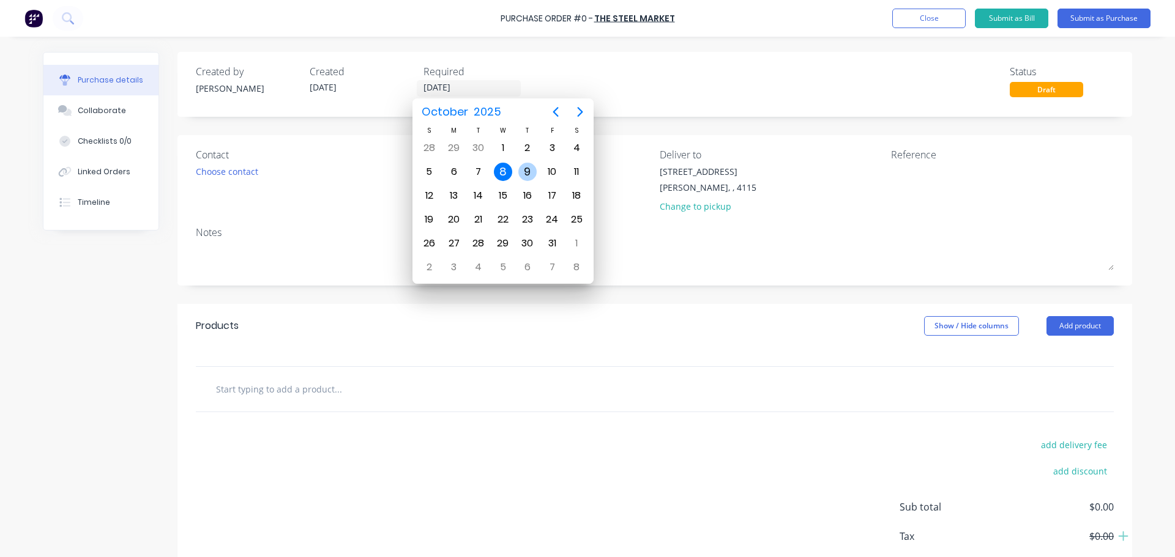
click at [530, 167] on div "9" at bounding box center [527, 172] width 18 height 18
type input "[DATE]"
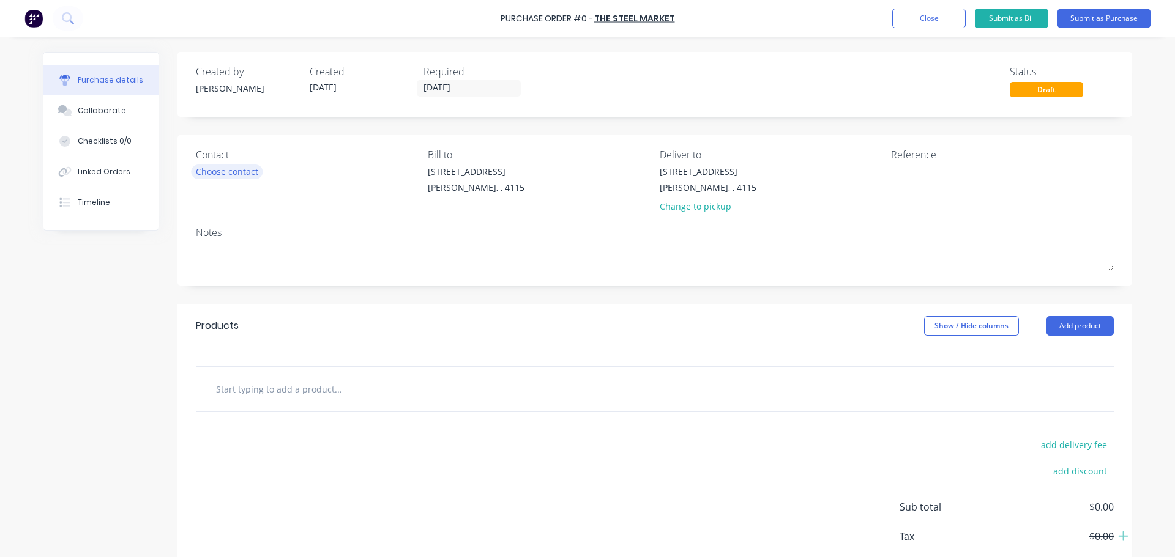
click at [247, 174] on div "Choose contact" at bounding box center [227, 171] width 62 height 13
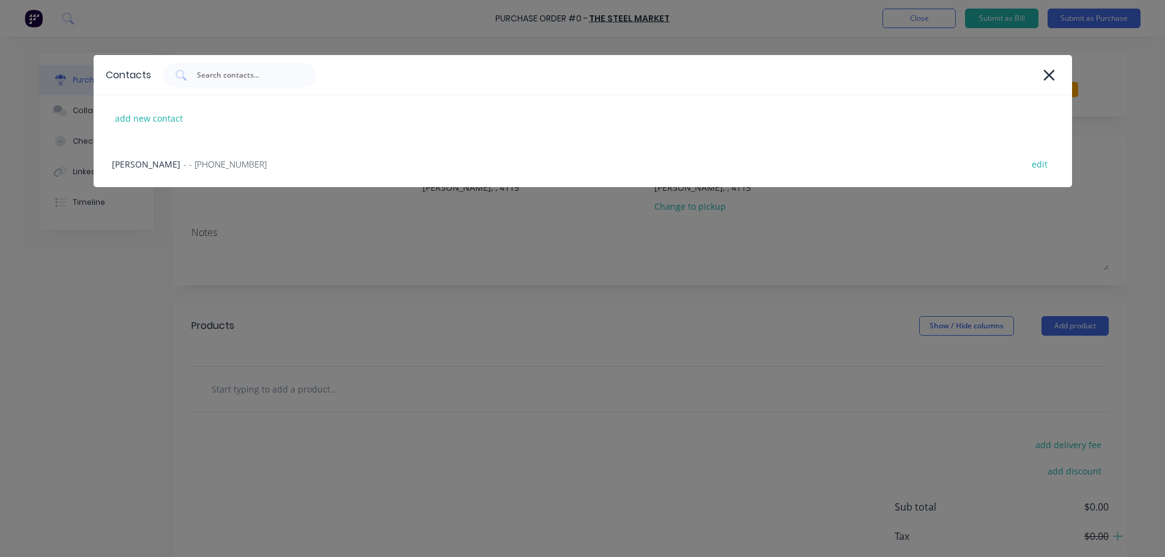
drag, startPoint x: 218, startPoint y: 159, endPoint x: 350, endPoint y: 163, distance: 131.6
click at [219, 160] on div "HAYDEN - - [PHONE_NUMBER] edit" at bounding box center [583, 164] width 979 height 46
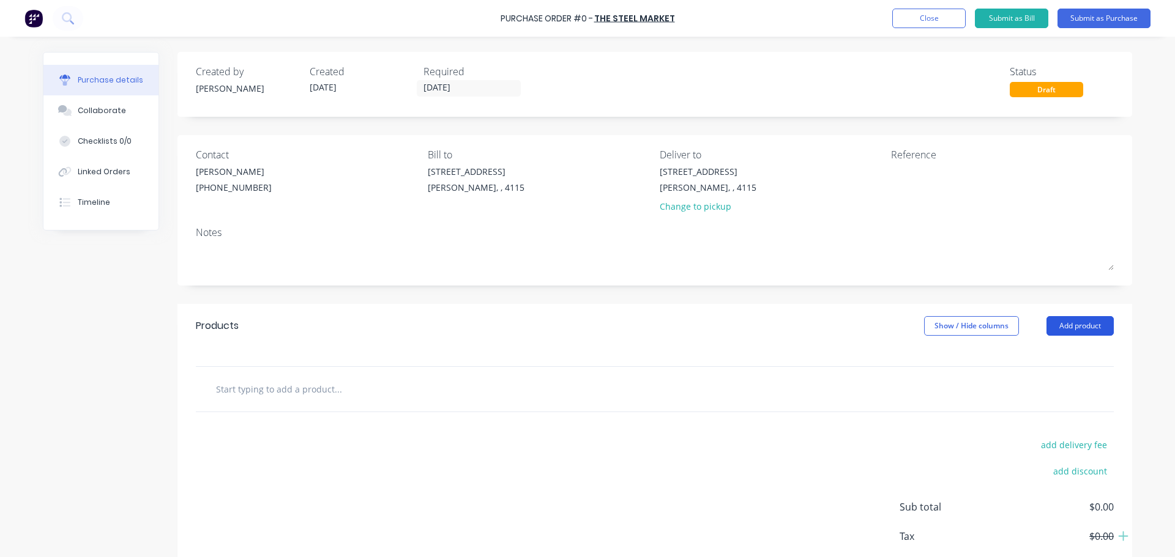
click at [1081, 331] on button "Add product" at bounding box center [1079, 326] width 67 height 20
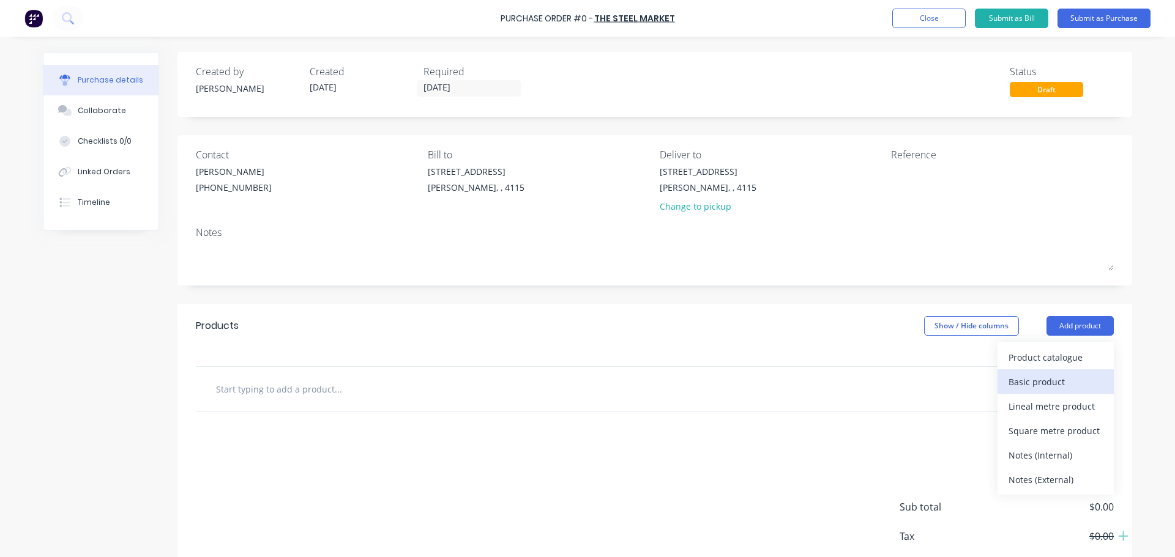
click at [1042, 384] on div "Basic product" at bounding box center [1055, 382] width 94 height 18
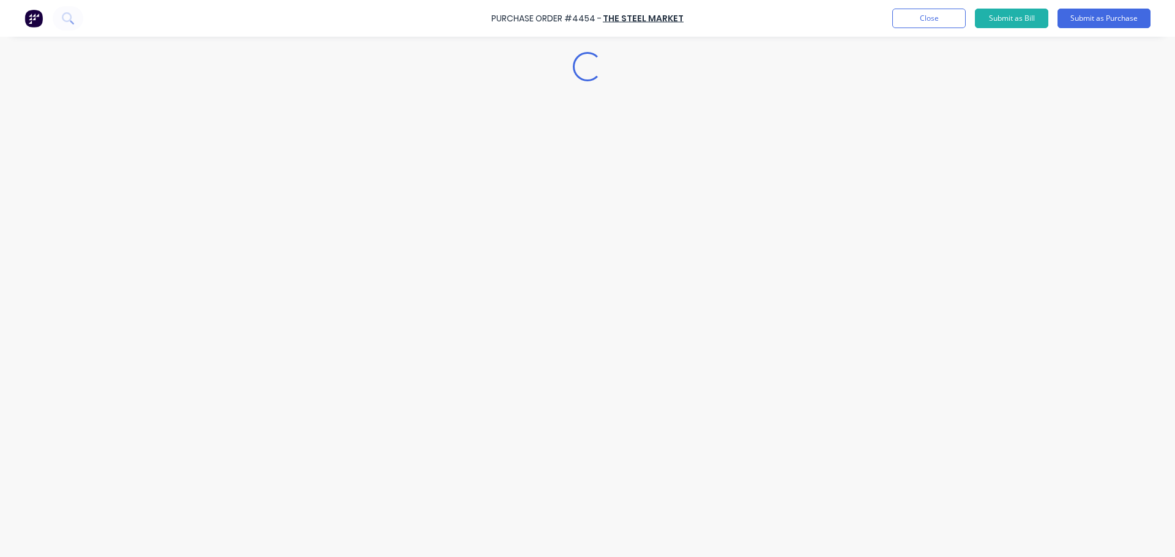
click at [354, 411] on div "Loading..." at bounding box center [587, 260] width 1113 height 496
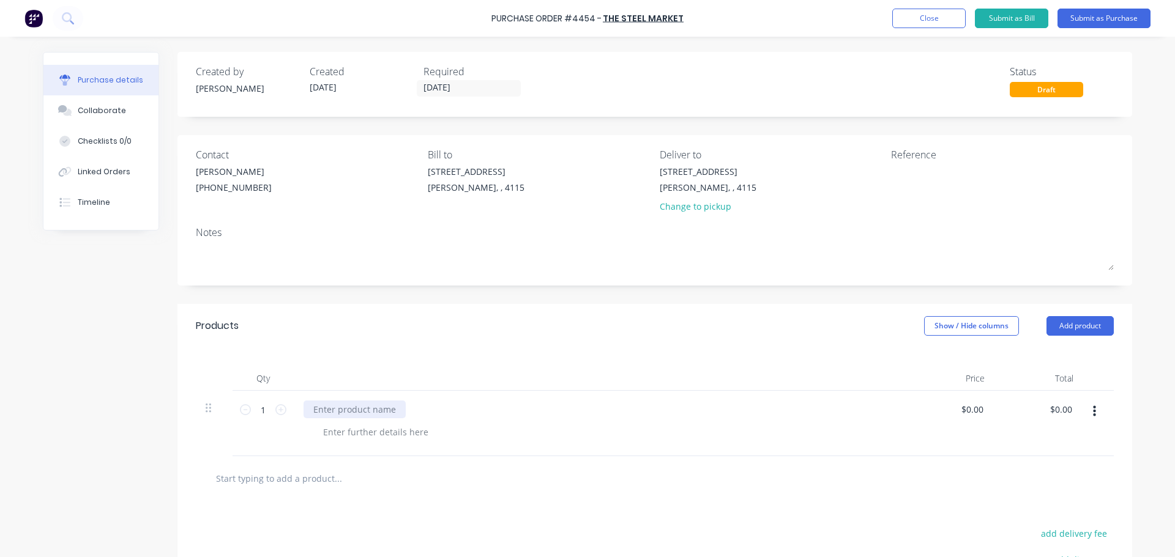
click at [355, 411] on div at bounding box center [354, 410] width 102 height 18
click at [474, 356] on div "Qty Price Total 1 1 2400x1200 FLAT SHEET 3mm ALUMINIUM $0.00 $0.00 $0.00 $0.00" at bounding box center [654, 402] width 954 height 108
click at [258, 410] on input "1" at bounding box center [263, 410] width 24 height 18
type input "36"
click at [406, 383] on div at bounding box center [600, 378] width 612 height 24
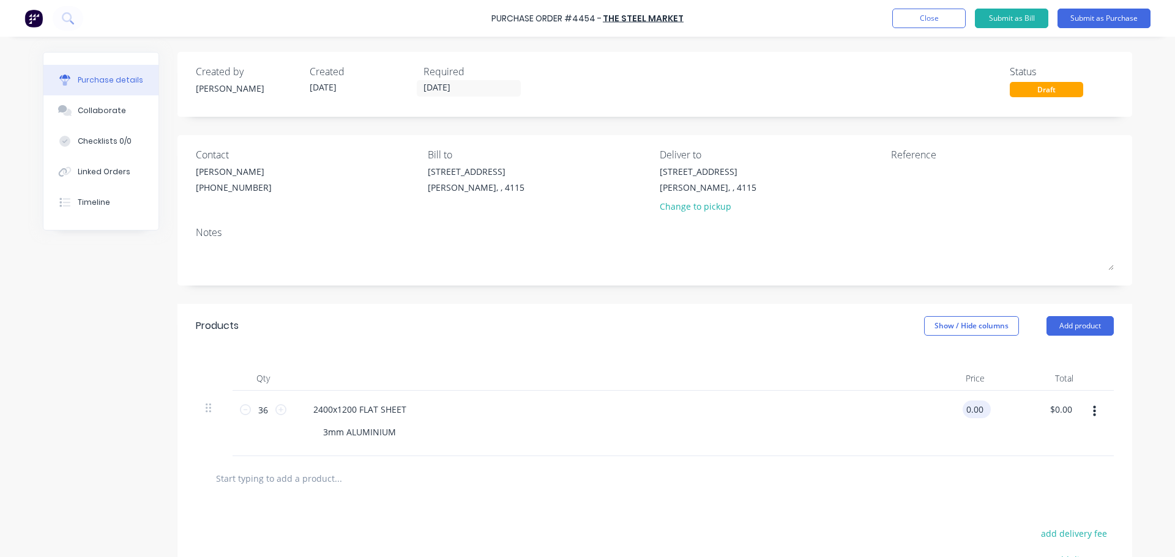
click at [973, 415] on input "0.00" at bounding box center [973, 410] width 23 height 18
click at [962, 407] on input "0.01430" at bounding box center [967, 410] width 38 height 18
type input "$143.00"
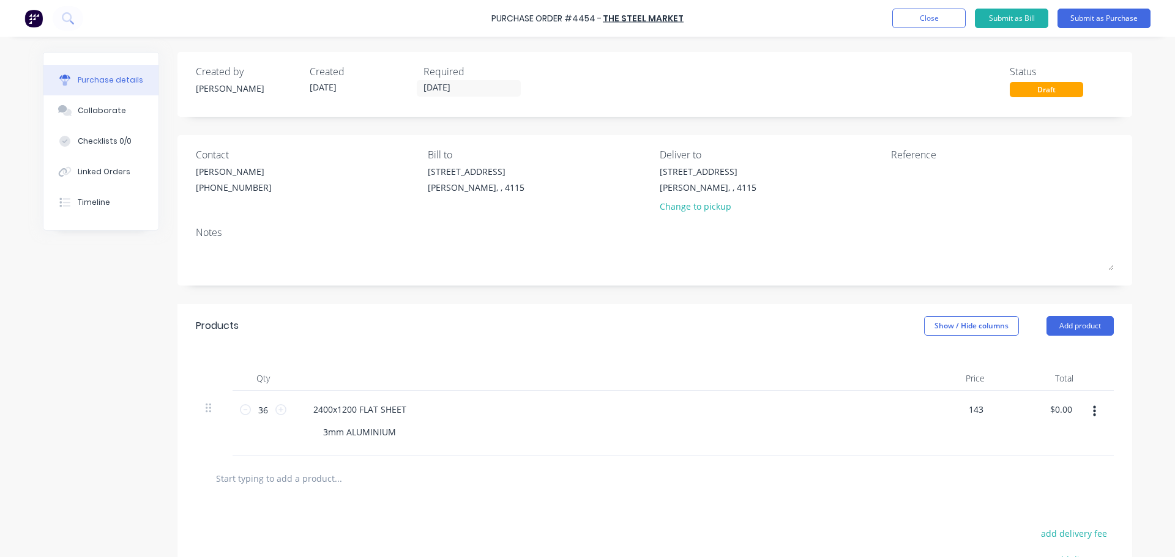
type input "$5,148.00"
click at [946, 386] on div "Price" at bounding box center [949, 378] width 89 height 24
click at [1093, 410] on icon "button" at bounding box center [1094, 411] width 3 height 13
click at [1036, 445] on button "Duplicate" at bounding box center [1056, 444] width 104 height 24
drag, startPoint x: 340, startPoint y: 475, endPoint x: 267, endPoint y: 479, distance: 72.3
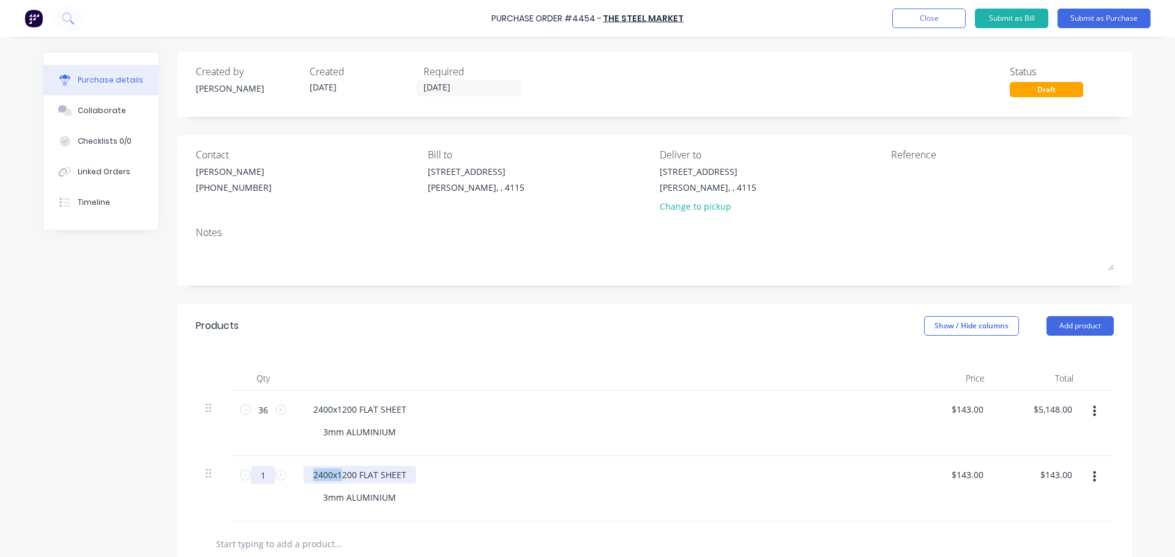
click at [267, 479] on div "1 1 2400x1200 FLAT SHEET 3mm ALUMINIUM $143.00 $143.00 $143.00 $143.00" at bounding box center [655, 488] width 918 height 65
click at [261, 477] on input "1" at bounding box center [263, 475] width 24 height 18
click at [259, 478] on input "1" at bounding box center [263, 475] width 24 height 18
click at [261, 475] on input "1" at bounding box center [263, 475] width 24 height 18
click at [262, 475] on input "1" at bounding box center [263, 475] width 24 height 18
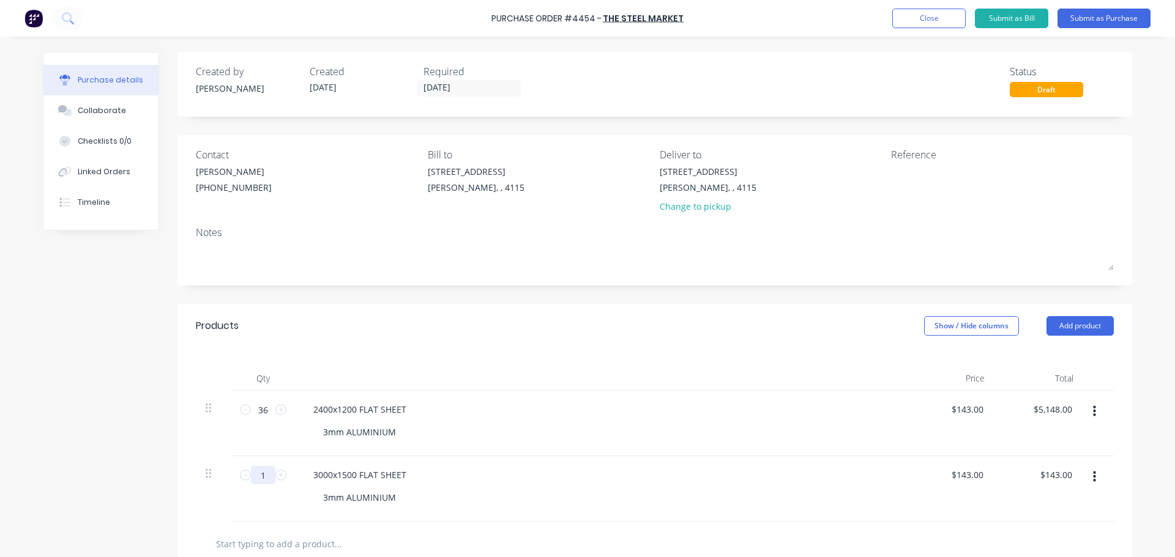
type input "18"
type input "$2,574.00"
type input "18"
click at [453, 328] on div "Products Show / Hide columns Add product" at bounding box center [654, 326] width 954 height 44
click at [956, 480] on input "143.00" at bounding box center [967, 475] width 38 height 18
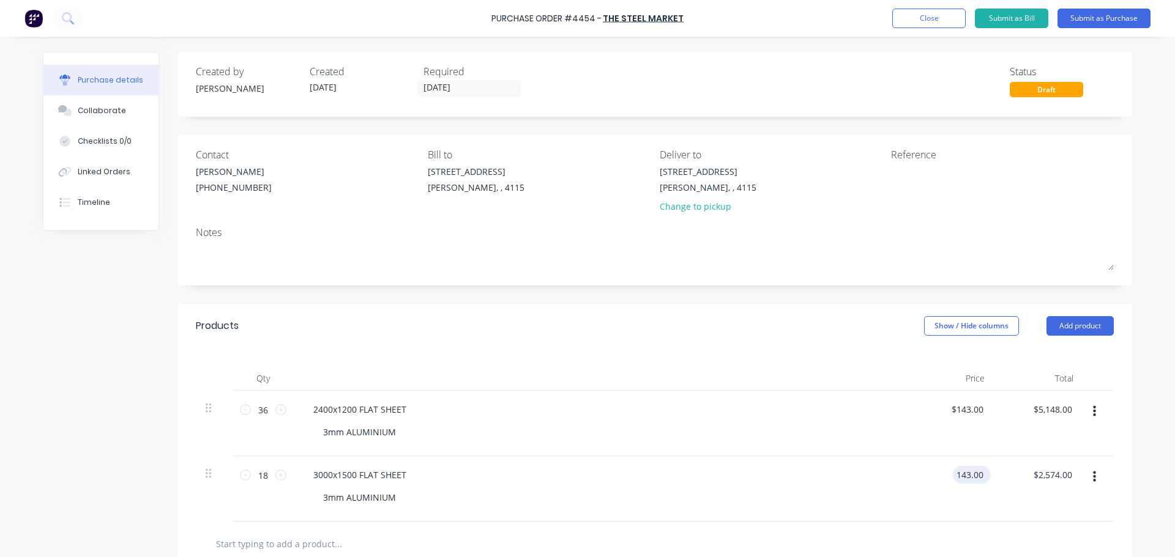
click at [969, 480] on input "143.00" at bounding box center [968, 475] width 33 height 18
type input "$232.00"
type input "$4,176.00"
click at [996, 422] on div "$5,148.00 $5,148.00" at bounding box center [1038, 423] width 89 height 65
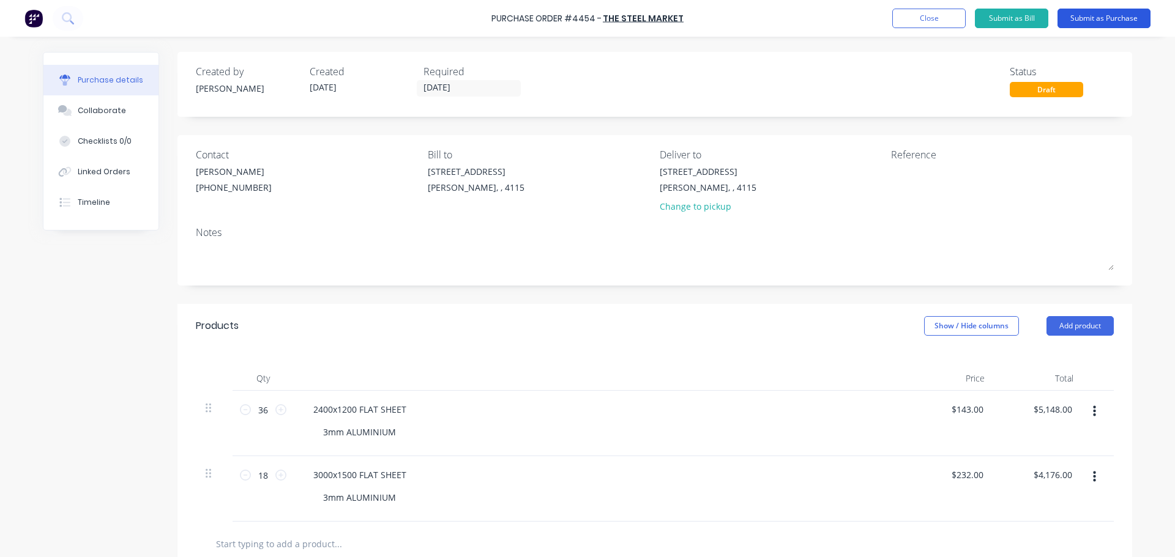
click at [1105, 24] on button "Submit as Purchase" at bounding box center [1103, 19] width 93 height 20
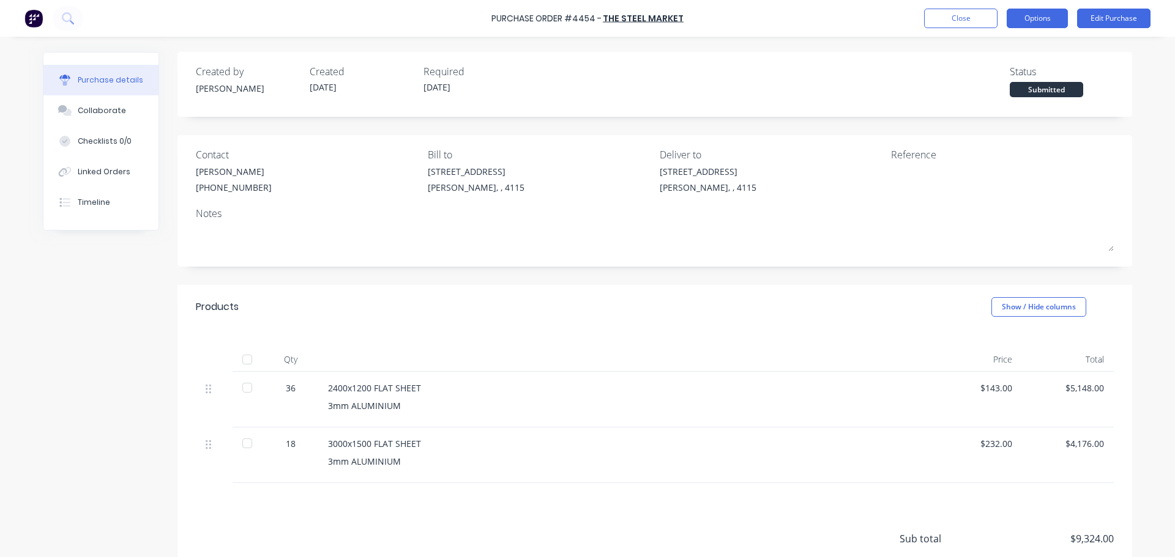
click at [1034, 21] on button "Options" at bounding box center [1036, 19] width 61 height 20
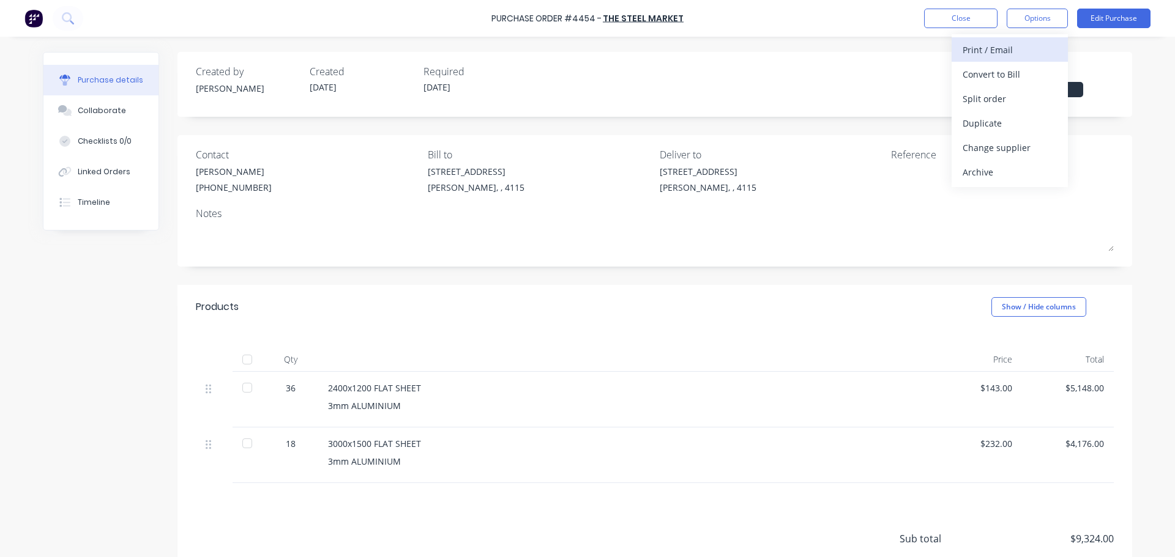
click at [1018, 57] on div "Print / Email" at bounding box center [1009, 50] width 94 height 18
click at [1001, 95] on div "Without pricing" at bounding box center [1009, 99] width 94 height 18
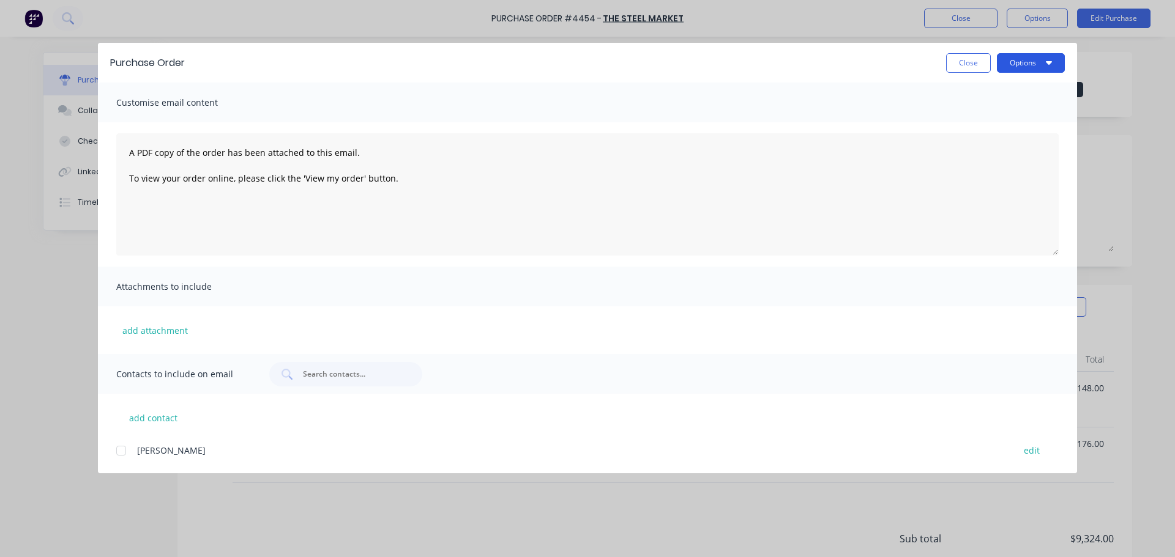
click at [1025, 66] on button "Options" at bounding box center [1031, 63] width 68 height 20
click at [999, 116] on div "Print" at bounding box center [1006, 119] width 94 height 18
click at [982, 67] on button "Close" at bounding box center [968, 63] width 45 height 20
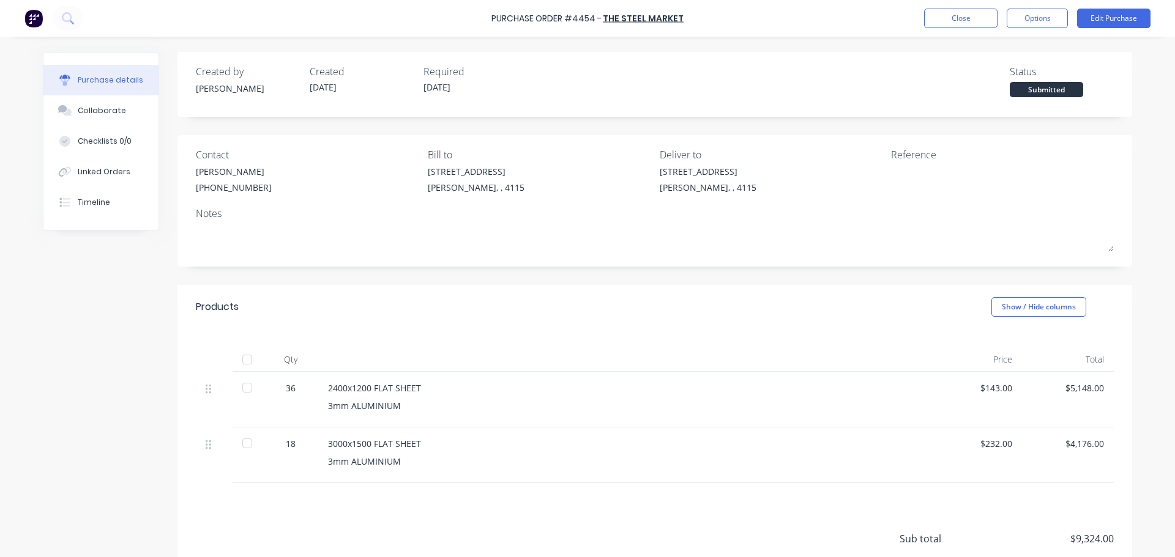
click at [969, 31] on div "Purchase Order #4454 - The Steel Market Close Options Edit Purchase" at bounding box center [587, 18] width 1175 height 37
click at [966, 28] on div "Purchase Order #4454 - The Steel Market Close Options Edit Purchase" at bounding box center [587, 18] width 1175 height 37
click at [964, 20] on button "Close" at bounding box center [960, 19] width 73 height 20
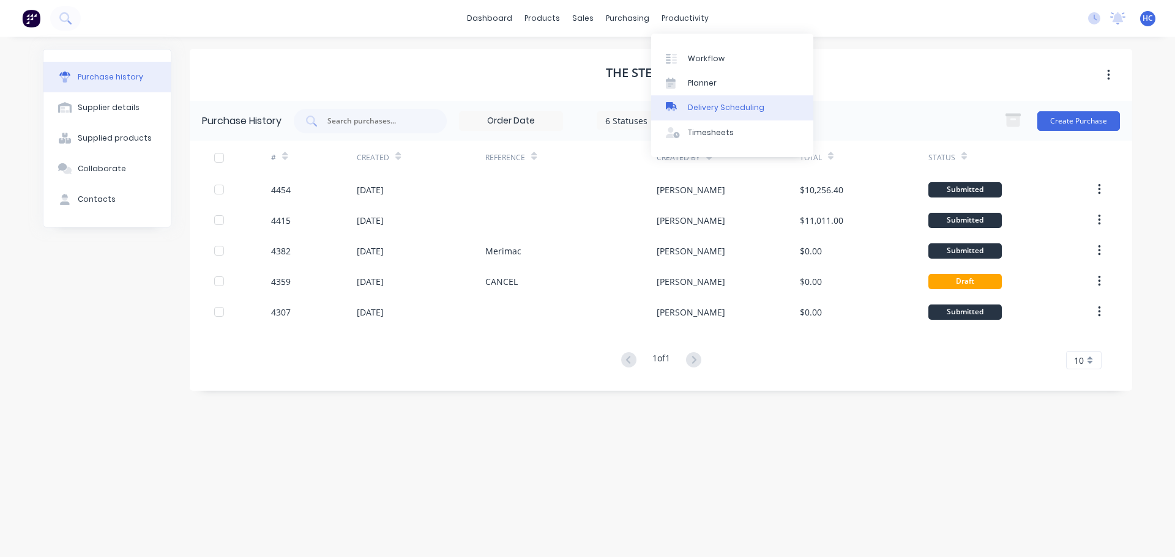
click at [713, 104] on div "Delivery Scheduling" at bounding box center [726, 107] width 76 height 11
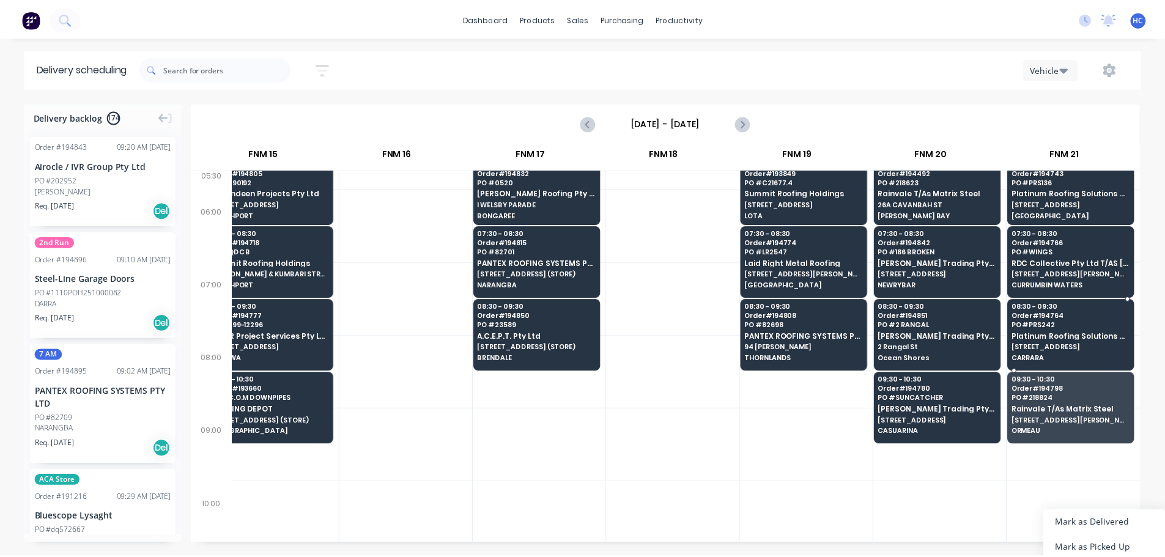
scroll to position [122, 1651]
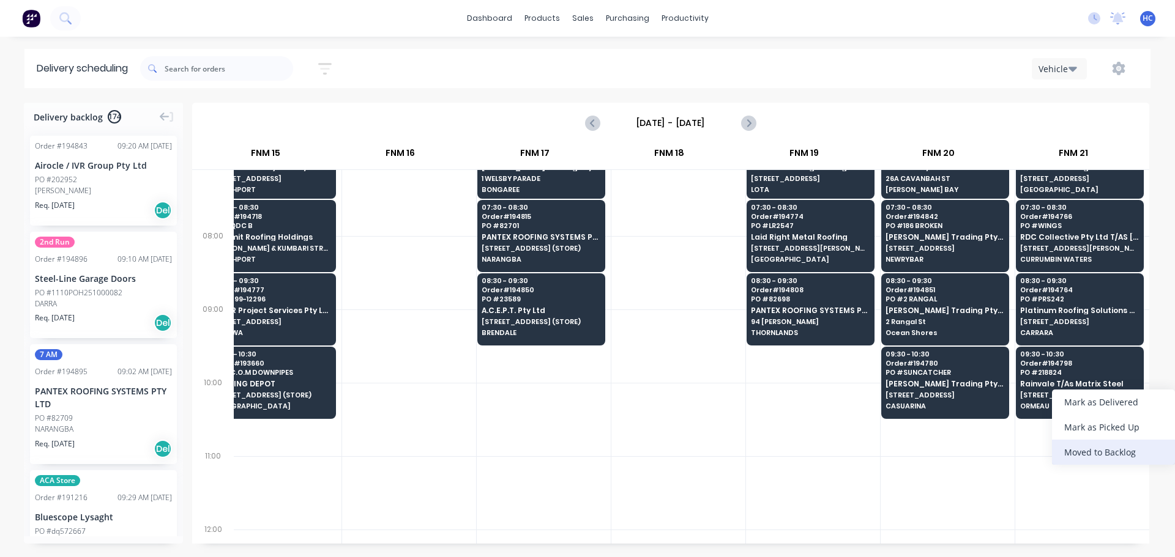
click at [1101, 460] on div "Moved to Backlog" at bounding box center [1113, 452] width 123 height 25
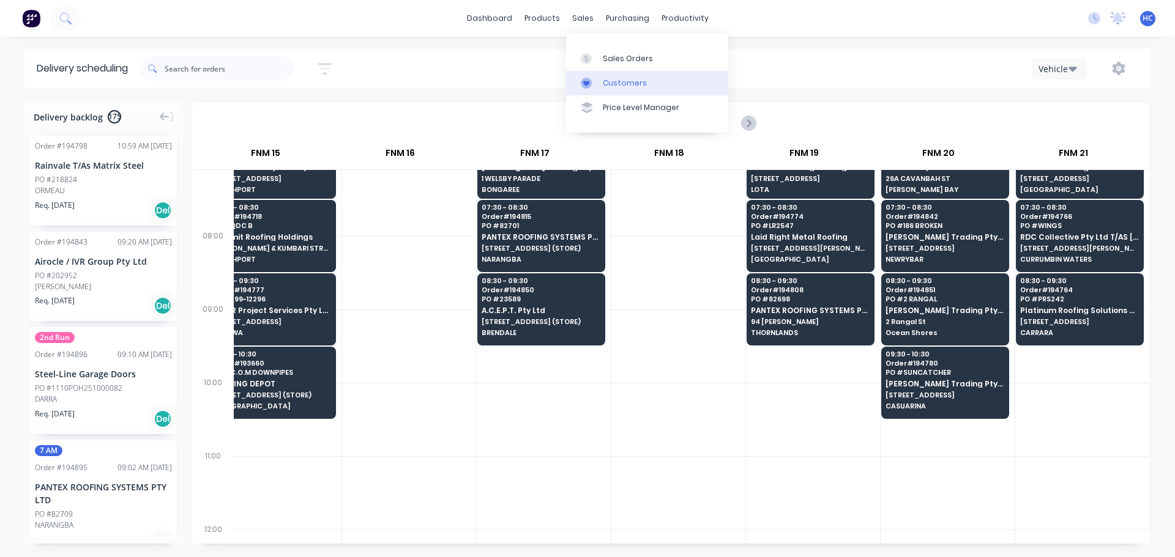
click at [625, 92] on link "Customers" at bounding box center [647, 83] width 162 height 24
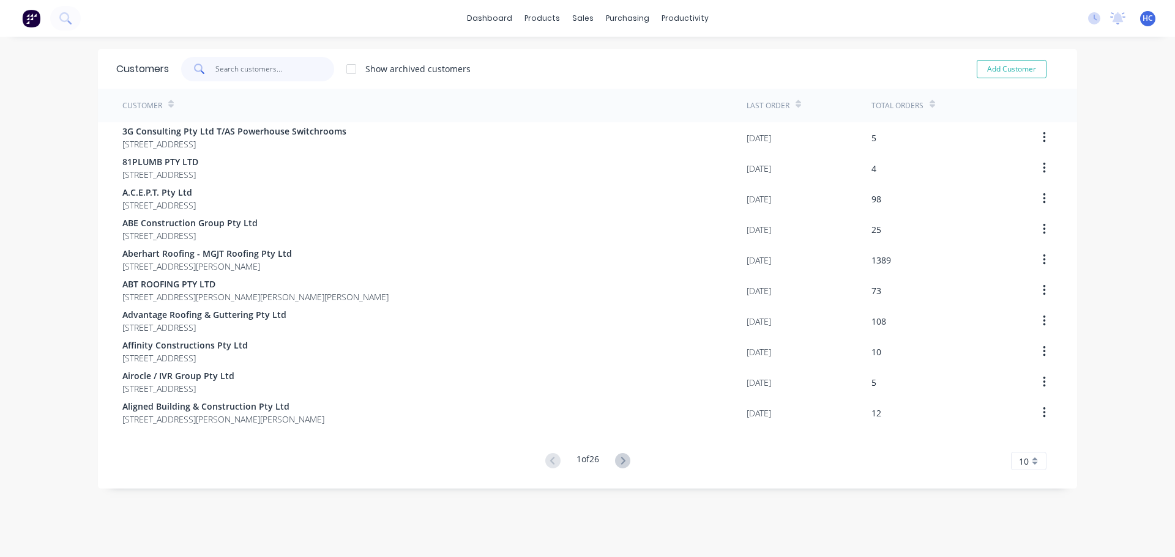
click at [273, 69] on input "text" at bounding box center [274, 69] width 119 height 24
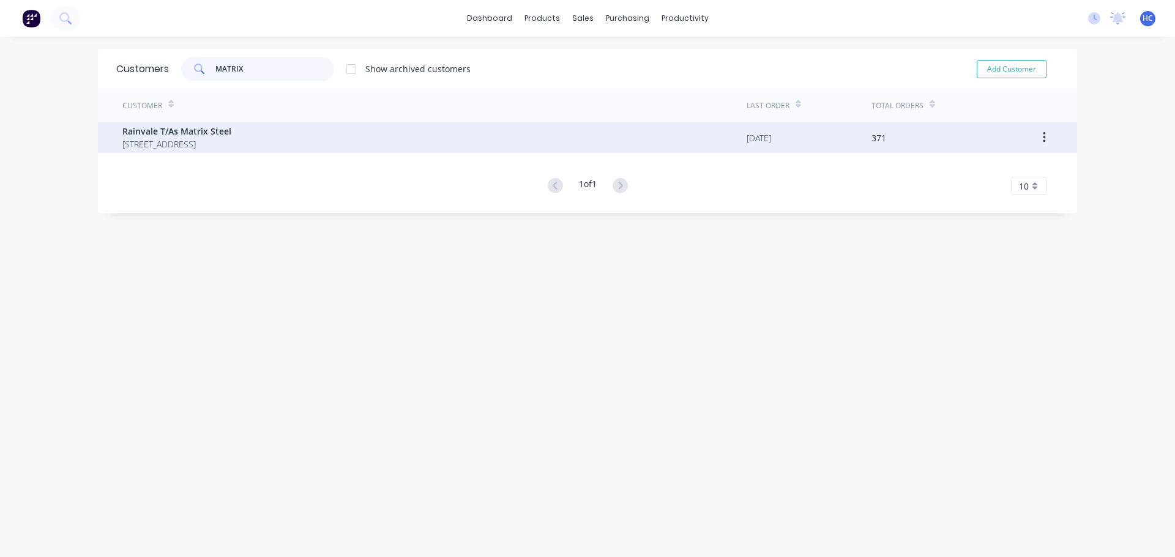
type input "MATRIX"
click at [231, 145] on span "[STREET_ADDRESS]" at bounding box center [176, 144] width 109 height 13
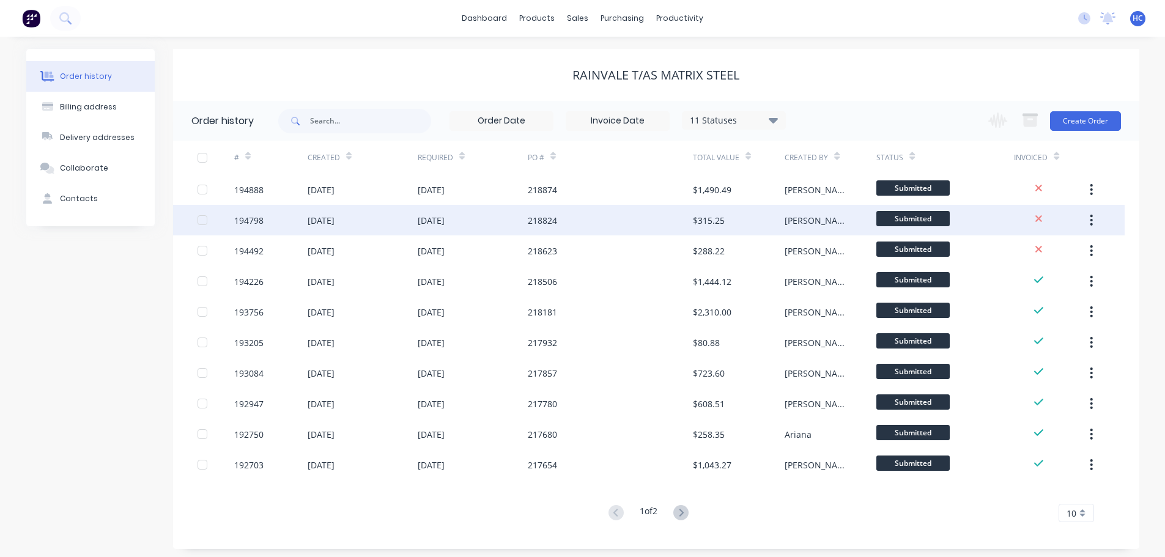
click at [590, 221] on div "218824" at bounding box center [610, 220] width 165 height 31
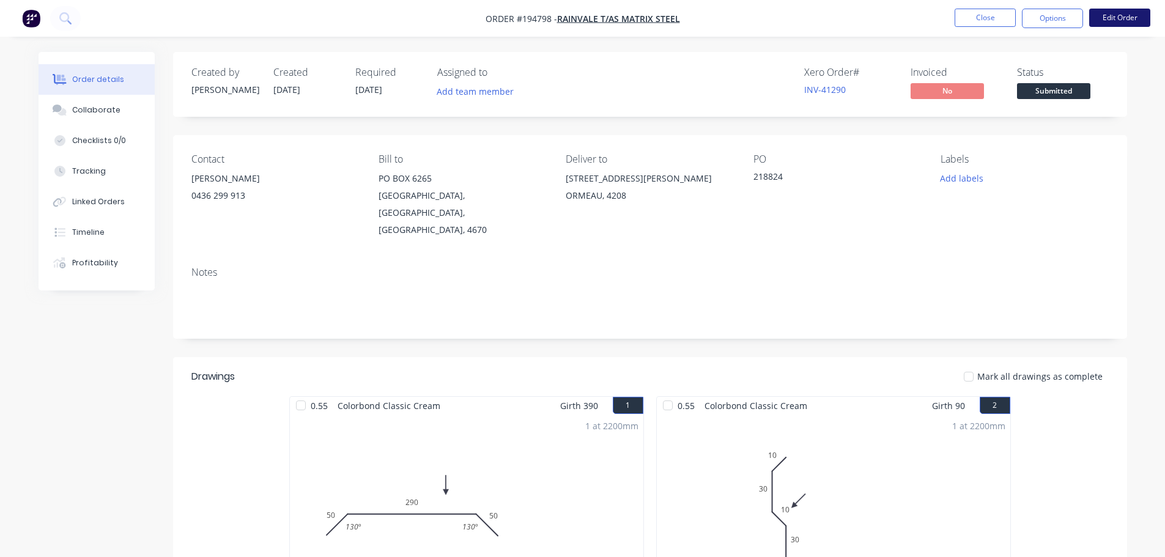
click at [1125, 18] on button "Edit Order" at bounding box center [1120, 18] width 61 height 18
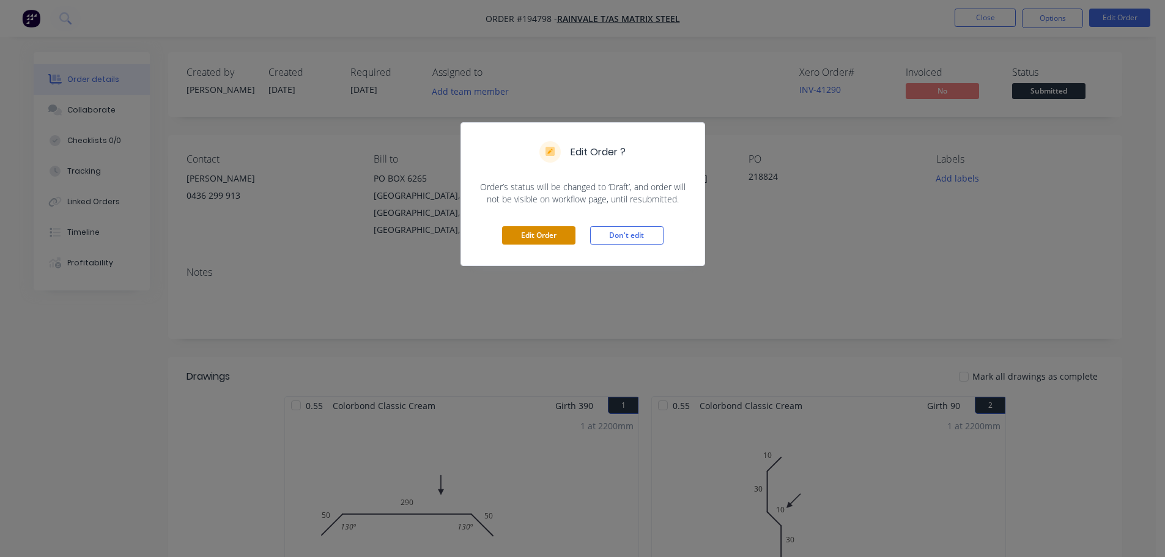
click at [526, 231] on button "Edit Order" at bounding box center [538, 235] width 73 height 18
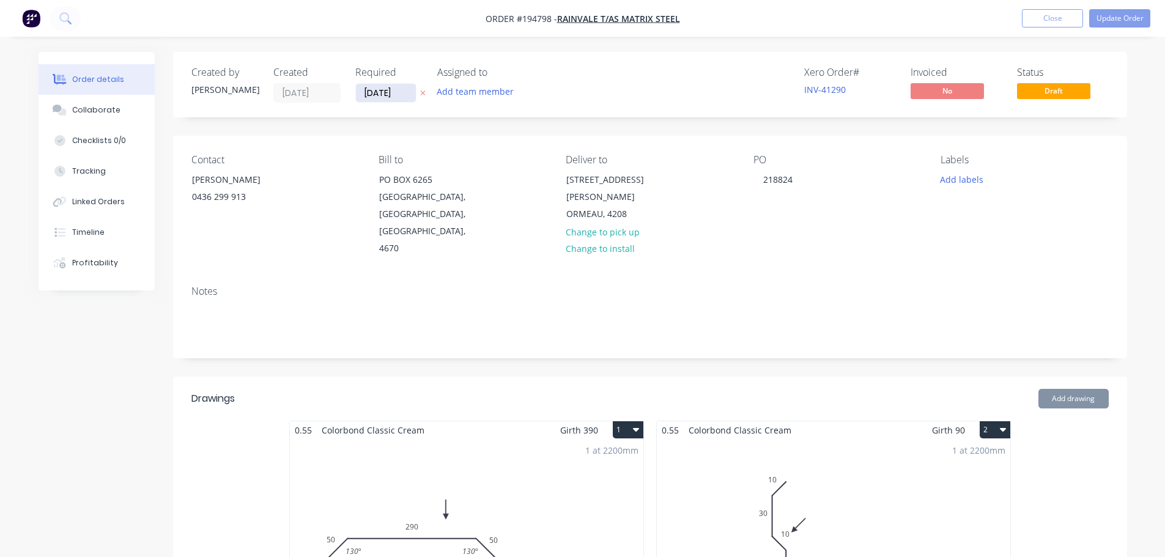
click at [371, 96] on input "[DATE]" at bounding box center [386, 93] width 60 height 18
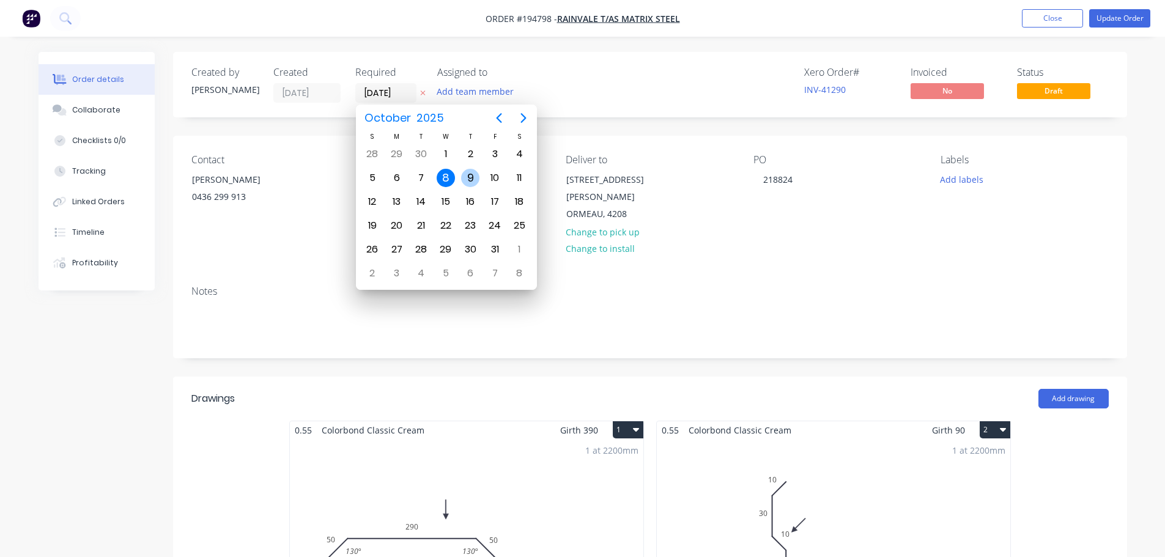
click at [469, 173] on div "9" at bounding box center [470, 178] width 18 height 18
type input "[DATE]"
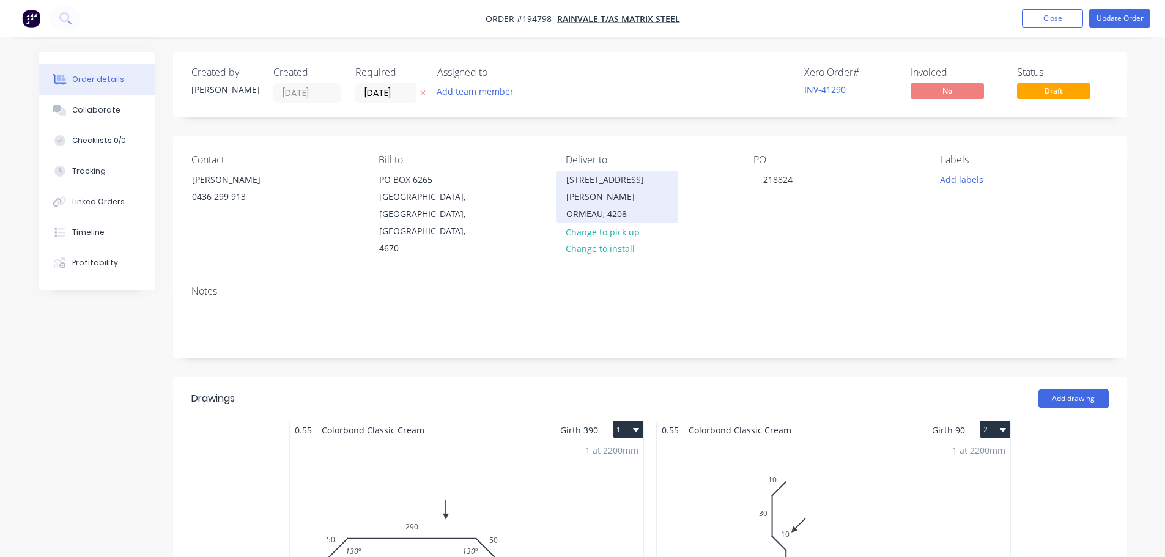
click at [589, 206] on div "ORMEAU, 4208" at bounding box center [617, 214] width 102 height 17
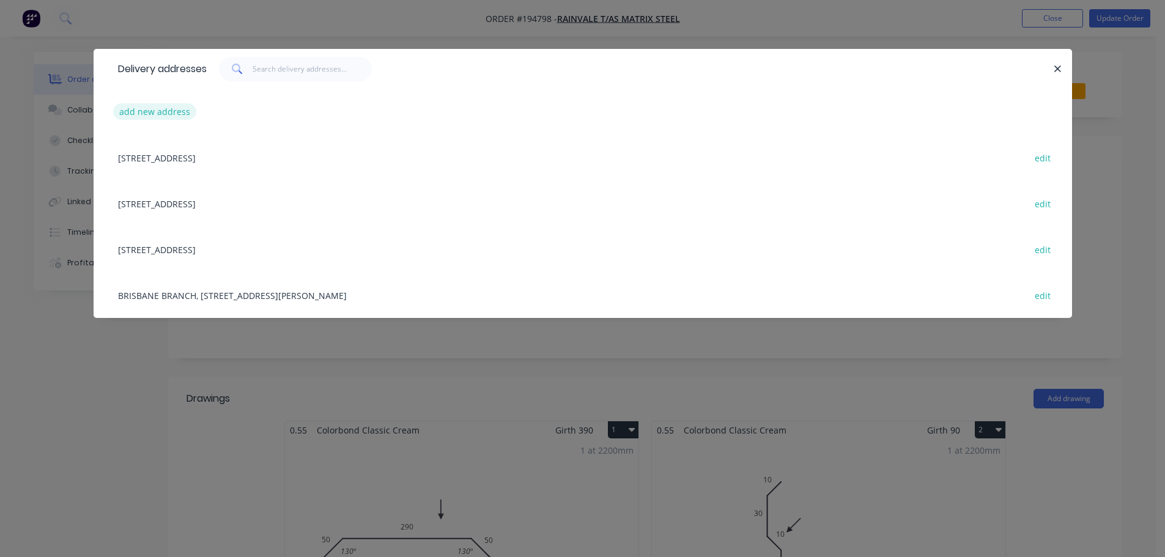
click at [162, 117] on button "add new address" at bounding box center [155, 111] width 84 height 17
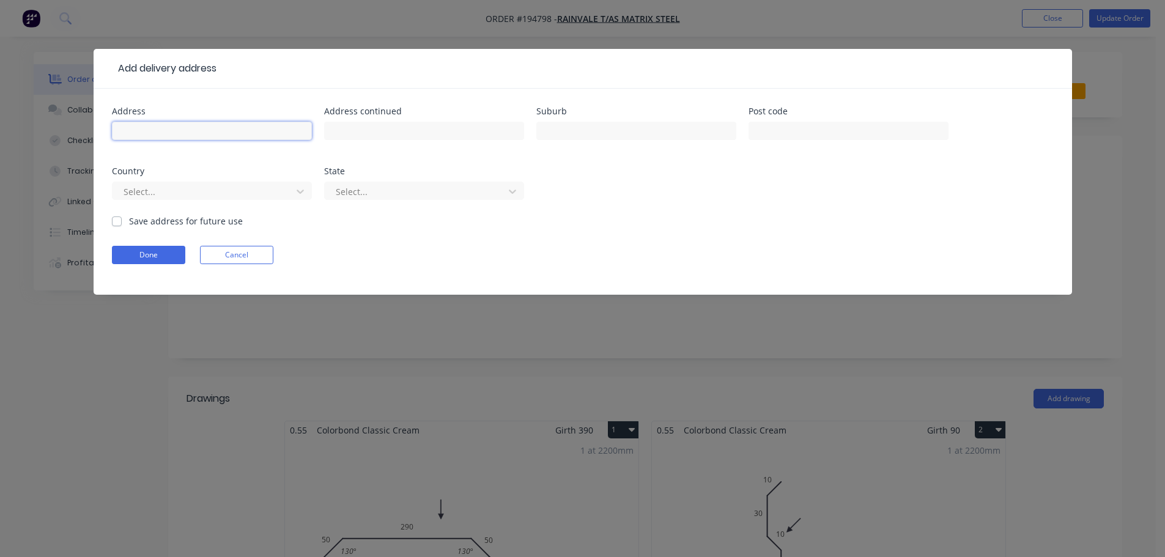
click at [185, 133] on input "text" at bounding box center [212, 131] width 200 height 18
type input "11 HILTON ESP"
type input "TEWANTIN"
click at [137, 191] on div at bounding box center [203, 191] width 163 height 15
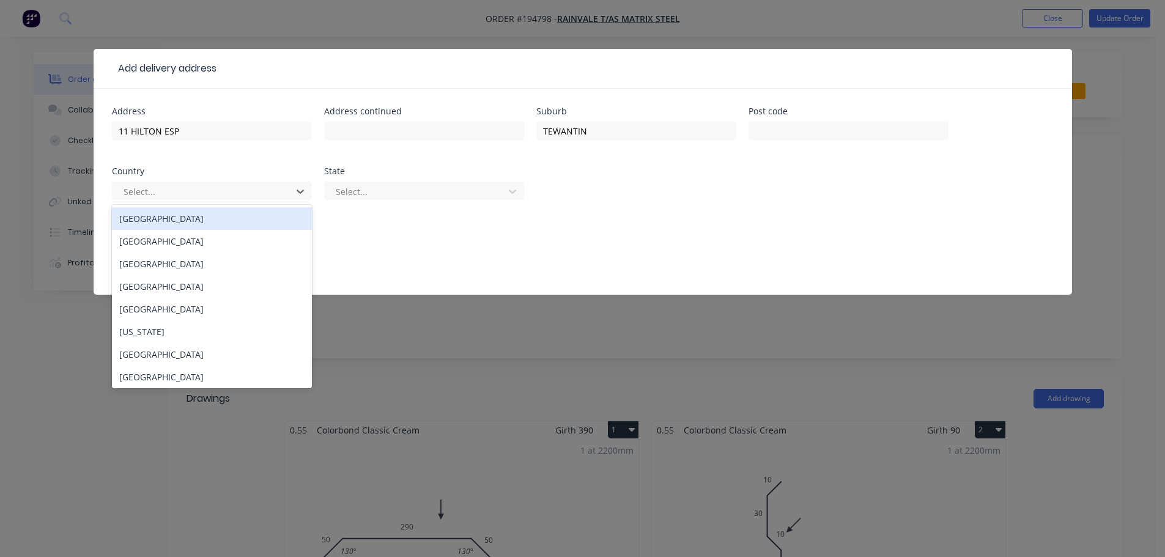
click at [139, 219] on div "[GEOGRAPHIC_DATA]" at bounding box center [212, 218] width 200 height 23
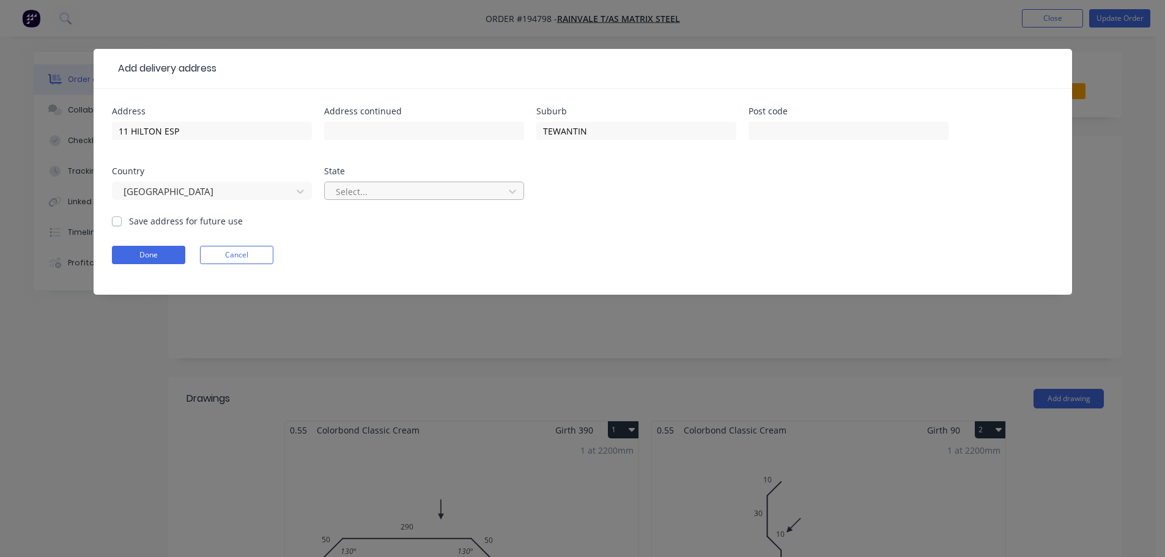
click at [297, 171] on div "Country" at bounding box center [212, 171] width 200 height 9
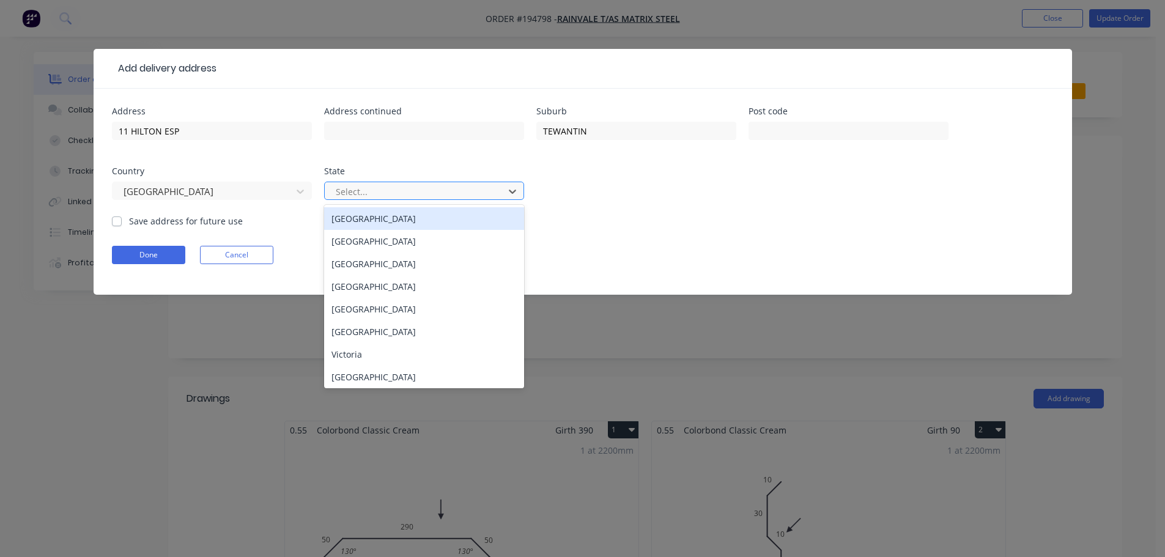
click at [369, 193] on div at bounding box center [416, 191] width 163 height 15
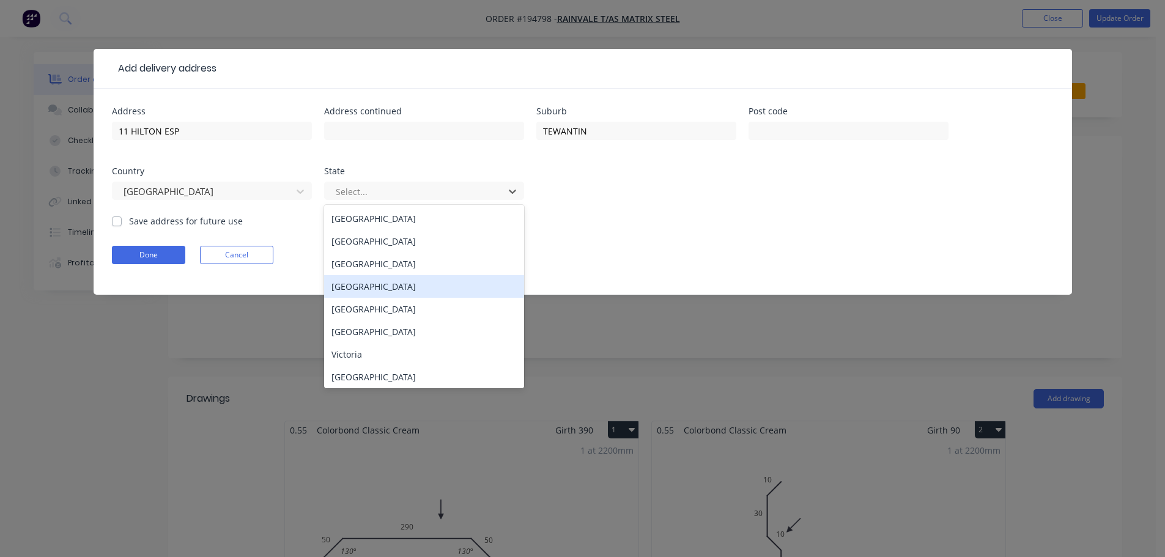
drag, startPoint x: 362, startPoint y: 284, endPoint x: 255, endPoint y: 269, distance: 107.5
click at [362, 284] on div "[GEOGRAPHIC_DATA]" at bounding box center [424, 286] width 200 height 23
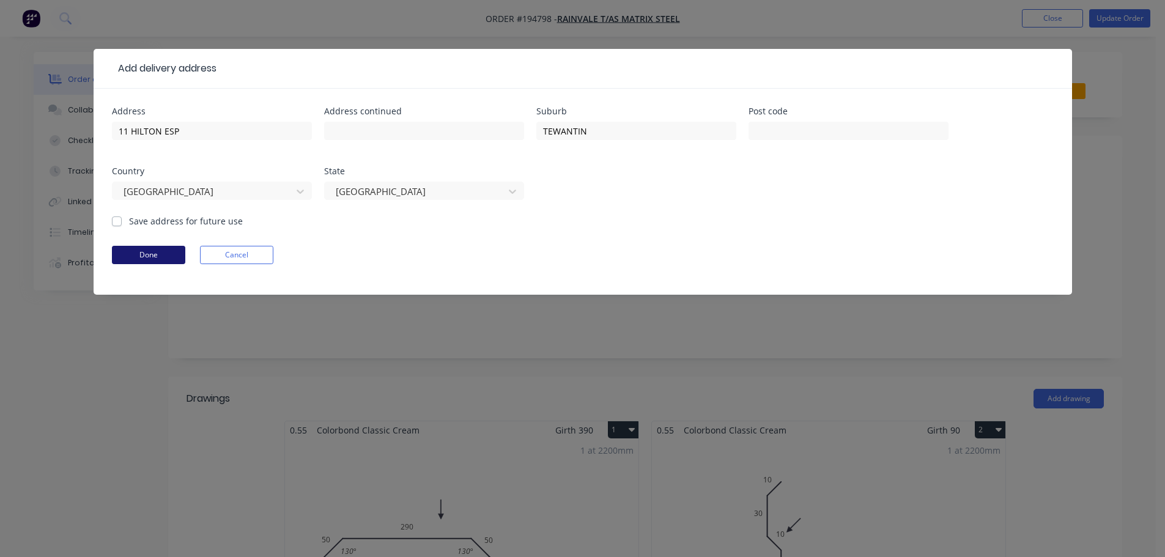
click at [166, 259] on button "Done" at bounding box center [148, 255] width 73 height 18
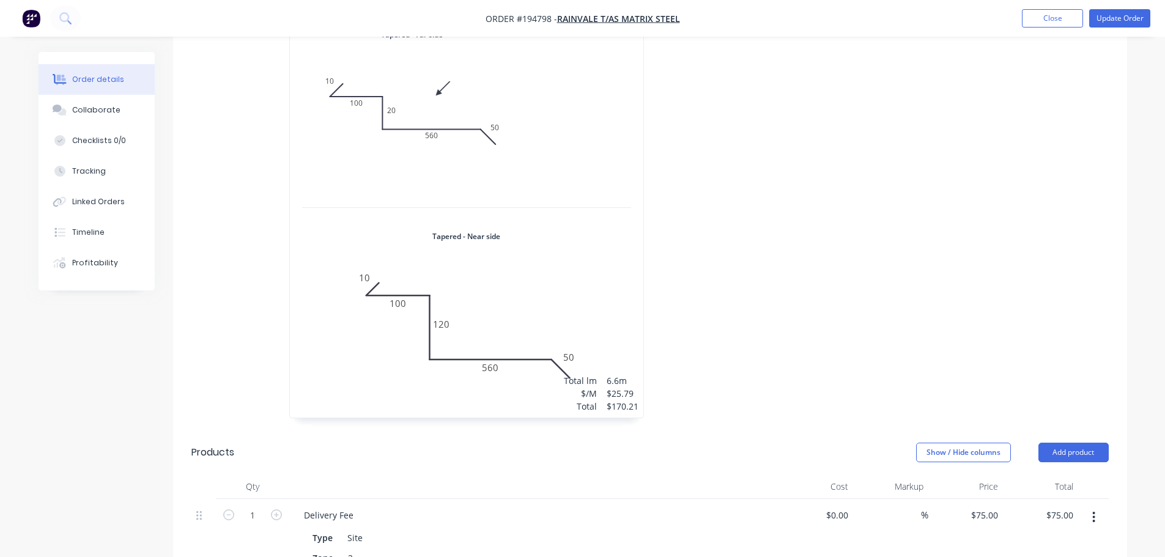
scroll to position [856, 0]
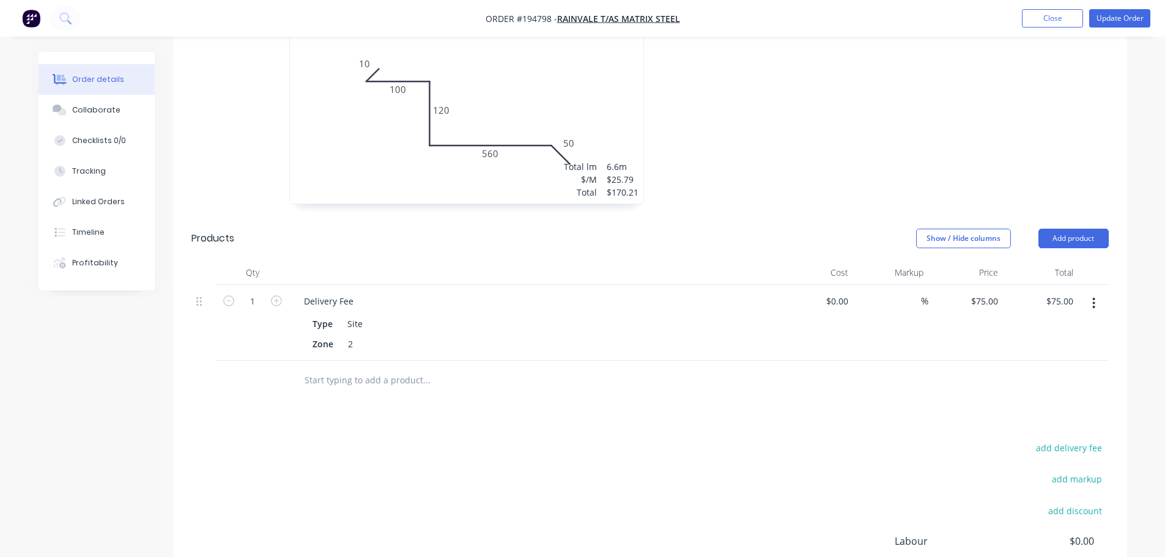
click at [1094, 298] on icon "button" at bounding box center [1094, 303] width 2 height 11
click at [1047, 327] on div "Edit" at bounding box center [1051, 336] width 94 height 18
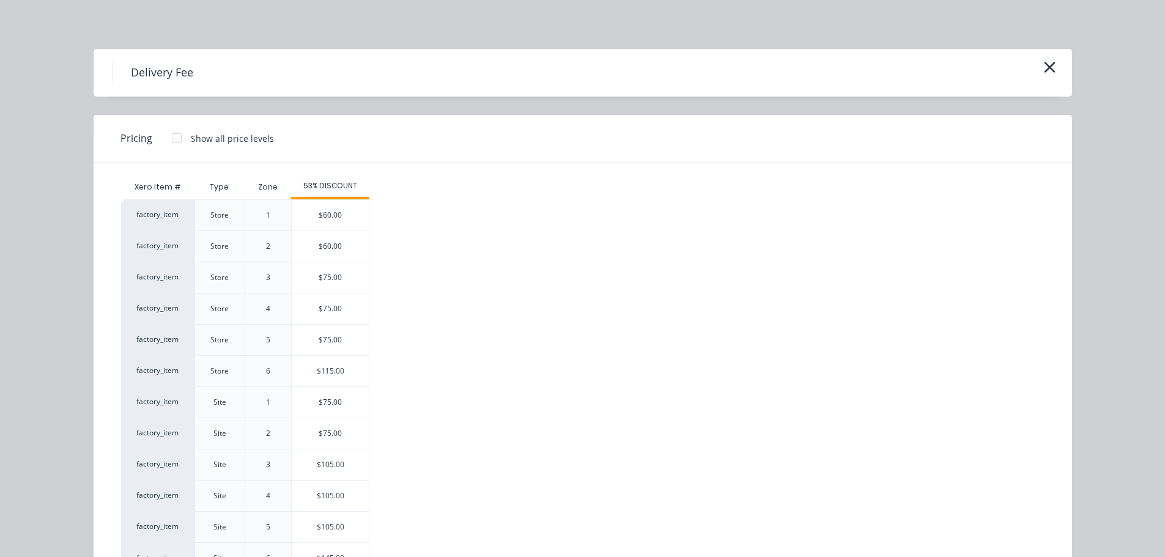
scroll to position [53, 0]
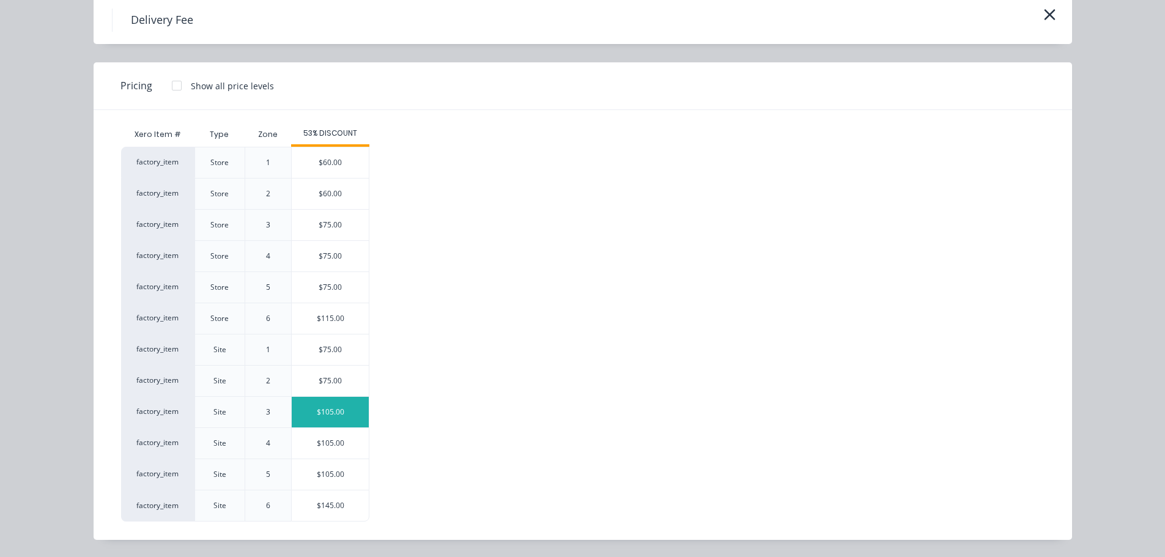
click at [324, 404] on div "$105.00" at bounding box center [330, 412] width 77 height 31
type input "$105.00"
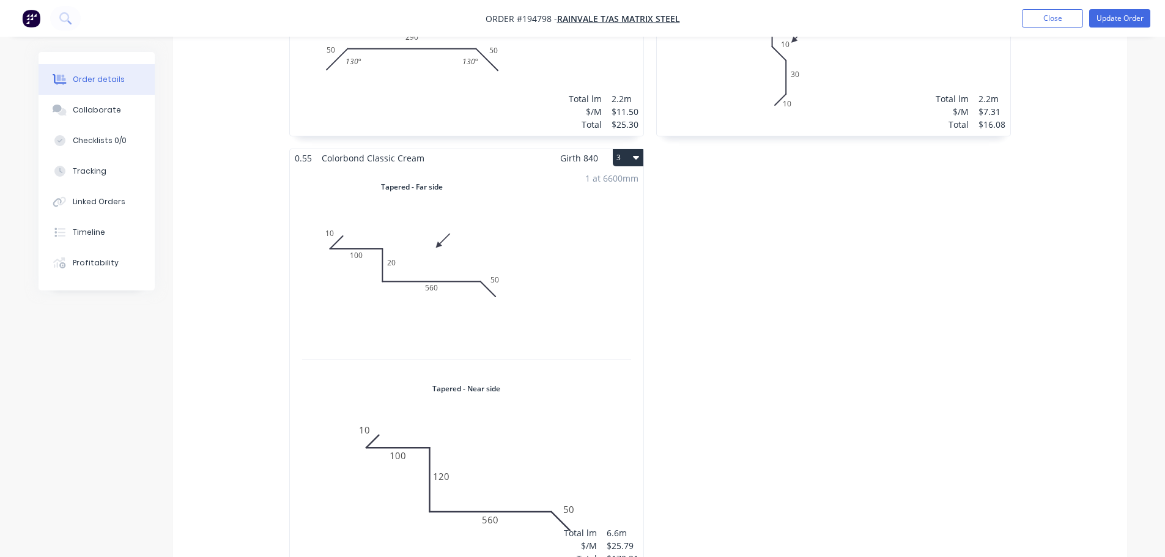
scroll to position [489, 0]
click at [1107, 15] on button "Update Order" at bounding box center [1120, 18] width 61 height 18
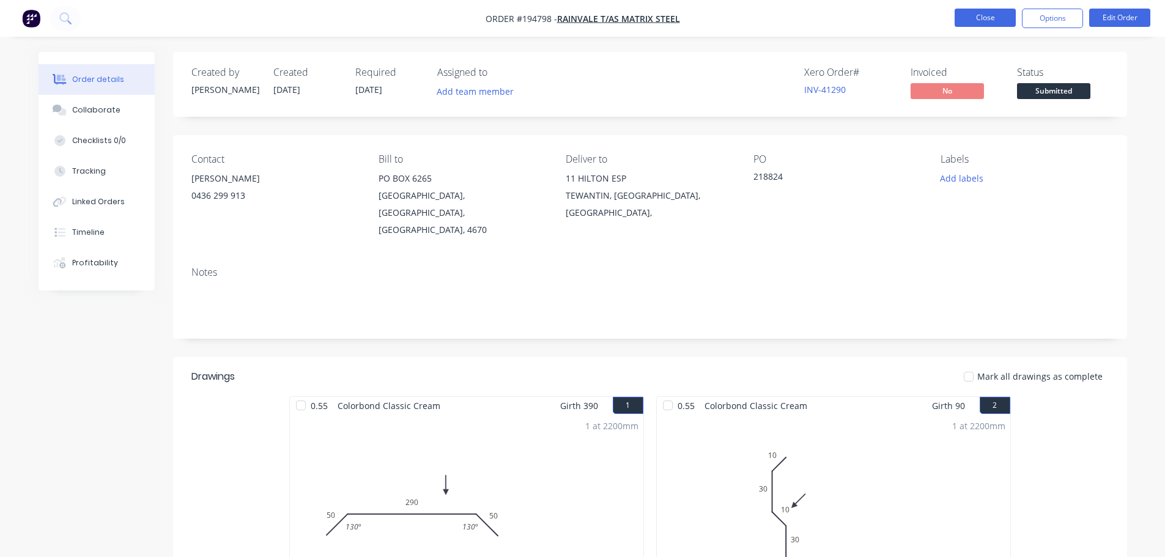
click at [1005, 20] on button "Close" at bounding box center [985, 18] width 61 height 18
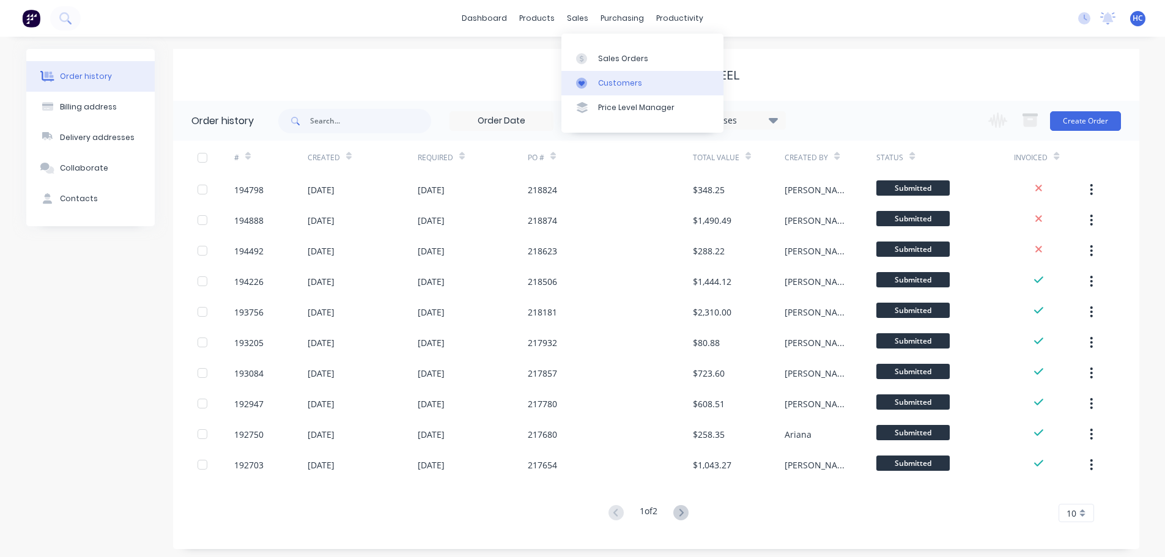
click at [617, 82] on div "Customers" at bounding box center [620, 83] width 44 height 11
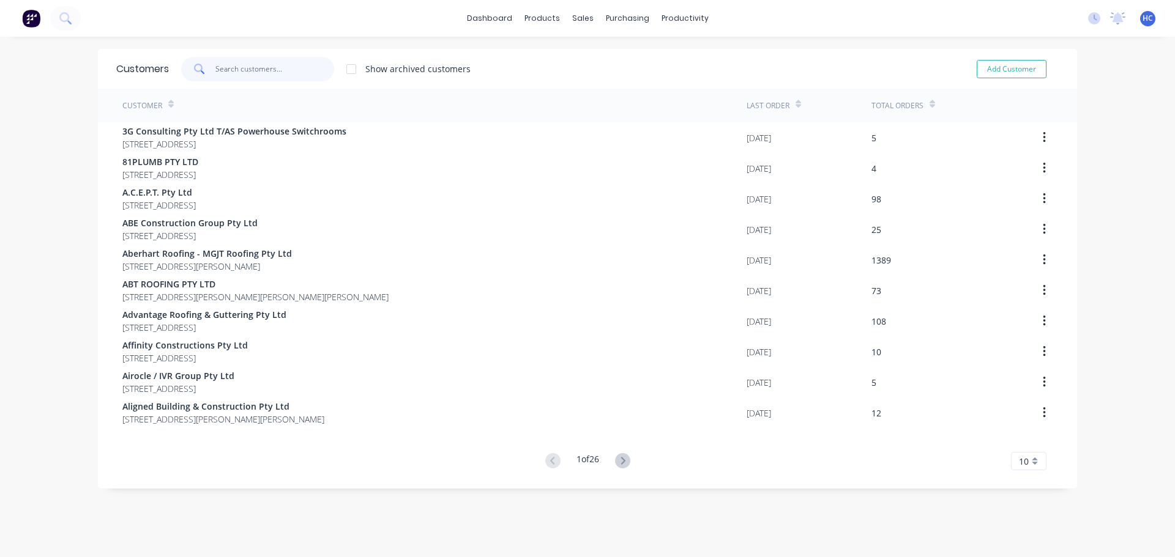
click at [277, 79] on input "text" at bounding box center [274, 69] width 119 height 24
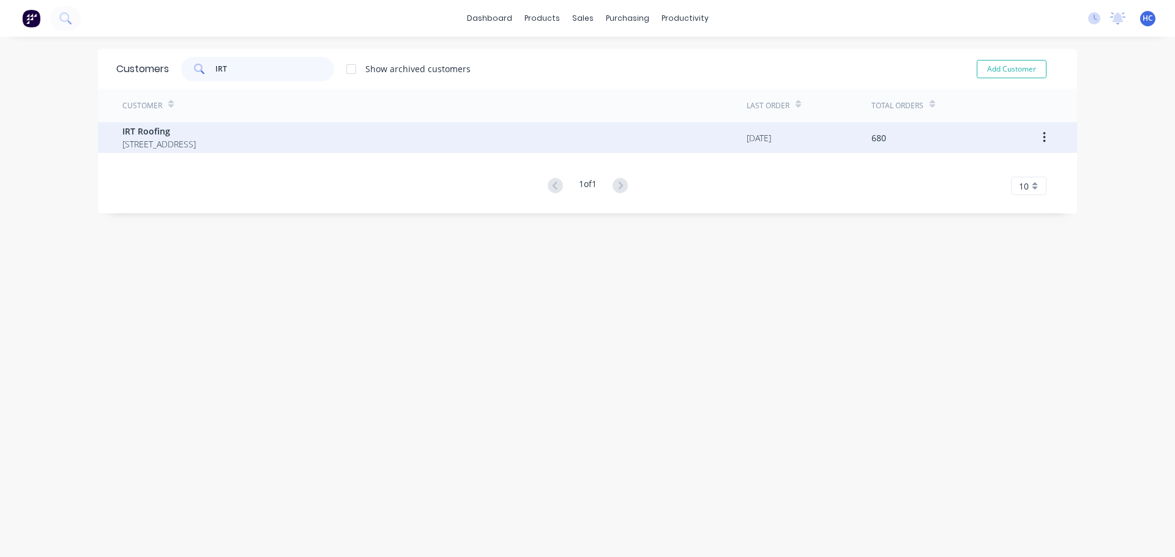
type input "IRT"
click at [196, 125] on span "IRT Roofing" at bounding box center [158, 131] width 73 height 13
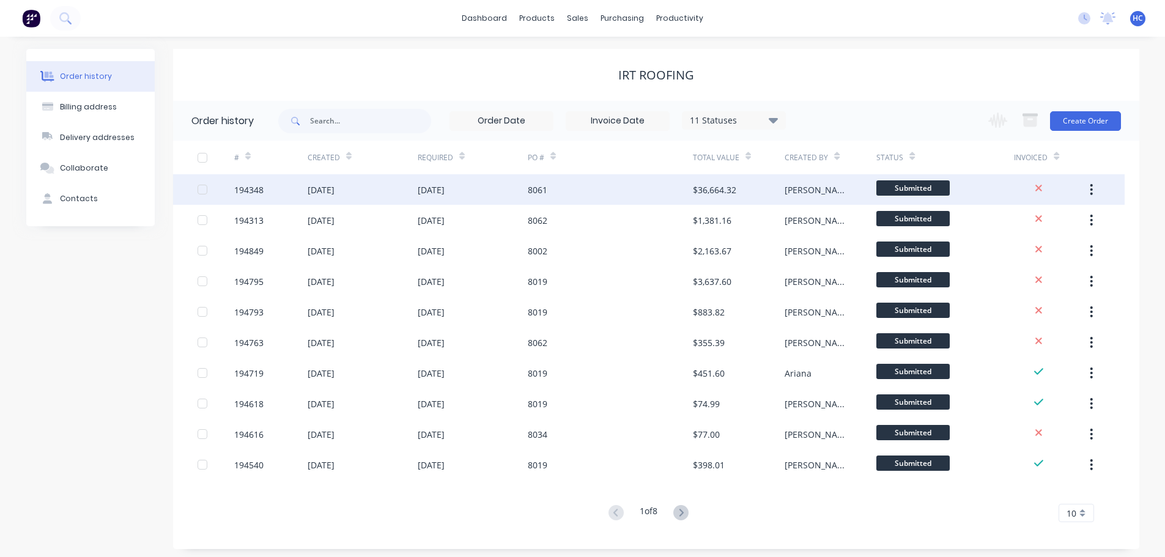
click at [751, 192] on div "$36,664.32" at bounding box center [739, 189] width 92 height 31
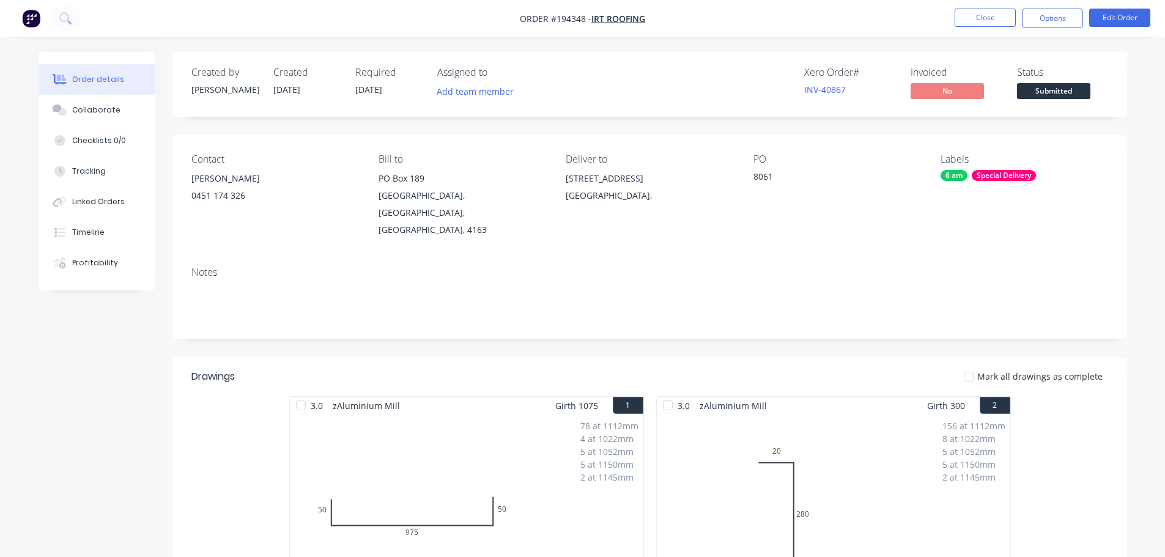
scroll to position [122, 0]
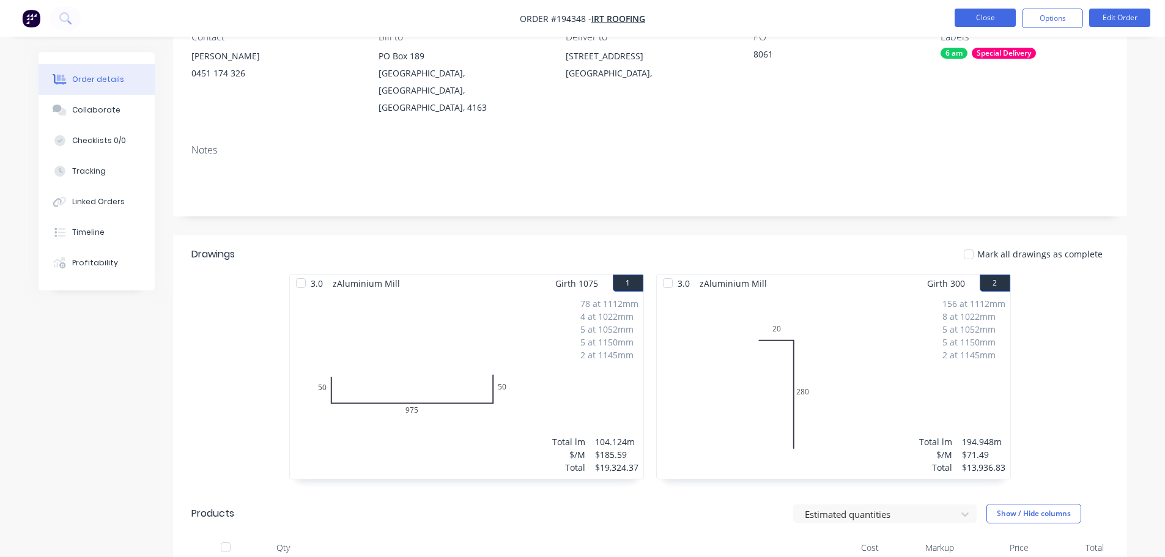
click at [997, 18] on button "Close" at bounding box center [985, 18] width 61 height 18
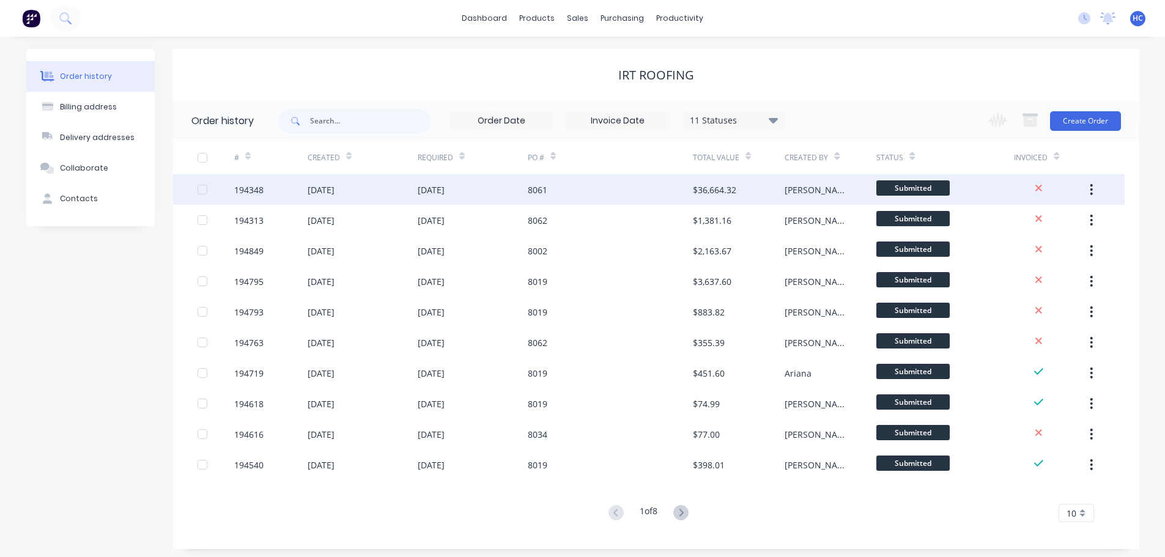
click at [680, 184] on div "8061" at bounding box center [610, 189] width 165 height 31
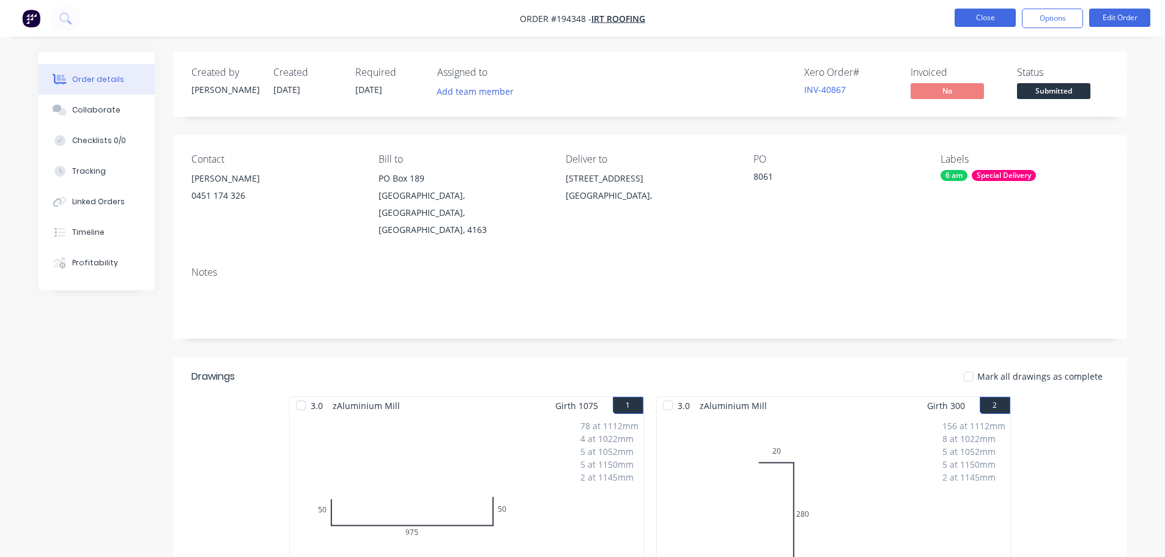
click at [991, 20] on button "Close" at bounding box center [985, 18] width 61 height 18
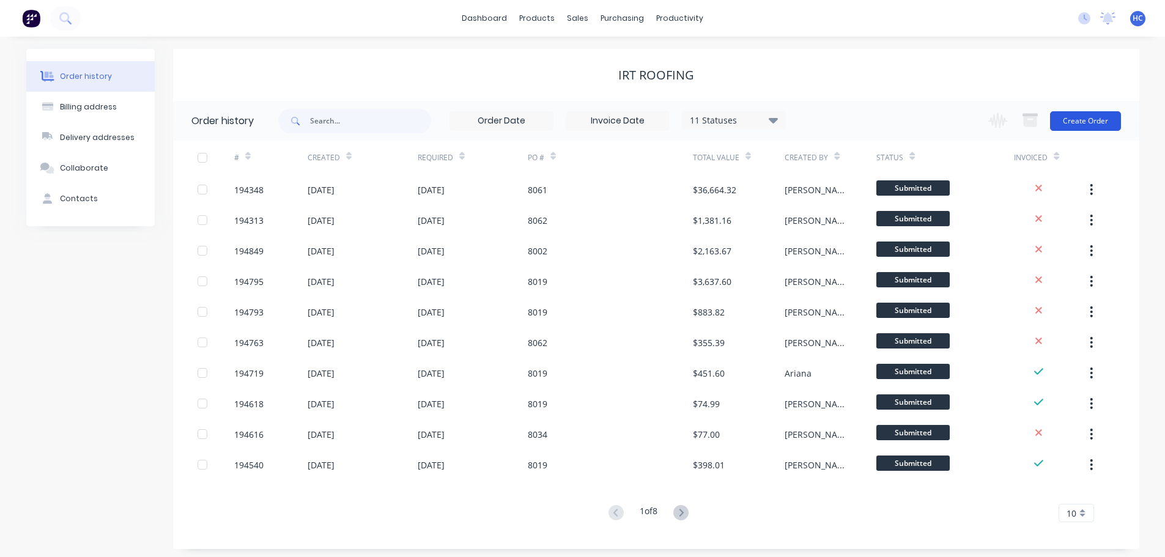
click at [1075, 116] on button "Create Order" at bounding box center [1085, 121] width 71 height 20
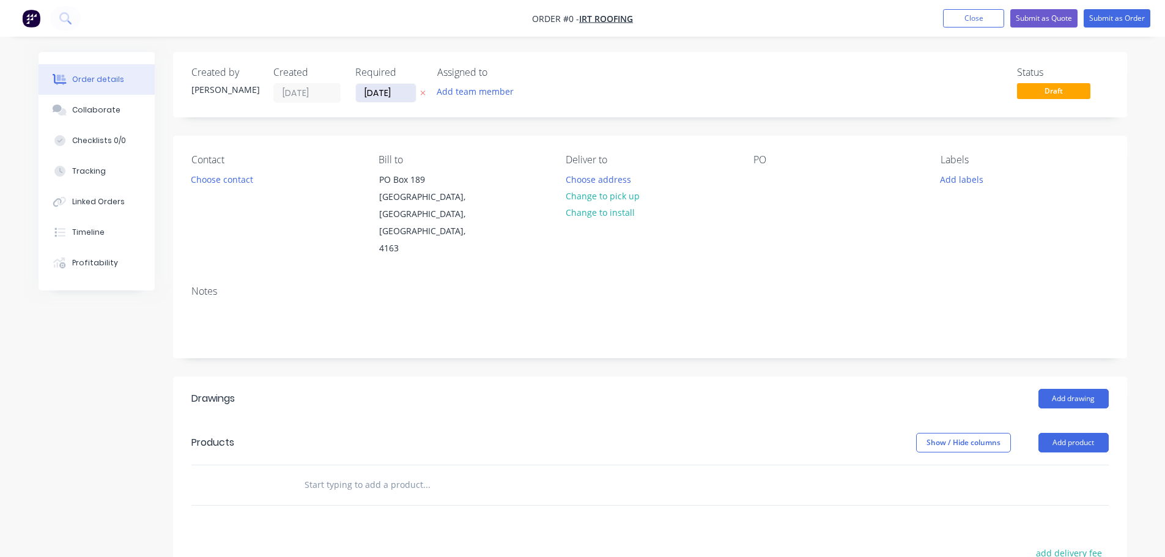
click at [392, 94] on input "[DATE]" at bounding box center [386, 93] width 60 height 18
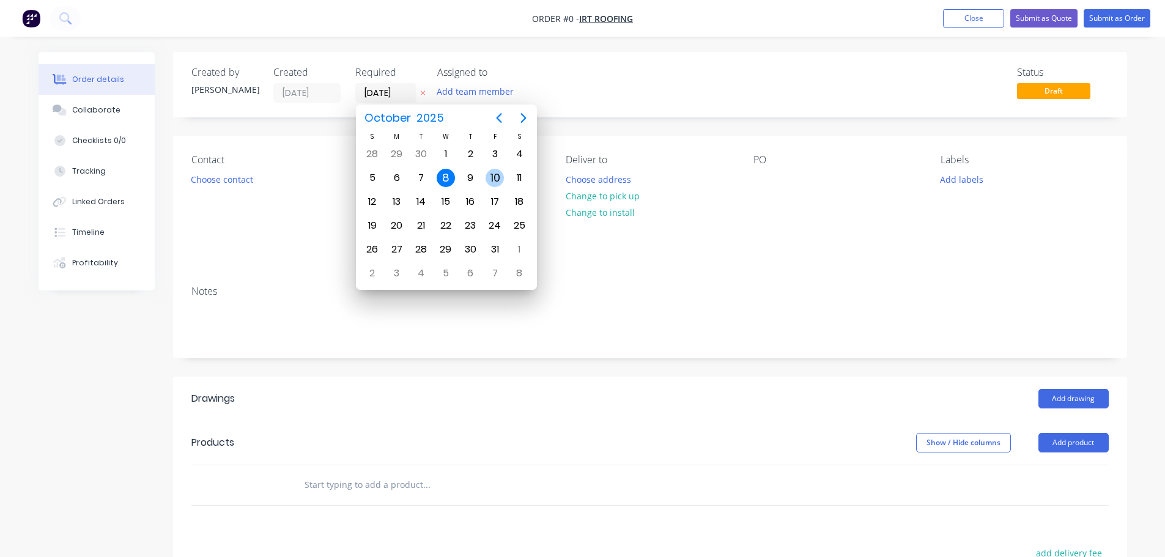
click at [494, 173] on div "10" at bounding box center [495, 178] width 18 height 18
type input "[DATE]"
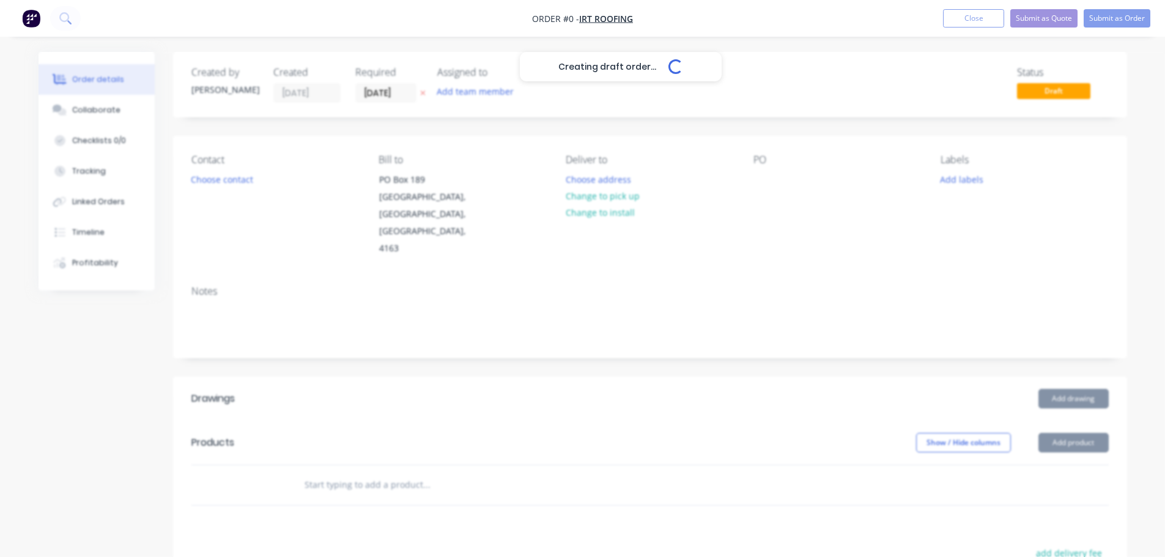
click at [231, 181] on div "Creating draft order... Loading..." at bounding box center [621, 330] width 1165 height 557
click at [235, 187] on div "Creating draft order... Loading..." at bounding box center [621, 330] width 1165 height 557
click at [233, 180] on div "Creating draft order... Loading..." at bounding box center [621, 330] width 1165 height 557
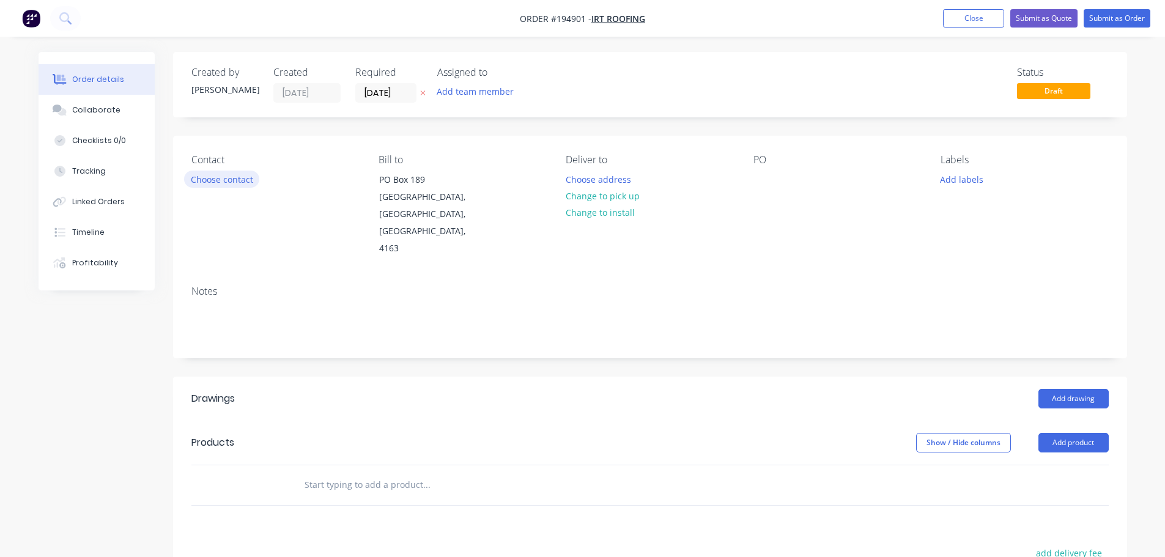
click at [217, 178] on button "Choose contact" at bounding box center [221, 179] width 75 height 17
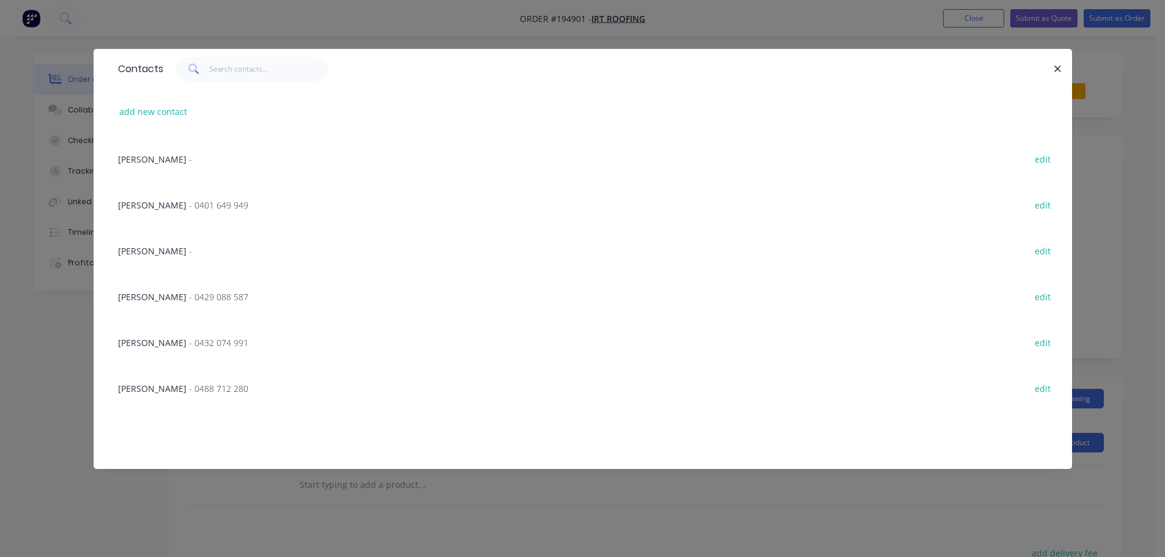
scroll to position [583, 0]
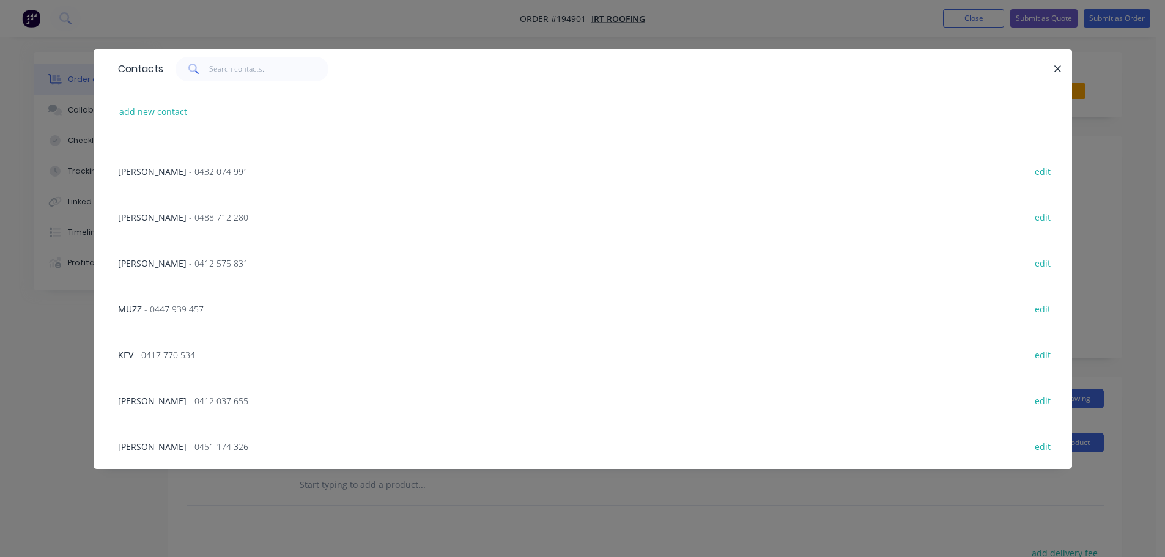
click at [189, 444] on span "- 0451 174 326" at bounding box center [218, 447] width 59 height 12
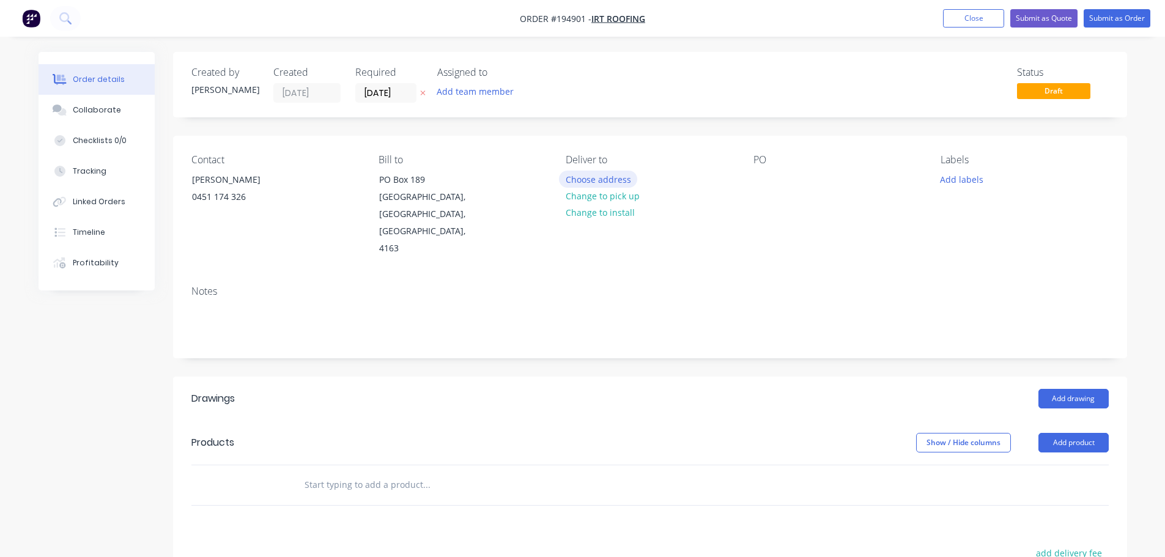
click at [592, 175] on button "Choose address" at bounding box center [598, 179] width 78 height 17
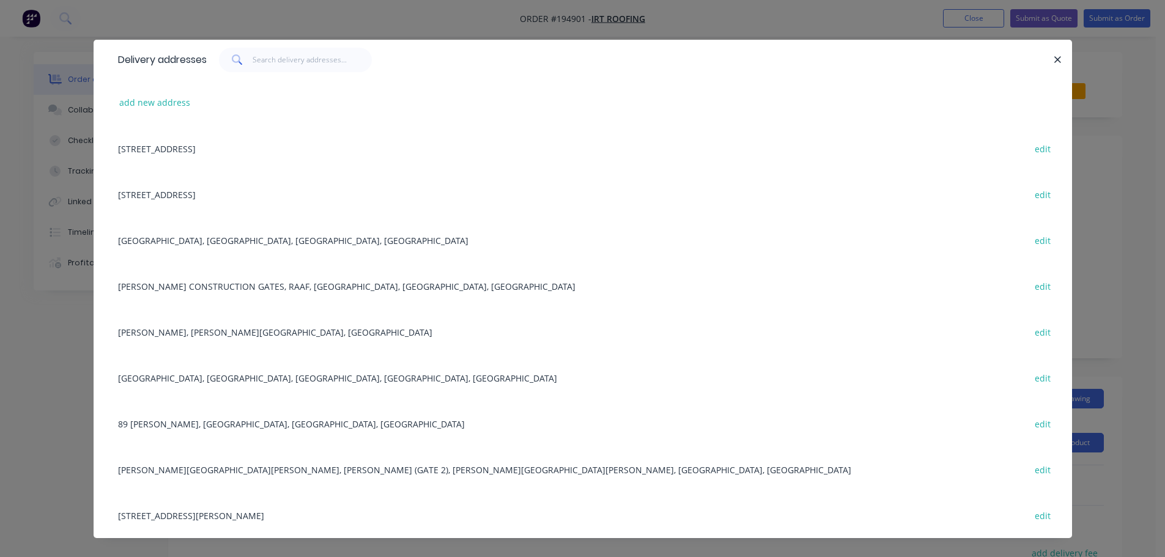
scroll to position [0, 0]
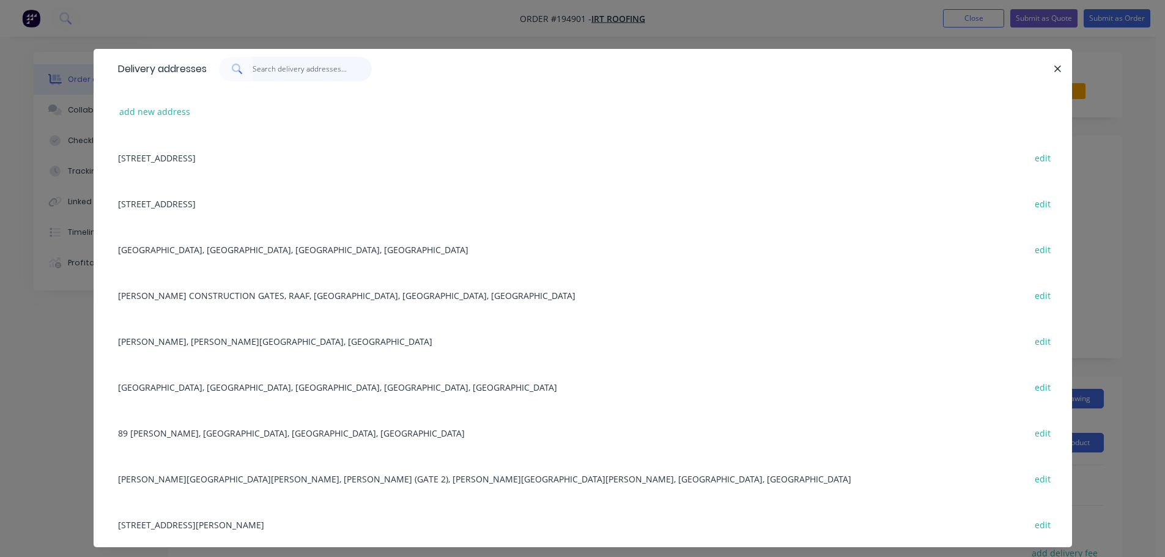
click at [294, 67] on input "text" at bounding box center [312, 69] width 119 height 24
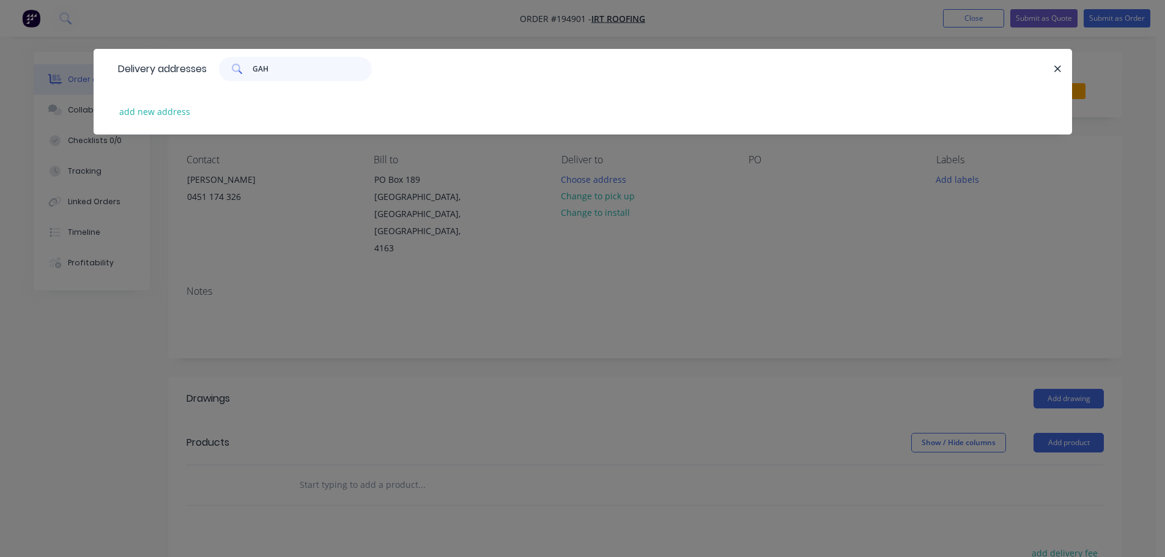
type input "GAH"
click at [131, 122] on div "add new address" at bounding box center [583, 112] width 942 height 46
click at [152, 114] on button "add new address" at bounding box center [155, 111] width 84 height 17
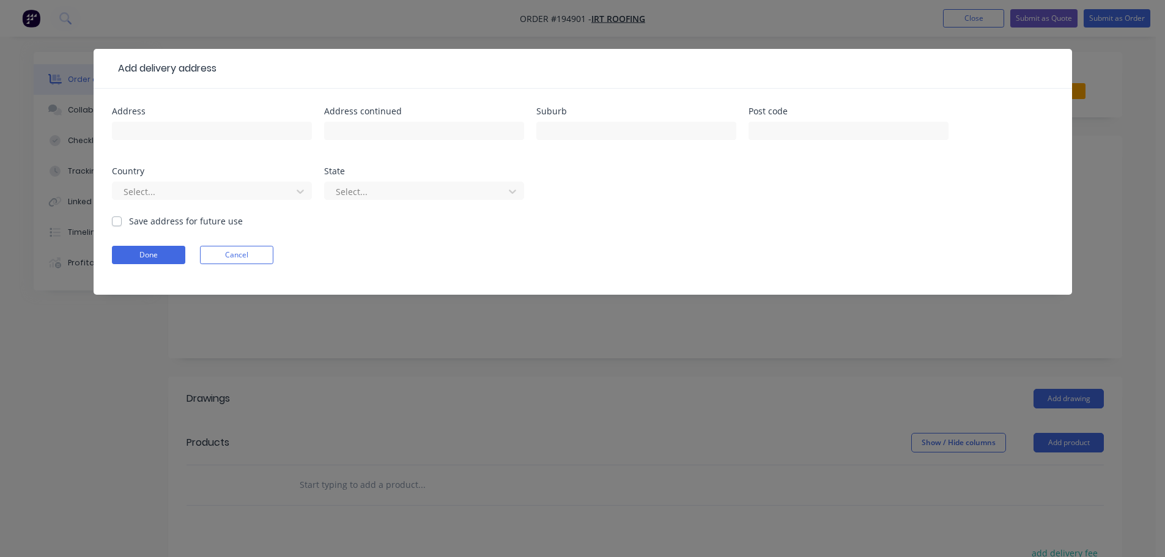
click at [148, 121] on div at bounding box center [212, 137] width 200 height 36
click at [169, 120] on div at bounding box center [212, 137] width 200 height 36
drag, startPoint x: 168, startPoint y: 128, endPoint x: 184, endPoint y: 116, distance: 19.2
click at [168, 128] on input "text" at bounding box center [212, 131] width 200 height 18
type input "[STREET_ADDRESS]"
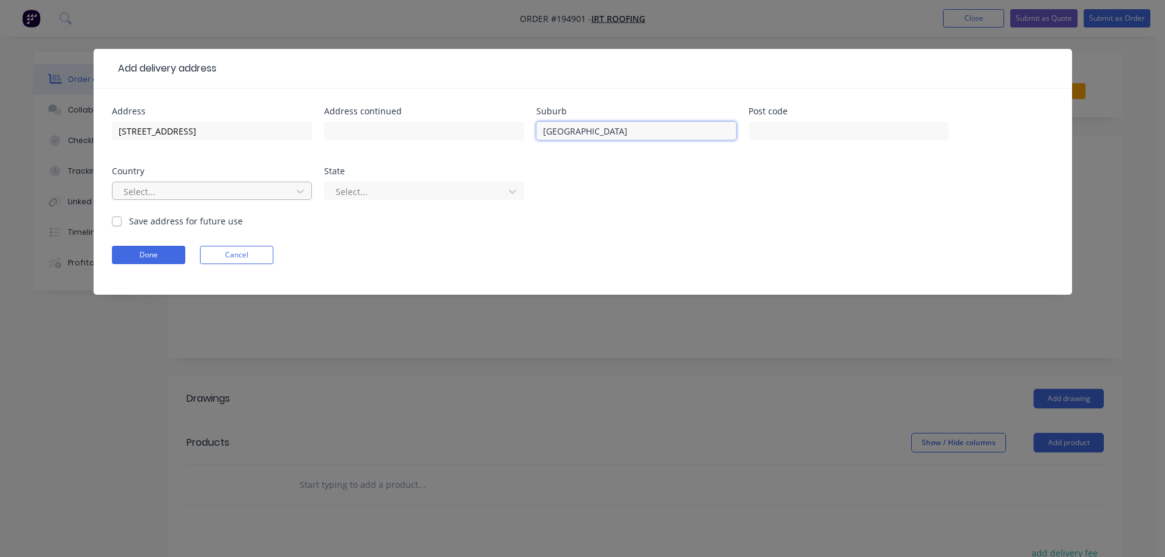
type input "[GEOGRAPHIC_DATA]"
click at [167, 186] on div at bounding box center [203, 191] width 163 height 15
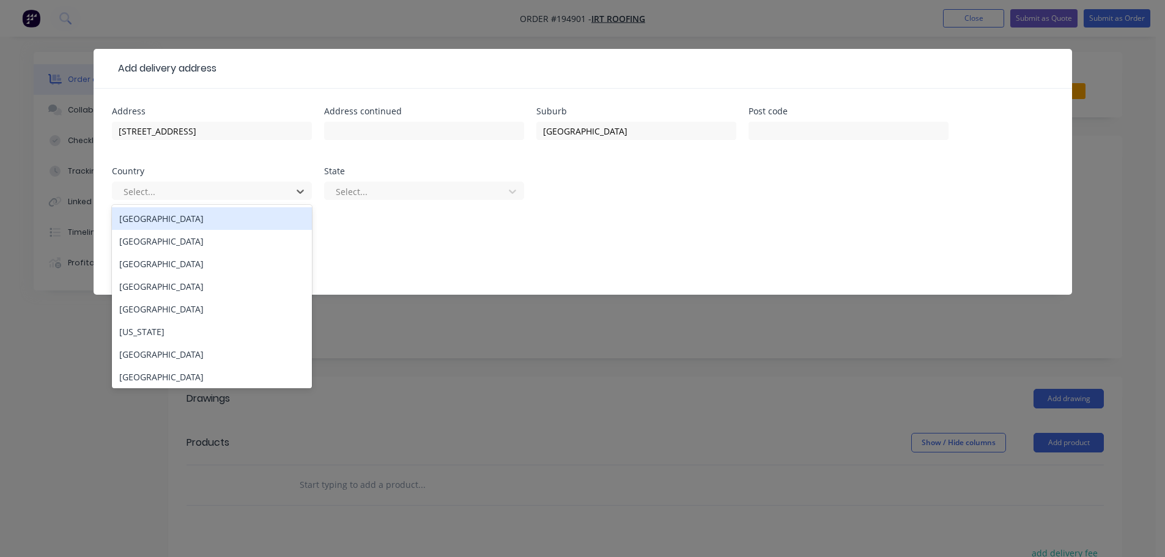
click at [165, 223] on div "[GEOGRAPHIC_DATA]" at bounding box center [212, 218] width 200 height 23
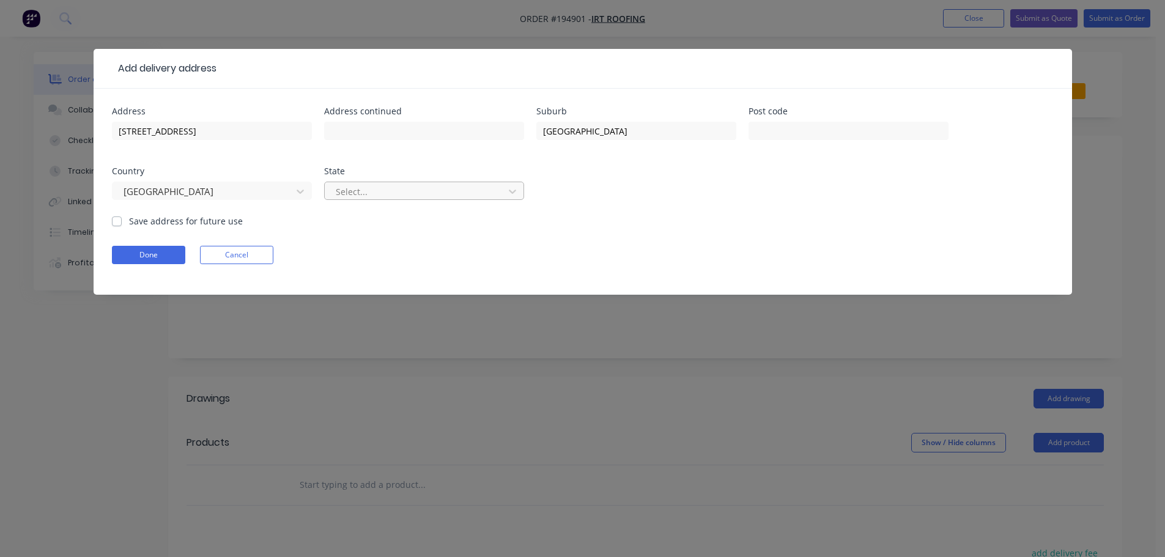
click at [368, 195] on div at bounding box center [416, 191] width 163 height 15
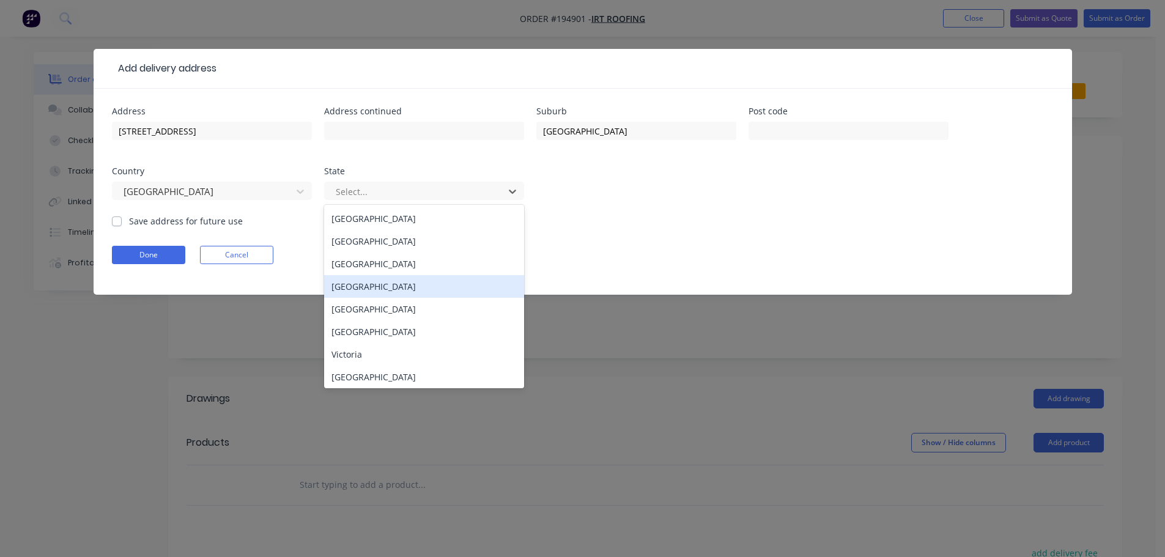
click at [371, 277] on div "[GEOGRAPHIC_DATA]" at bounding box center [424, 286] width 200 height 23
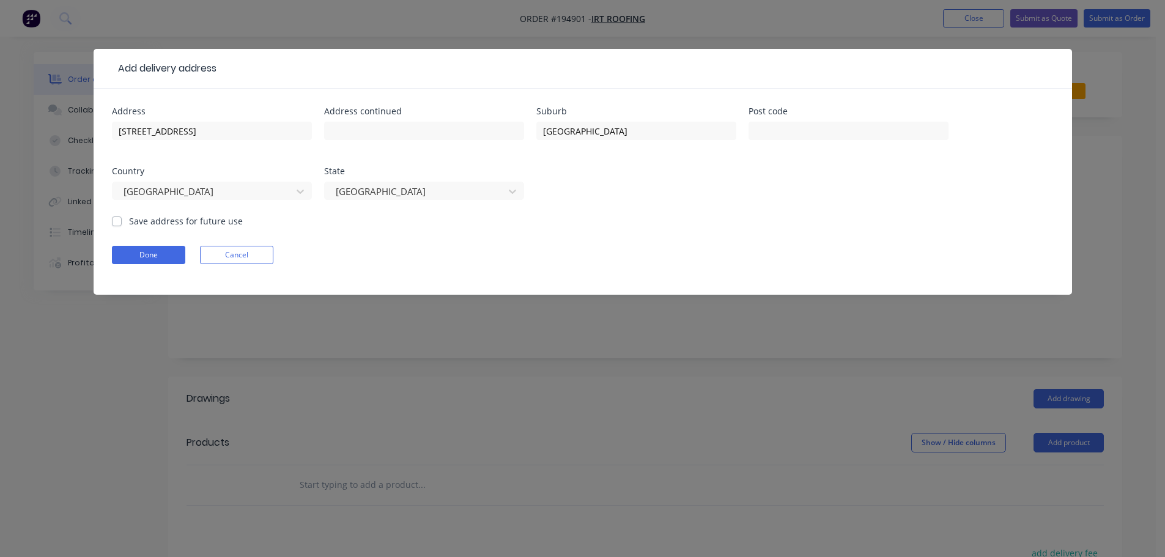
click at [169, 240] on form "Address [GEOGRAPHIC_DATA] Address continued Suburb [GEOGRAPHIC_DATA] Post code …" at bounding box center [583, 201] width 942 height 188
click at [160, 253] on button "Done" at bounding box center [148, 255] width 73 height 18
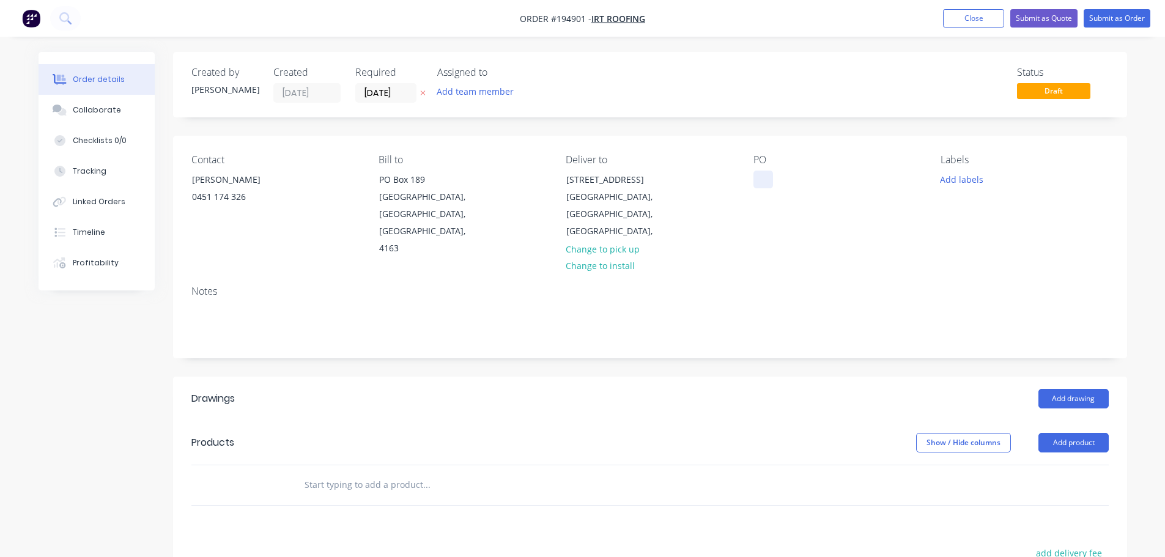
click at [767, 172] on div at bounding box center [764, 180] width 20 height 18
click at [957, 183] on button "Add labels" at bounding box center [962, 179] width 56 height 17
click at [988, 362] on div "6 am" at bounding box center [987, 361] width 27 height 13
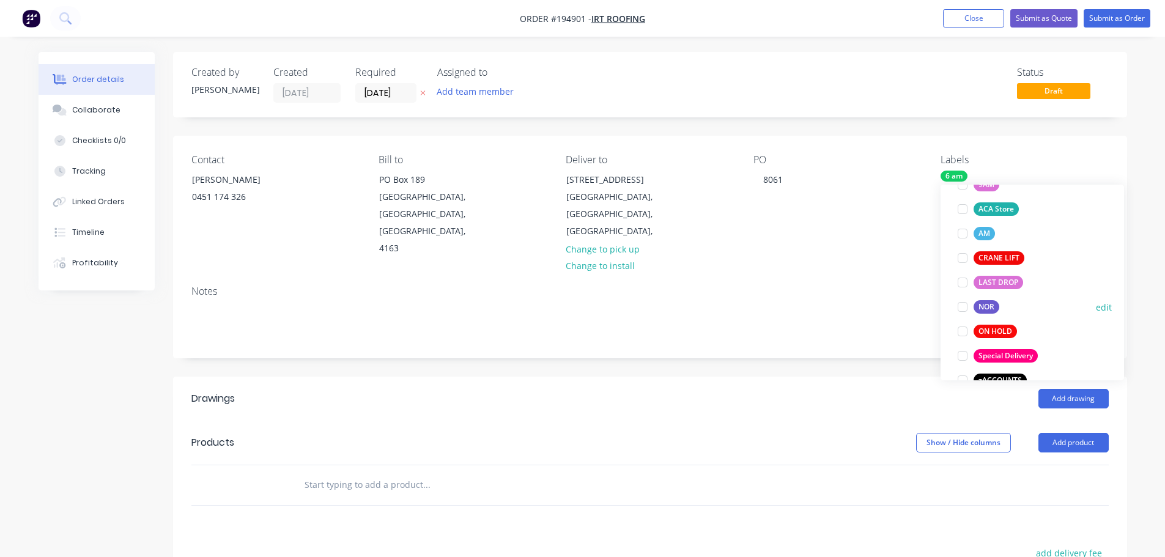
scroll to position [563, 0]
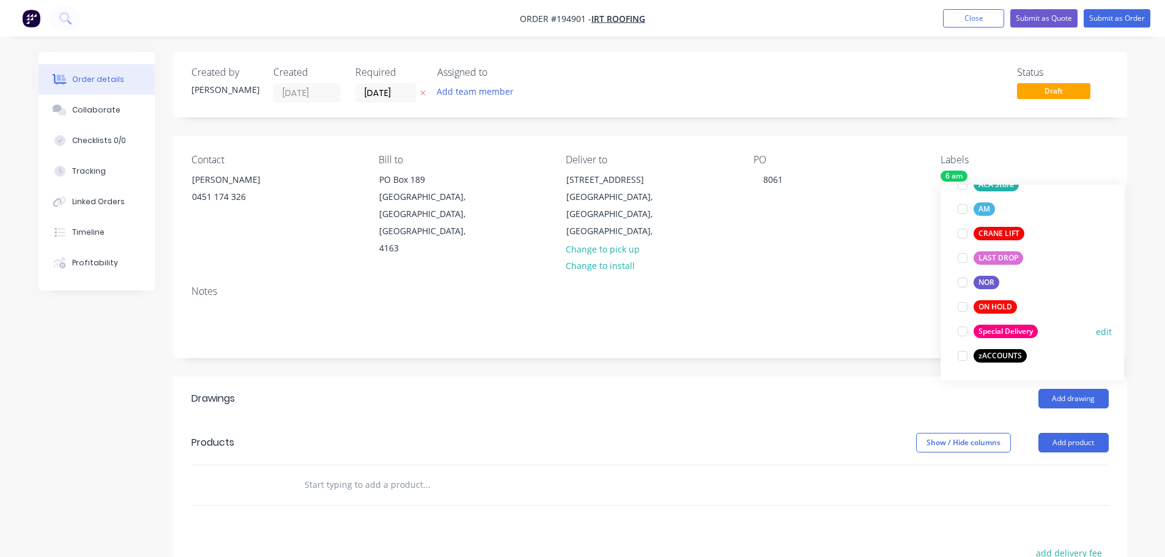
click at [984, 335] on div "Special Delivery" at bounding box center [1006, 331] width 64 height 13
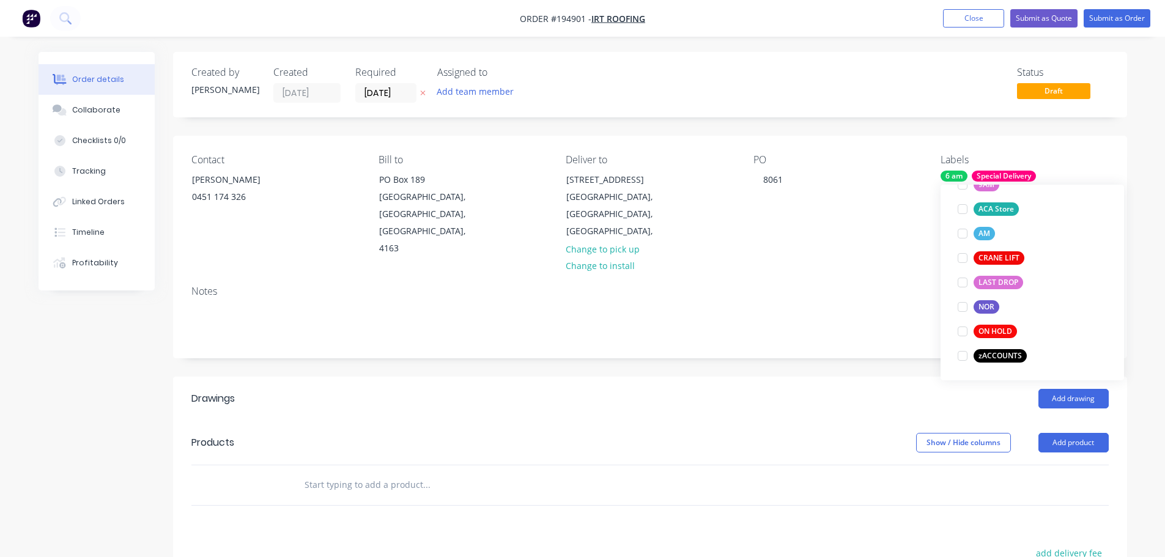
scroll to position [0, 0]
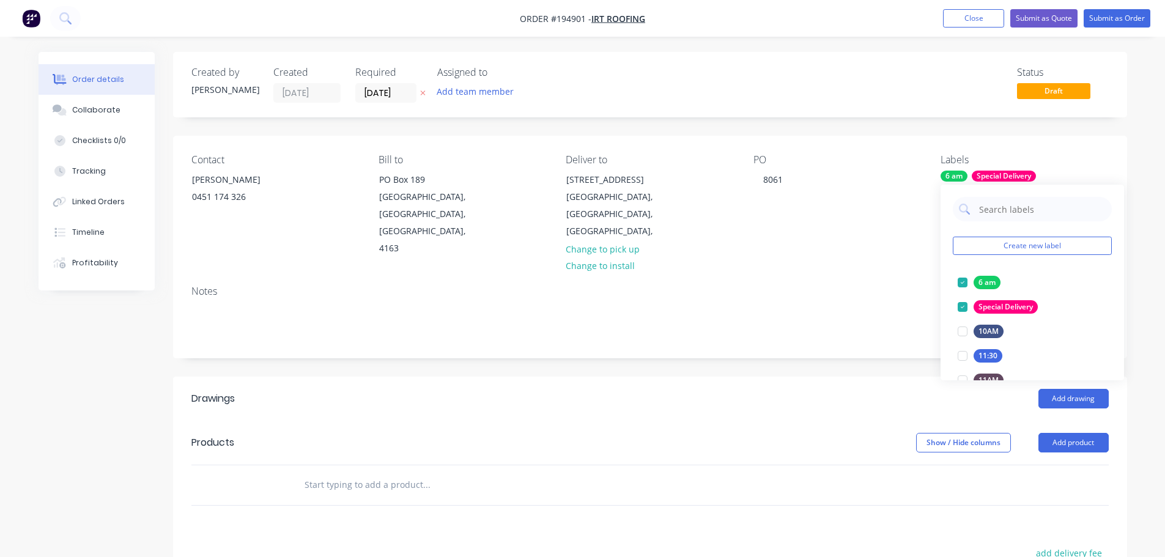
click at [820, 377] on header "Drawings Add drawing" at bounding box center [650, 399] width 954 height 44
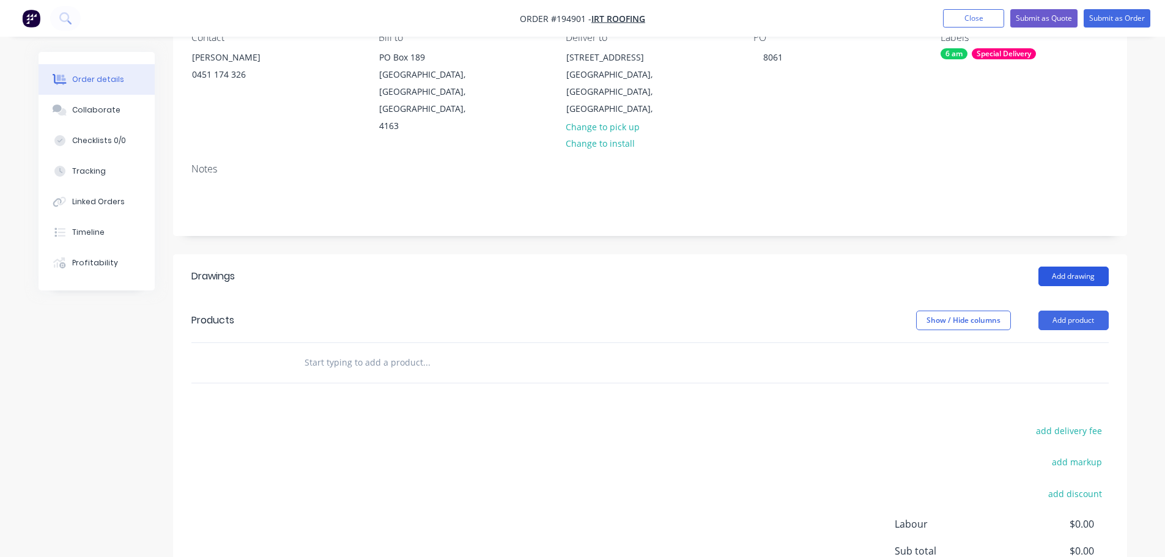
click at [1075, 267] on button "Add drawing" at bounding box center [1074, 277] width 70 height 20
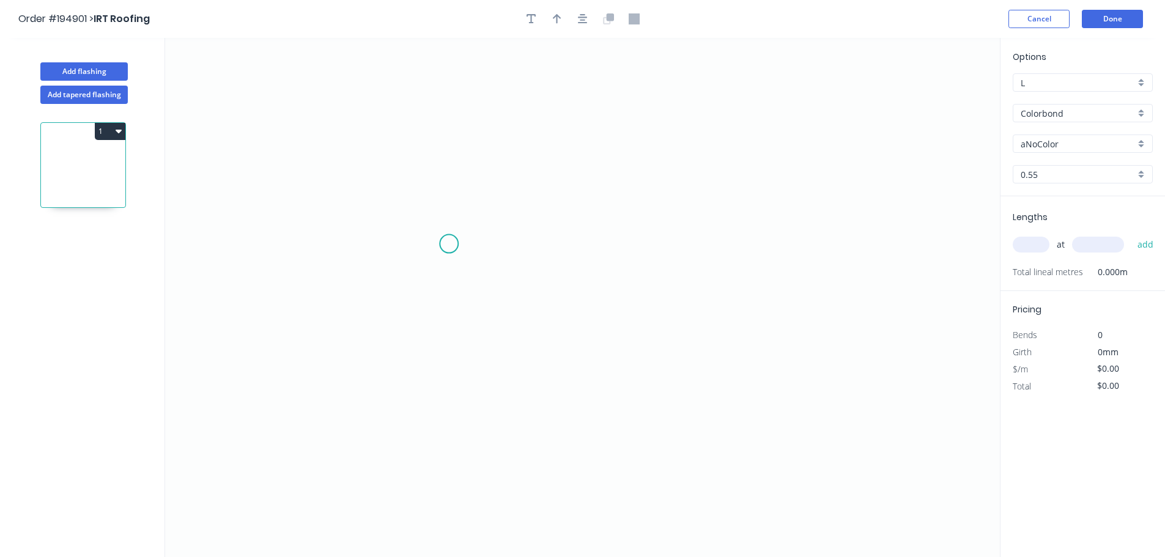
click at [450, 218] on icon "0" at bounding box center [582, 297] width 835 height 519
click at [445, 314] on icon "0" at bounding box center [582, 297] width 835 height 519
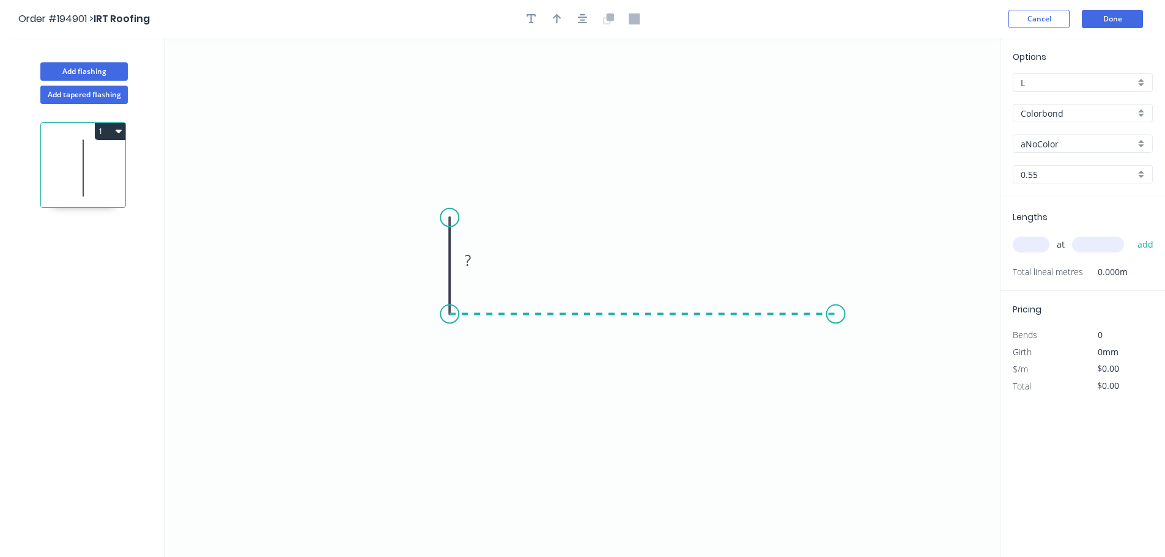
click at [837, 317] on icon "0 ?" at bounding box center [582, 297] width 835 height 519
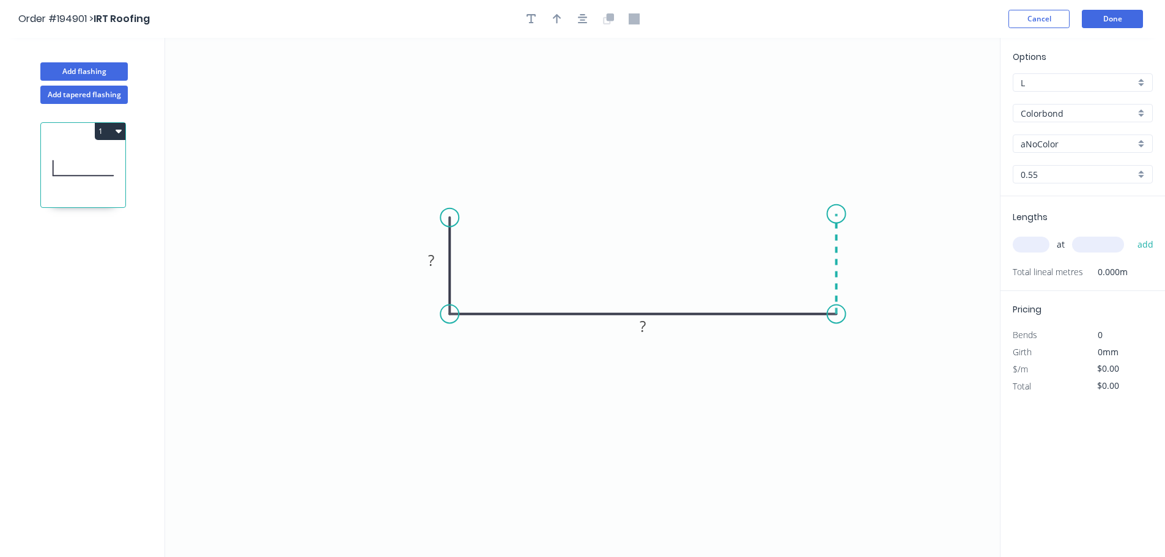
click at [839, 214] on icon "0 ? ?" at bounding box center [582, 297] width 835 height 519
click at [839, 214] on circle at bounding box center [837, 214] width 18 height 18
click at [861, 251] on rect at bounding box center [854, 259] width 24 height 17
type input "$25.32"
click at [983, 184] on icon "0 50 975 50" at bounding box center [582, 297] width 835 height 519
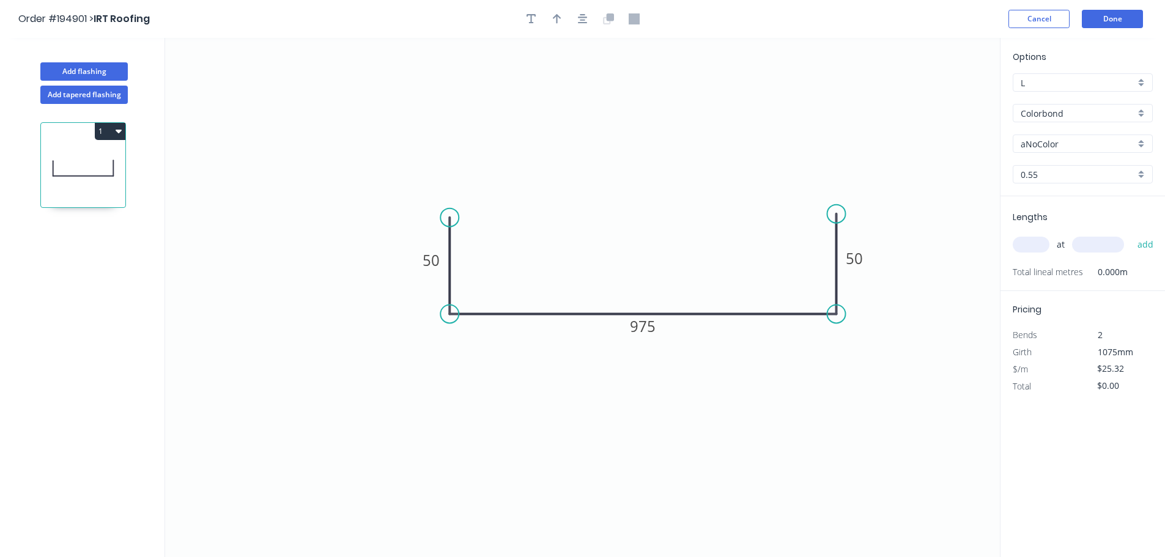
click at [1052, 116] on input "Colorbond" at bounding box center [1078, 113] width 114 height 13
click at [1073, 233] on div "zAluminium" at bounding box center [1083, 241] width 139 height 21
type input "zAluminium"
type input "Mill"
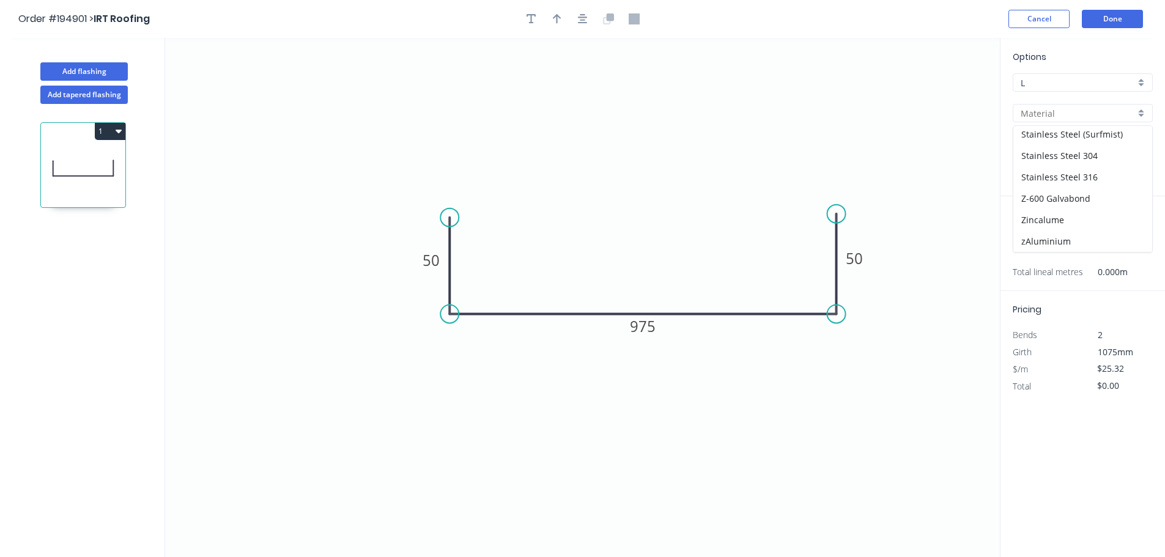
type input "0.8"
type input "$0.01"
click at [1060, 179] on input "0.8" at bounding box center [1078, 174] width 114 height 13
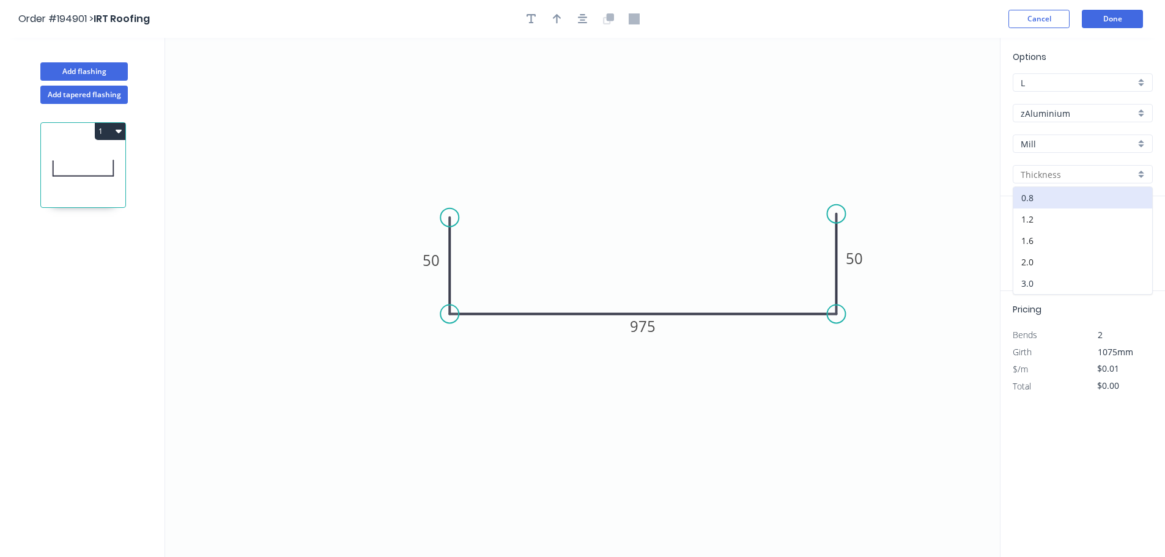
click at [1030, 285] on div "3.0" at bounding box center [1083, 283] width 139 height 21
type input "3.0"
type input "$0.00"
click at [1033, 251] on input "text" at bounding box center [1031, 245] width 37 height 16
type input "15"
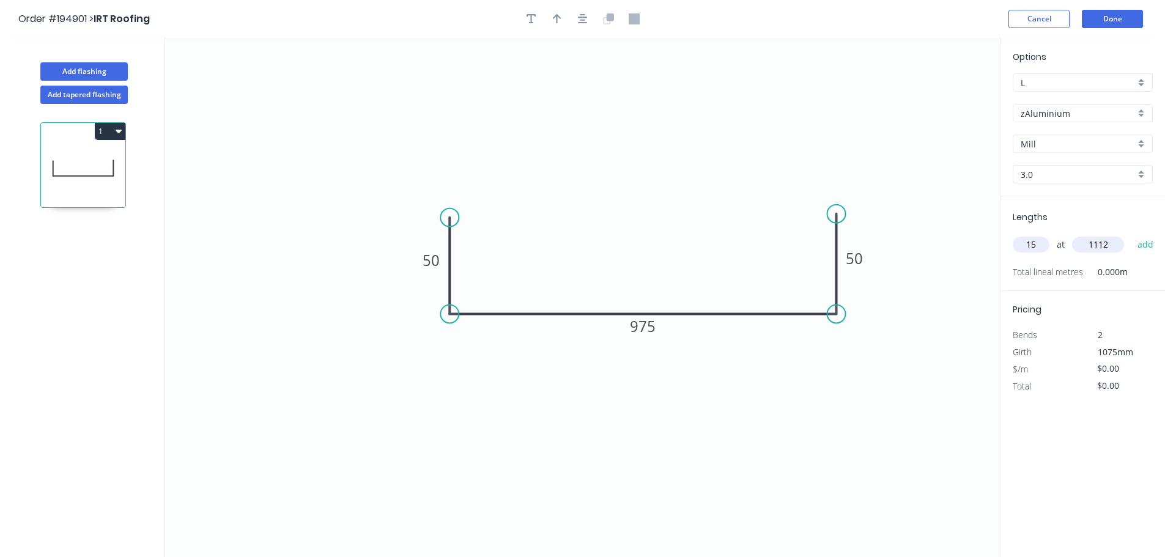
type input "1112"
click at [1132, 234] on button "add" at bounding box center [1146, 244] width 29 height 21
type input "17"
type input "1305"
click at [1132, 234] on button "add" at bounding box center [1146, 244] width 29 height 21
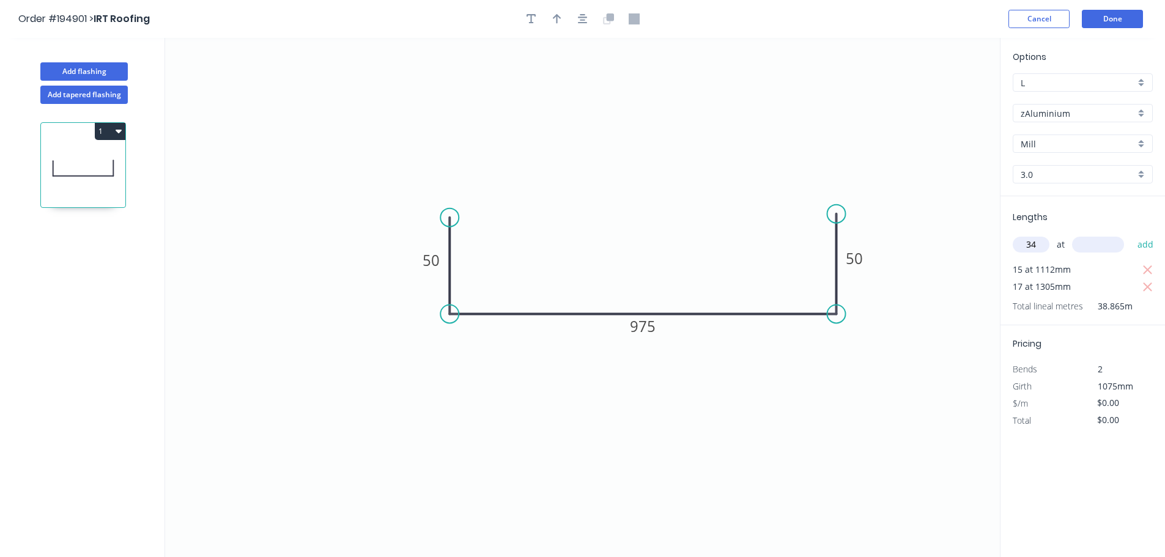
type input "34"
type input "1220"
click at [1132, 234] on button "add" at bounding box center [1146, 244] width 29 height 21
type input "1"
type input "868"
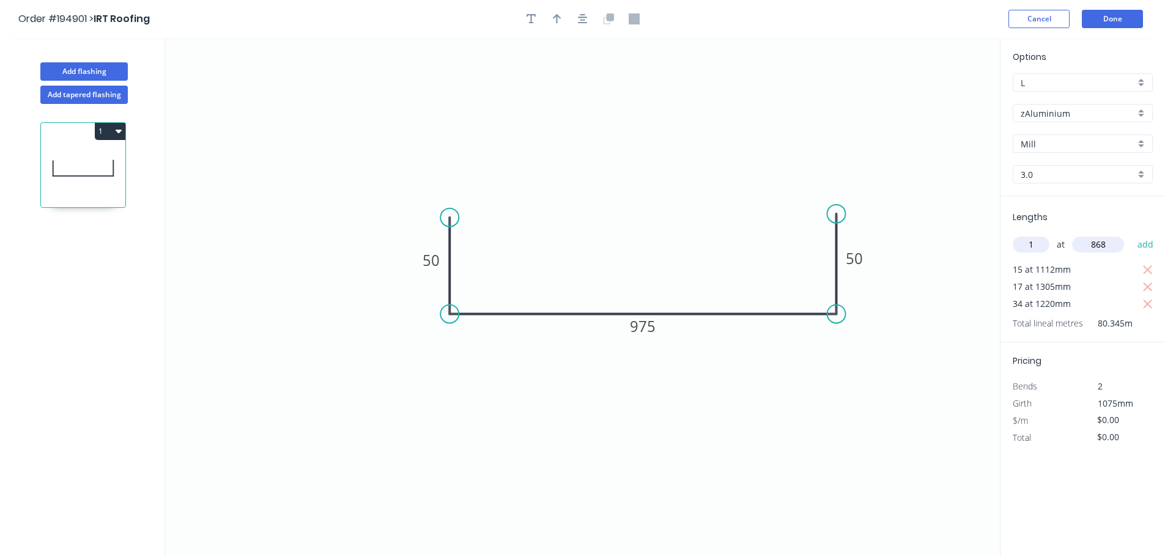
click at [1132, 234] on button "add" at bounding box center [1146, 244] width 29 height 21
type input "1"
type input "915"
click at [1132, 234] on button "add" at bounding box center [1146, 244] width 29 height 21
type input "1"
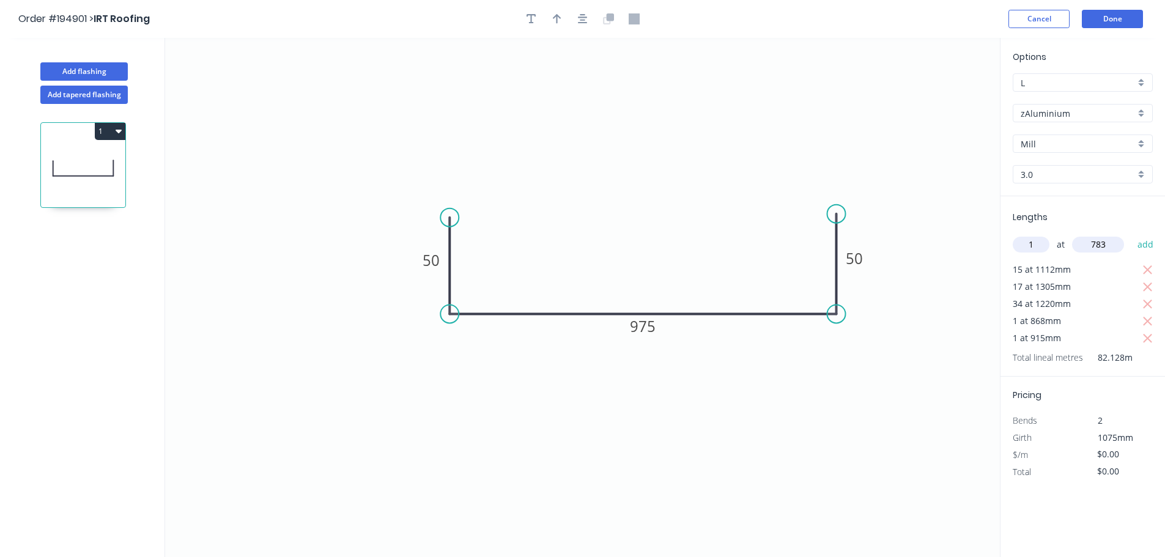
type input "783"
click at [1132, 234] on button "add" at bounding box center [1146, 244] width 29 height 21
type input "1"
type input "790"
click at [1132, 234] on button "add" at bounding box center [1146, 244] width 29 height 21
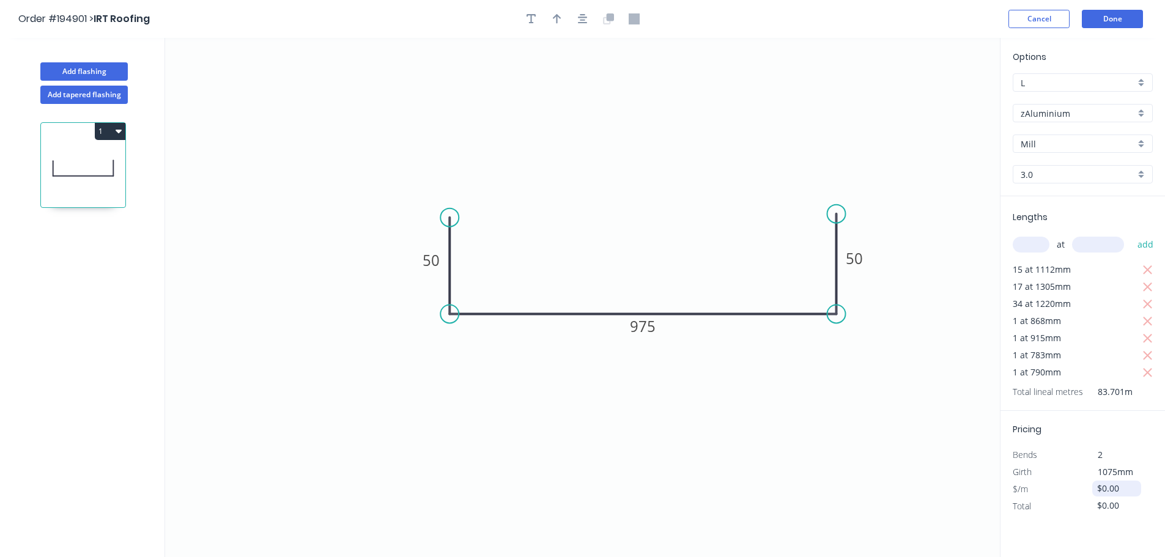
click at [1121, 490] on input "$0.00" at bounding box center [1118, 488] width 42 height 17
click at [936, 475] on icon "0 50 975 50" at bounding box center [582, 297] width 835 height 519
type input "$185.59"
type input "$15,653.59"
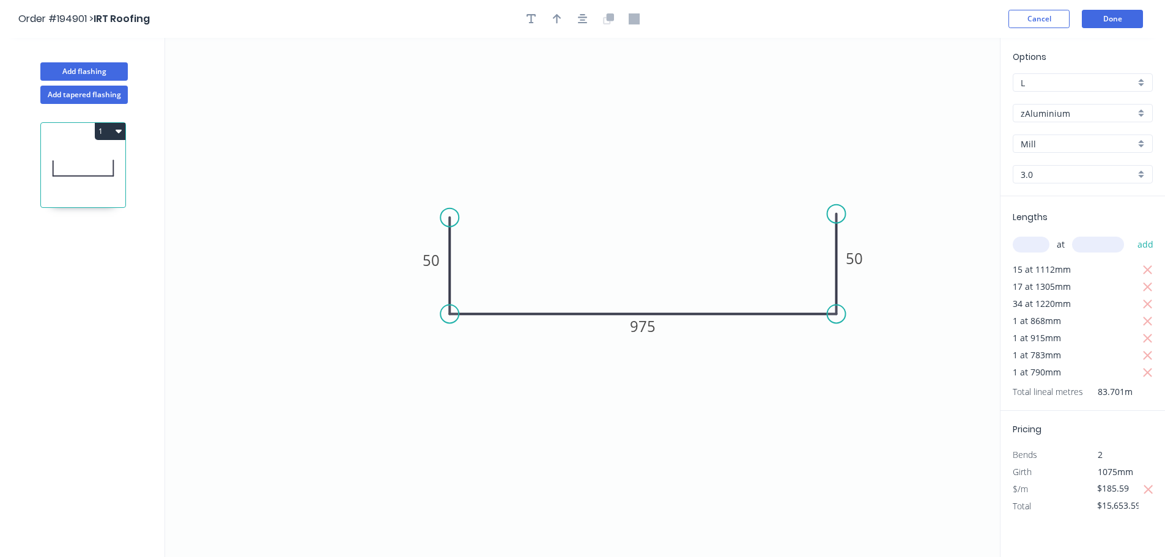
click at [1044, 522] on div "Options L L zAluminium zAluminium [GEOGRAPHIC_DATA] 3.0 3.0 Lengths at add 15 a…" at bounding box center [1082, 298] width 165 height 521
click at [98, 125] on button "1" at bounding box center [110, 131] width 31 height 17
click at [100, 69] on button "Add flashing" at bounding box center [83, 71] width 87 height 18
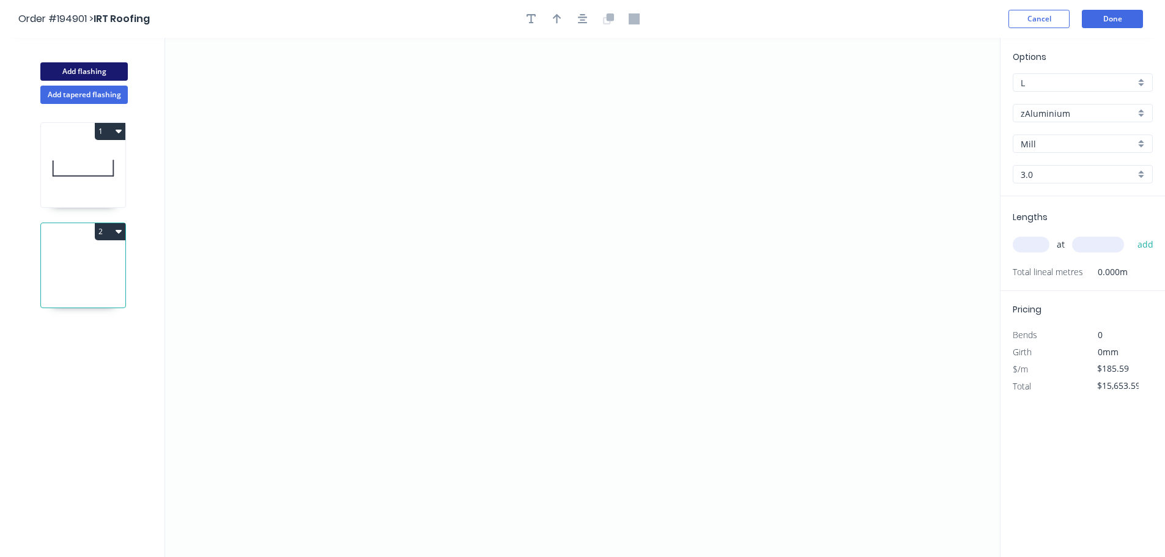
type input "$0.00"
click at [657, 158] on icon "0" at bounding box center [582, 297] width 835 height 519
click at [748, 158] on icon "0" at bounding box center [582, 297] width 835 height 519
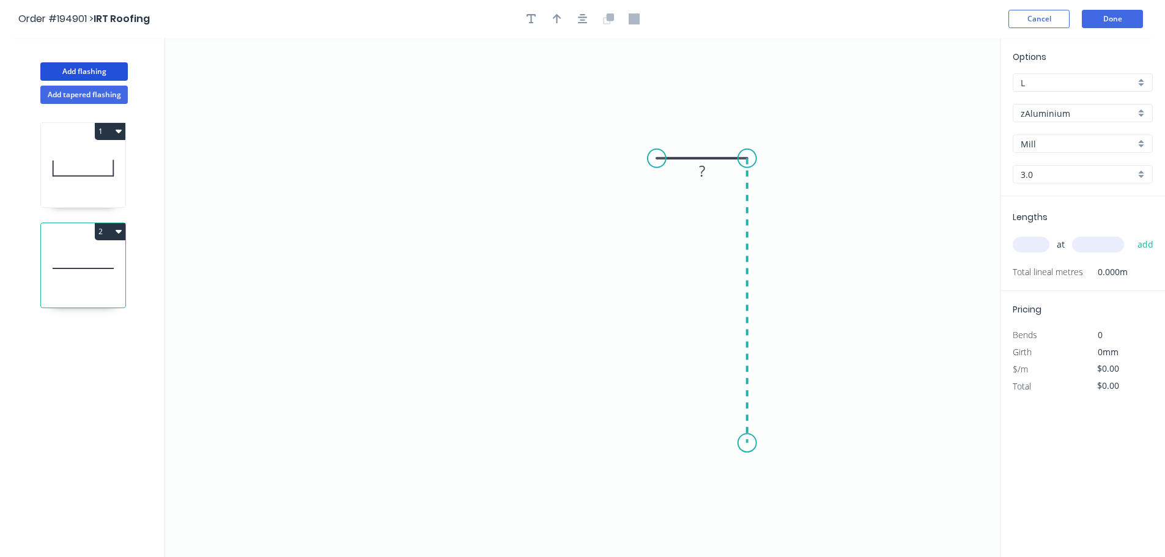
click at [752, 444] on icon "0 ?" at bounding box center [582, 297] width 835 height 519
click at [700, 134] on tspan "?" at bounding box center [702, 134] width 6 height 20
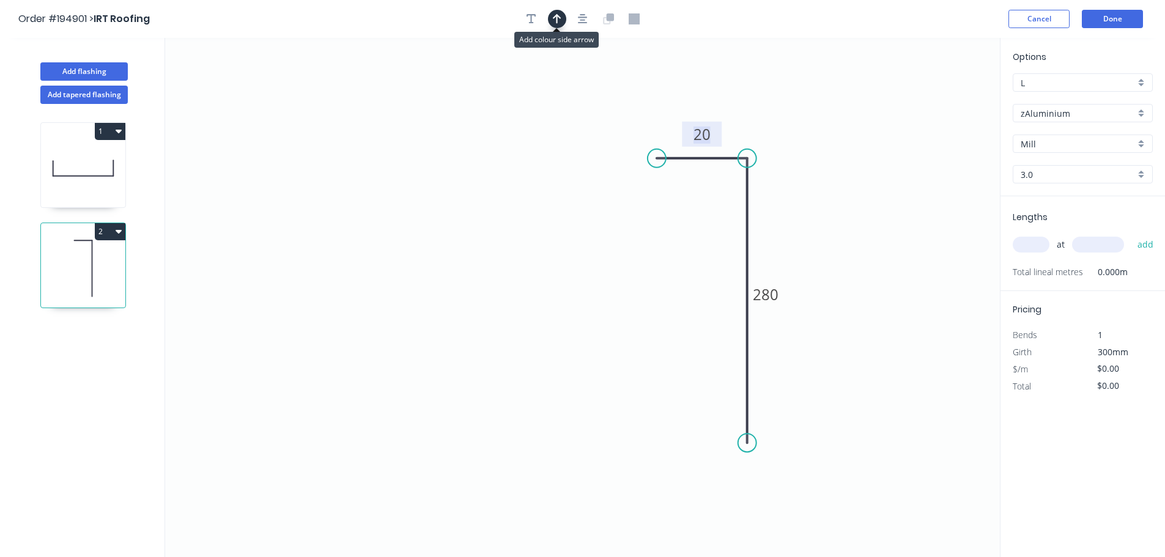
click at [555, 20] on icon "button" at bounding box center [557, 18] width 9 height 11
click at [940, 95] on icon at bounding box center [938, 84] width 11 height 39
drag, startPoint x: 940, startPoint y: 95, endPoint x: 758, endPoint y: 158, distance: 192.1
click at [758, 158] on icon at bounding box center [767, 147] width 35 height 35
drag, startPoint x: 763, startPoint y: 155, endPoint x: 793, endPoint y: 142, distance: 32.3
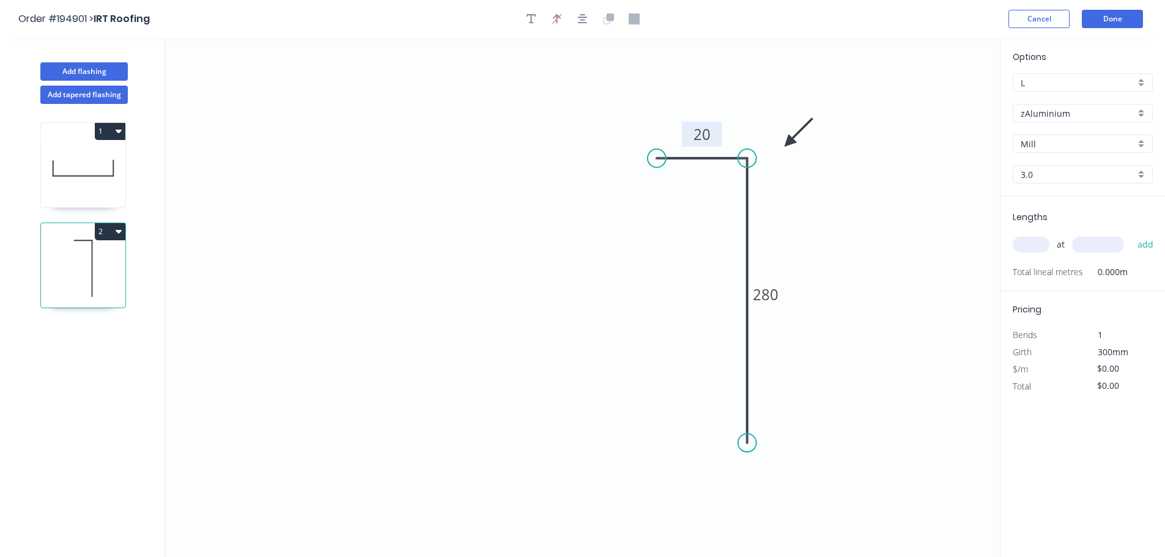
click at [793, 142] on icon at bounding box center [798, 132] width 35 height 35
click at [1036, 248] on input "text" at bounding box center [1031, 245] width 37 height 16
type input "30"
type input "1112"
click at [1132, 234] on button "add" at bounding box center [1146, 244] width 29 height 21
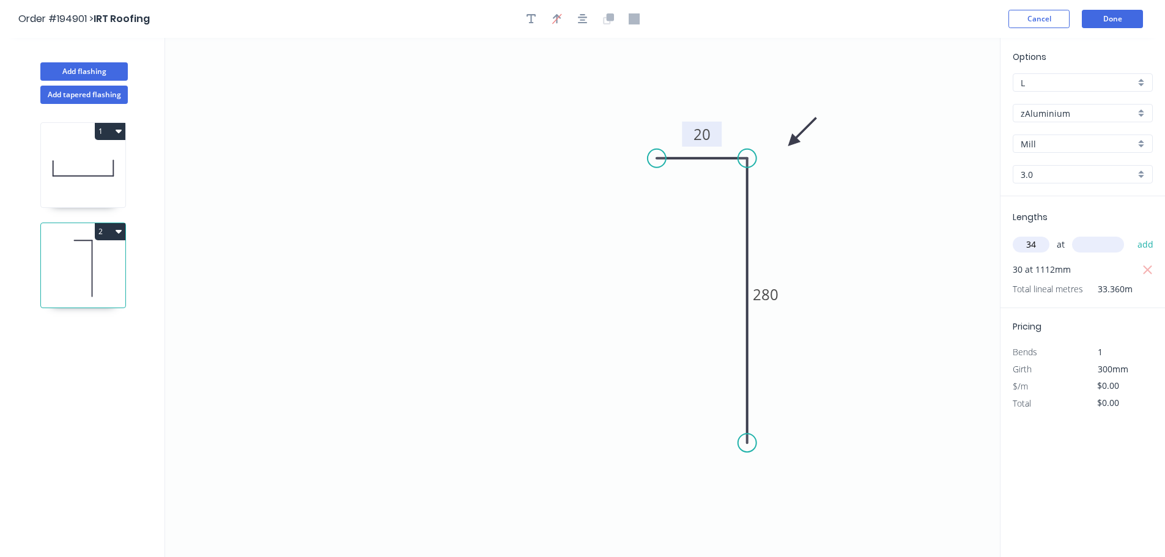
type input "34"
type input "1305"
click at [1132, 234] on button "add" at bounding box center [1146, 244] width 29 height 21
type input "68"
type input "1220"
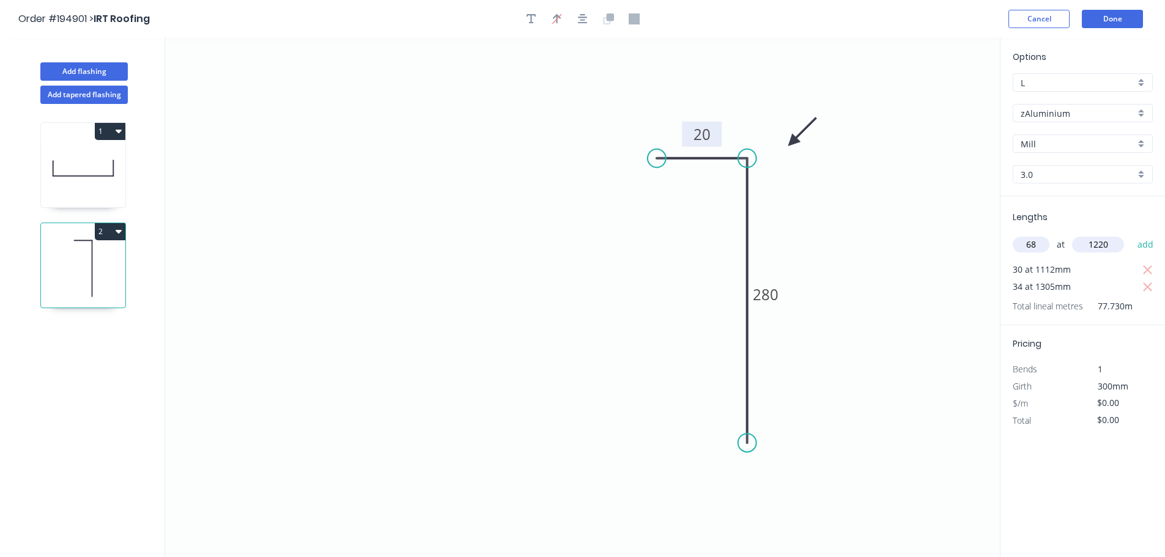
click at [1132, 234] on button "add" at bounding box center [1146, 244] width 29 height 21
type input "2"
type input "868"
click at [1132, 234] on button "add" at bounding box center [1146, 244] width 29 height 21
type input "2"
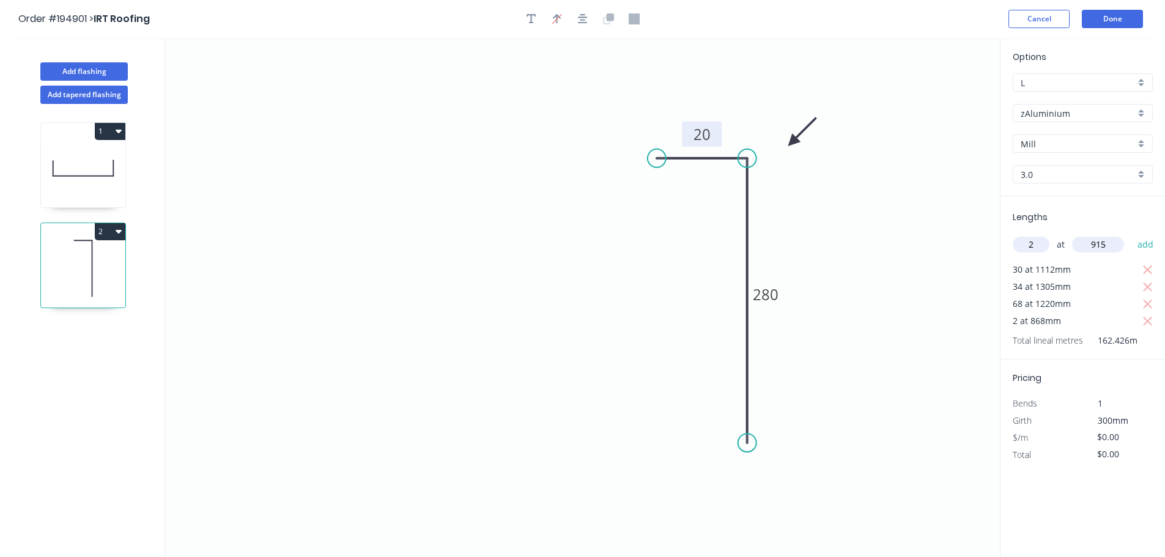
type input "915"
click at [1132, 234] on button "add" at bounding box center [1146, 244] width 29 height 21
type input "2"
type input "783"
click at [1132, 234] on button "add" at bounding box center [1146, 244] width 29 height 21
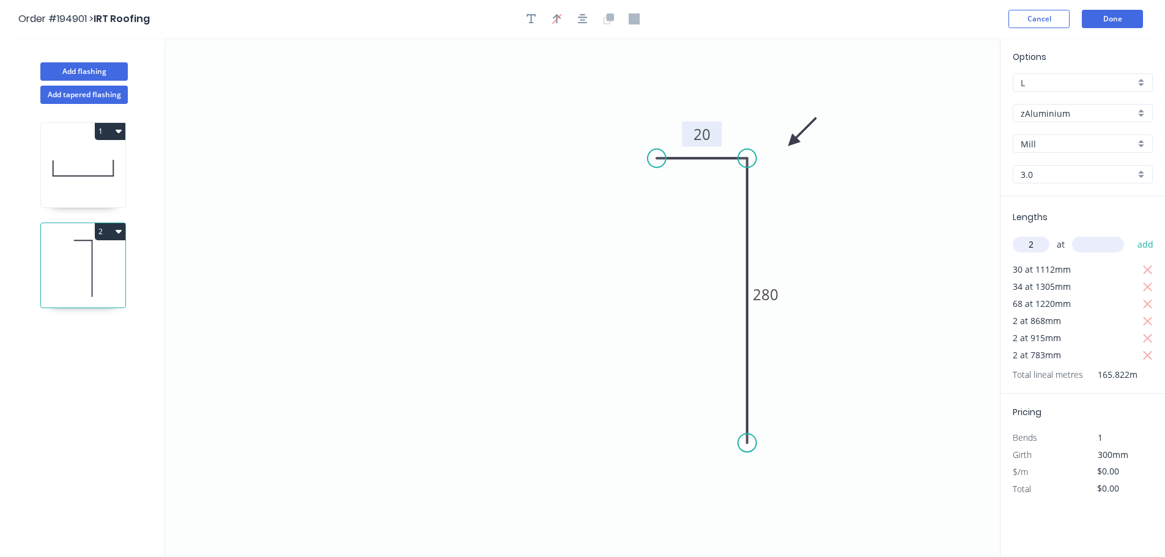
type input "2"
type input "790"
click at [1132, 234] on button "add" at bounding box center [1146, 244] width 29 height 21
click at [1117, 492] on input "$0.00" at bounding box center [1118, 488] width 42 height 17
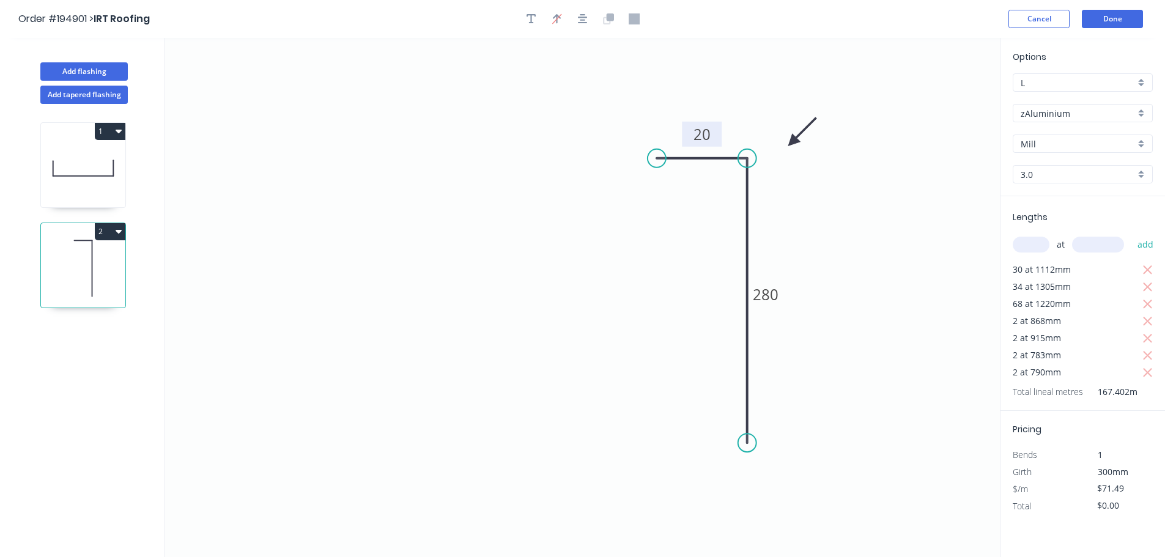
type input "$71.49"
type input "$12,059.65"
click at [1113, 425] on div "Pricing Bends 1 Girth 300mm $/m $71.49 Total $12,059.65" at bounding box center [1083, 463] width 165 height 104
click at [1099, 16] on button "Done" at bounding box center [1112, 19] width 61 height 18
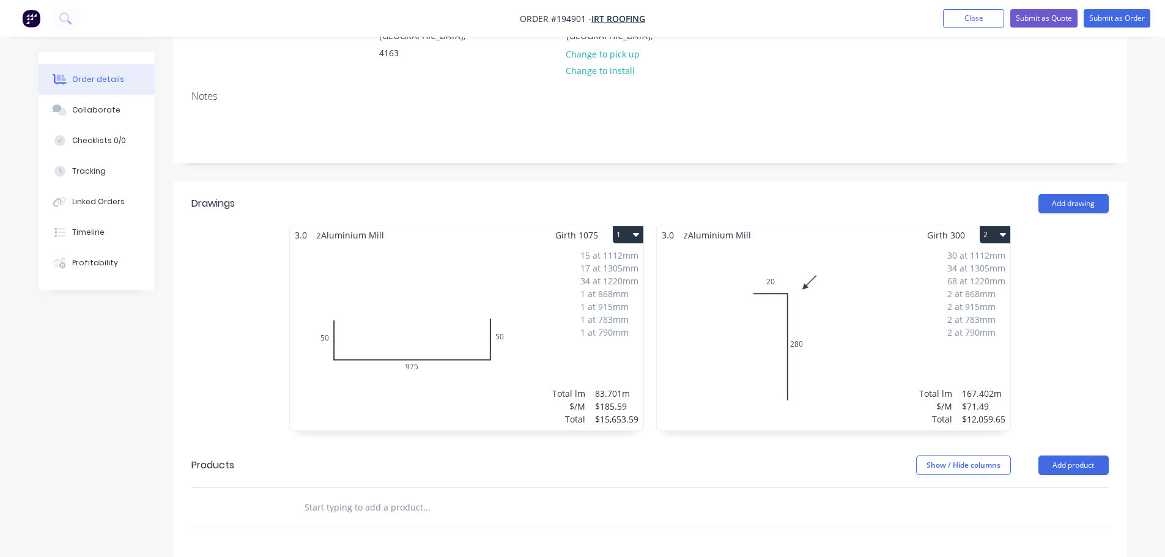
scroll to position [245, 0]
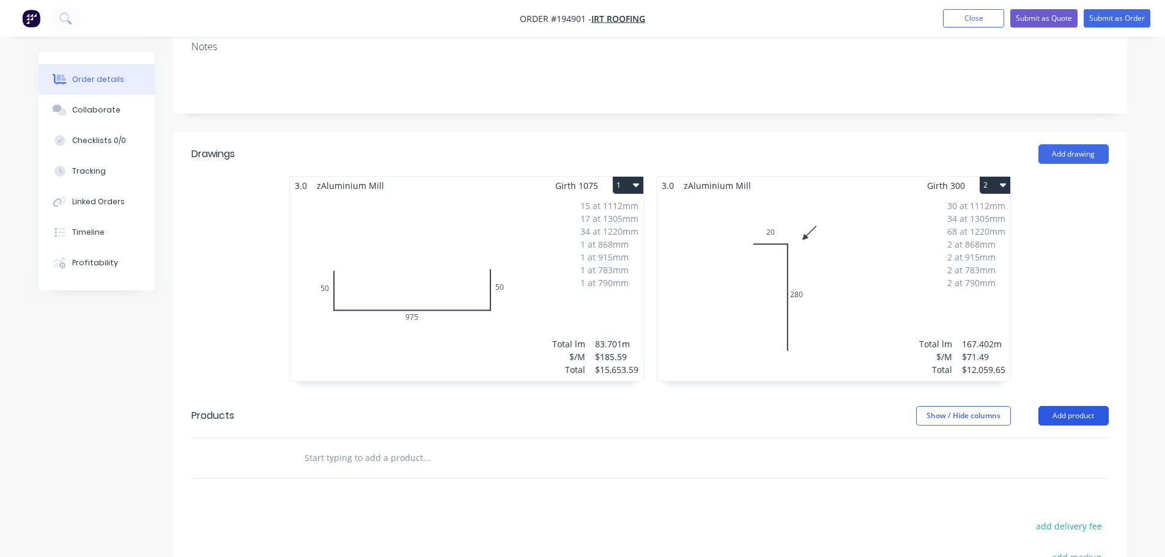
click at [1071, 406] on button "Add product" at bounding box center [1074, 416] width 70 height 20
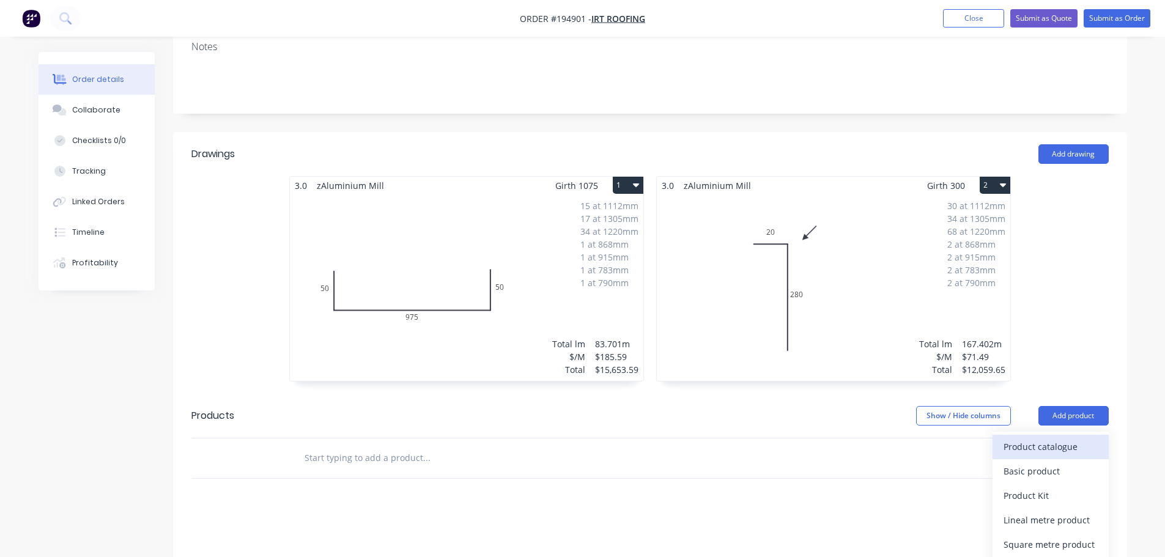
click at [1056, 438] on div "Product catalogue" at bounding box center [1051, 447] width 94 height 18
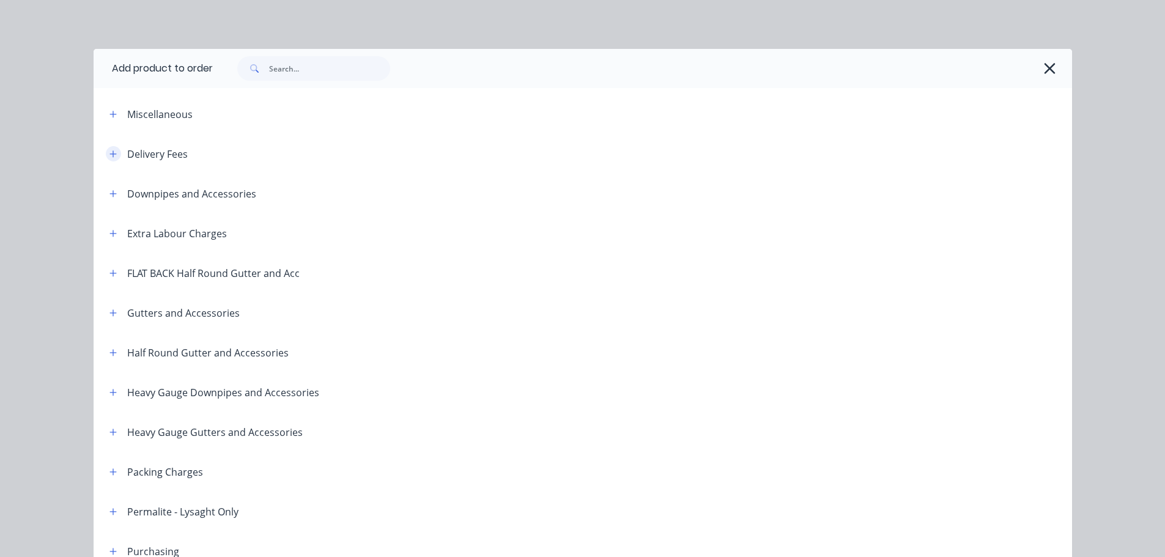
click at [110, 157] on icon "button" at bounding box center [113, 154] width 7 height 9
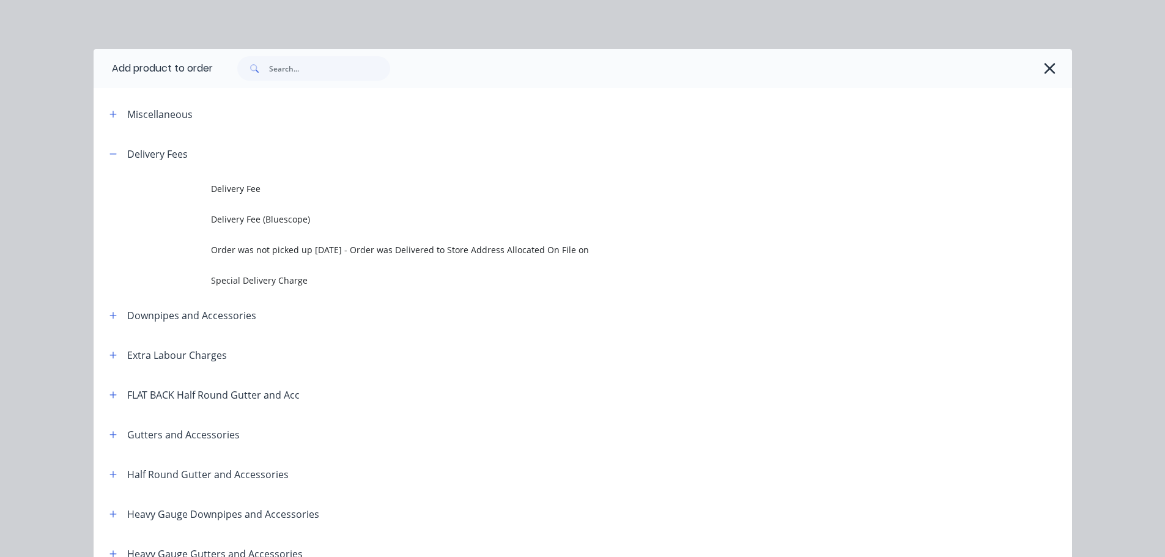
click at [204, 195] on td at bounding box center [152, 189] width 117 height 31
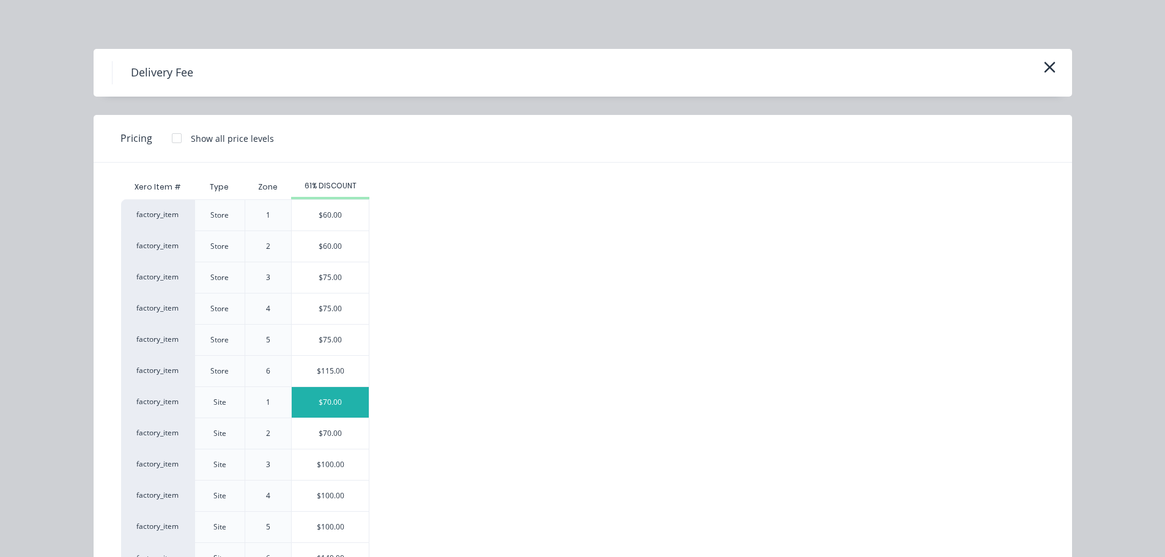
click at [325, 411] on div "$70.00" at bounding box center [330, 402] width 77 height 31
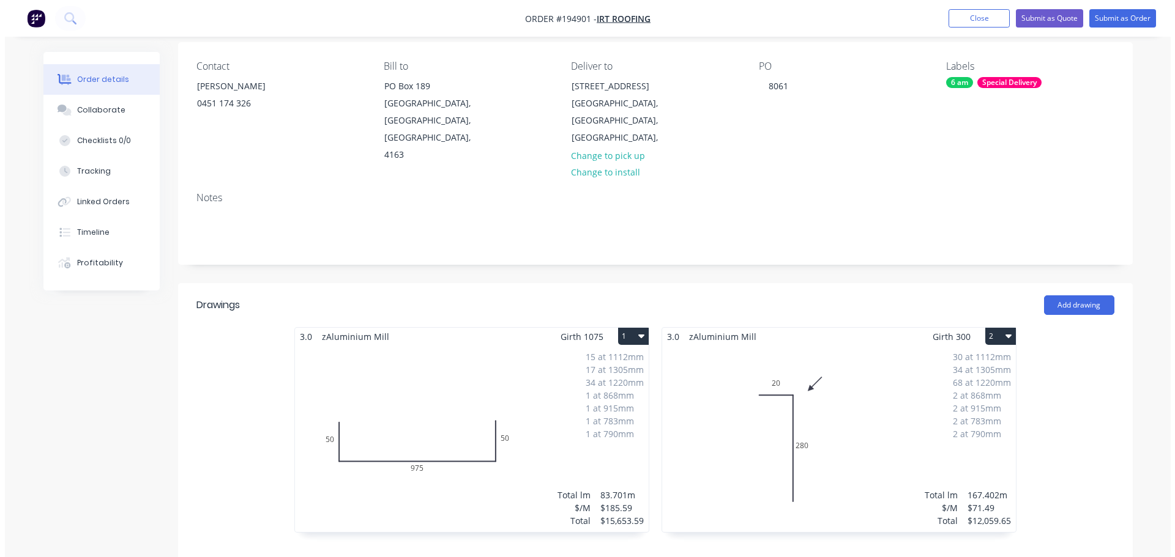
scroll to position [0, 0]
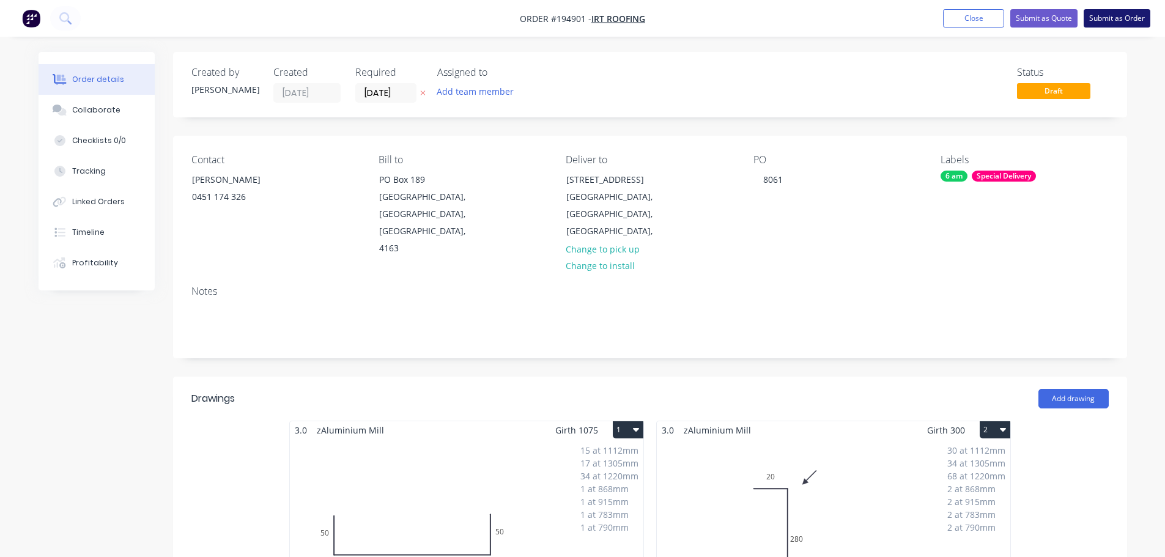
click at [1124, 22] on button "Submit as Order" at bounding box center [1117, 18] width 67 height 18
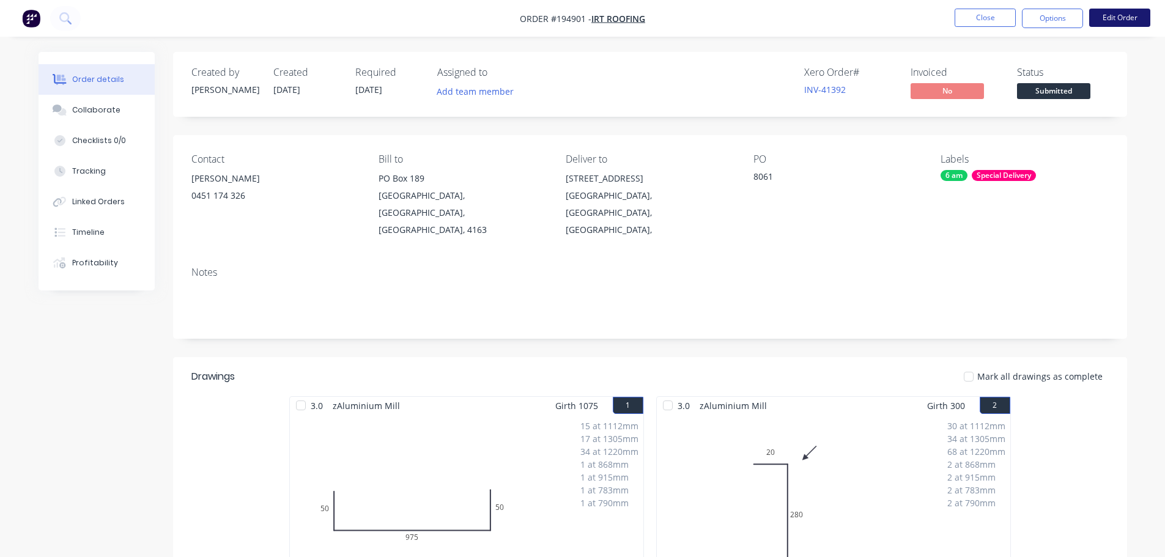
click at [1123, 23] on button "Edit Order" at bounding box center [1120, 18] width 61 height 18
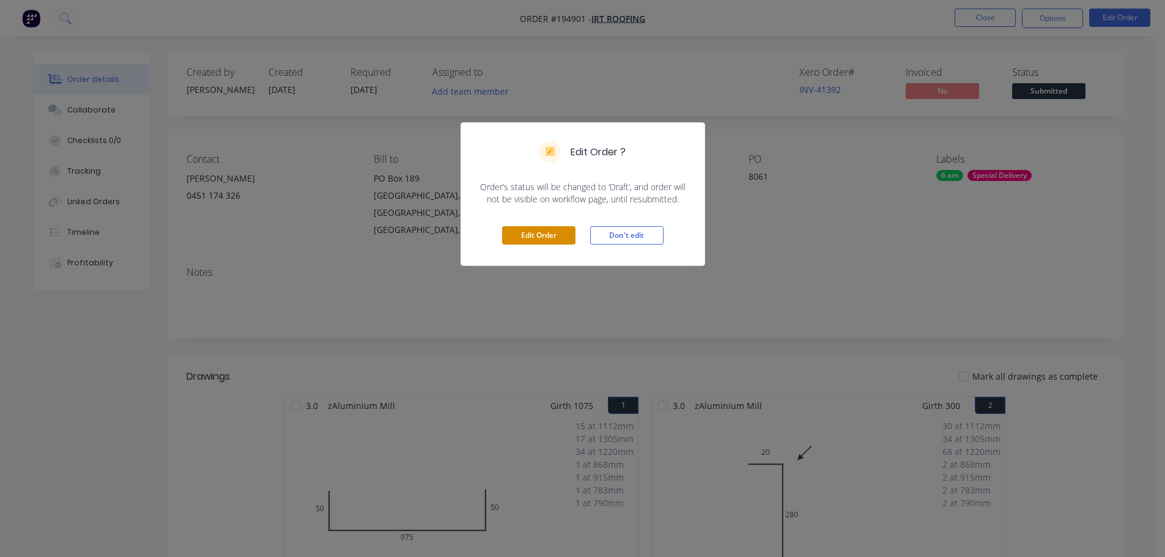
click at [537, 226] on button "Edit Order" at bounding box center [538, 235] width 73 height 18
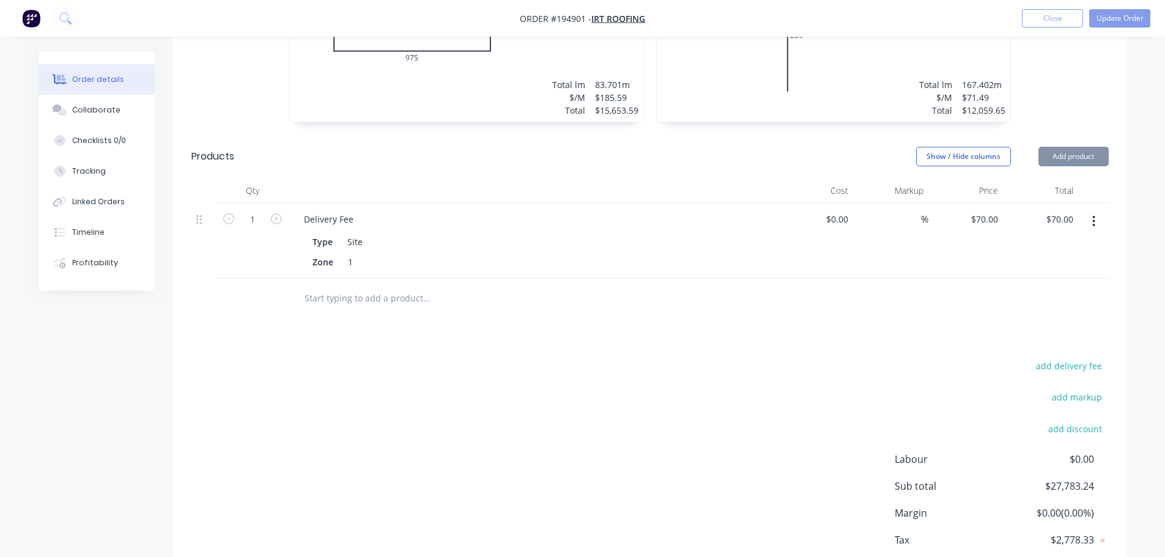
scroll to position [543, 0]
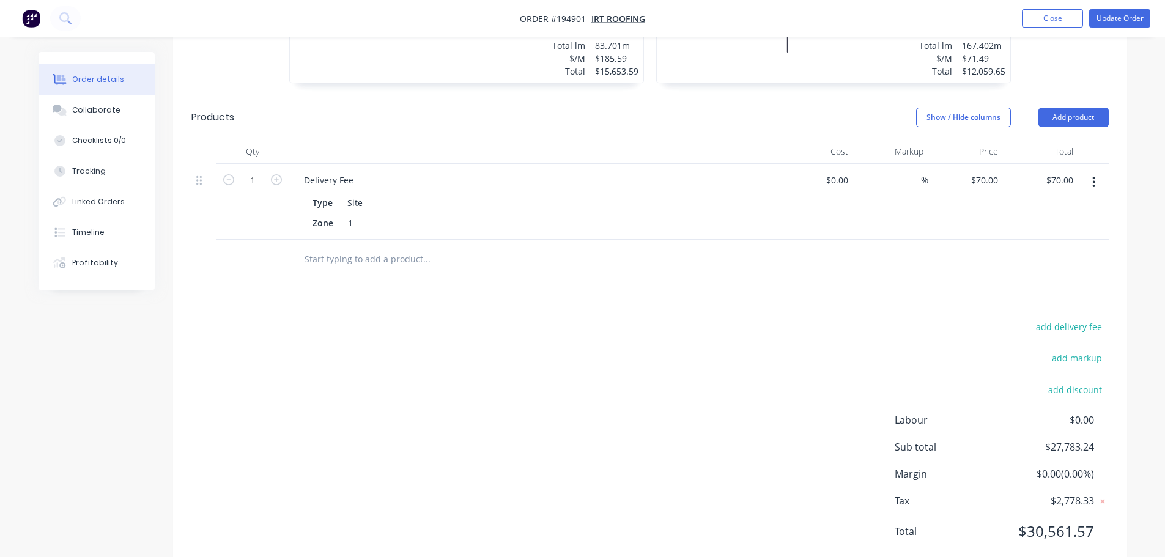
click at [1061, 100] on header "Products Show / Hide columns Add product" at bounding box center [650, 117] width 954 height 44
click at [1076, 108] on button "Add product" at bounding box center [1074, 118] width 70 height 20
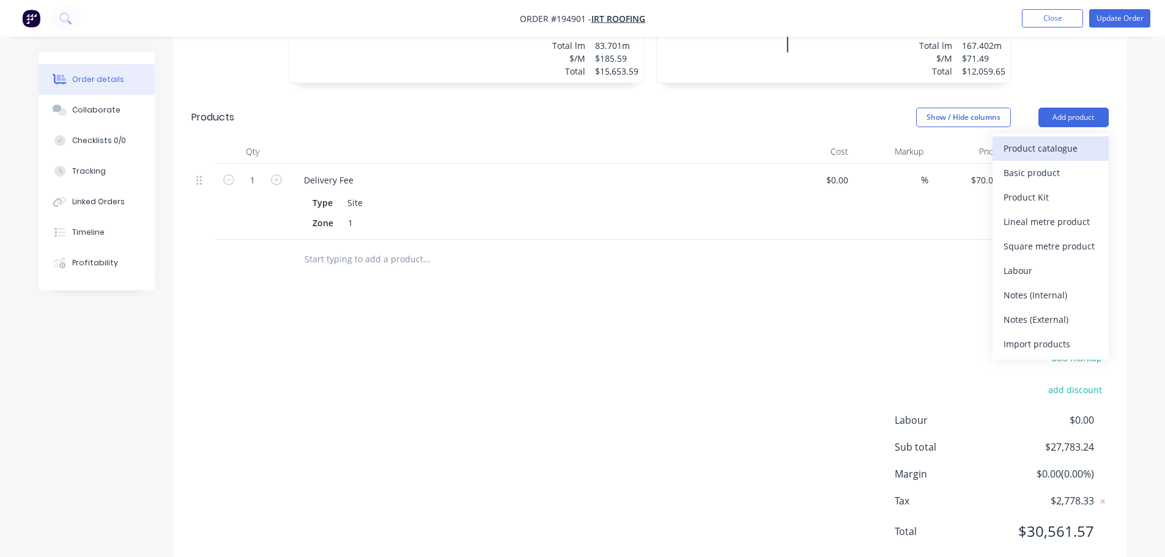
click at [1052, 139] on div "Product catalogue" at bounding box center [1051, 148] width 94 height 18
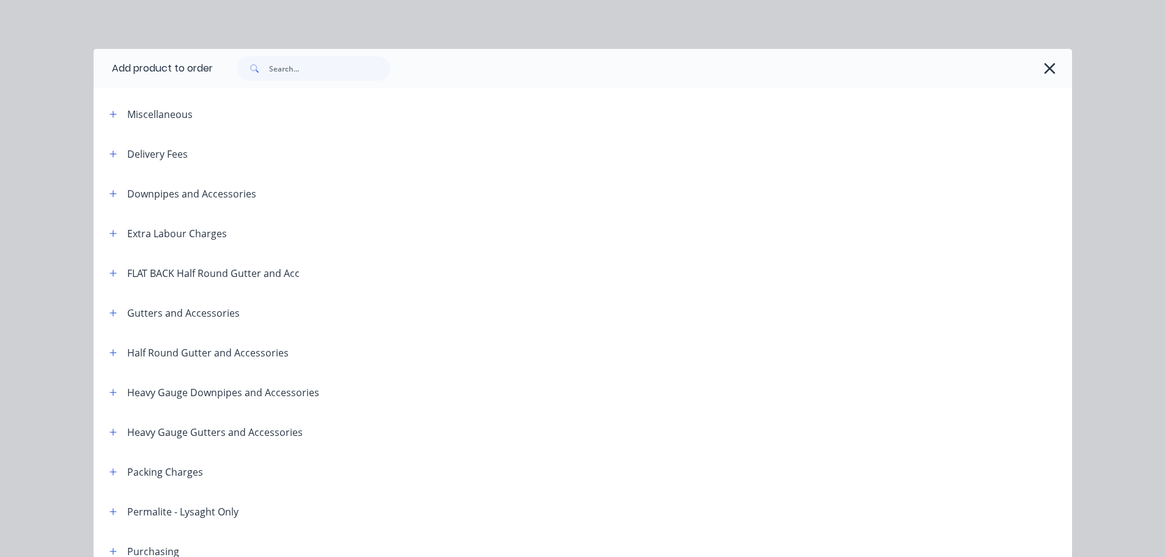
click at [100, 475] on div "Packing Charges" at bounding box center [151, 471] width 103 height 15
click at [106, 473] on button "button" at bounding box center [113, 471] width 15 height 15
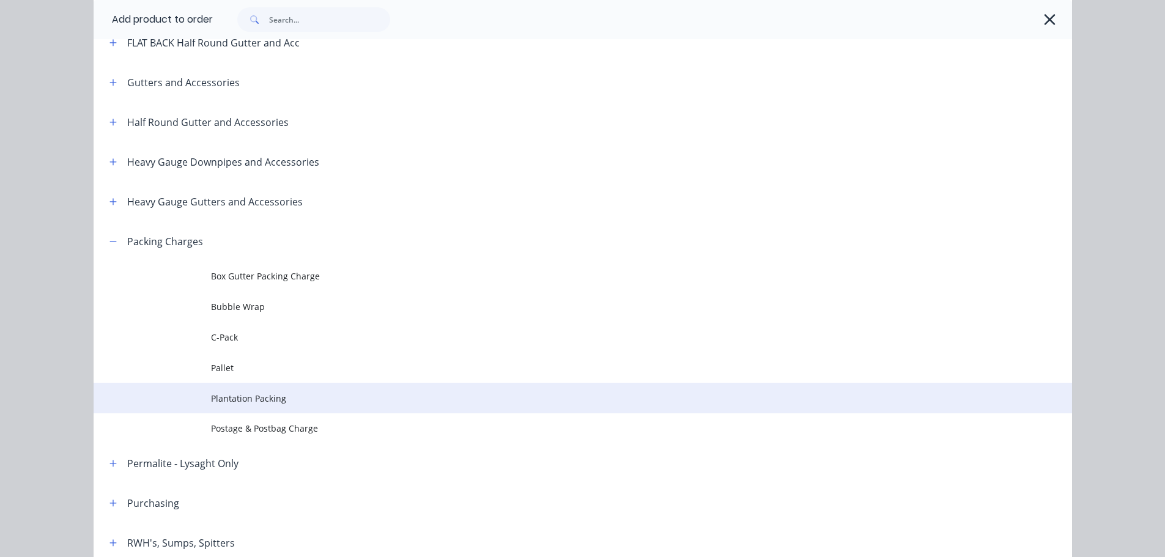
scroll to position [245, 0]
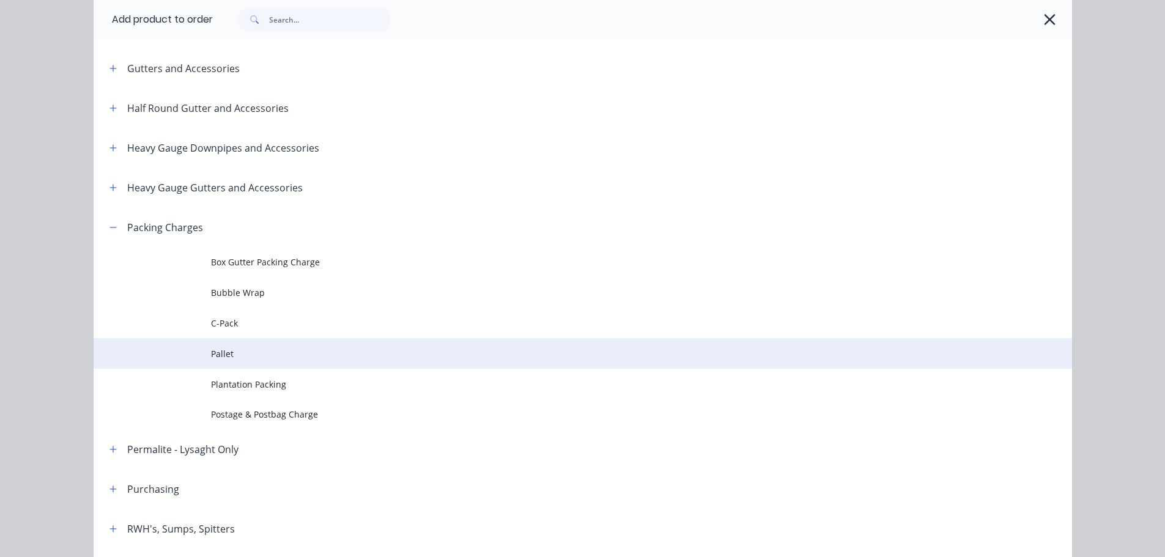
click at [237, 341] on td "Pallet" at bounding box center [641, 353] width 861 height 31
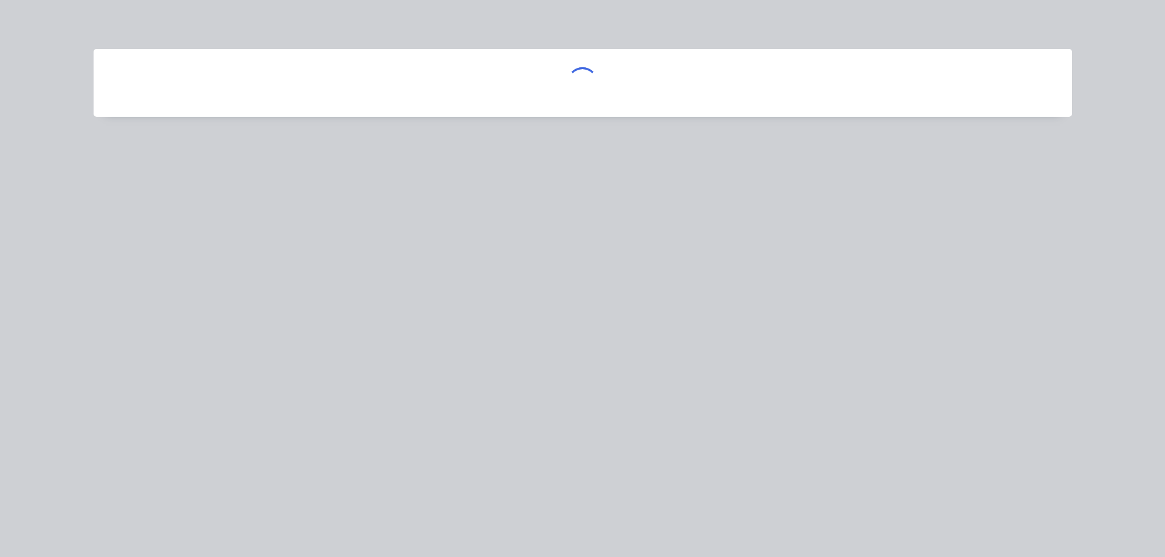
scroll to position [0, 0]
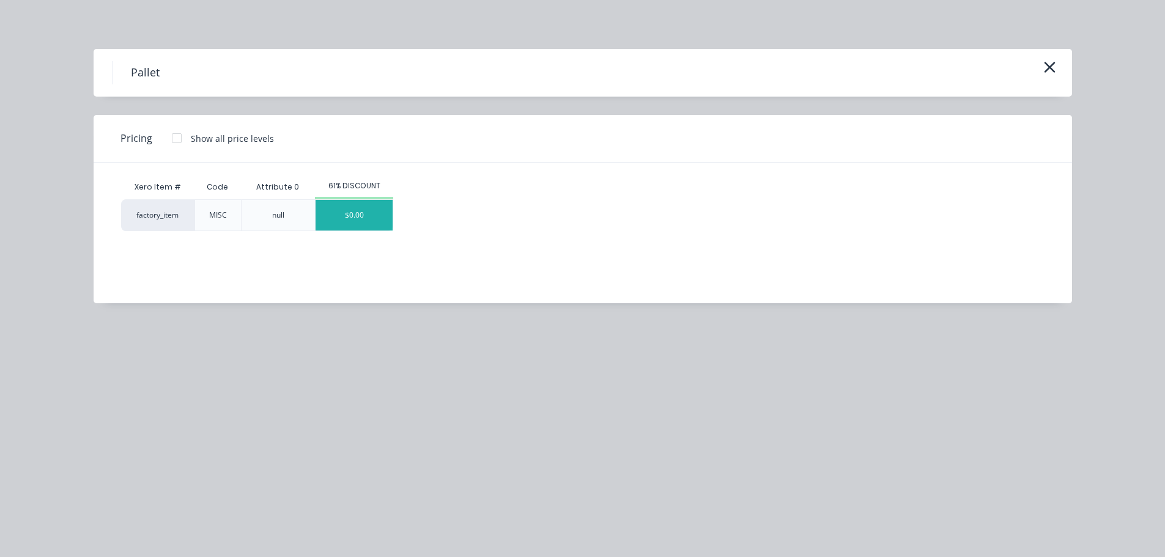
click at [371, 215] on div "$0.00" at bounding box center [354, 215] width 77 height 31
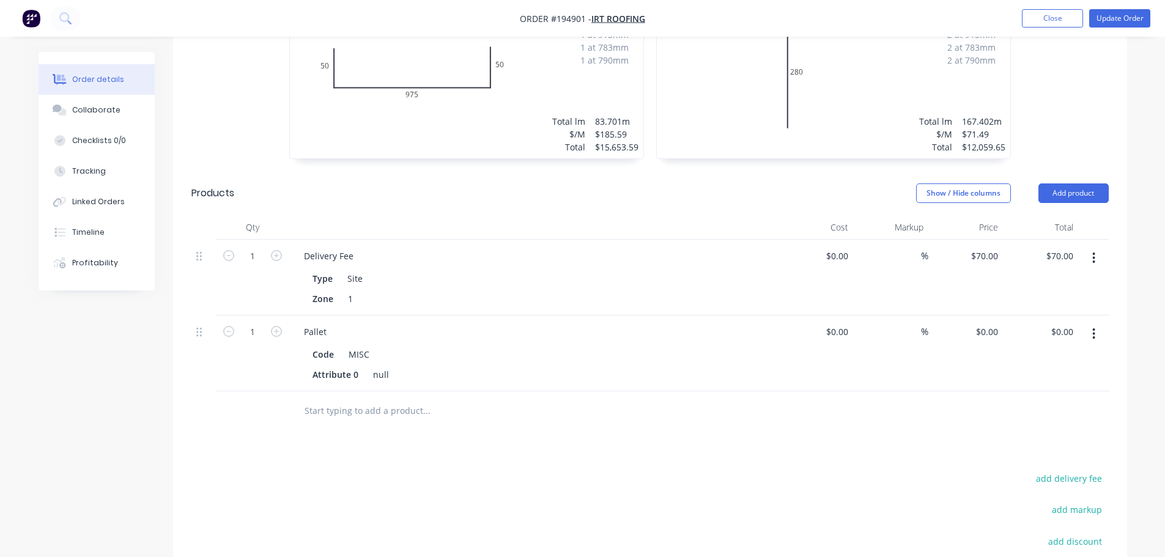
scroll to position [421, 0]
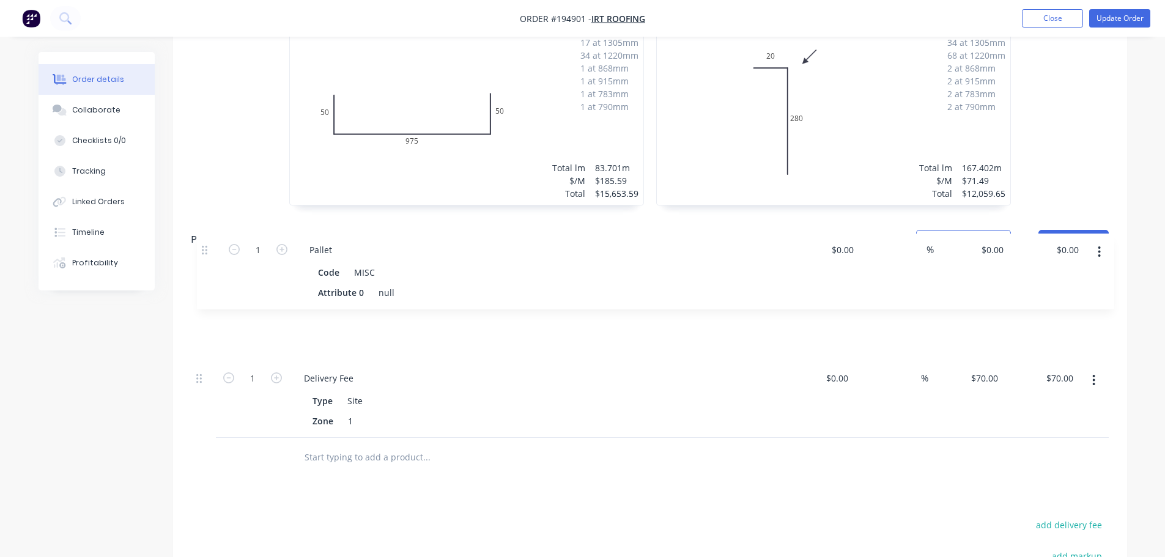
drag, startPoint x: 199, startPoint y: 344, endPoint x: 205, endPoint y: 238, distance: 106.6
click at [205, 262] on div "Qty Cost Markup Price Total 1 Delivery Fee Type Site Zone 1 $0.00 $0.00 % $70.0…" at bounding box center [650, 350] width 918 height 176
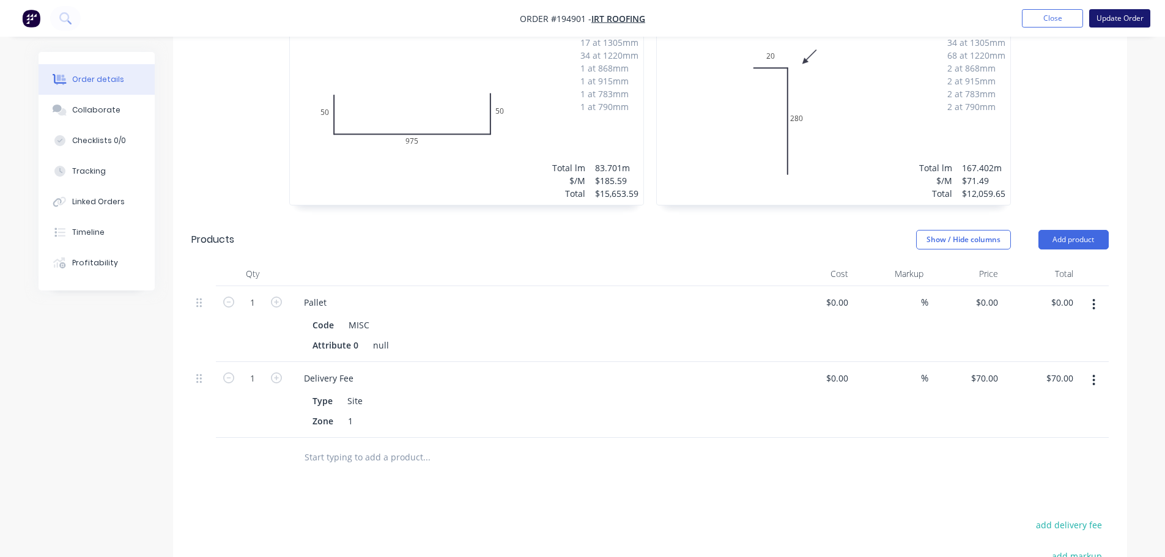
click at [1124, 21] on button "Update Order" at bounding box center [1120, 18] width 61 height 18
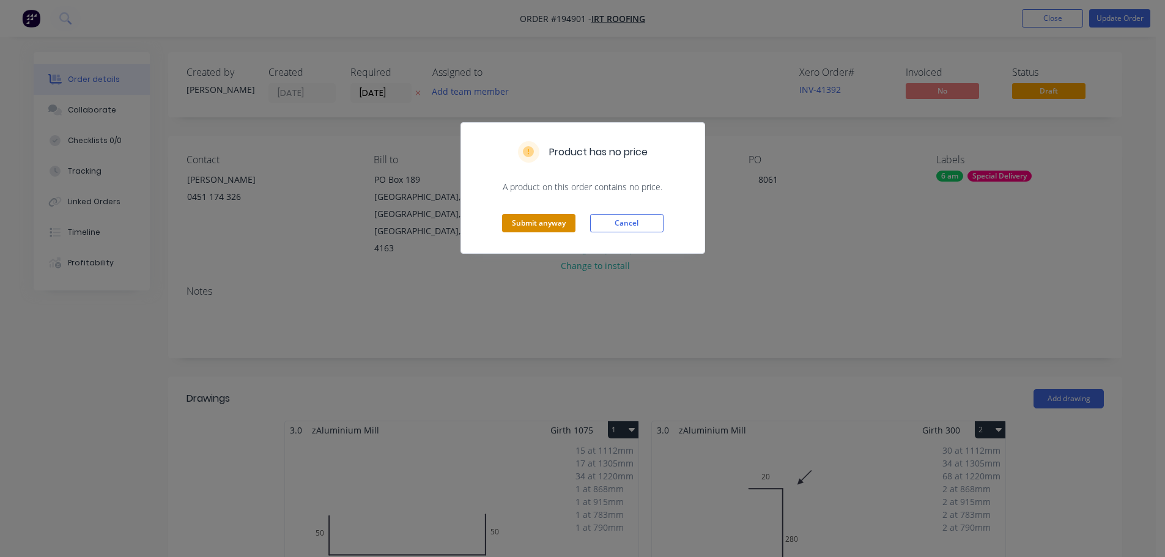
click at [514, 223] on button "Submit anyway" at bounding box center [538, 223] width 73 height 18
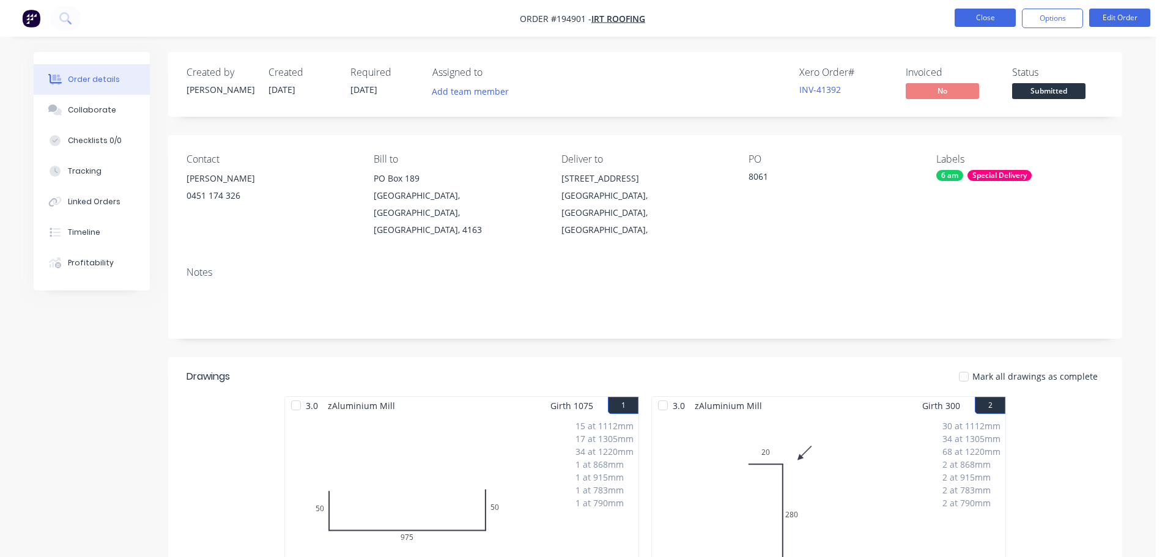
click at [982, 21] on button "Close" at bounding box center [985, 18] width 61 height 18
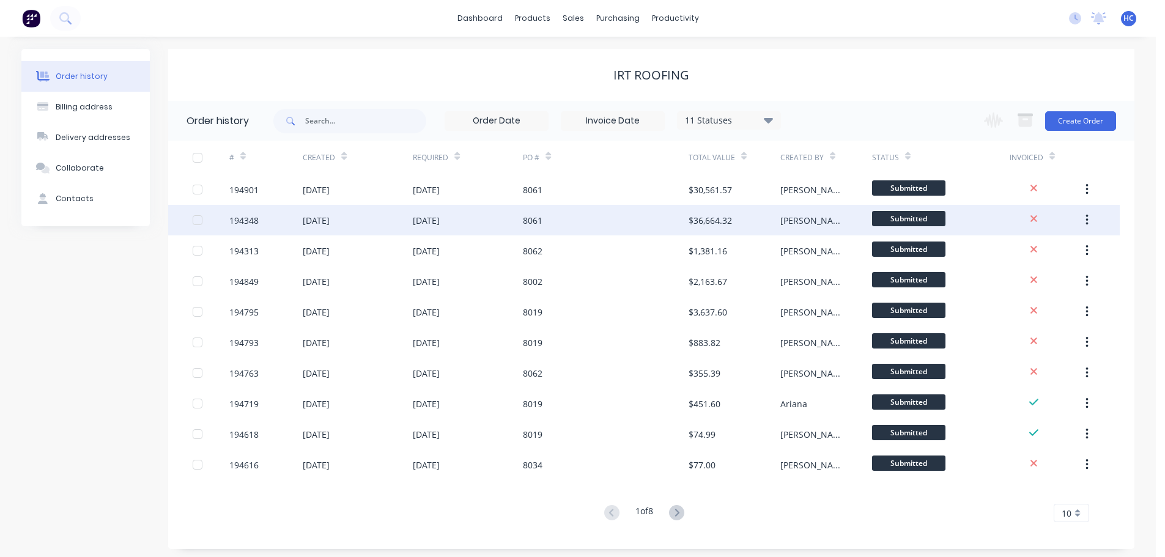
click at [648, 217] on div "8061" at bounding box center [605, 220] width 165 height 31
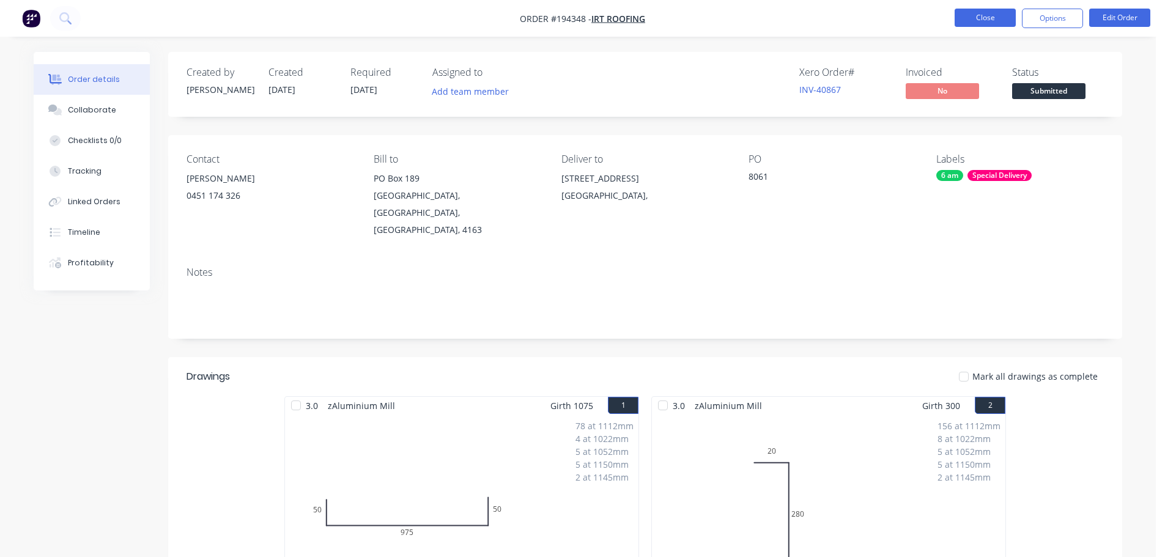
click at [993, 12] on button "Close" at bounding box center [985, 18] width 61 height 18
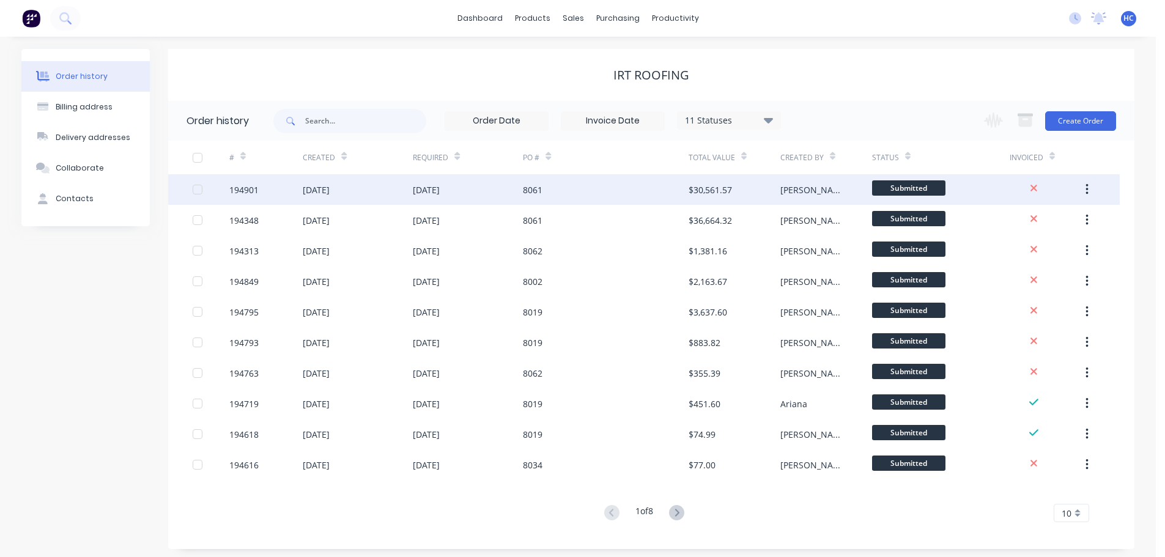
click at [754, 185] on div "$30,561.57" at bounding box center [735, 189] width 92 height 31
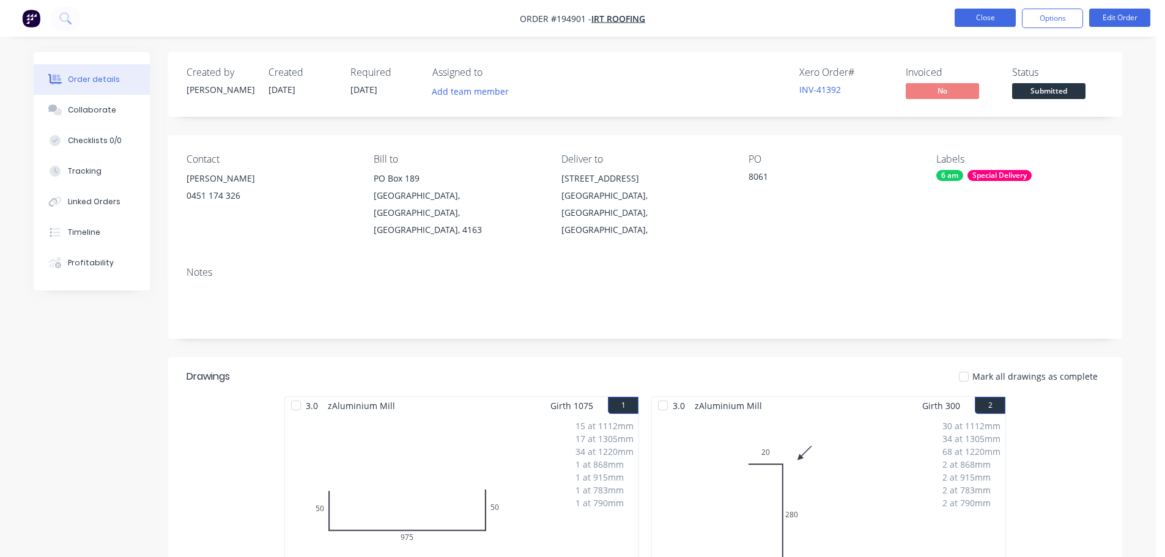
click at [1002, 21] on button "Close" at bounding box center [985, 18] width 61 height 18
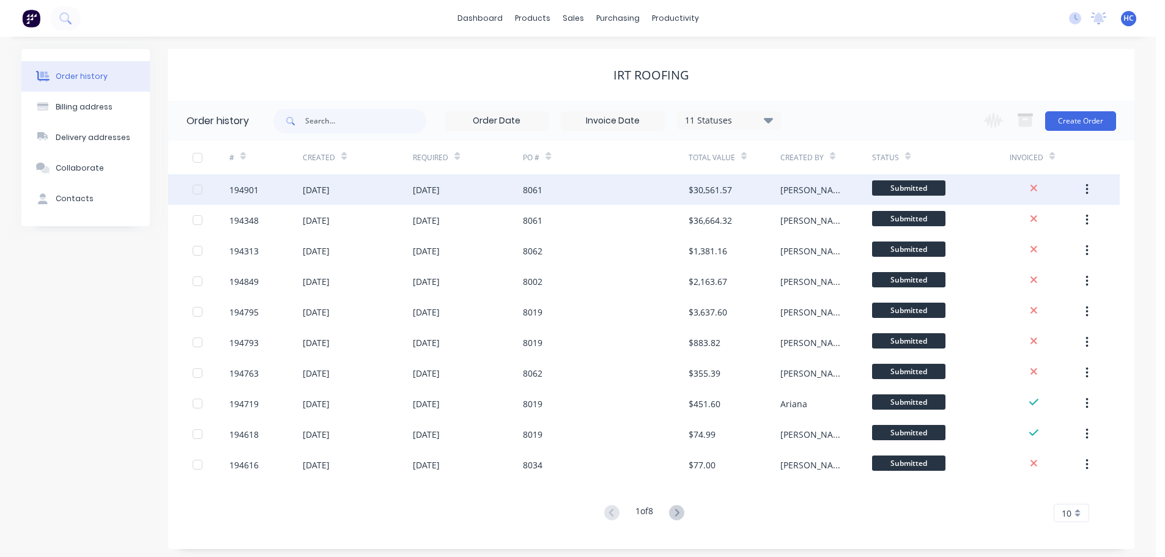
click at [712, 188] on div "$30,561.57" at bounding box center [710, 190] width 43 height 13
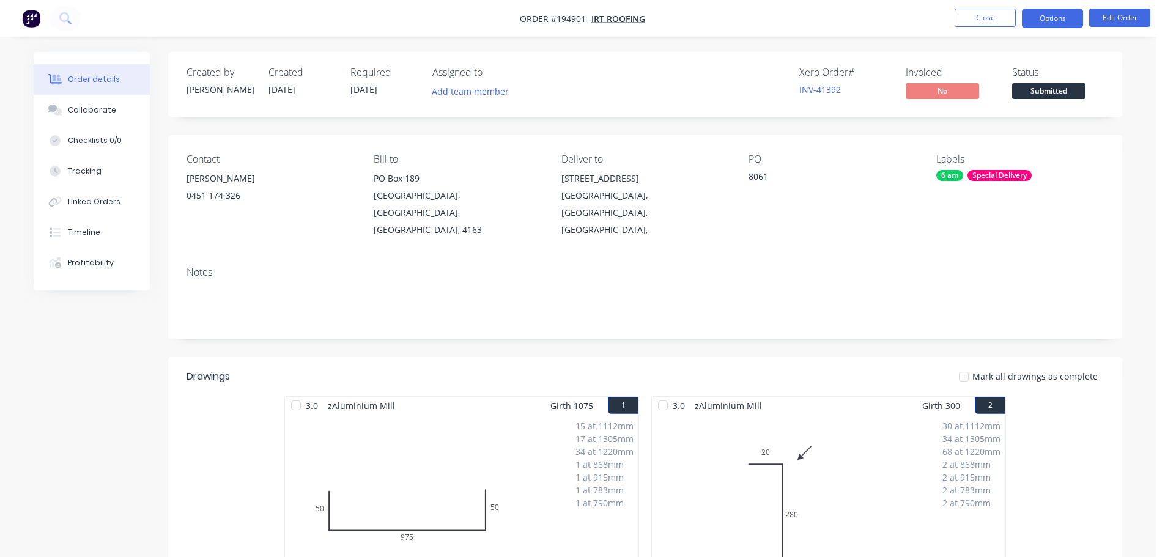
click at [1067, 20] on button "Options" at bounding box center [1052, 19] width 61 height 20
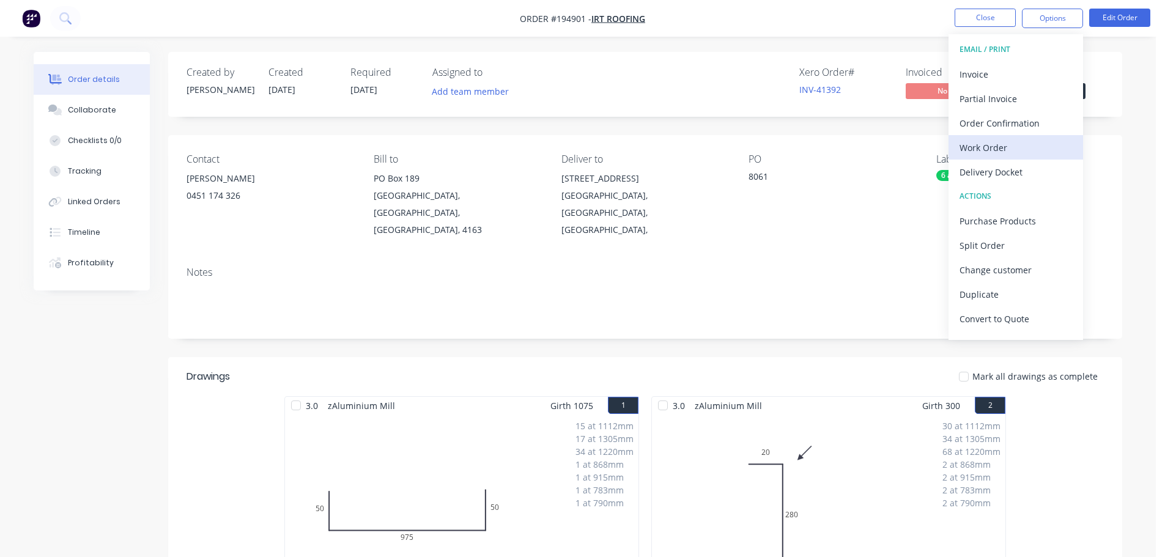
click at [989, 140] on div "Work Order" at bounding box center [1016, 148] width 113 height 18
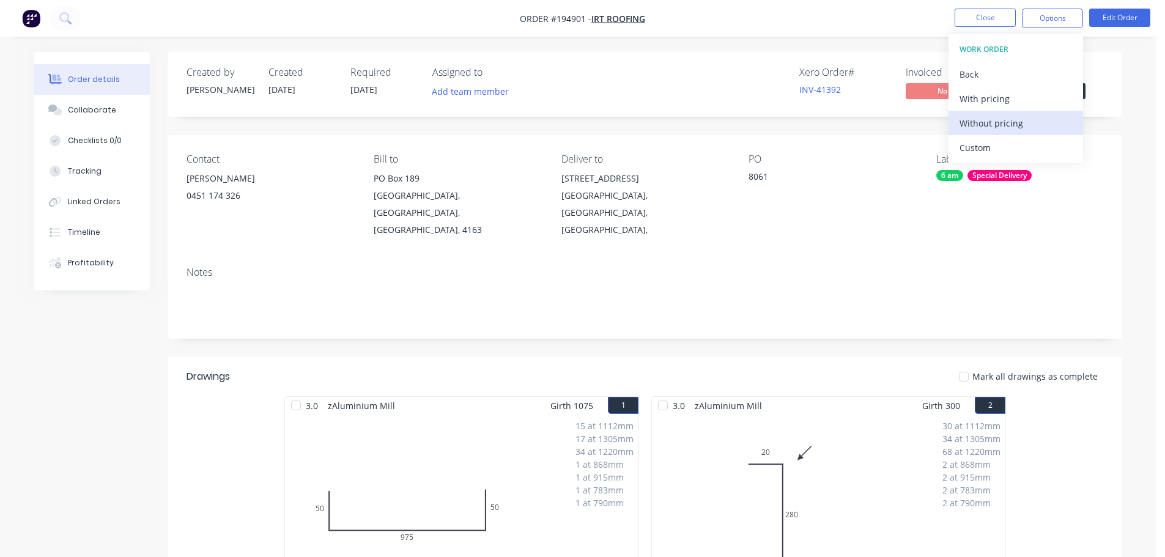
click at [989, 121] on div "Without pricing" at bounding box center [1016, 123] width 113 height 18
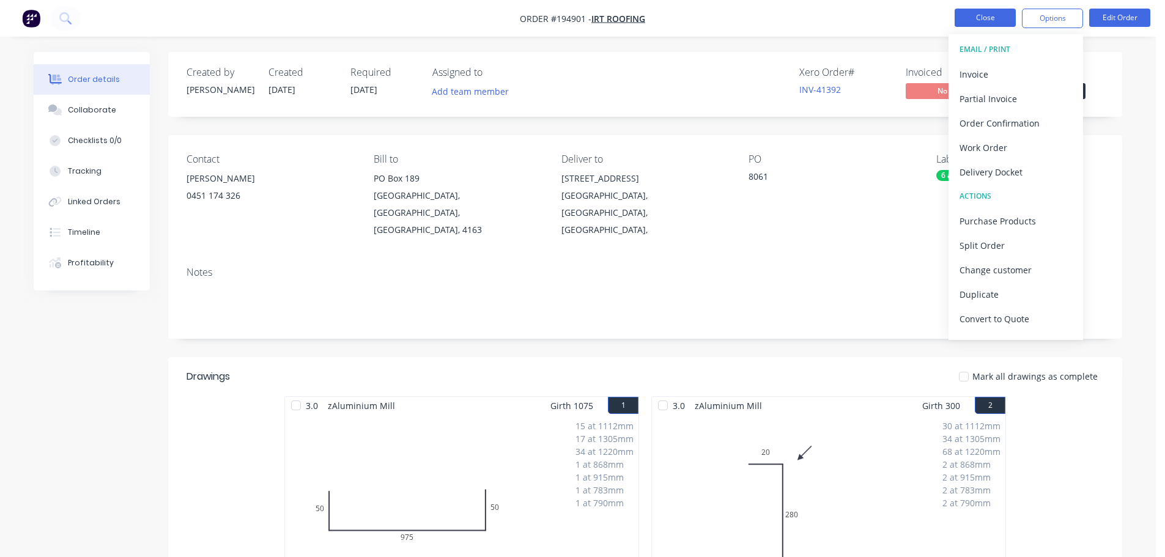
click at [969, 20] on button "Close" at bounding box center [985, 18] width 61 height 18
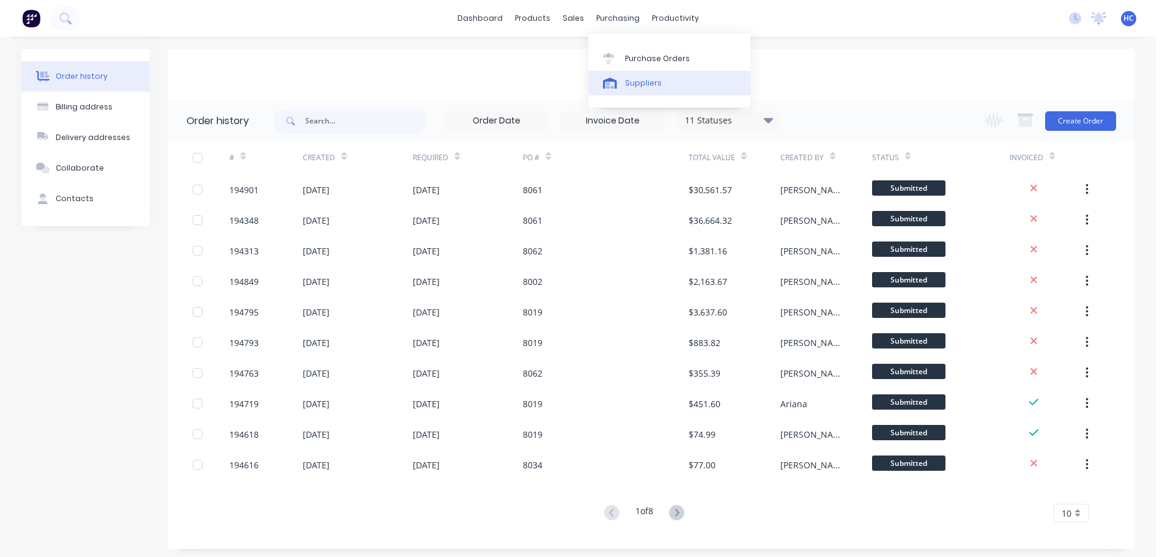
click at [653, 80] on div "Suppliers" at bounding box center [643, 83] width 37 height 11
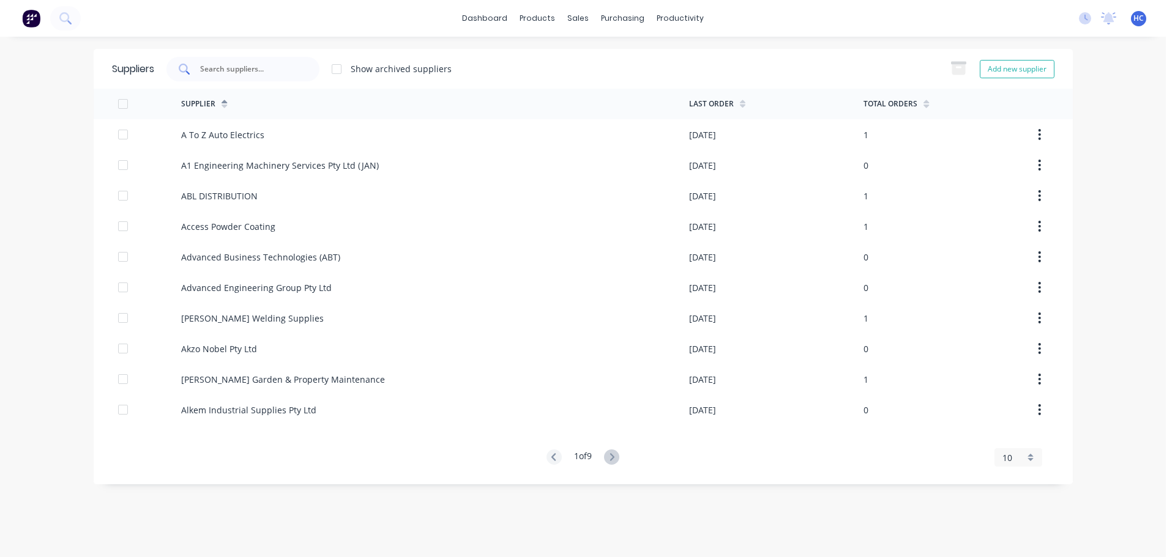
click at [297, 74] on input "text" at bounding box center [250, 69] width 102 height 12
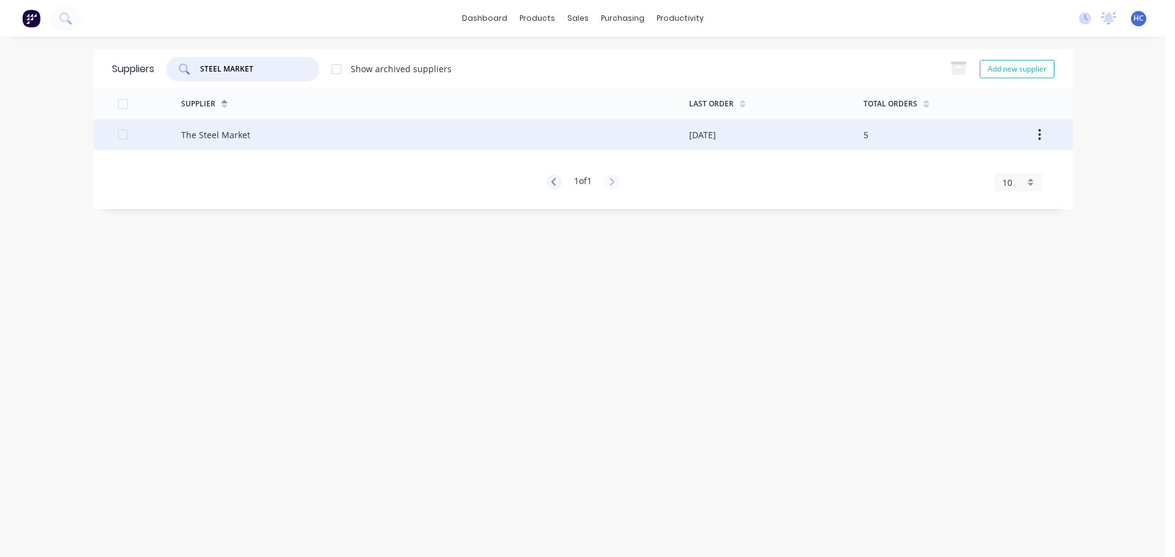
type input "STEEL MARKET"
click at [329, 127] on div "The Steel Market" at bounding box center [435, 134] width 508 height 31
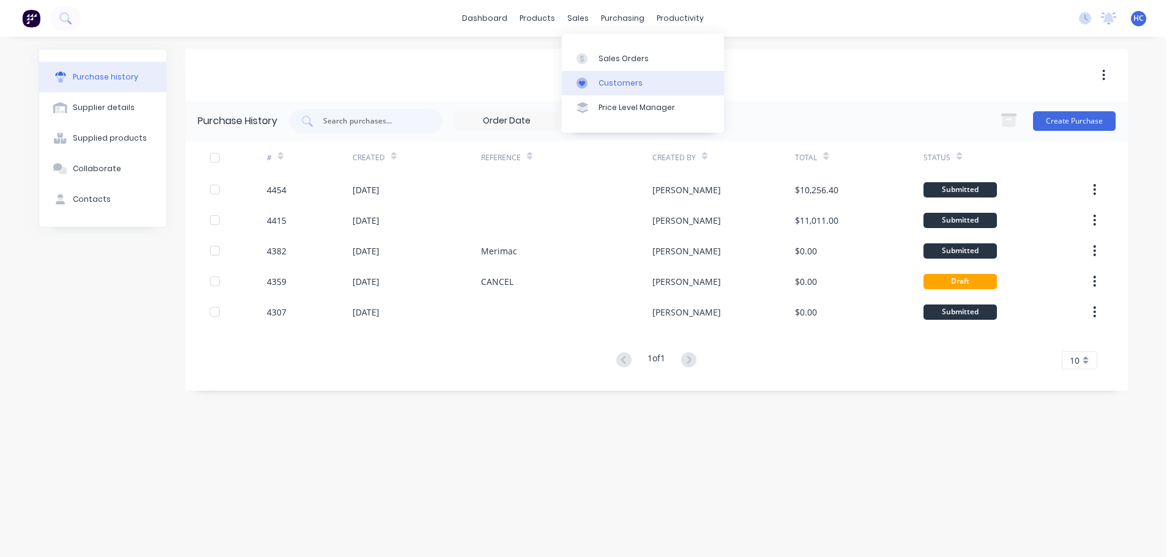
click at [614, 86] on div "Customers" at bounding box center [620, 83] width 44 height 11
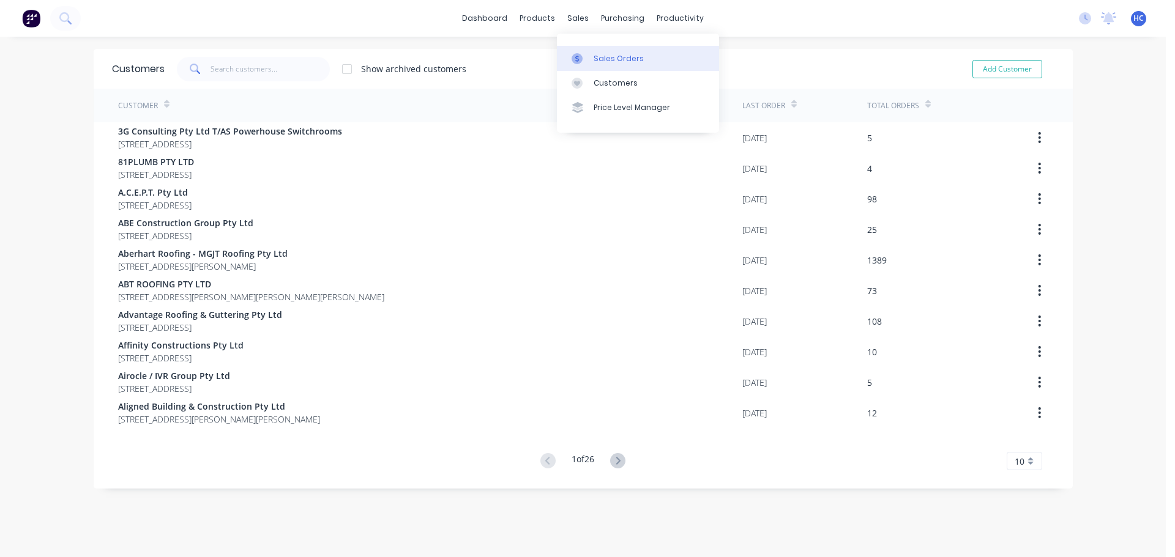
click at [611, 53] on div "Sales Orders" at bounding box center [618, 58] width 50 height 11
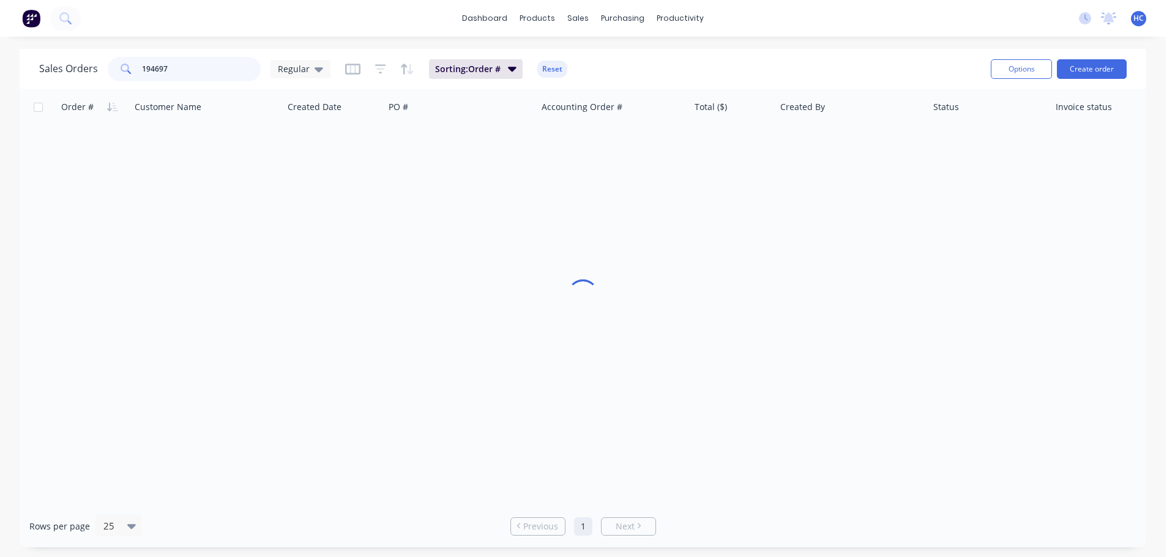
click at [229, 63] on input "194697" at bounding box center [201, 69] width 119 height 24
drag, startPoint x: 226, startPoint y: 64, endPoint x: 206, endPoint y: 69, distance: 21.4
click at [226, 64] on input "194697" at bounding box center [201, 69] width 119 height 24
click at [183, 70] on input "194697" at bounding box center [201, 69] width 119 height 24
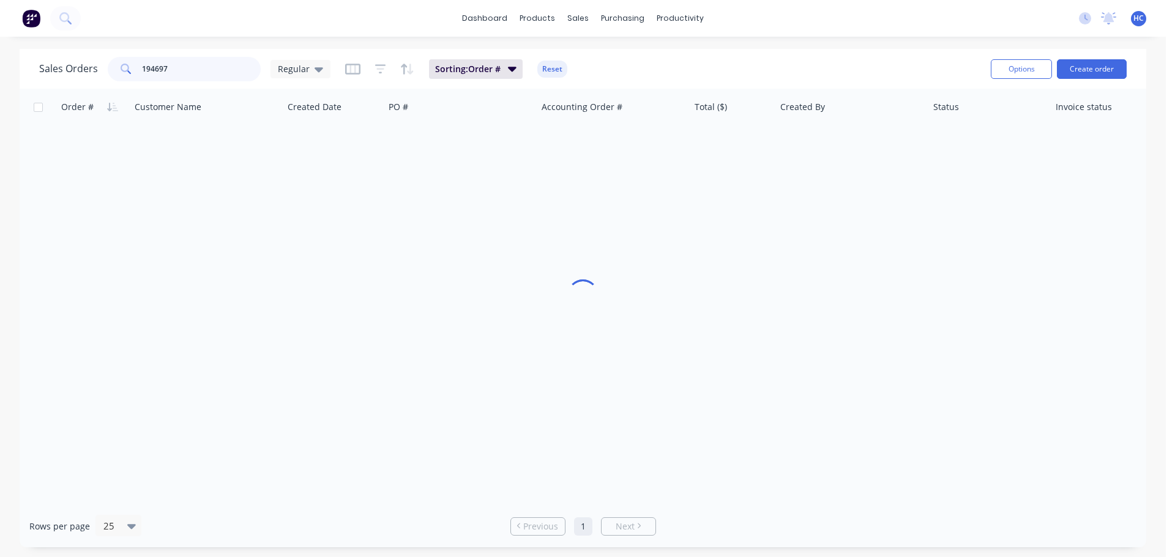
click at [182, 70] on input "194697" at bounding box center [201, 69] width 119 height 24
type input "572102"
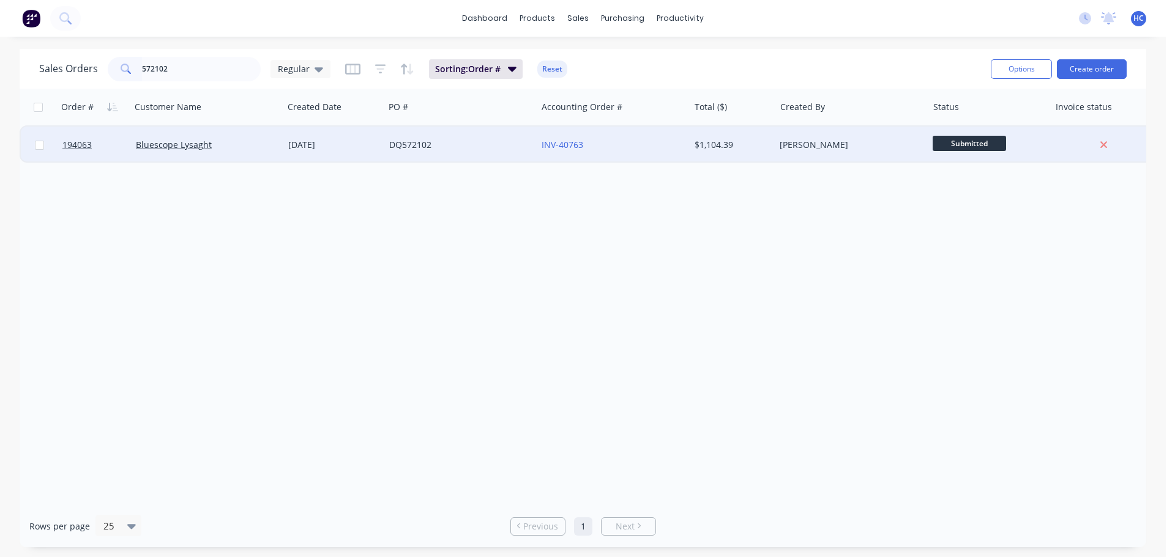
click at [472, 140] on div "DQ572102" at bounding box center [457, 145] width 136 height 12
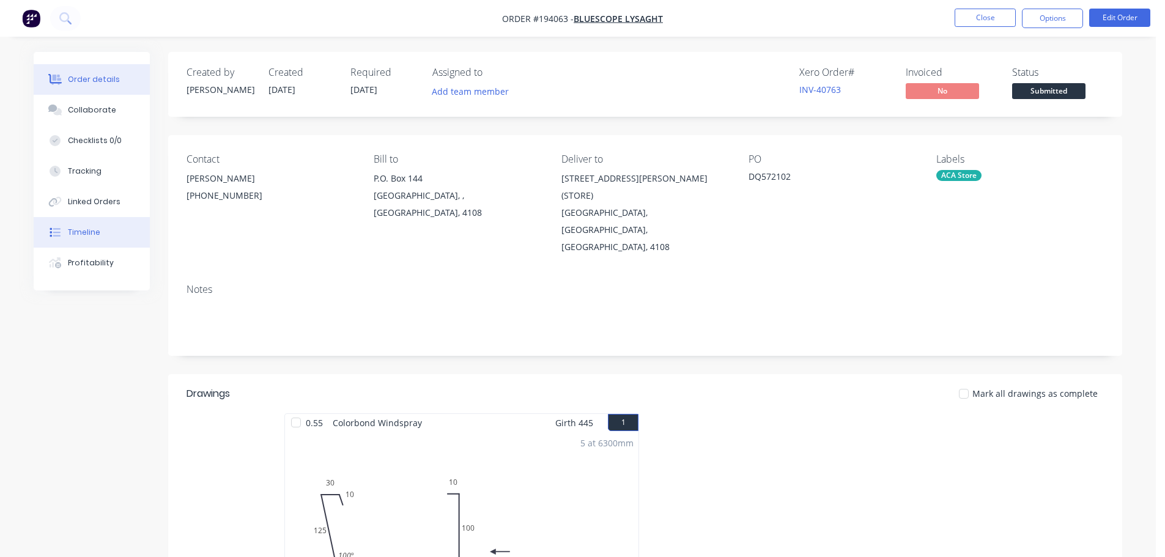
click at [102, 226] on button "Timeline" at bounding box center [92, 232] width 116 height 31
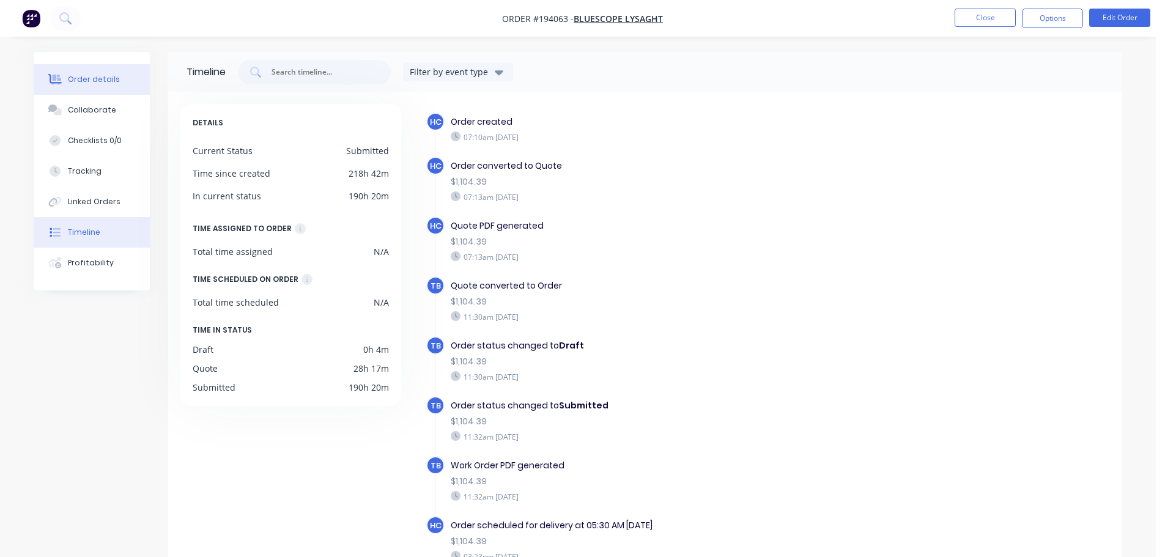
click at [108, 86] on button "Order details" at bounding box center [92, 79] width 116 height 31
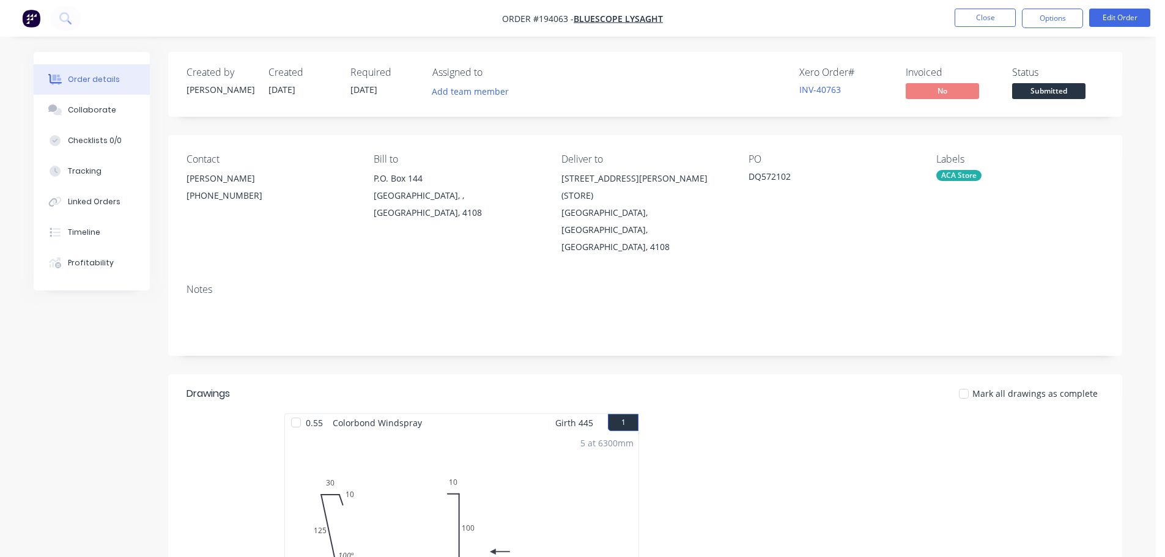
drag, startPoint x: 1002, startPoint y: 19, endPoint x: 1171, endPoint y: 86, distance: 181.8
click at [1002, 19] on button "Close" at bounding box center [985, 18] width 61 height 18
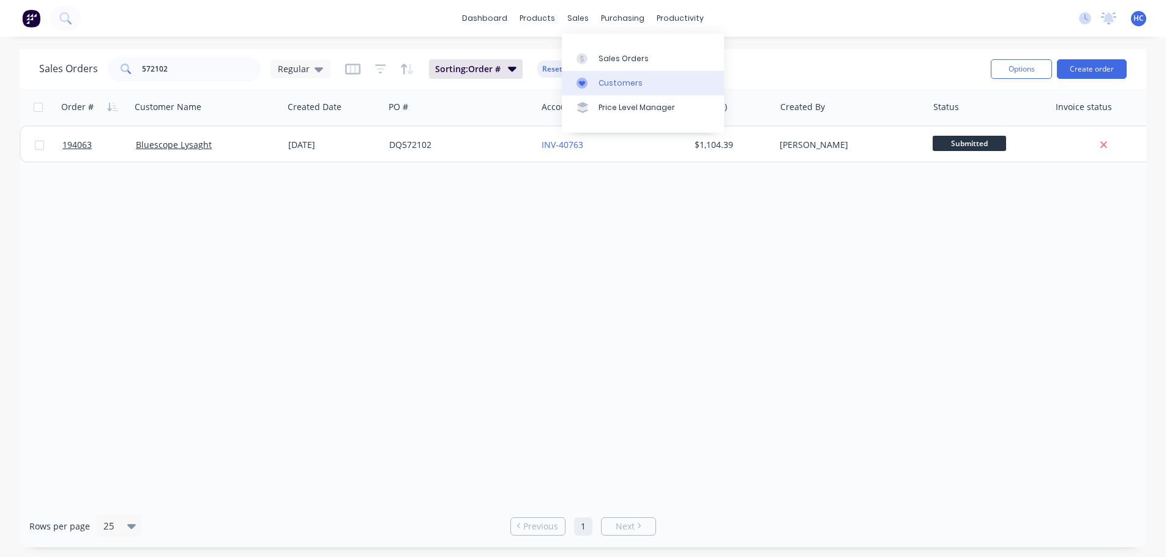
click at [609, 78] on div "Customers" at bounding box center [620, 83] width 44 height 11
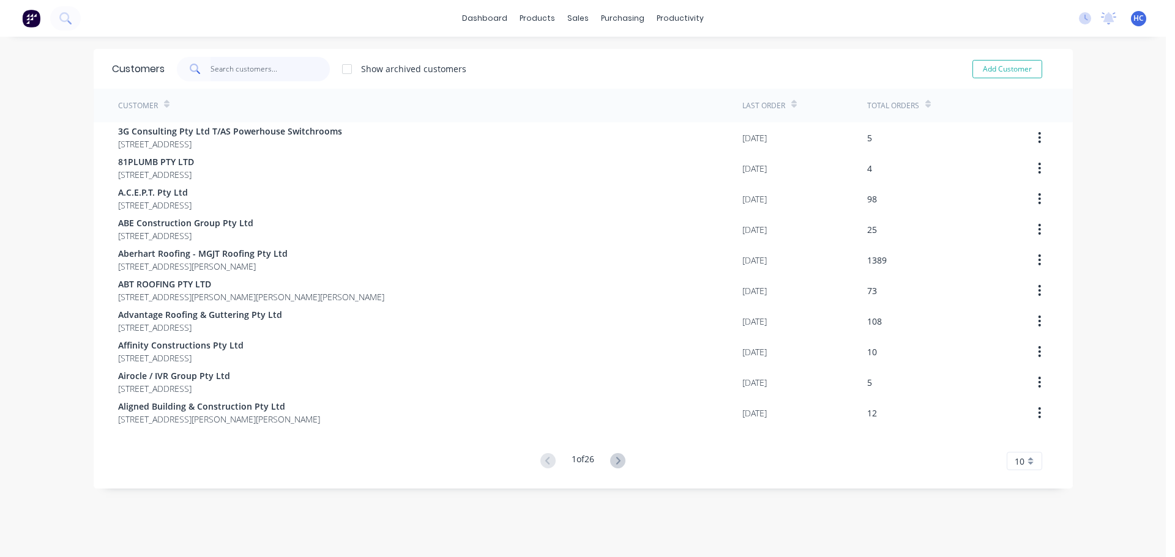
click at [251, 75] on input "text" at bounding box center [269, 69] width 119 height 24
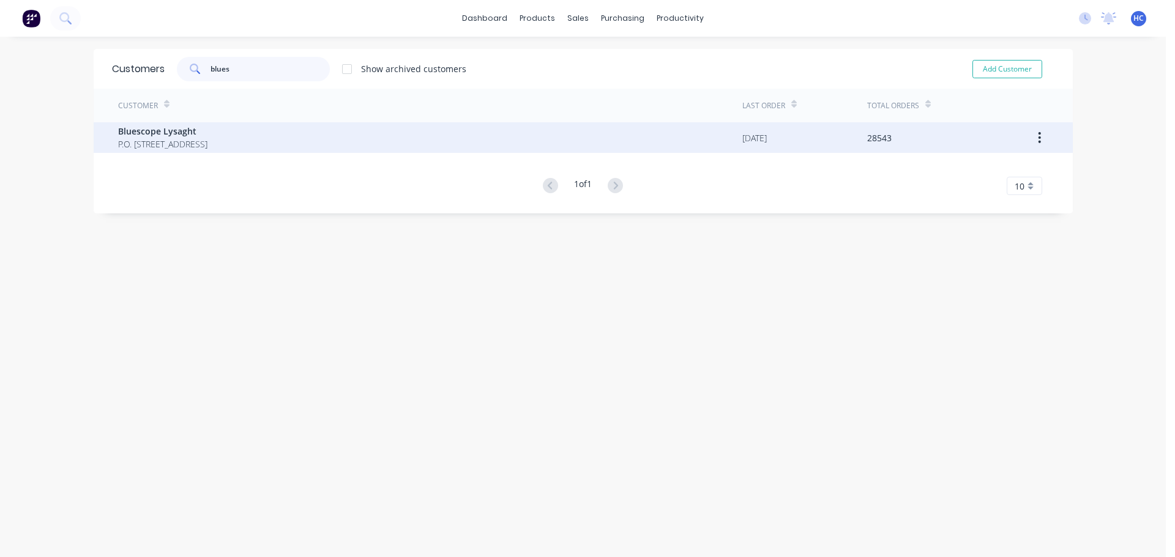
type input "blues"
click at [207, 130] on span "Bluescope Lysaght" at bounding box center [162, 131] width 89 height 13
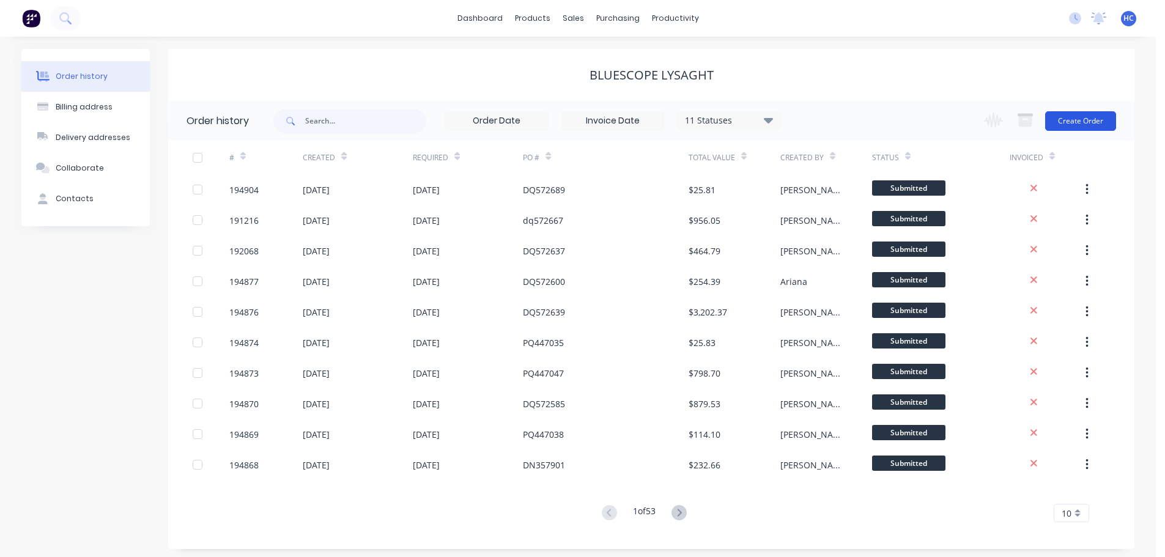
click at [1094, 111] on button "Create Order" at bounding box center [1080, 121] width 71 height 20
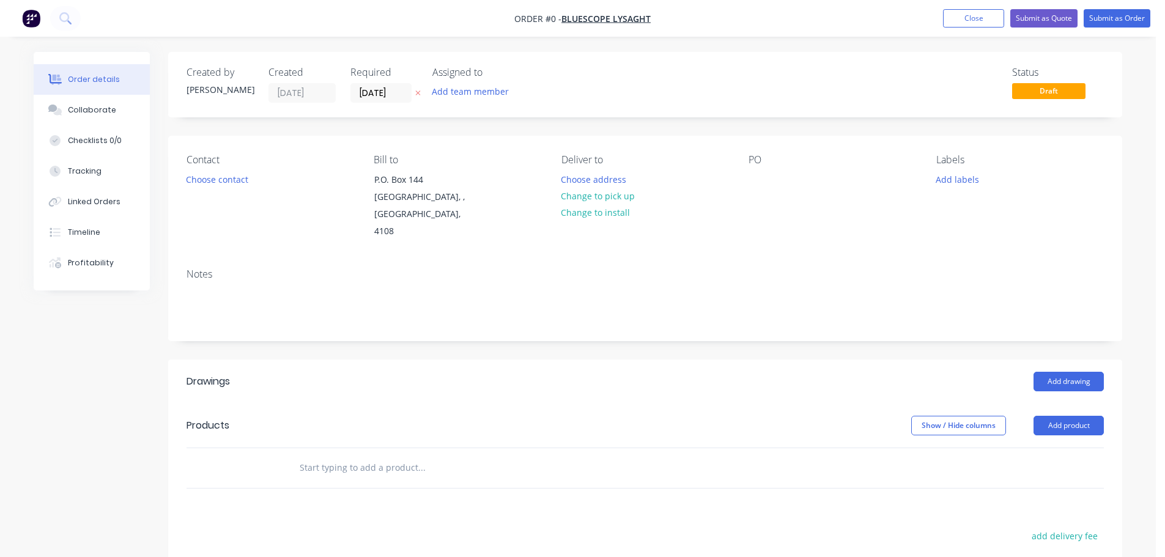
click at [420, 91] on icon "button" at bounding box center [418, 92] width 6 height 7
click at [761, 176] on div at bounding box center [759, 180] width 20 height 18
click at [54, 107] on icon at bounding box center [52, 108] width 9 height 7
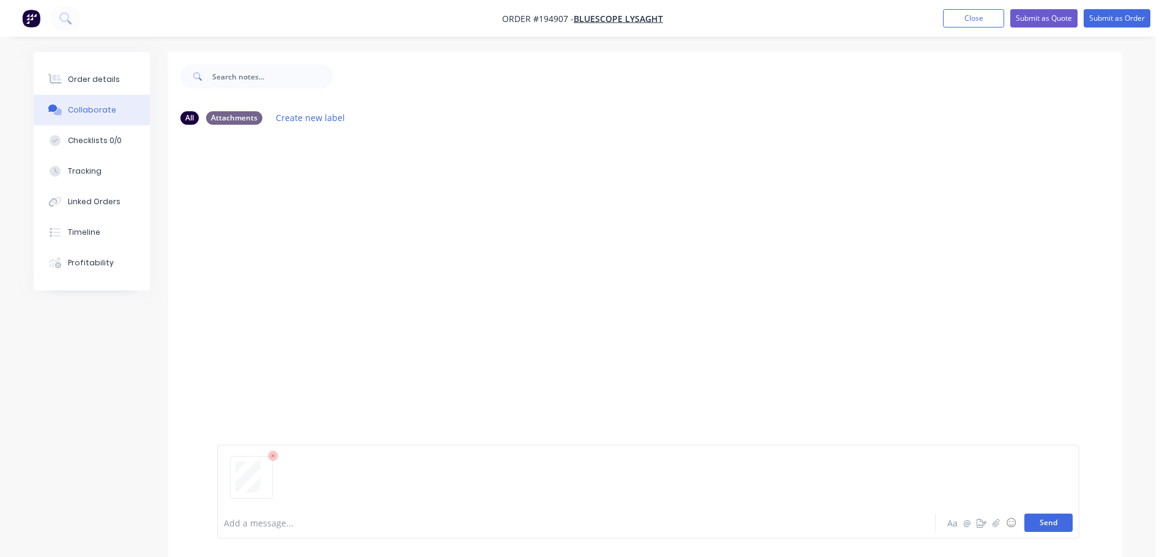
click at [1030, 519] on button "Send" at bounding box center [1049, 523] width 48 height 18
click at [92, 84] on div "Order details" at bounding box center [94, 79] width 52 height 11
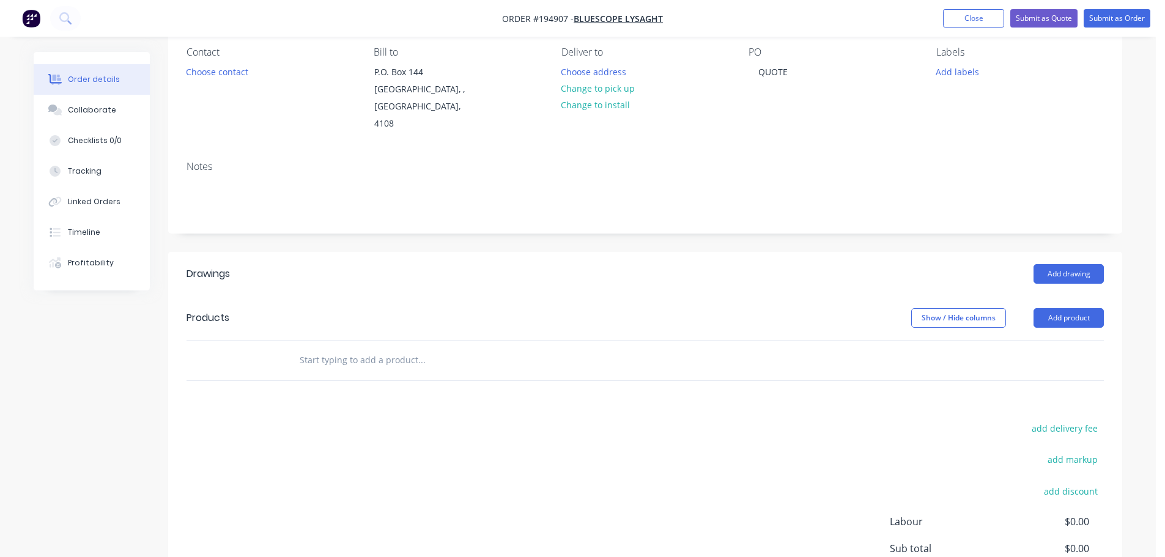
scroll to position [122, 0]
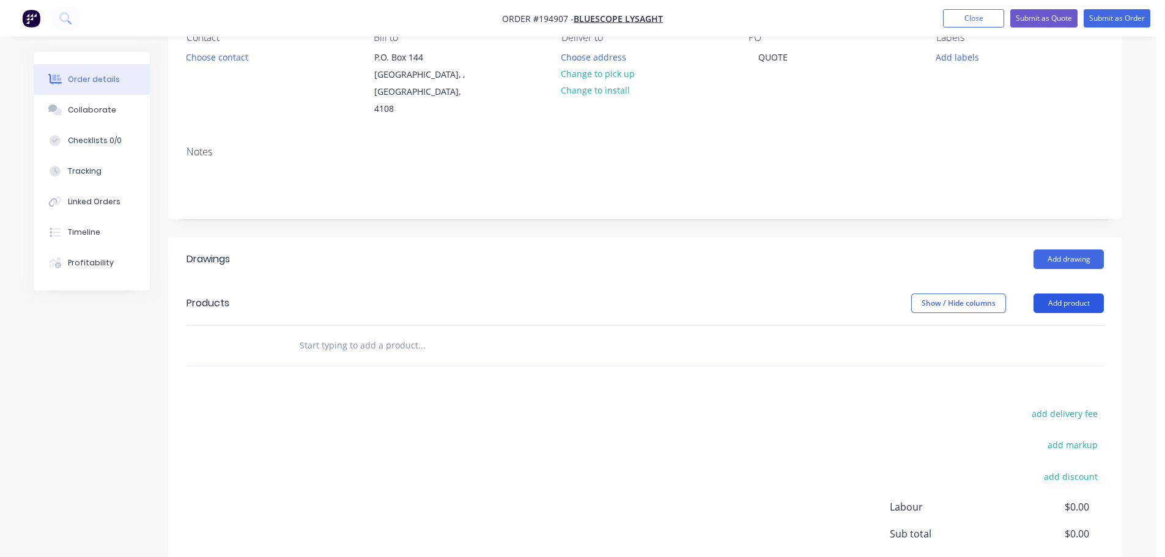
click at [1063, 294] on button "Add product" at bounding box center [1069, 304] width 70 height 20
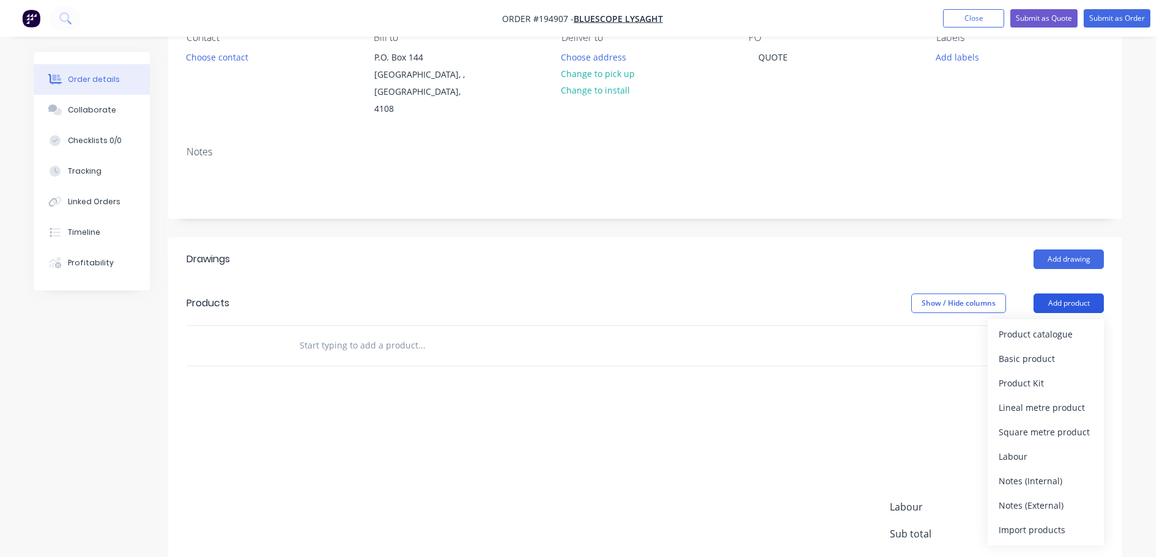
click at [1058, 294] on button "Add product" at bounding box center [1069, 304] width 70 height 20
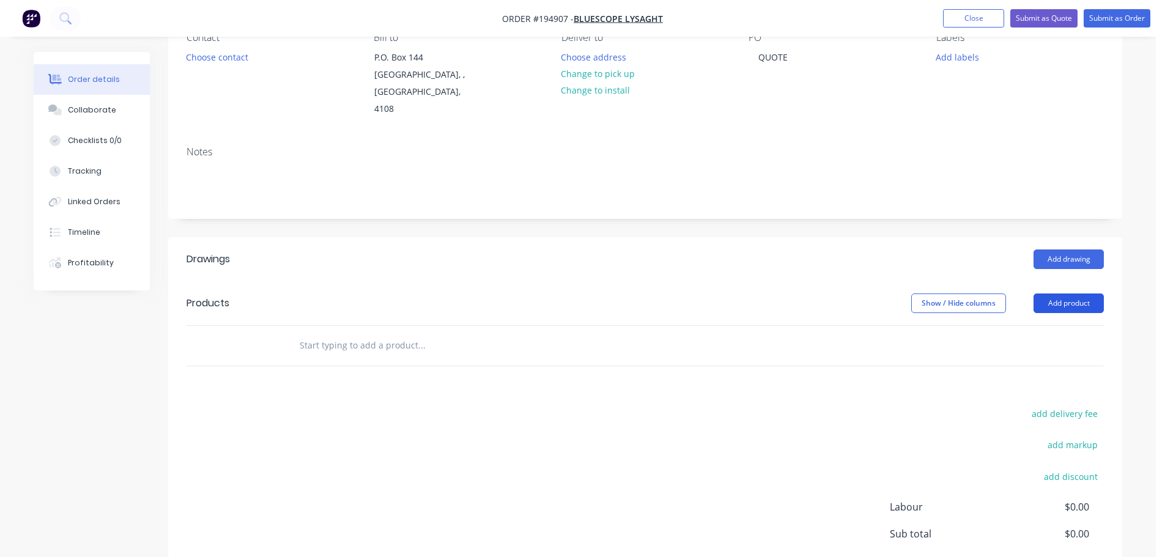
click at [1056, 294] on button "Add product" at bounding box center [1069, 304] width 70 height 20
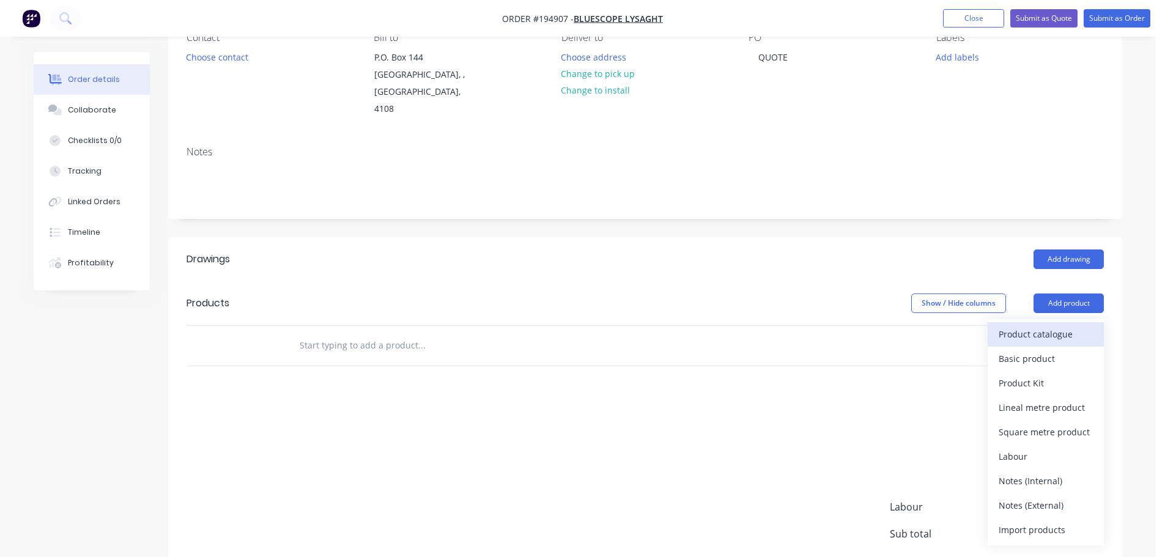
click at [1043, 325] on div "Product catalogue" at bounding box center [1046, 334] width 94 height 18
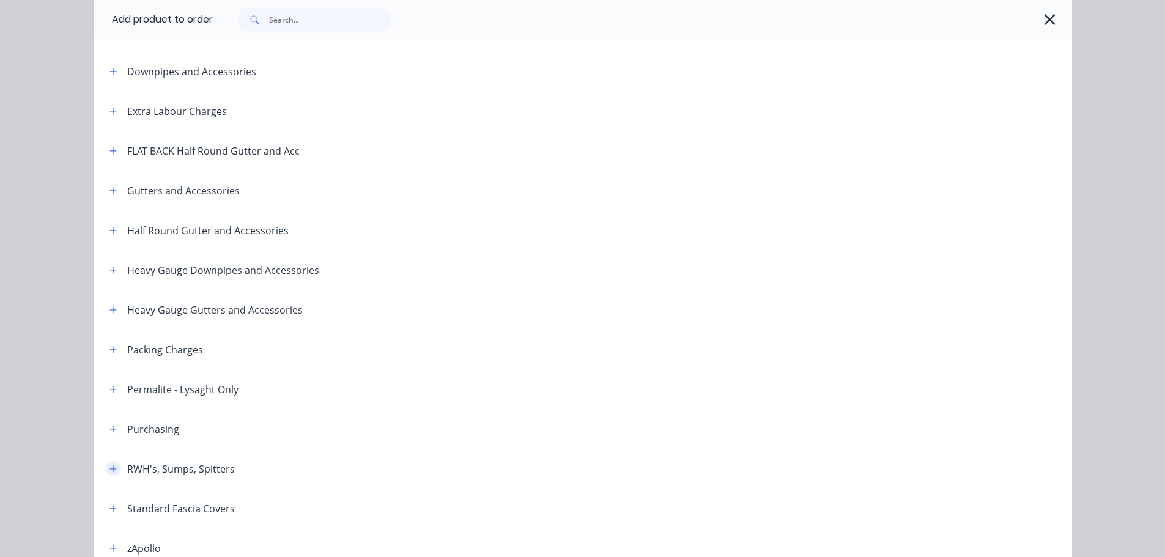
click at [110, 467] on icon "button" at bounding box center [113, 469] width 7 height 9
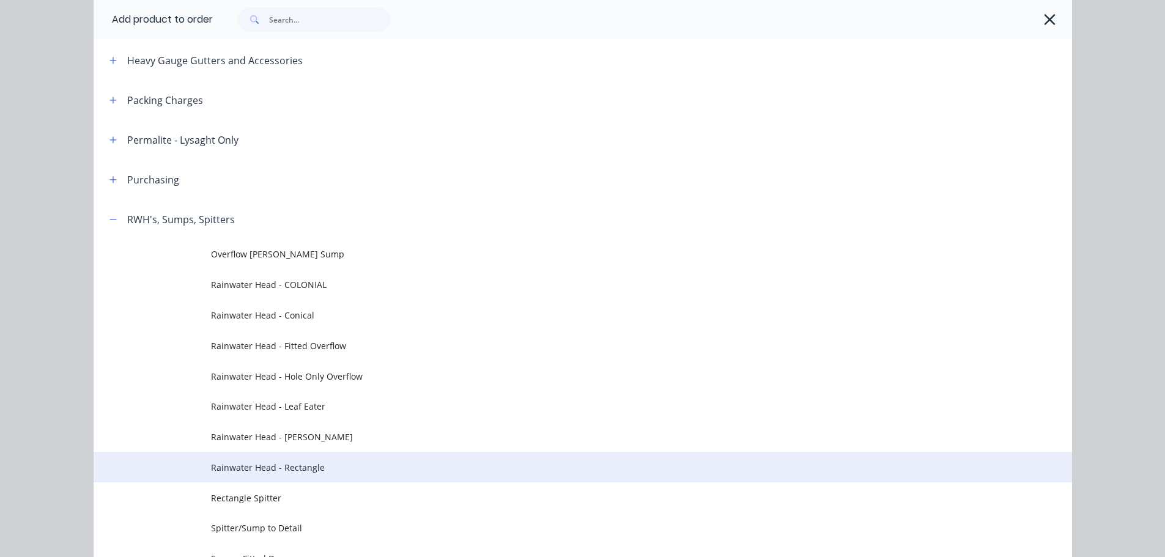
scroll to position [489, 0]
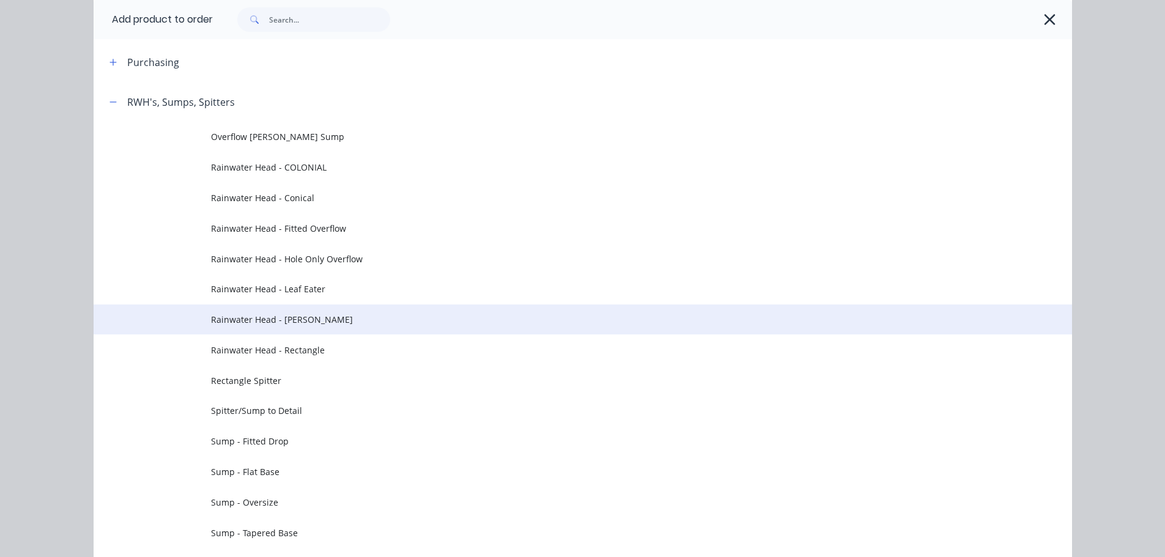
click at [336, 317] on span "Rainwater Head - [PERSON_NAME]" at bounding box center [555, 319] width 689 height 13
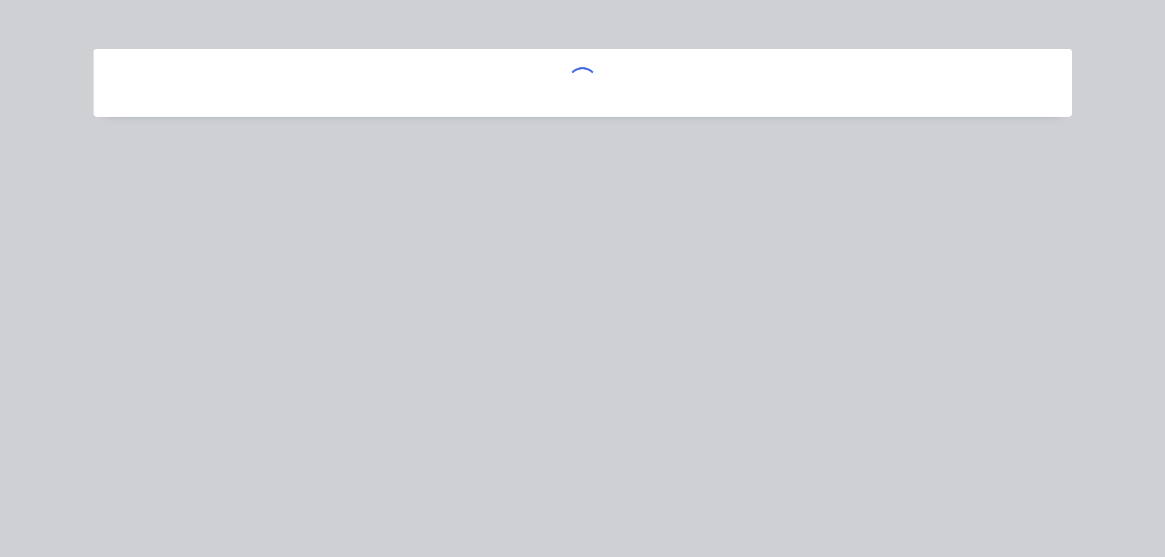
scroll to position [0, 0]
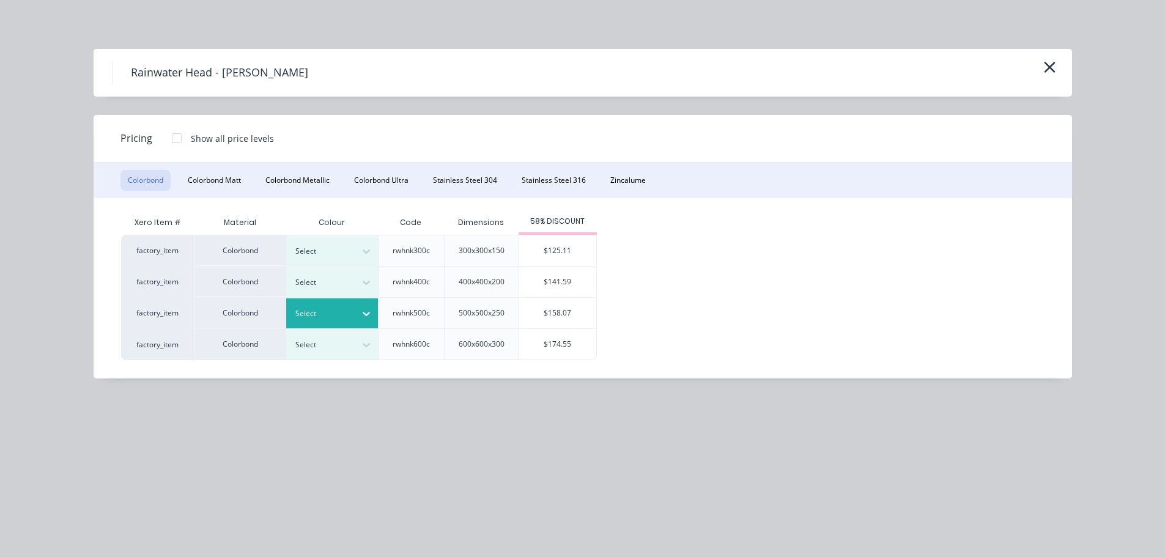
click at [345, 314] on div at bounding box center [322, 313] width 55 height 13
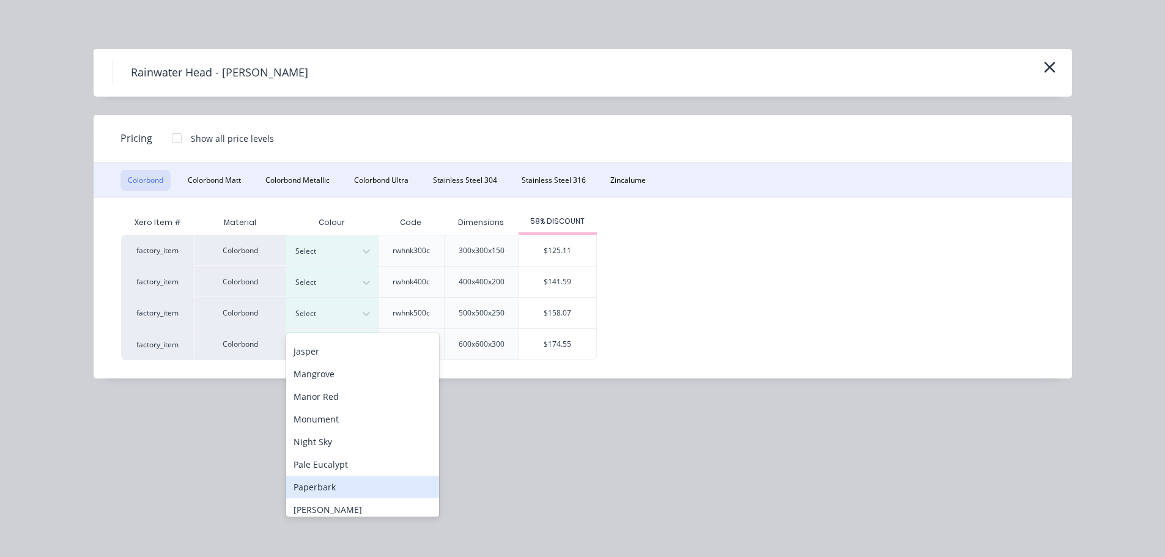
scroll to position [367, 0]
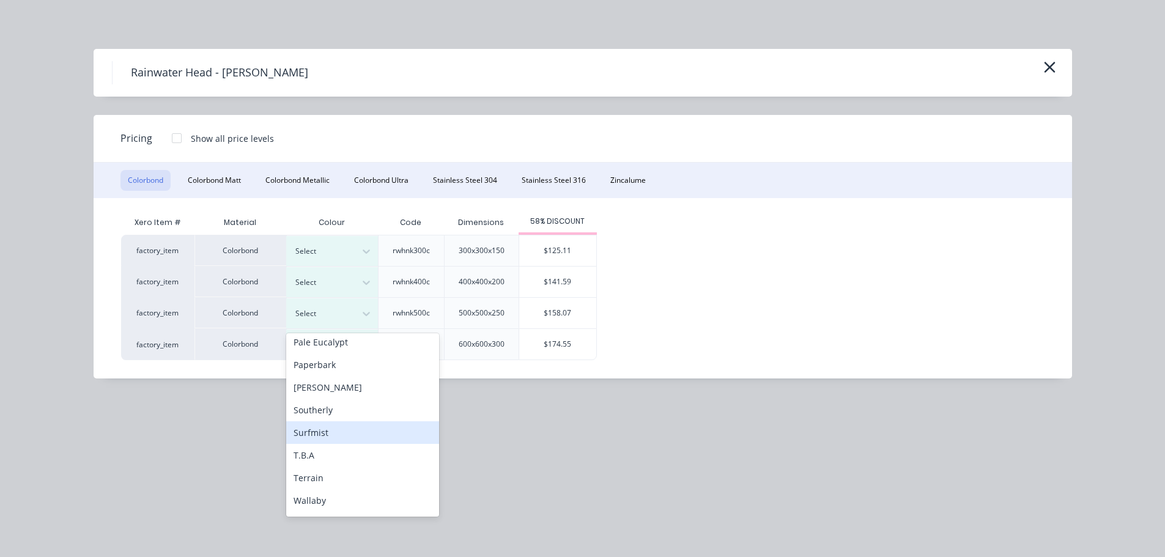
click at [324, 431] on div "Surfmist" at bounding box center [362, 432] width 153 height 23
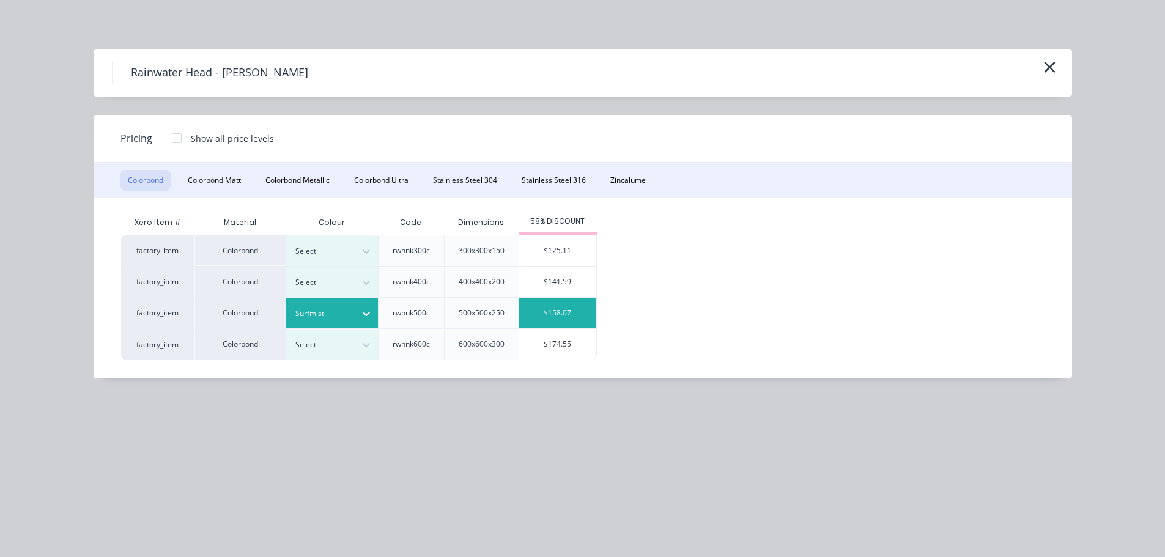
click at [544, 310] on div "$158.07" at bounding box center [557, 313] width 77 height 31
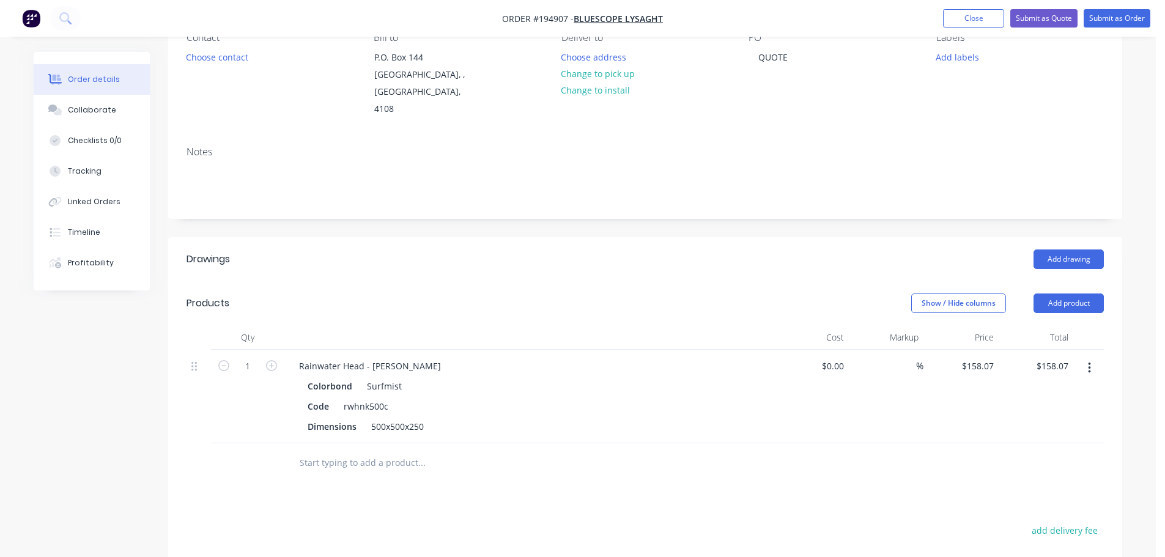
scroll to position [245, 0]
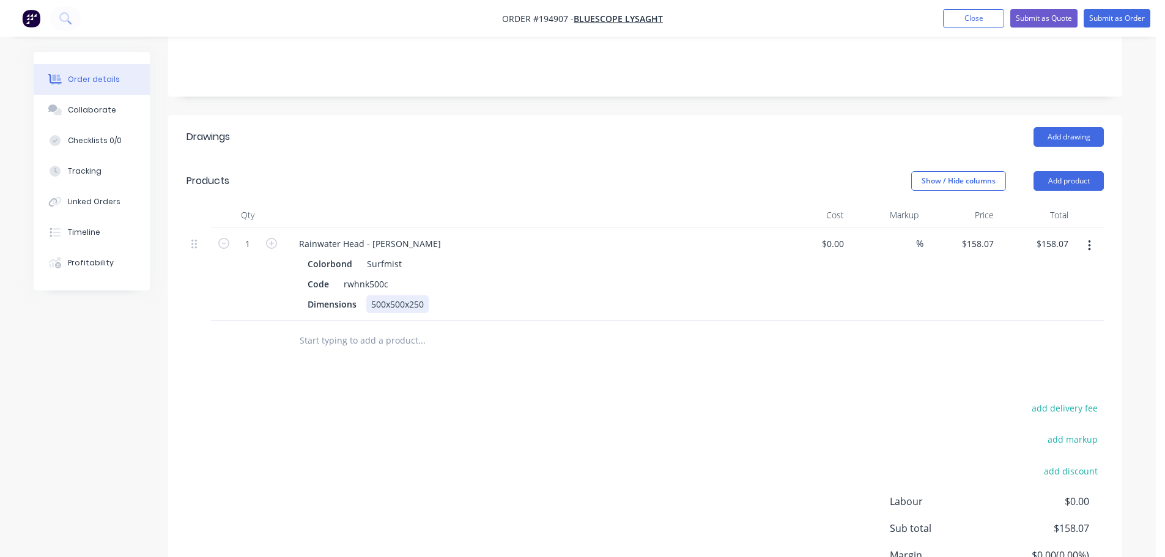
click at [384, 295] on div "500x500x250" at bounding box center [397, 304] width 62 height 18
drag, startPoint x: 411, startPoint y: 223, endPoint x: 372, endPoint y: 228, distance: 39.4
click at [372, 235] on div "Rainwater Head - [PERSON_NAME]" at bounding box center [370, 244] width 162 height 18
click at [444, 159] on header "Products Show / Hide columns Add product" at bounding box center [645, 181] width 954 height 44
click at [1061, 171] on button "Add product" at bounding box center [1069, 181] width 70 height 20
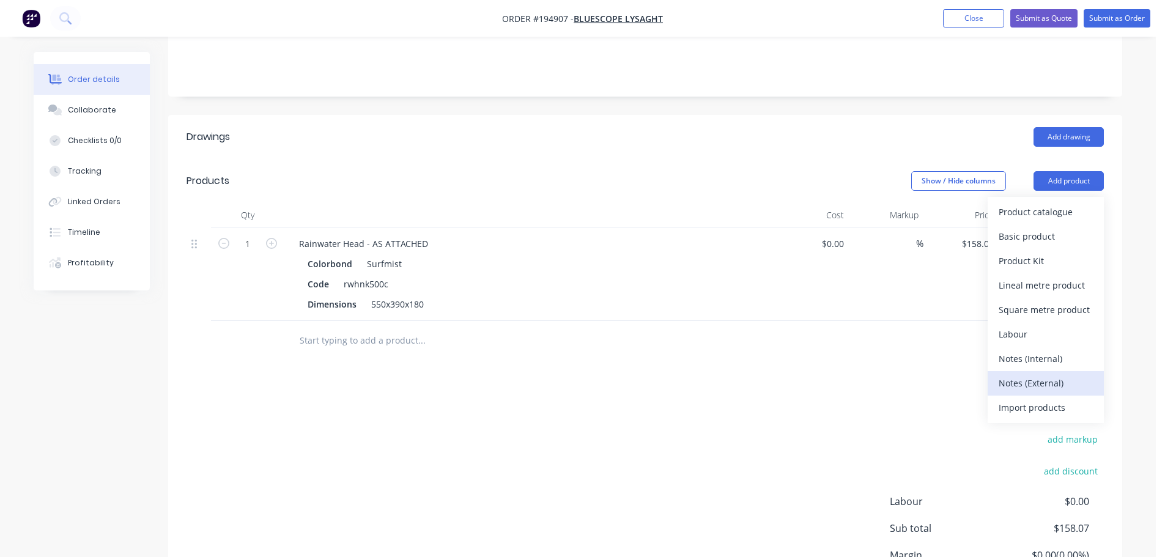
click at [1030, 374] on div "Notes (External)" at bounding box center [1046, 383] width 94 height 18
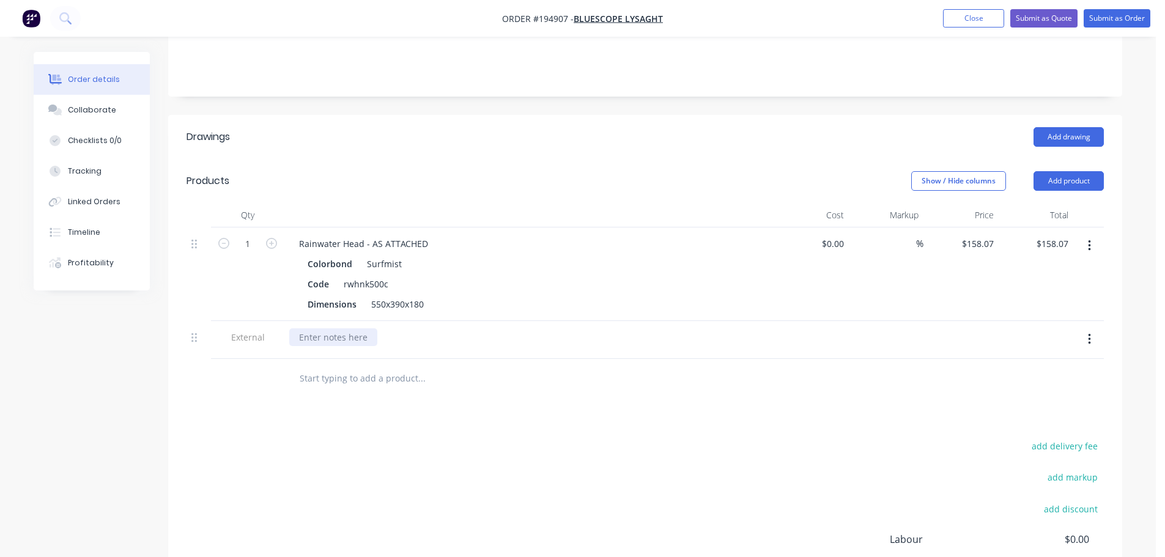
click at [343, 329] on div at bounding box center [333, 338] width 88 height 18
click at [479, 130] on header "Drawings Add drawing" at bounding box center [645, 137] width 954 height 44
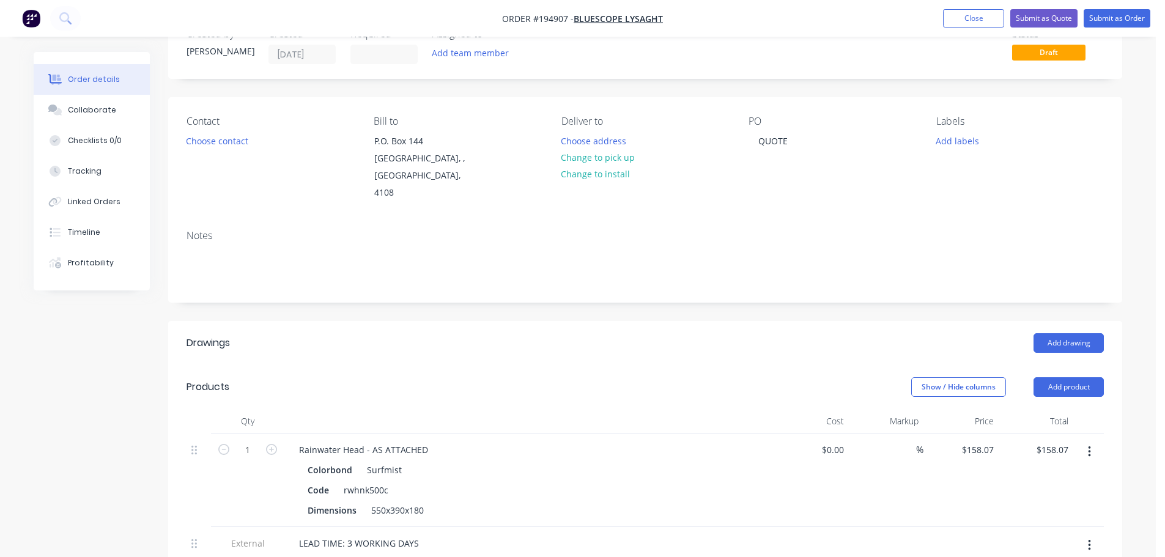
scroll to position [0, 0]
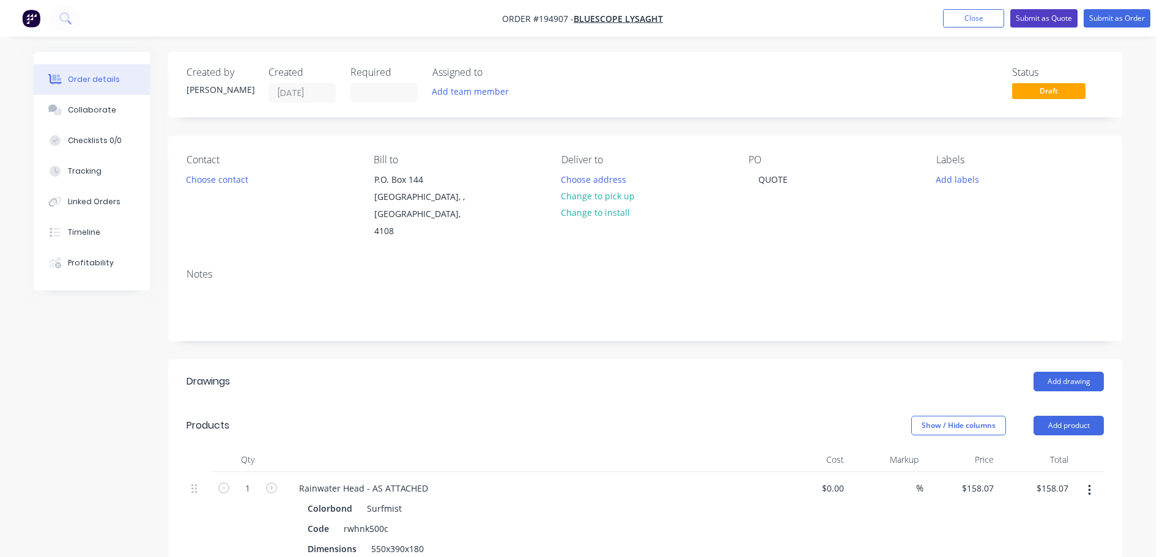
click at [1030, 17] on button "Submit as Quote" at bounding box center [1044, 18] width 67 height 18
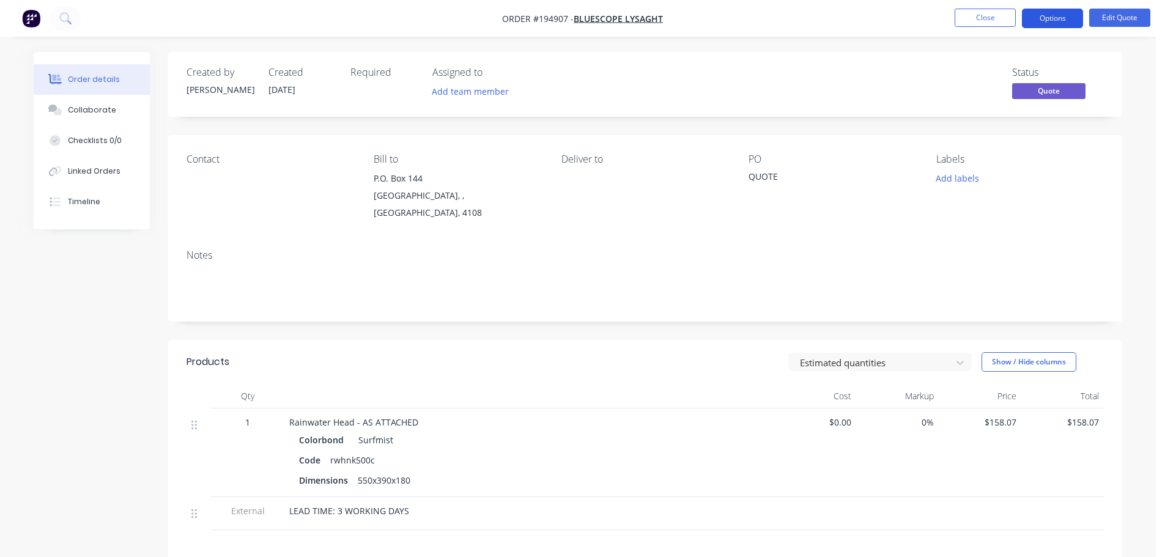
click at [1057, 15] on button "Options" at bounding box center [1052, 19] width 61 height 20
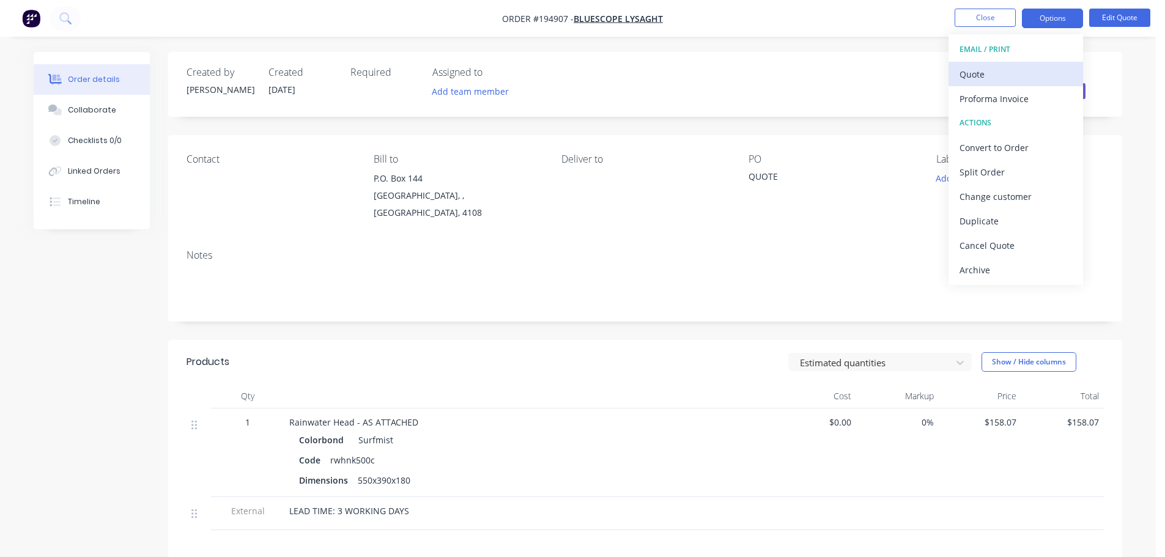
click at [1005, 75] on div "Quote" at bounding box center [1016, 74] width 113 height 18
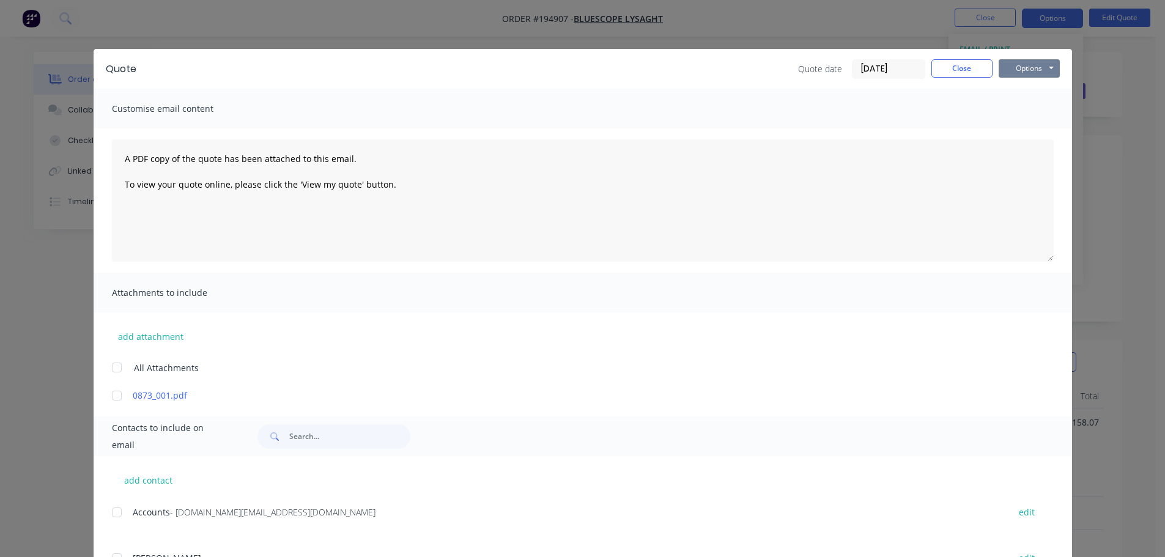
click at [1036, 75] on button "Options" at bounding box center [1029, 68] width 61 height 18
click at [1031, 110] on button "Print" at bounding box center [1038, 110] width 78 height 20
click at [955, 67] on button "Close" at bounding box center [962, 68] width 61 height 18
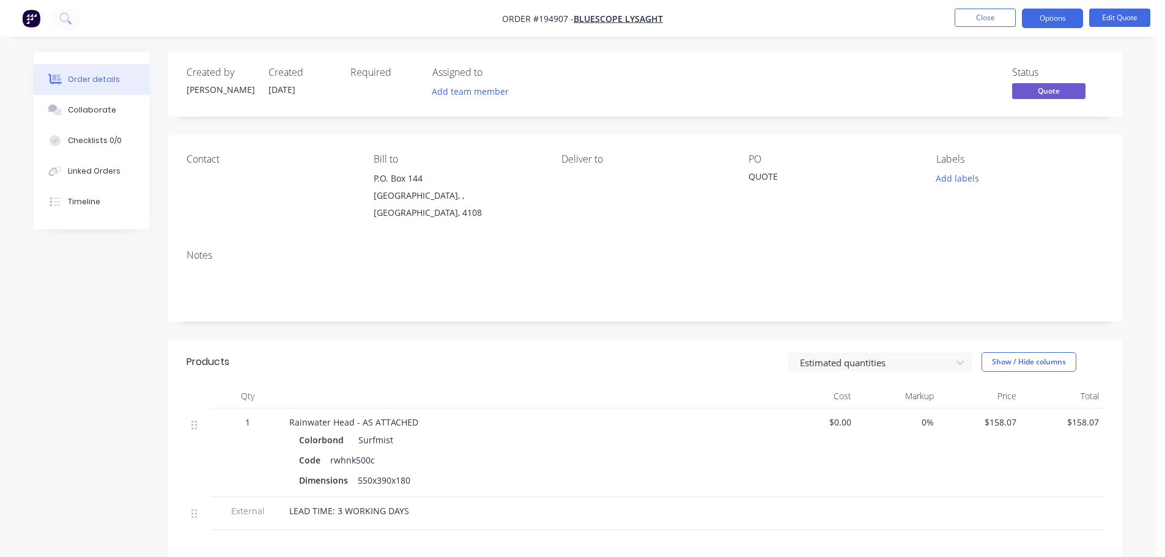
click at [979, 14] on button "Close" at bounding box center [985, 18] width 61 height 18
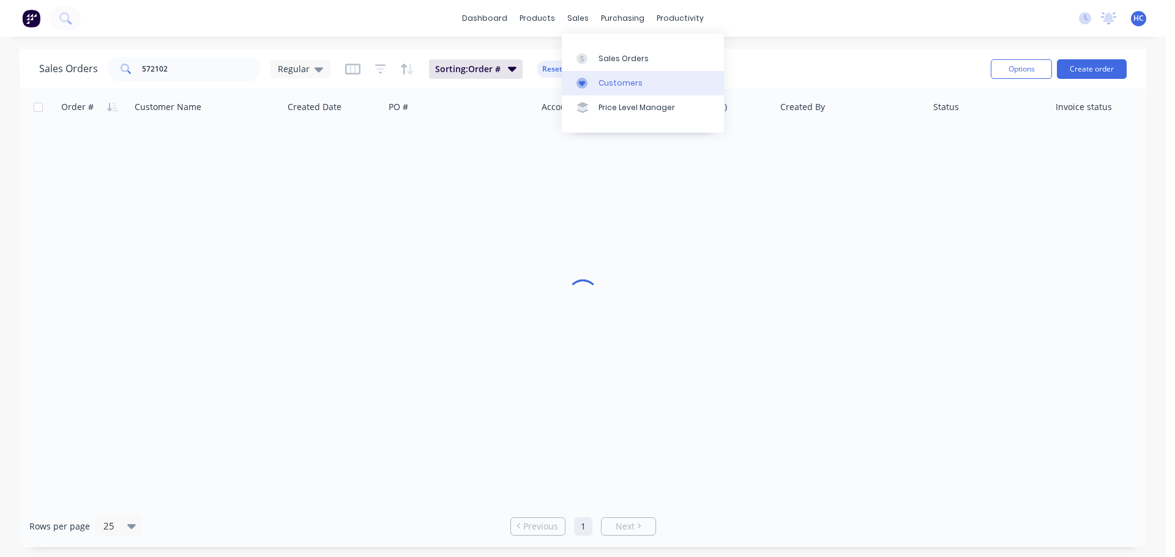
click at [608, 82] on div "Customers" at bounding box center [620, 83] width 44 height 11
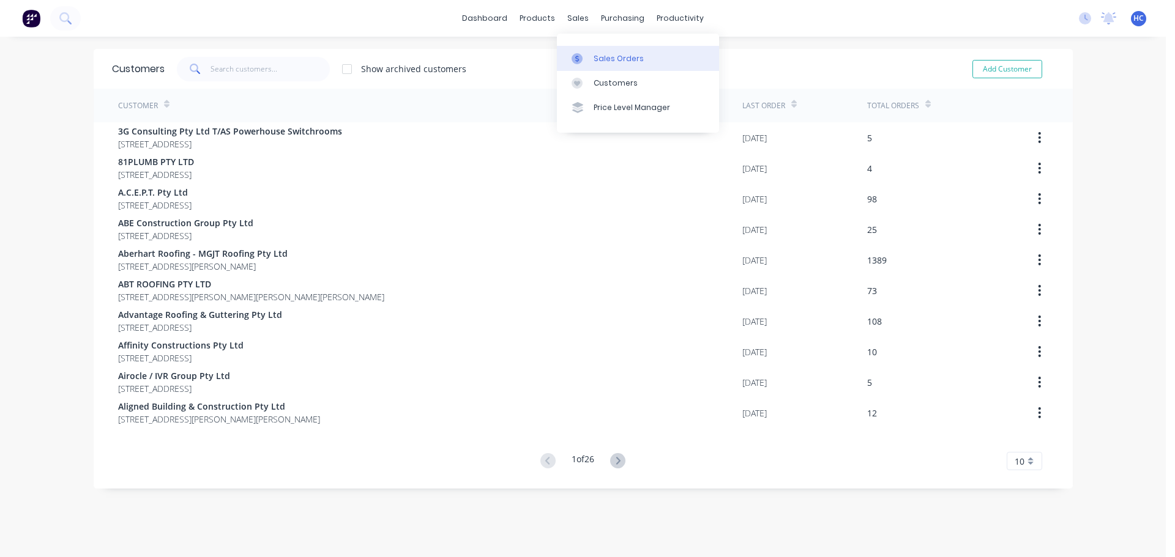
click at [626, 64] on link "Sales Orders" at bounding box center [638, 58] width 162 height 24
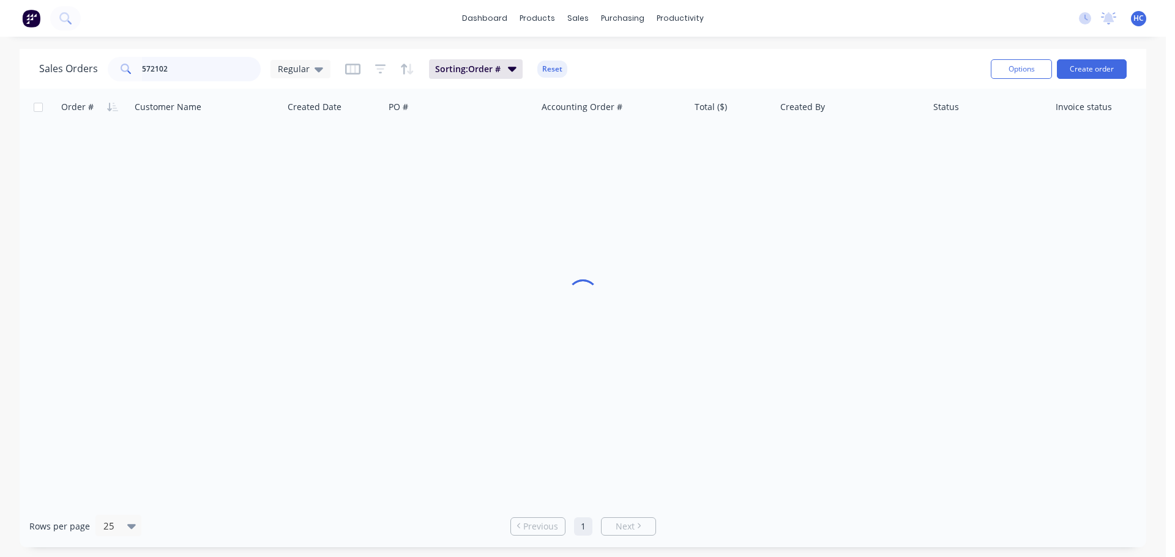
click at [233, 67] on input "572102" at bounding box center [201, 69] width 119 height 24
click at [232, 67] on input "572102" at bounding box center [201, 69] width 119 height 24
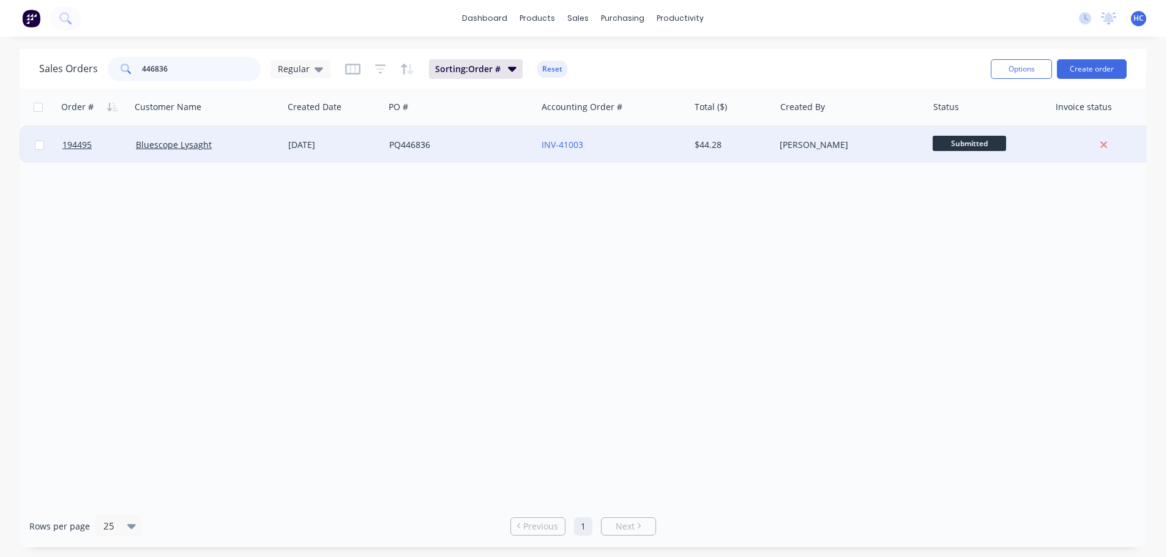
type input "446836"
click at [438, 149] on div "PQ446836" at bounding box center [457, 145] width 136 height 12
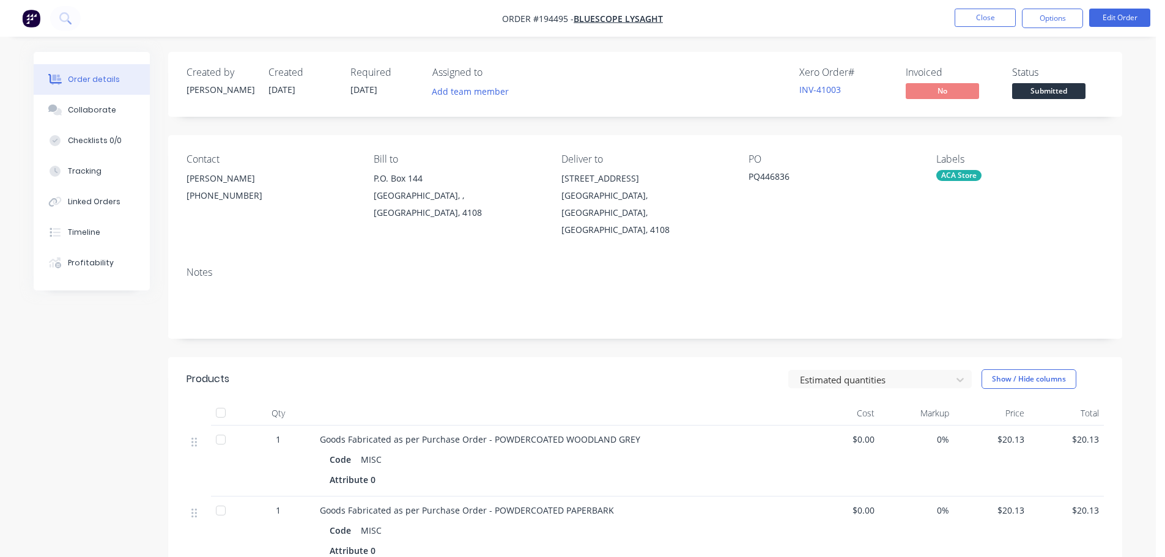
scroll to position [122, 0]
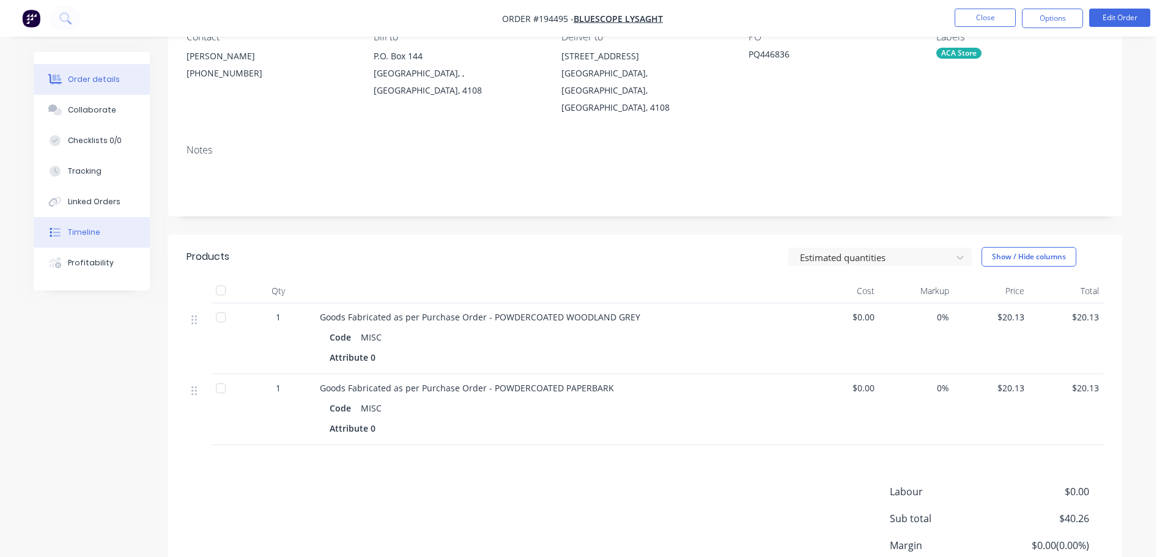
click at [81, 225] on button "Timeline" at bounding box center [92, 232] width 116 height 31
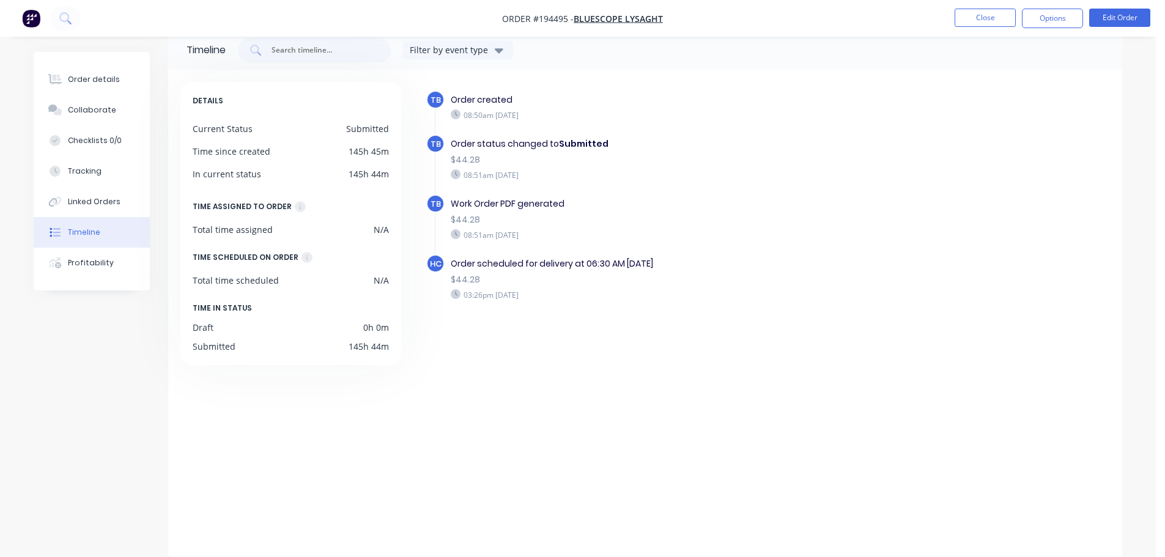
drag, startPoint x: 77, startPoint y: 73, endPoint x: 133, endPoint y: 63, distance: 57.1
click at [77, 73] on button "Order details" at bounding box center [92, 79] width 116 height 31
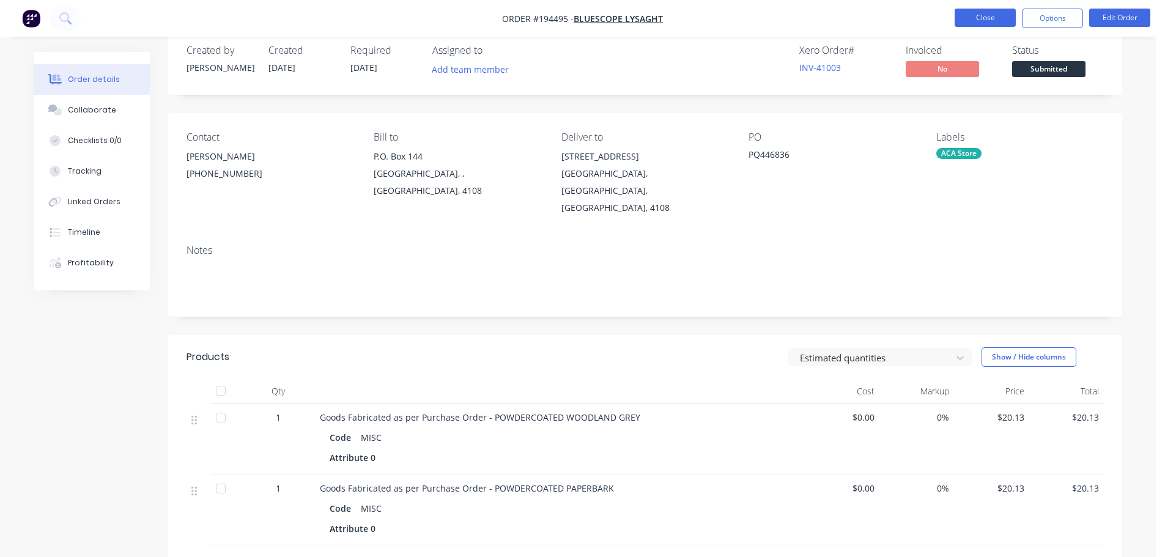
click at [969, 16] on button "Close" at bounding box center [985, 18] width 61 height 18
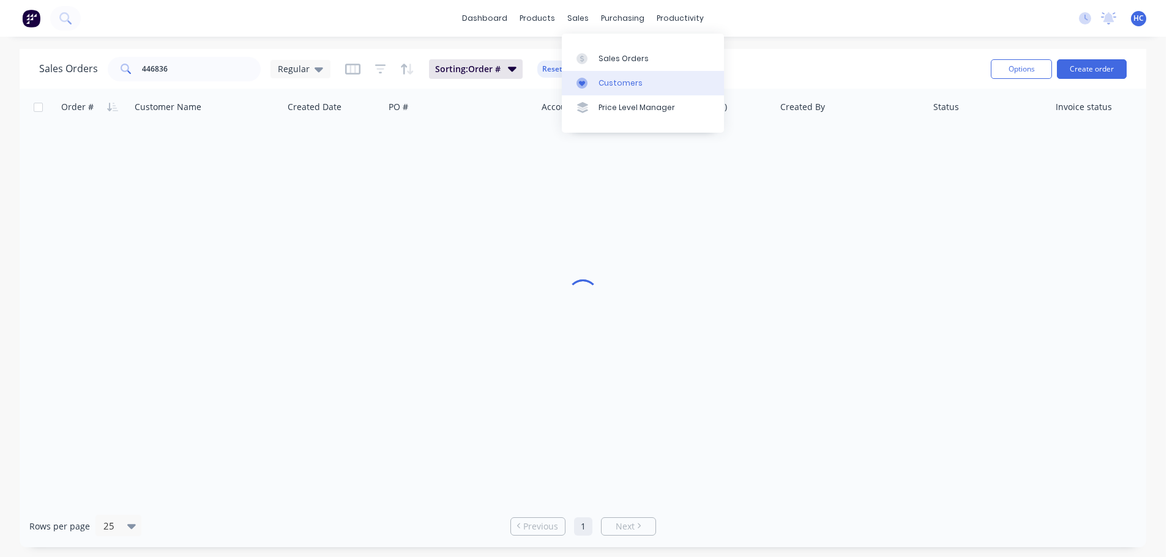
click at [605, 81] on div "Customers" at bounding box center [620, 83] width 44 height 11
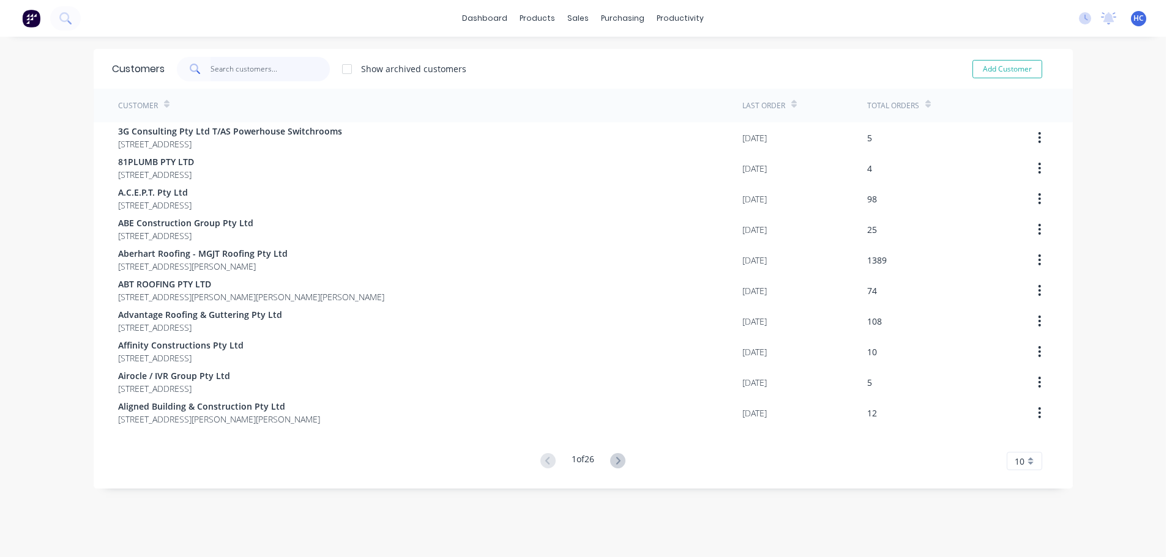
click at [267, 61] on input "text" at bounding box center [269, 69] width 119 height 24
click at [227, 66] on input "text" at bounding box center [269, 69] width 119 height 24
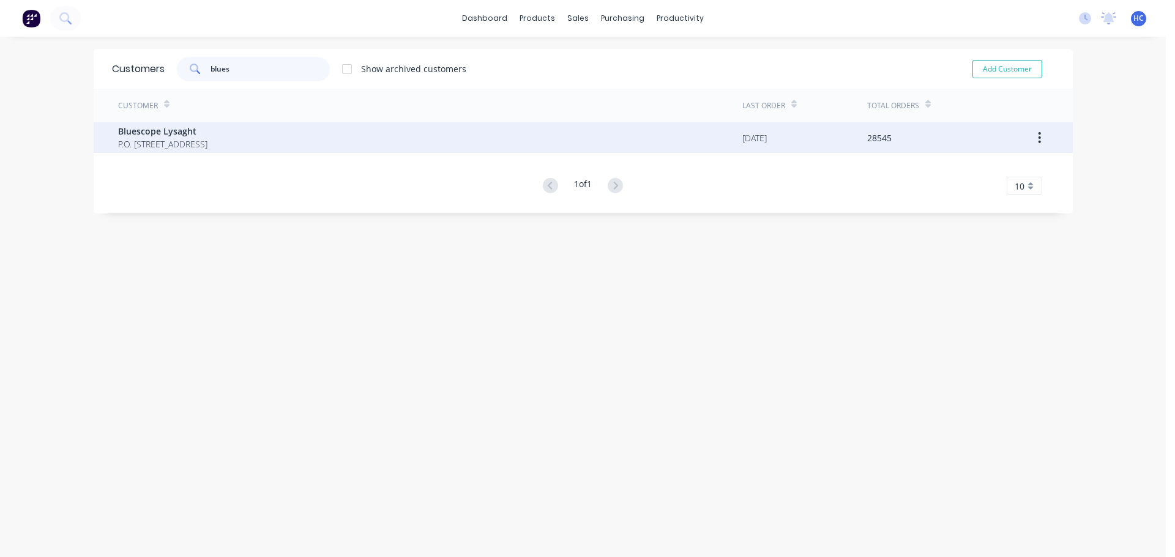
type input "blues"
click at [207, 144] on span "P.O. [STREET_ADDRESS]" at bounding box center [162, 144] width 89 height 13
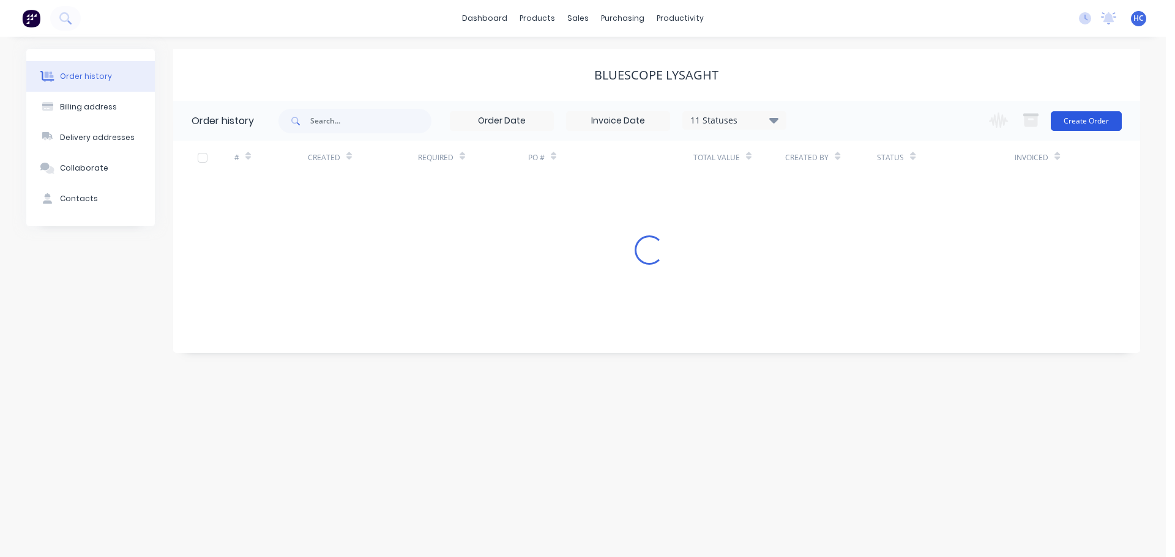
click at [1082, 115] on button "Create Order" at bounding box center [1085, 121] width 71 height 20
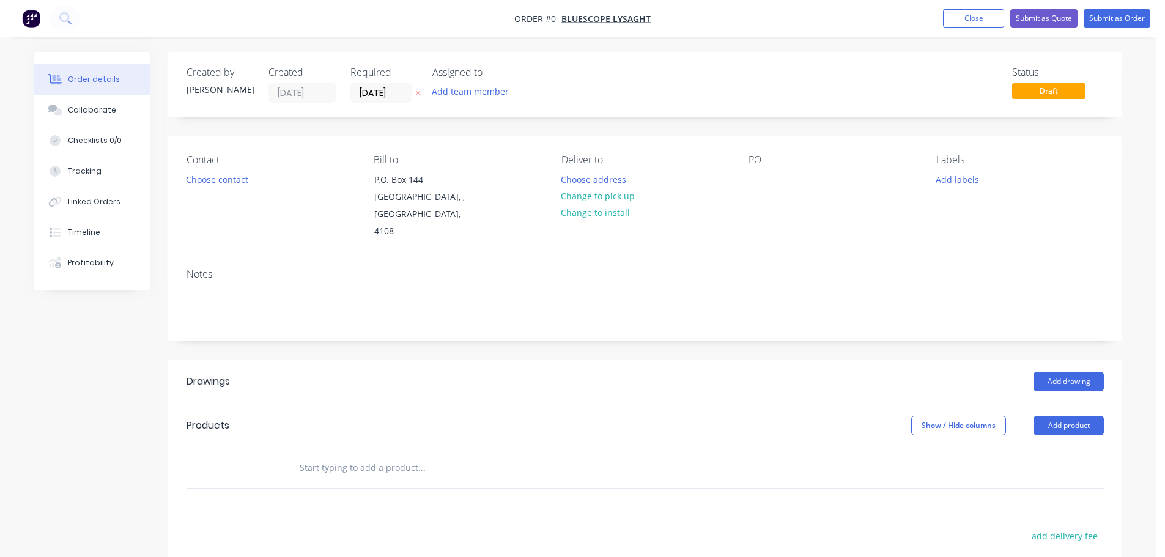
click at [423, 95] on button "button" at bounding box center [418, 93] width 13 height 14
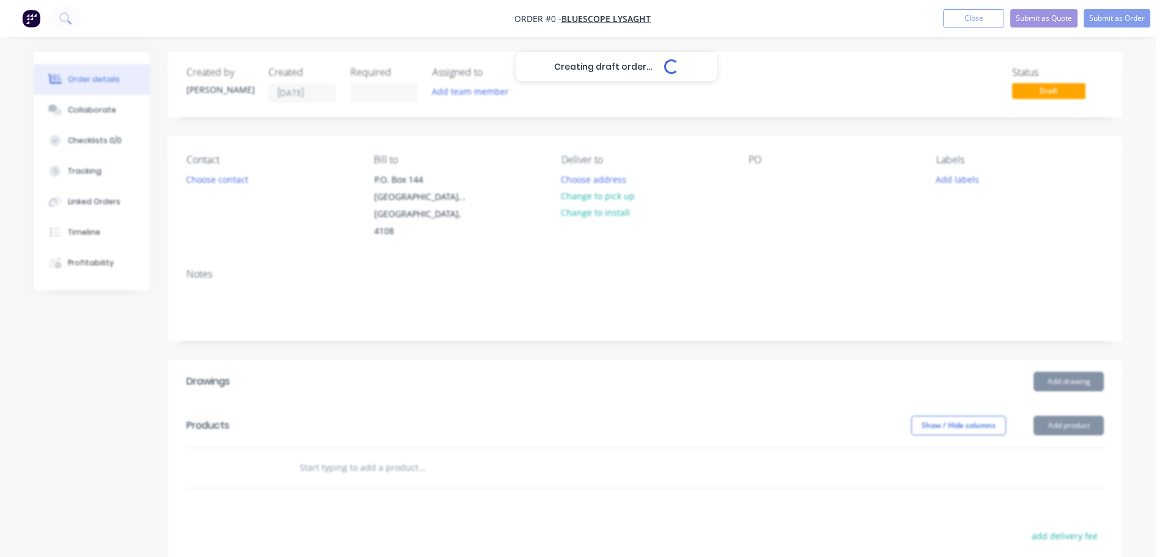
click at [751, 184] on div "Creating draft order... Loading..." at bounding box center [616, 330] width 1165 height 557
click at [756, 193] on div "Creating draft order... Loading..." at bounding box center [616, 330] width 1165 height 557
click at [756, 191] on div "Creating draft order... Loading..." at bounding box center [616, 330] width 1165 height 557
click at [755, 182] on div "Creating draft order... Loading..." at bounding box center [616, 330] width 1165 height 557
click at [761, 176] on div "Creating draft order... Loading..." at bounding box center [616, 330] width 1165 height 557
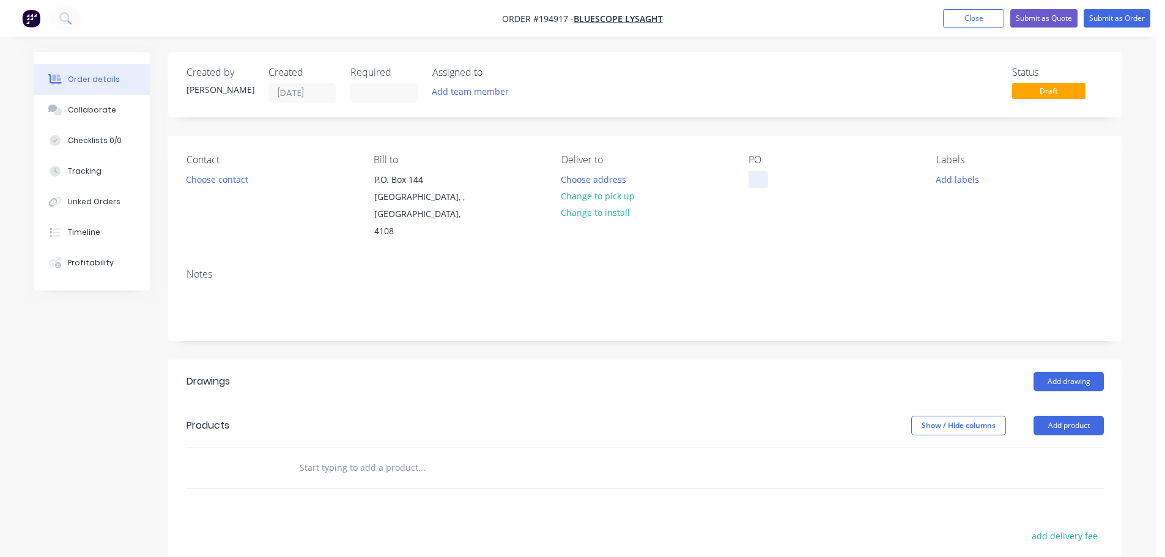
click at [760, 182] on div at bounding box center [759, 180] width 20 height 18
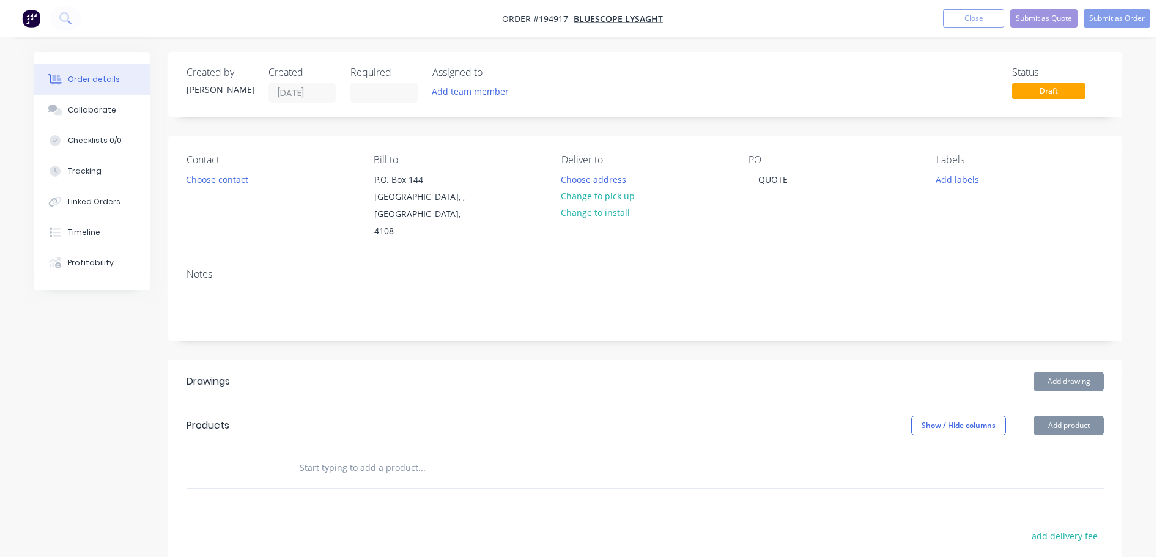
click at [1042, 448] on div at bounding box center [646, 468] width 918 height 40
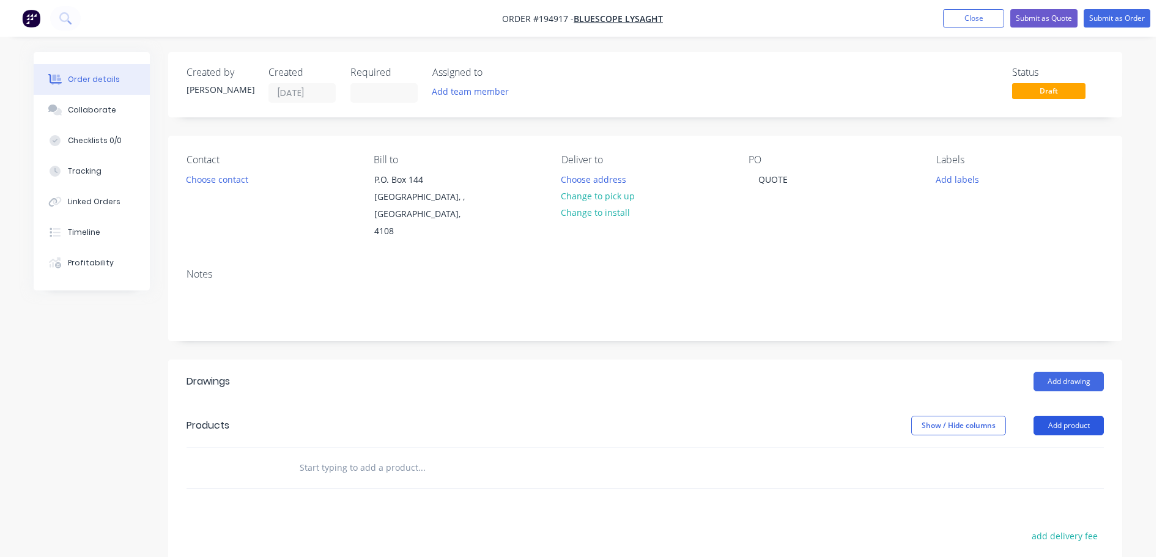
click at [1047, 416] on button "Add product" at bounding box center [1069, 426] width 70 height 20
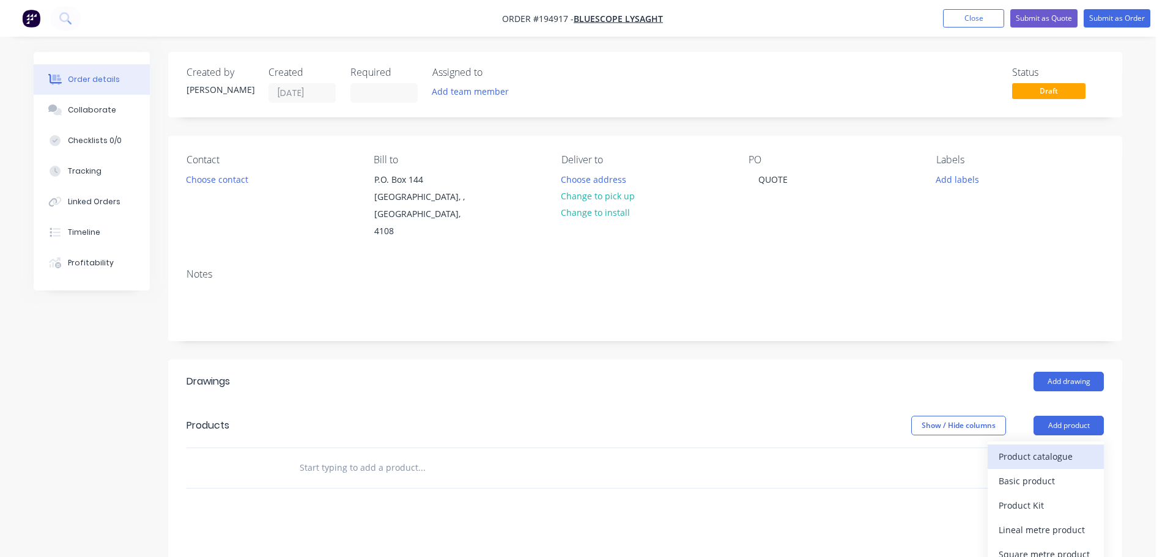
click at [1028, 448] on div "Product catalogue" at bounding box center [1046, 457] width 94 height 18
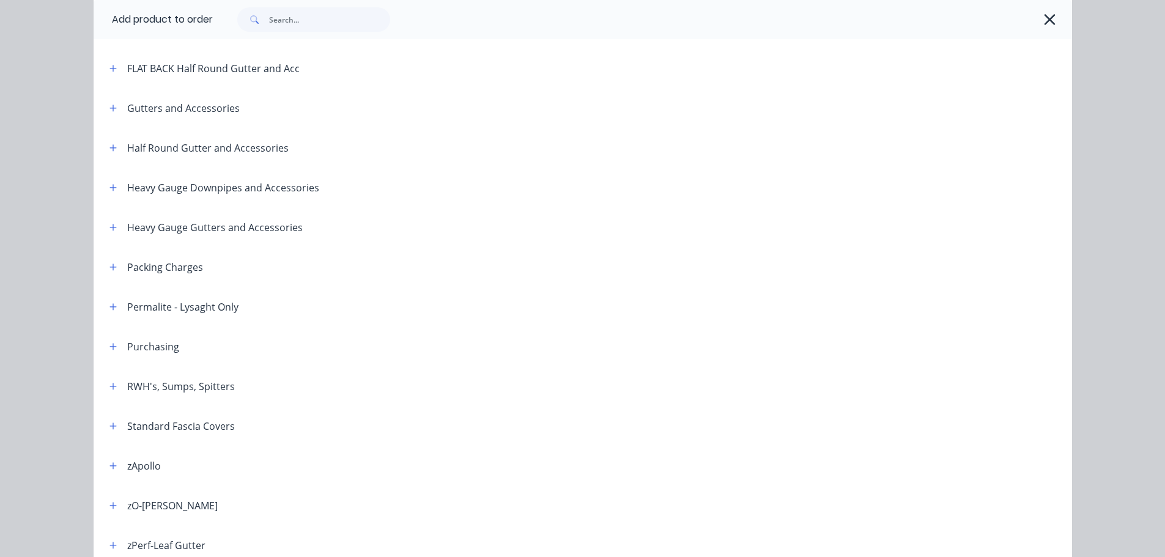
scroll to position [245, 0]
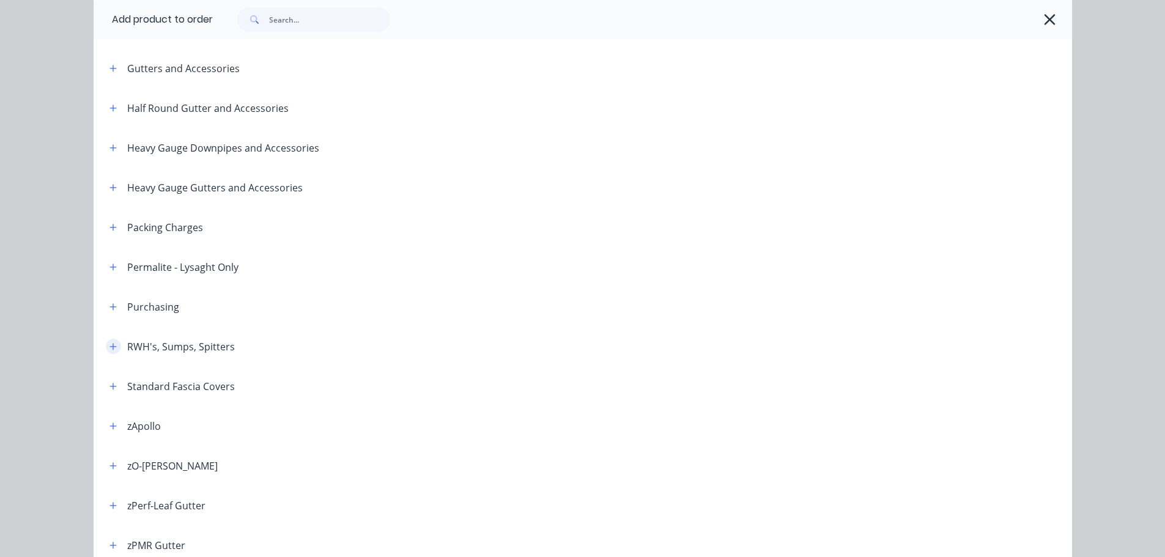
click at [110, 344] on icon "button" at bounding box center [113, 347] width 7 height 9
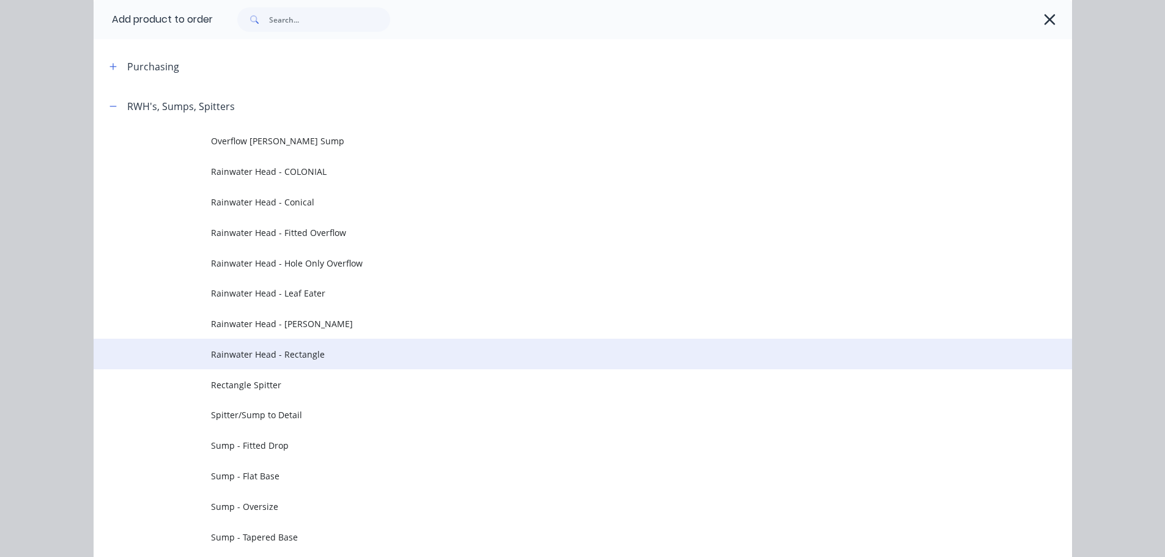
scroll to position [489, 0]
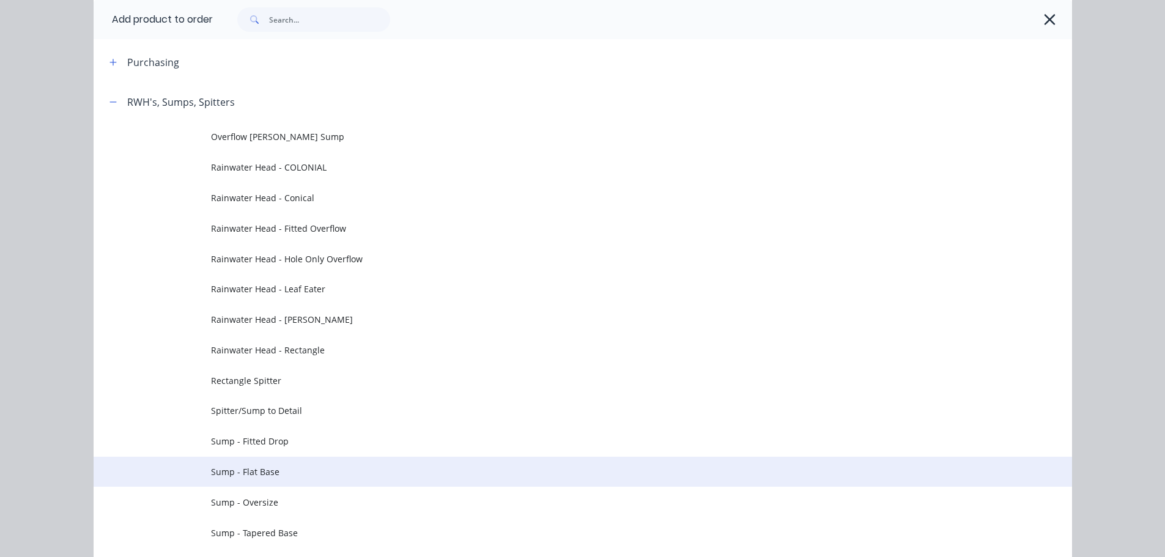
click at [278, 467] on span "Sump - Flat Base" at bounding box center [555, 472] width 689 height 13
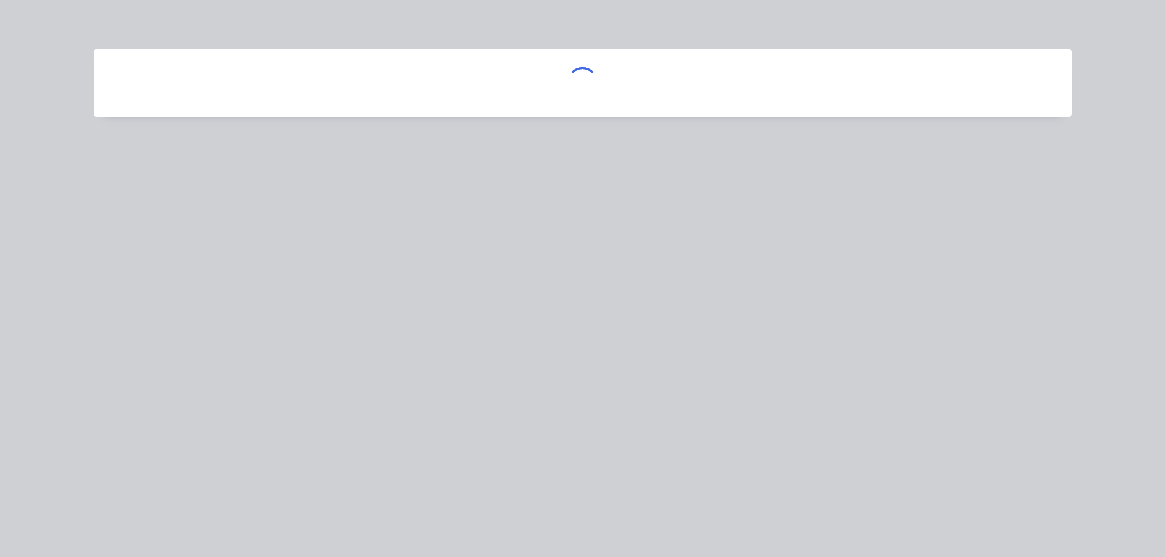
scroll to position [0, 0]
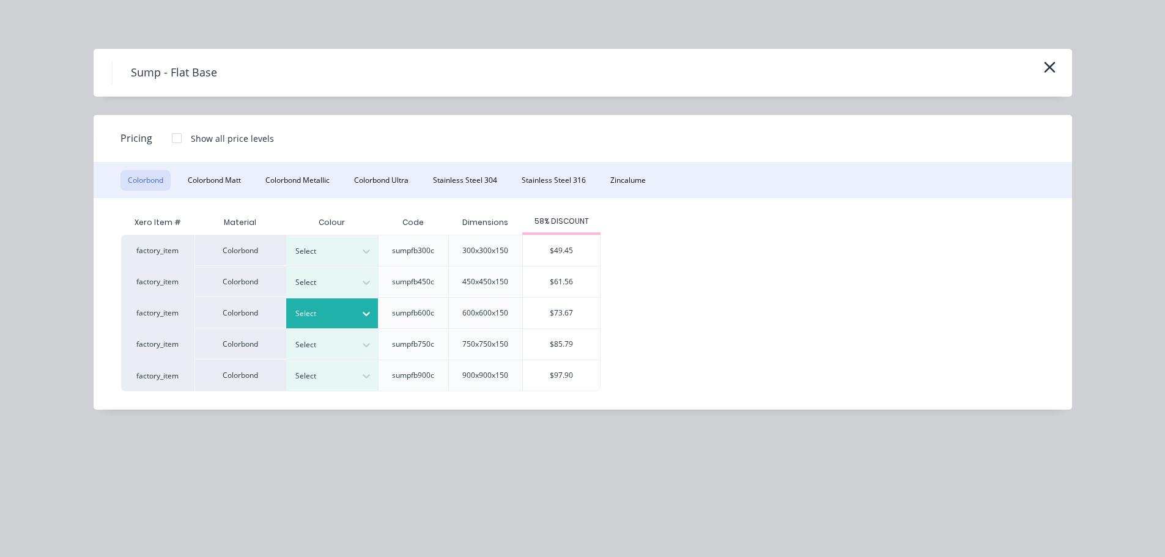
click at [336, 309] on div at bounding box center [322, 313] width 55 height 13
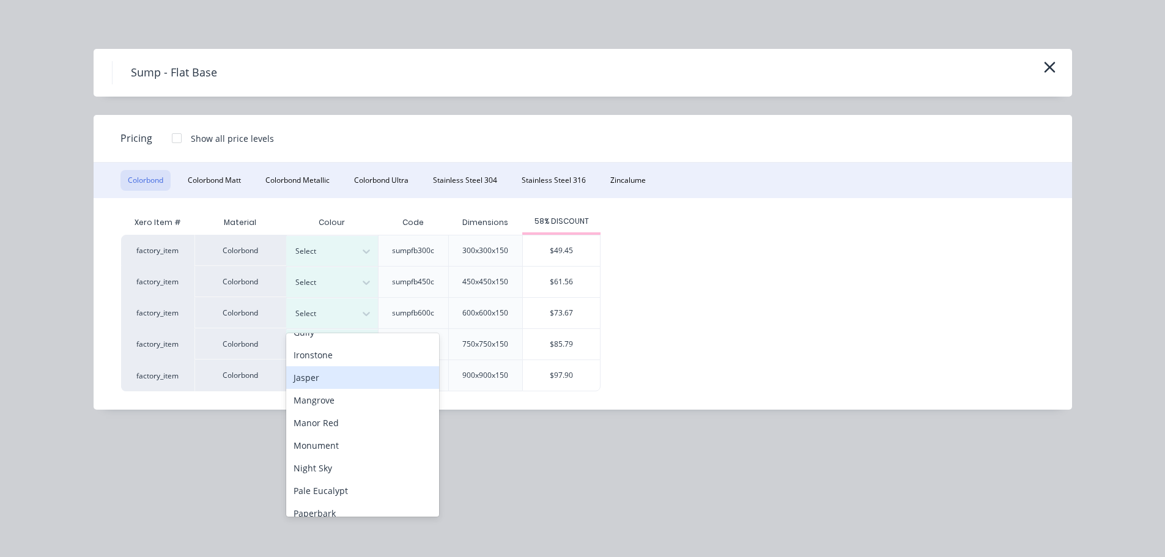
scroll to position [245, 0]
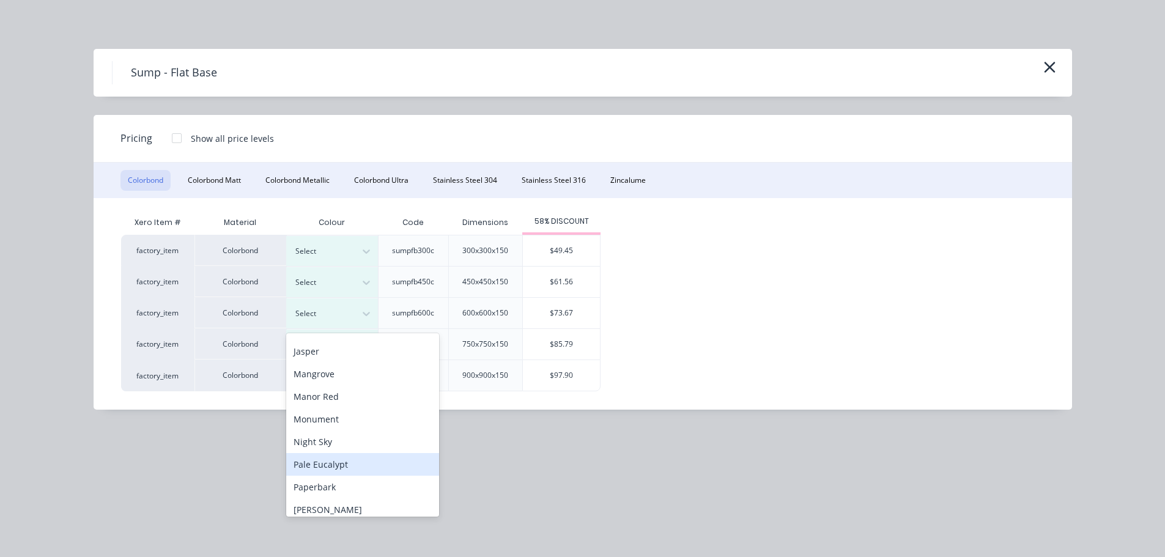
click at [342, 466] on div "Pale Eucalypt" at bounding box center [362, 464] width 153 height 23
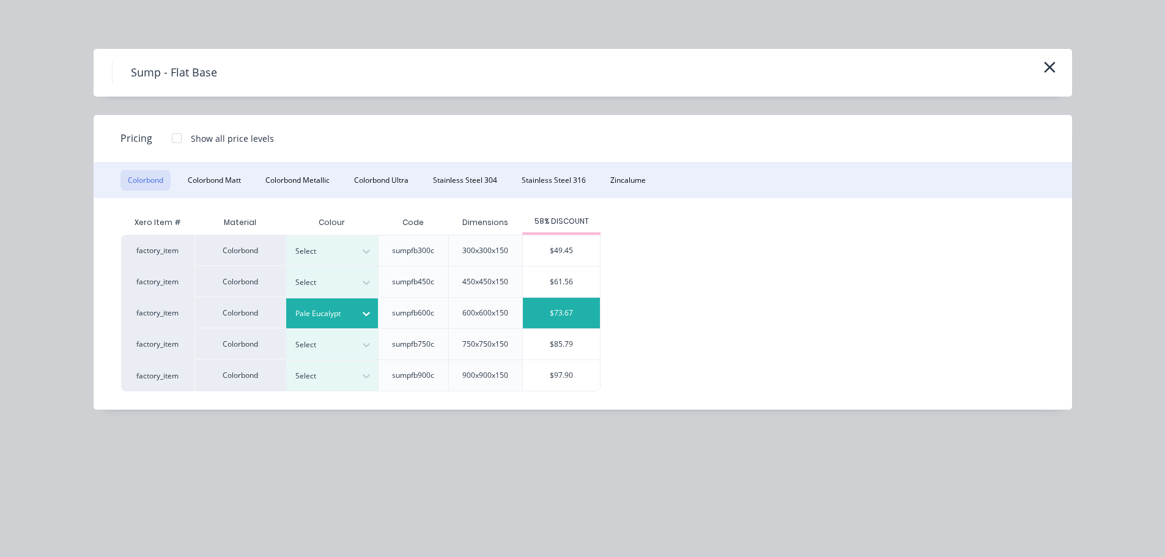
click at [572, 313] on div "$73.67" at bounding box center [561, 313] width 77 height 31
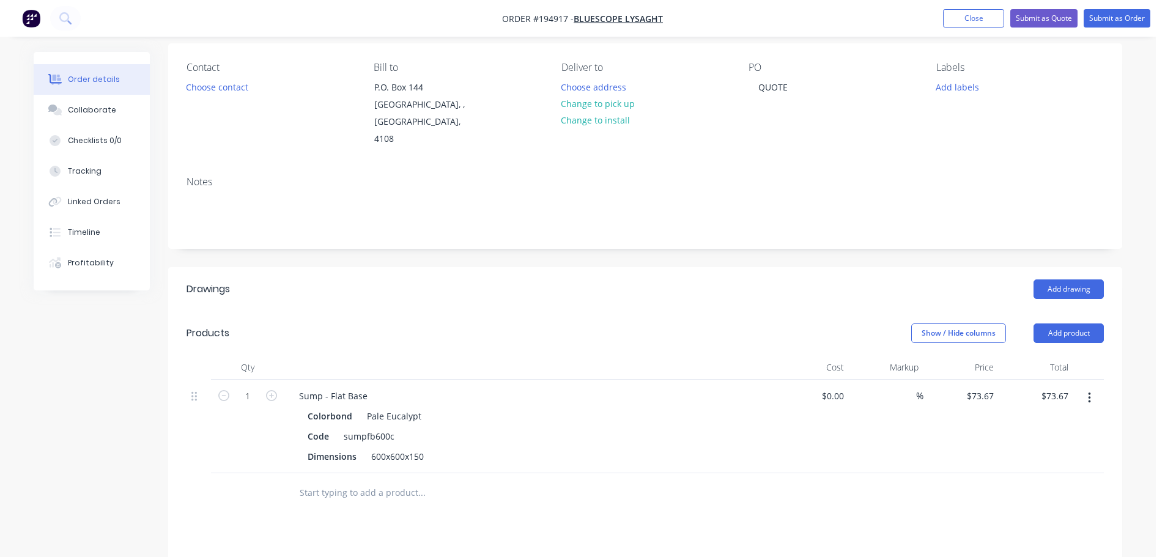
scroll to position [122, 0]
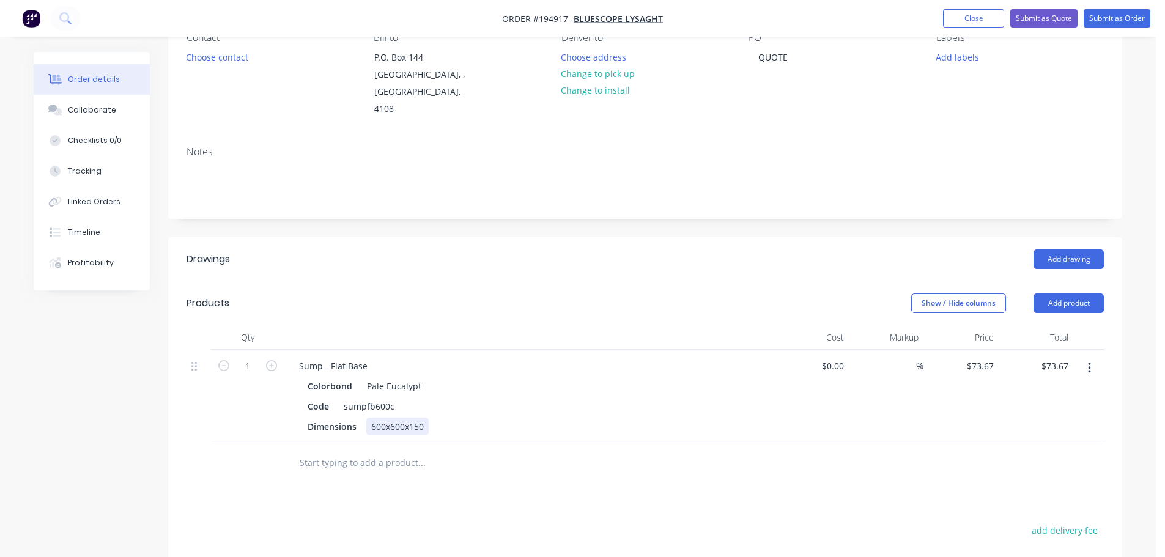
click at [376, 418] on div "600x600x150" at bounding box center [397, 427] width 62 height 18
click at [340, 357] on div "Sump - Flat Base" at bounding box center [333, 366] width 88 height 18
click at [1074, 294] on button "Add product" at bounding box center [1069, 304] width 70 height 20
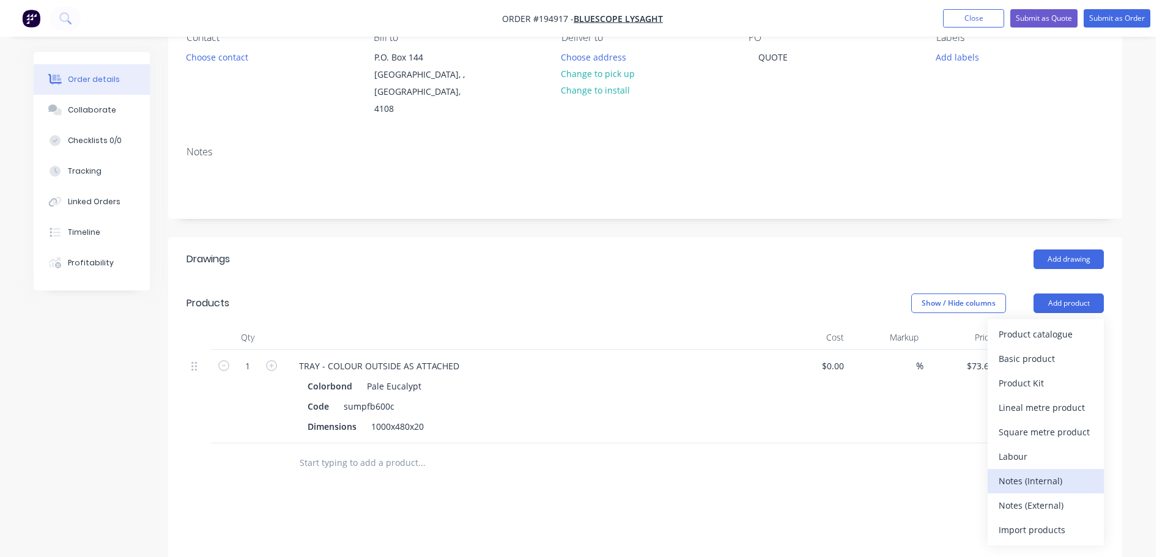
click at [1027, 475] on button "Notes (Internal)" at bounding box center [1046, 481] width 116 height 24
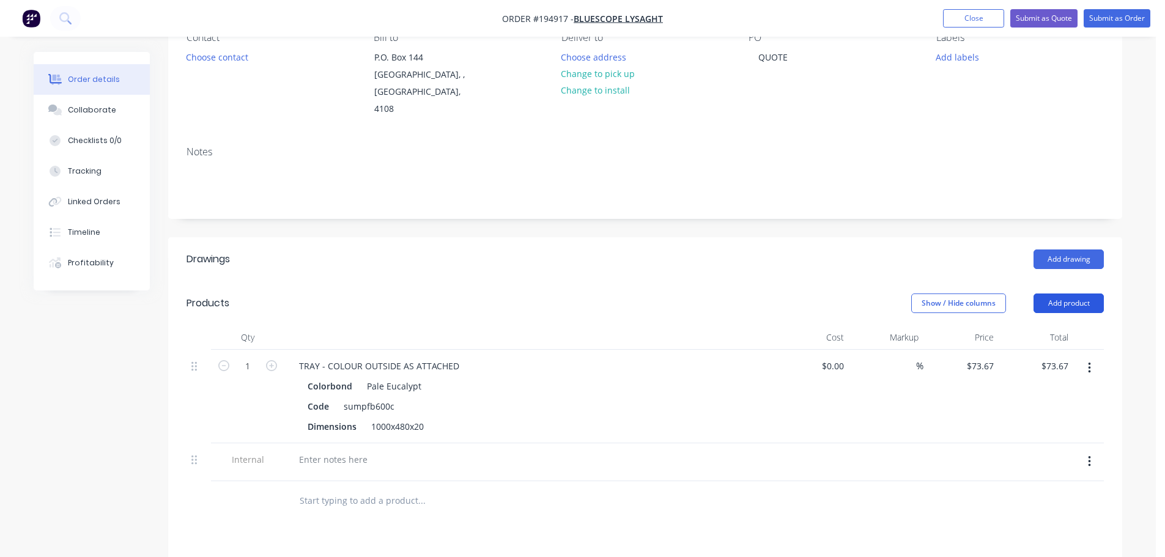
click at [1073, 294] on button "Add product" at bounding box center [1069, 304] width 70 height 20
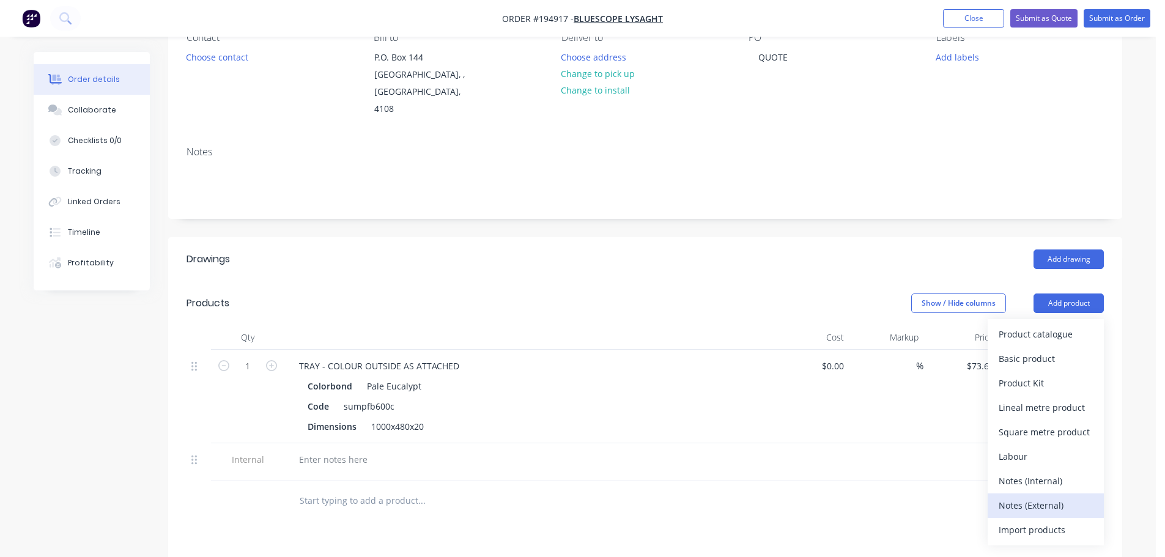
click at [1024, 497] on div "Notes (External)" at bounding box center [1046, 506] width 94 height 18
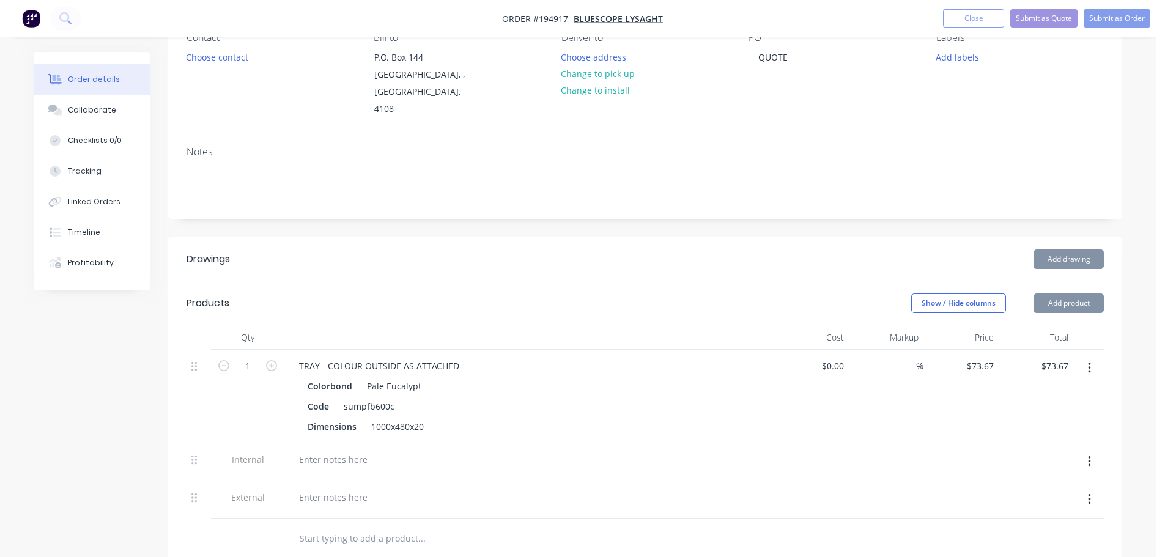
click at [1094, 451] on button "button" at bounding box center [1089, 462] width 29 height 22
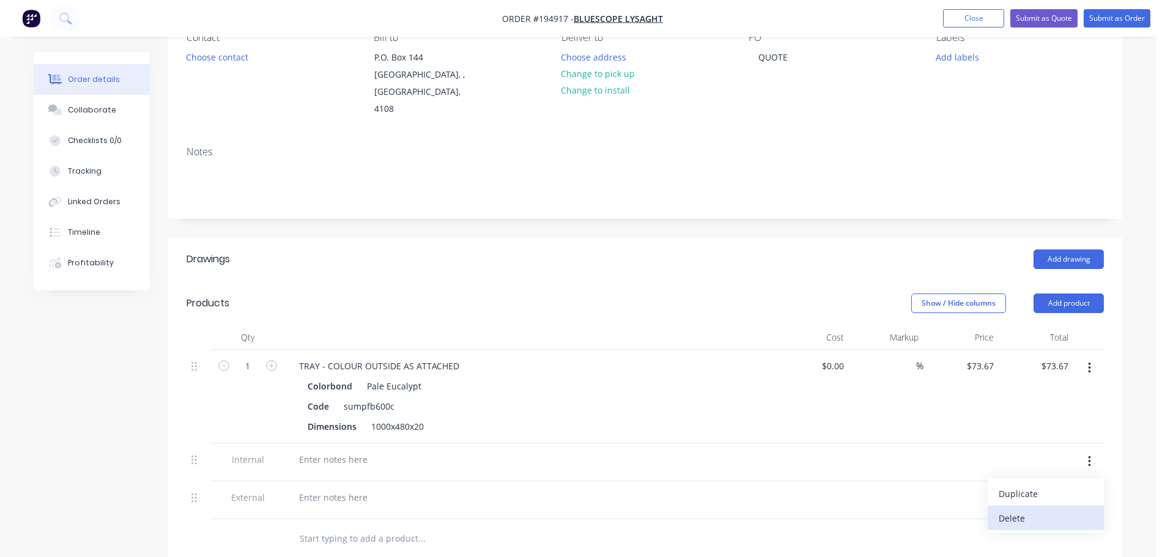
click at [1051, 510] on div "Delete" at bounding box center [1046, 519] width 94 height 18
click at [325, 451] on div at bounding box center [333, 460] width 88 height 18
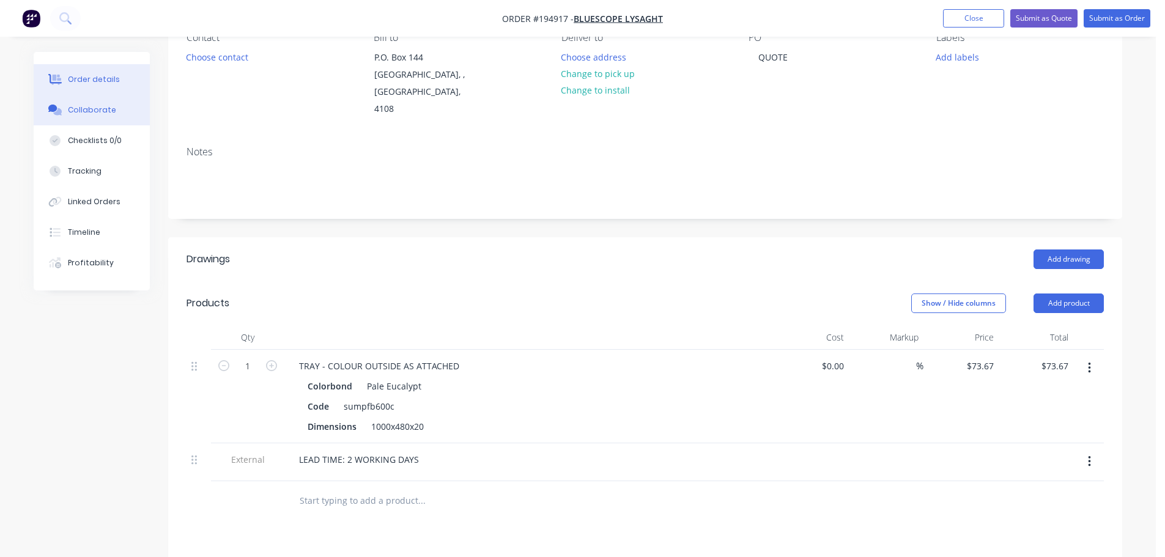
click at [102, 102] on button "Collaborate" at bounding box center [92, 110] width 116 height 31
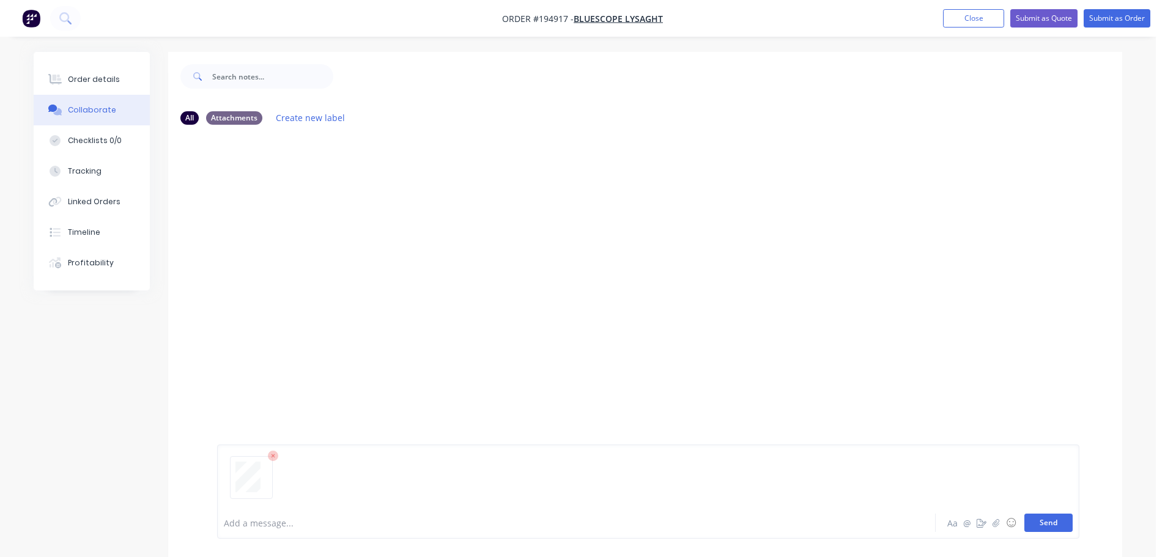
click at [1033, 524] on button "Send" at bounding box center [1049, 523] width 48 height 18
click at [121, 78] on button "Order details" at bounding box center [92, 79] width 116 height 31
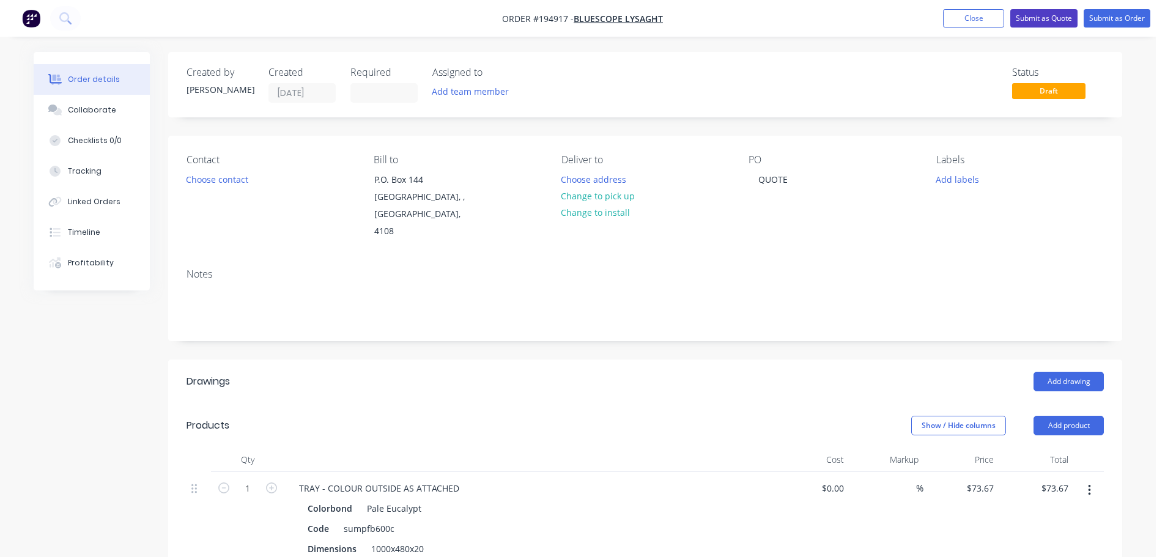
click at [1049, 18] on button "Submit as Quote" at bounding box center [1044, 18] width 67 height 18
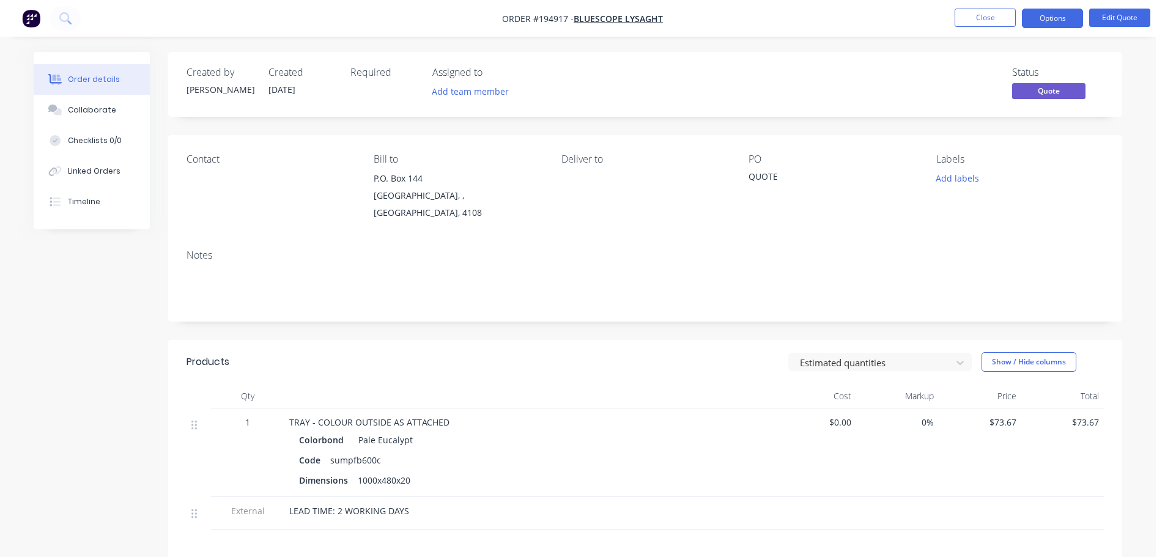
drag, startPoint x: 1047, startPoint y: 21, endPoint x: 1050, endPoint y: 32, distance: 12.2
click at [1047, 21] on button "Options" at bounding box center [1052, 19] width 61 height 20
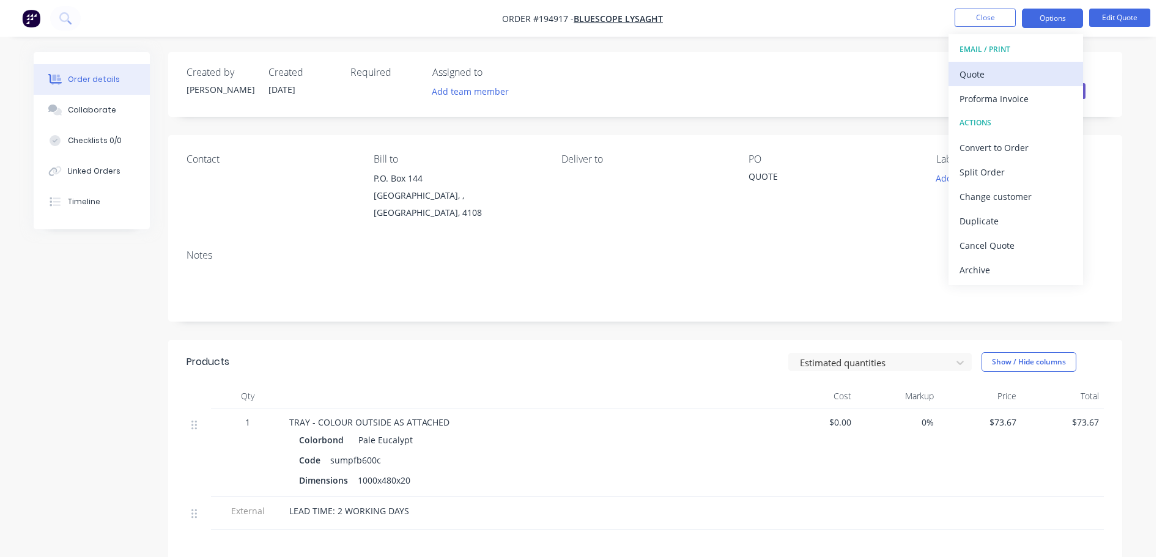
click at [1009, 64] on button "Quote" at bounding box center [1016, 74] width 135 height 24
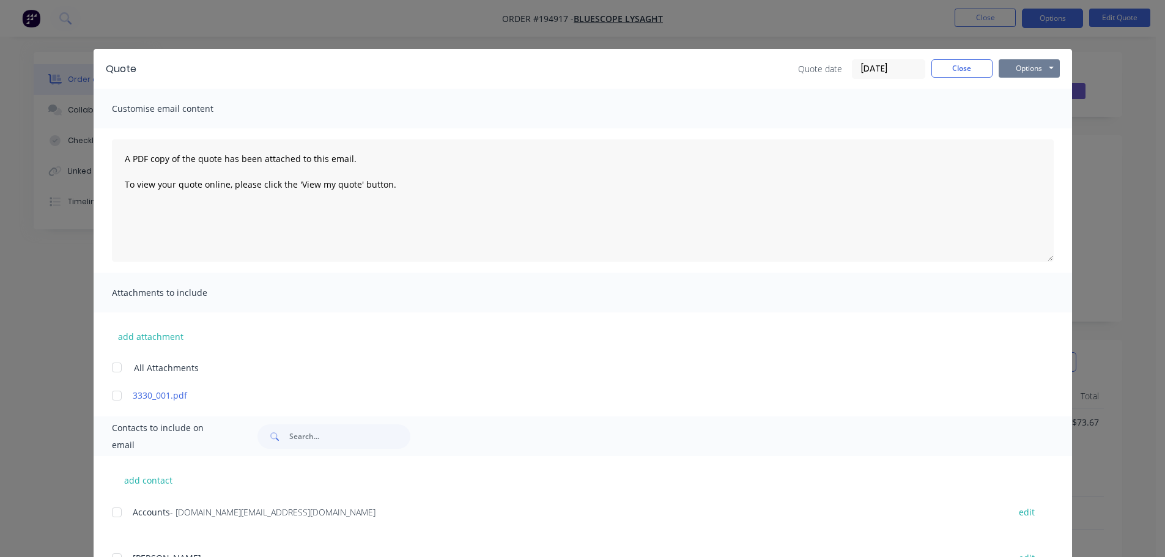
click at [1023, 65] on button "Options" at bounding box center [1029, 68] width 61 height 18
click at [1017, 112] on button "Print" at bounding box center [1038, 110] width 78 height 20
